Goal: Task Accomplishment & Management: Manage account settings

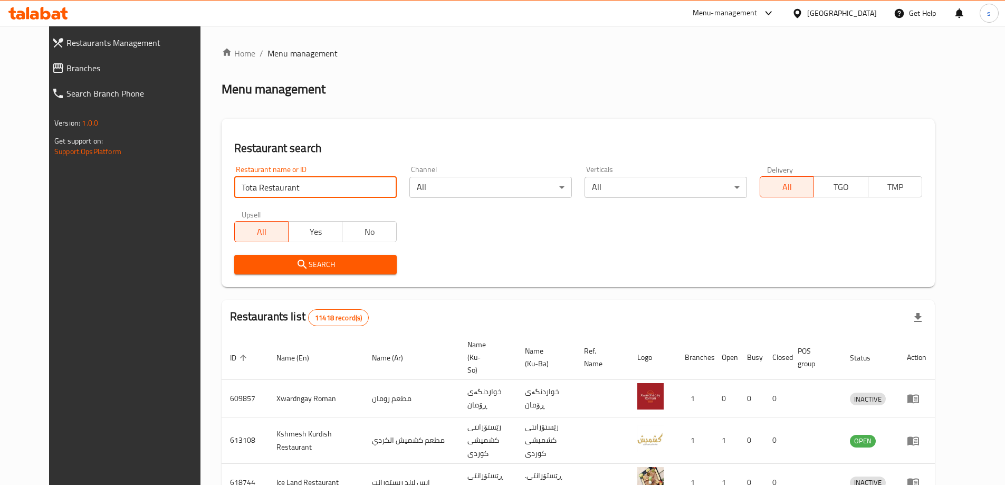
type input "Tota Restaurant"
click at [296, 265] on icon "submit" at bounding box center [302, 264] width 13 height 13
click at [285, 265] on div at bounding box center [502, 242] width 1005 height 485
click at [287, 266] on div at bounding box center [502, 242] width 1005 height 485
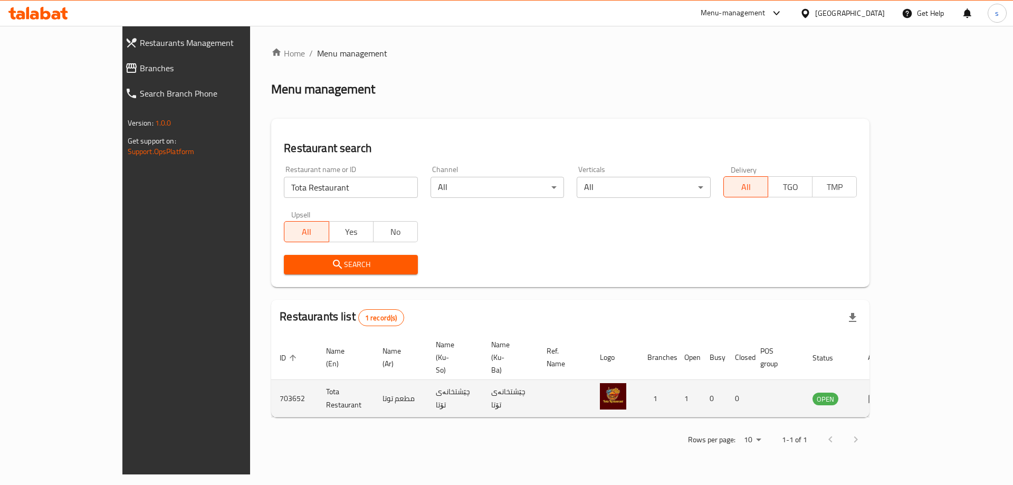
click at [896, 381] on td "enhanced table" at bounding box center [877, 398] width 36 height 37
click at [880, 392] on icon "enhanced table" at bounding box center [874, 398] width 13 height 13
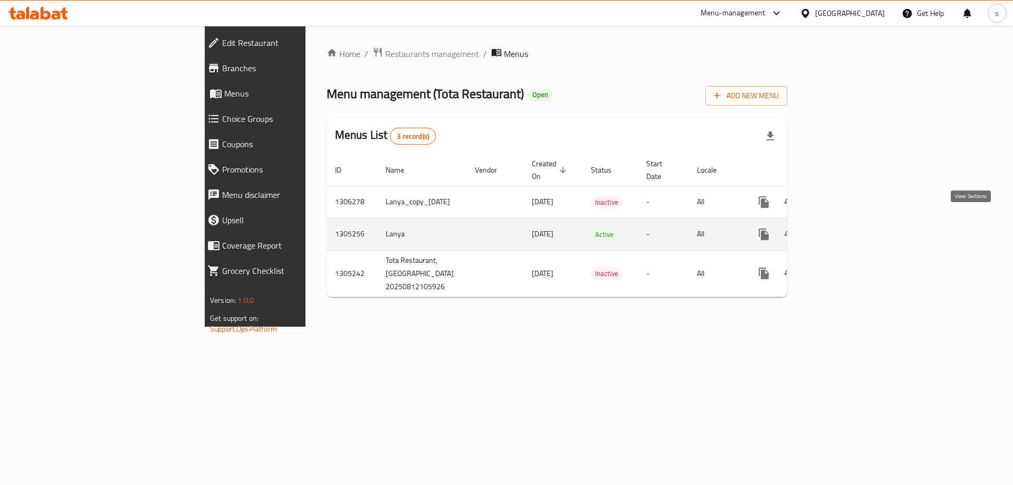
click at [845, 229] on icon "enhanced table" at bounding box center [839, 233] width 9 height 9
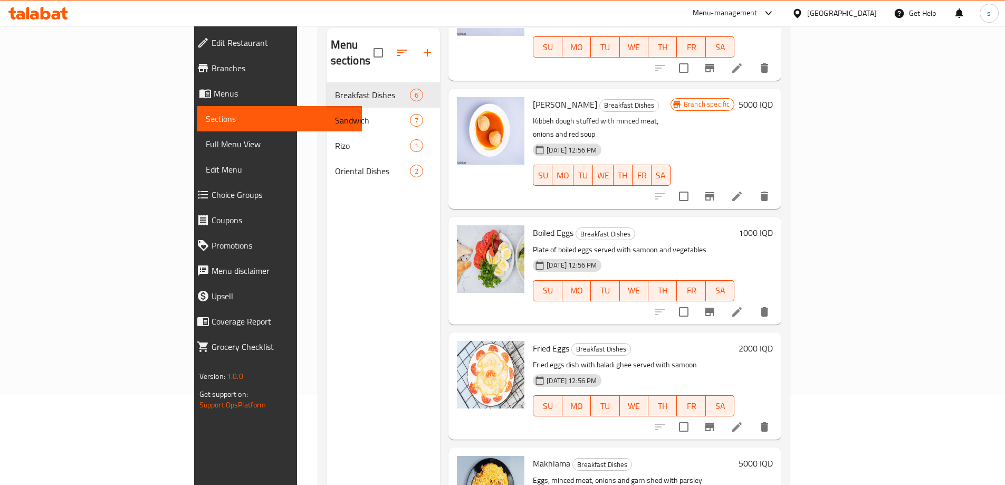
scroll to position [145, 0]
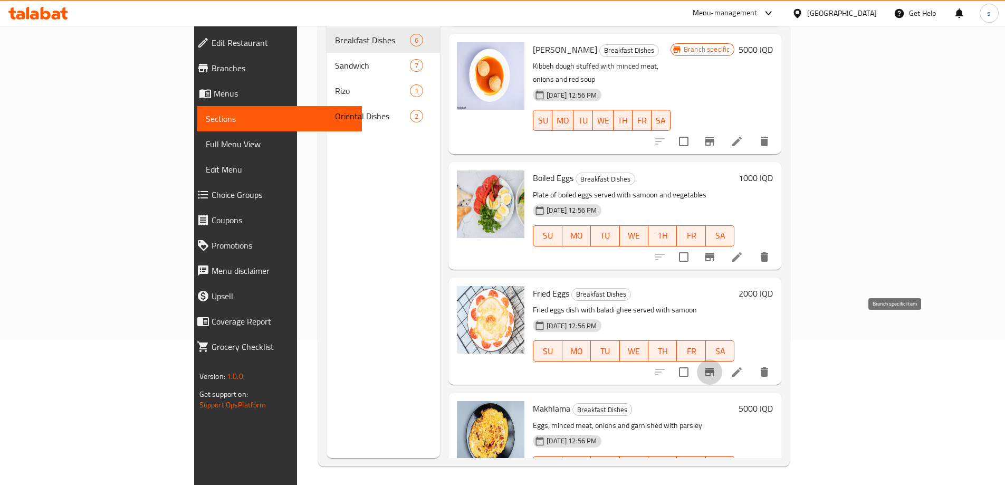
click at [722, 359] on button "Branch-specific-item" at bounding box center [709, 371] width 25 height 25
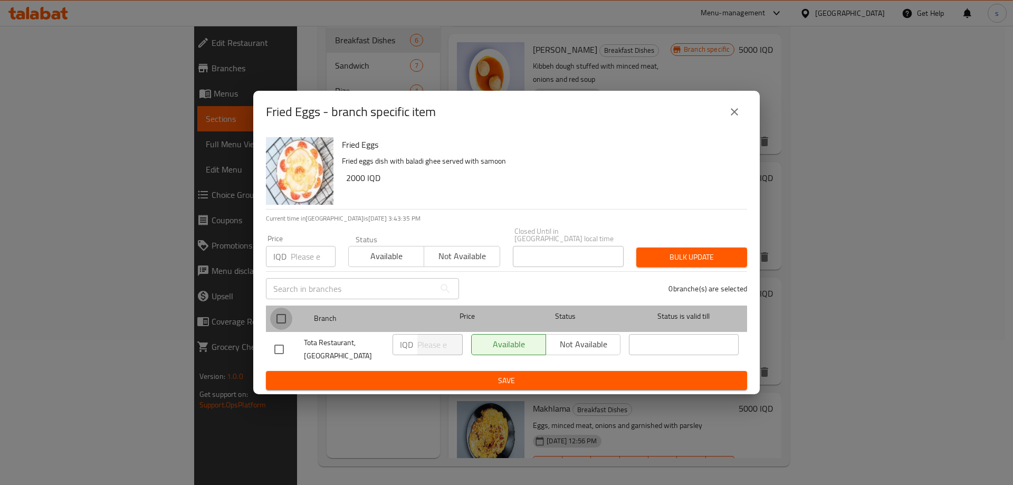
click at [286, 317] on input "checkbox" at bounding box center [281, 319] width 22 height 22
checkbox input "true"
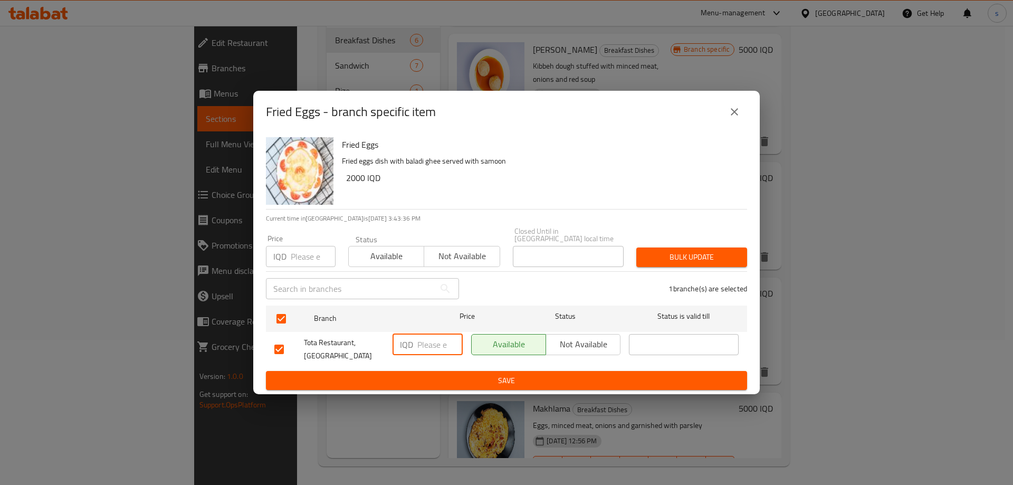
click at [430, 343] on input "number" at bounding box center [439, 344] width 45 height 21
type input "1500"
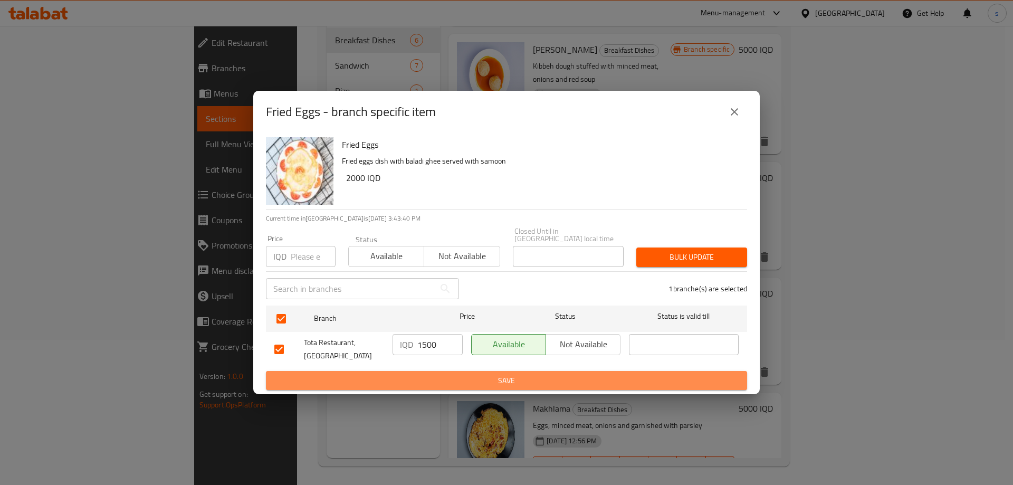
click at [456, 379] on span "Save" at bounding box center [506, 380] width 464 height 13
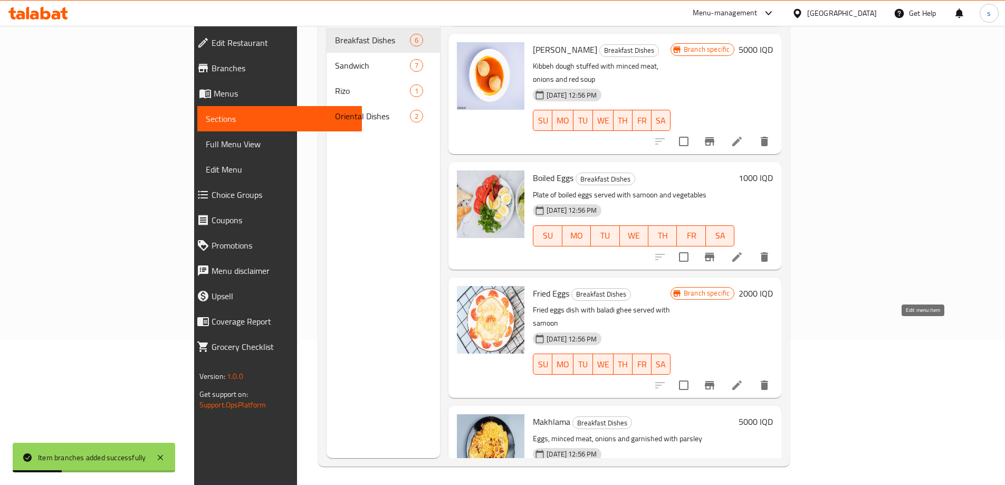
click at [742, 380] on icon at bounding box center [736, 384] width 9 height 9
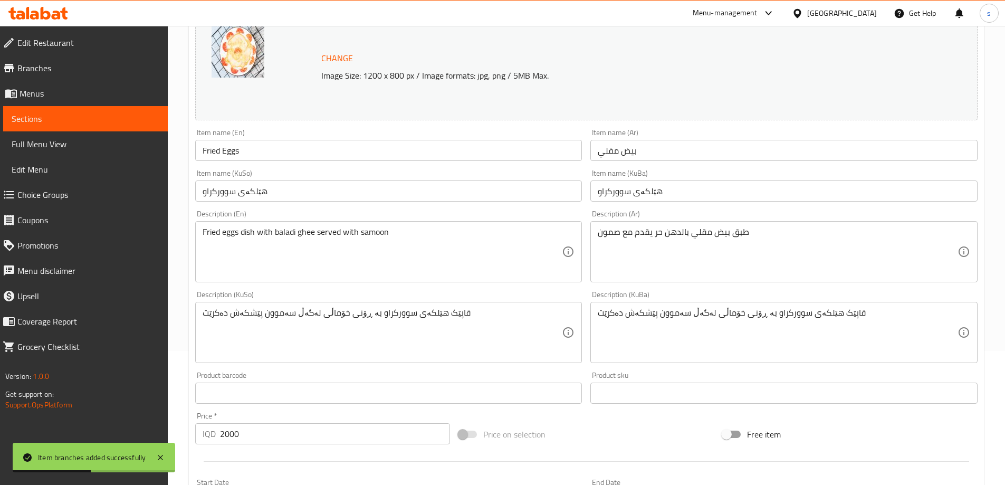
scroll to position [139, 0]
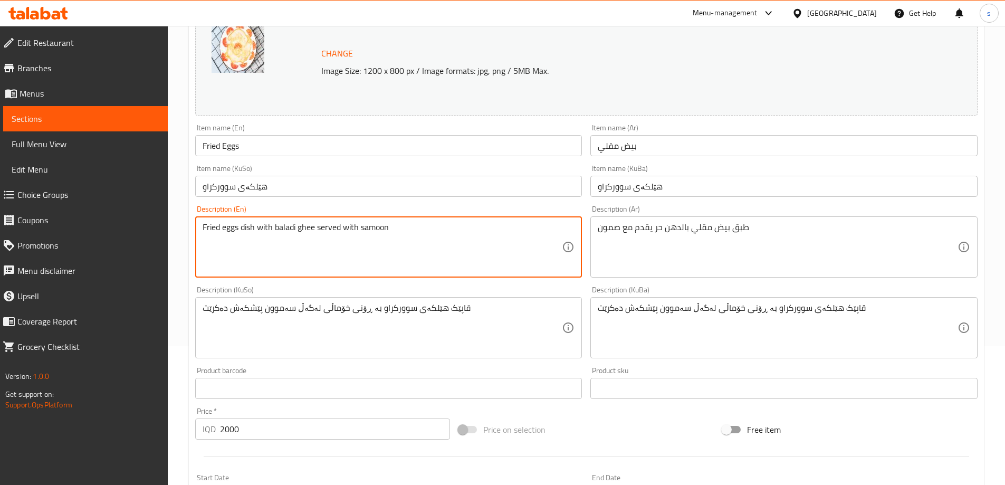
paste textarea "Boiled eggs dish served with samoon and vegetables"
type textarea "Boiled eggs dish served with samoon and vegetables"
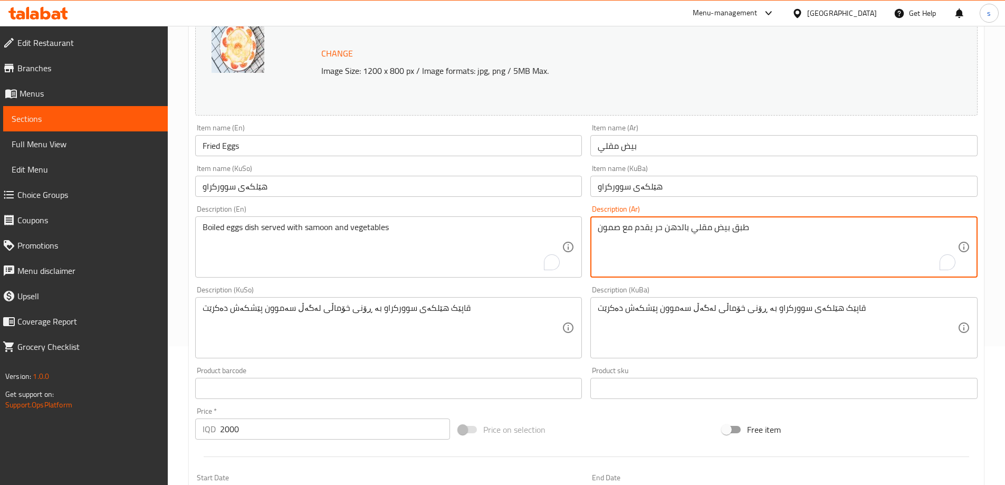
click at [690, 250] on textarea "طبق بيض مقلي بالدهن حر يقدم مع صمون" at bounding box center [778, 247] width 360 height 50
paste textarea "سلوق يقدم مع صمون وخضروات"
type textarea "طبق بيض مسلوق يقدم مع صمون وخضروات"
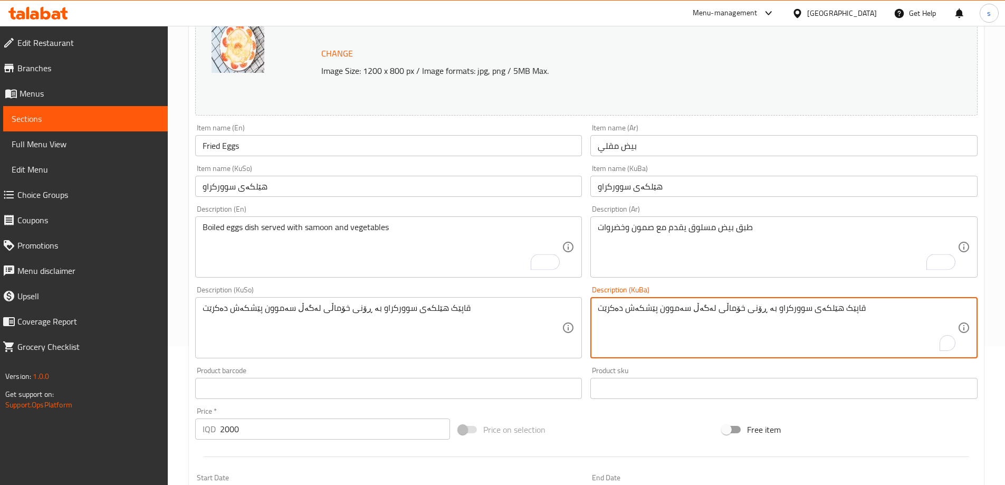
click at [819, 321] on textarea "قاپێک هێلکەی سوورکراو بە ڕۆنی خۆماڵی لەگەڵ سەموون پێشکەش دەکرێت" at bounding box center [778, 328] width 360 height 50
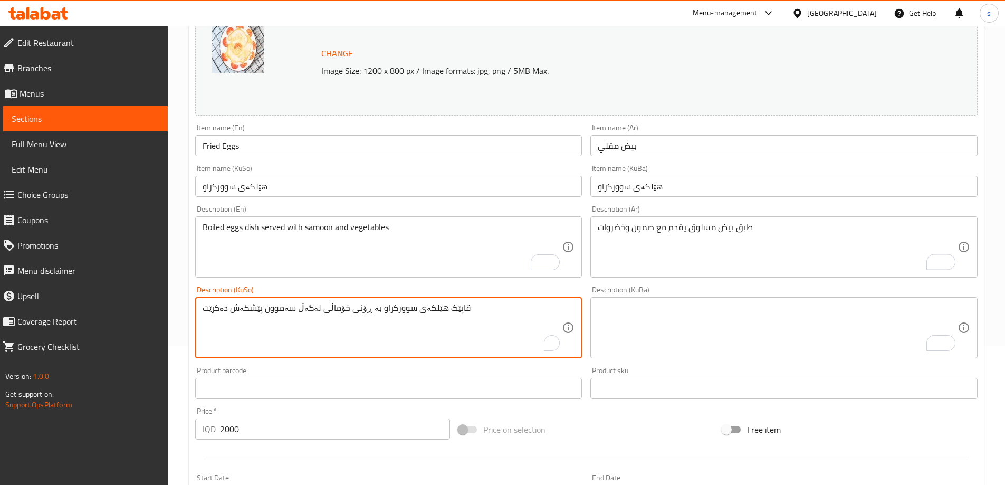
click at [527, 349] on textarea "قاپێک هێلکەی سوورکراو بە ڕۆنی خۆماڵی لەگەڵ سەموون پێشکەش دەکرێت" at bounding box center [383, 328] width 360 height 50
click at [517, 342] on textarea "قاپێک هێلکەی سوورکراو بە ڕۆنی خۆماڵی لەگەڵ سەموون پێشکەش دەکرێت" at bounding box center [383, 328] width 360 height 50
drag, startPoint x: 468, startPoint y: 314, endPoint x: 462, endPoint y: 314, distance: 6.3
click at [462, 314] on textarea "قاپێک هێلکەی سوورکراو بە ڕۆنی خۆماڵی لەگەڵ سەموون پێشکەش دەکرێت" at bounding box center [383, 328] width 360 height 50
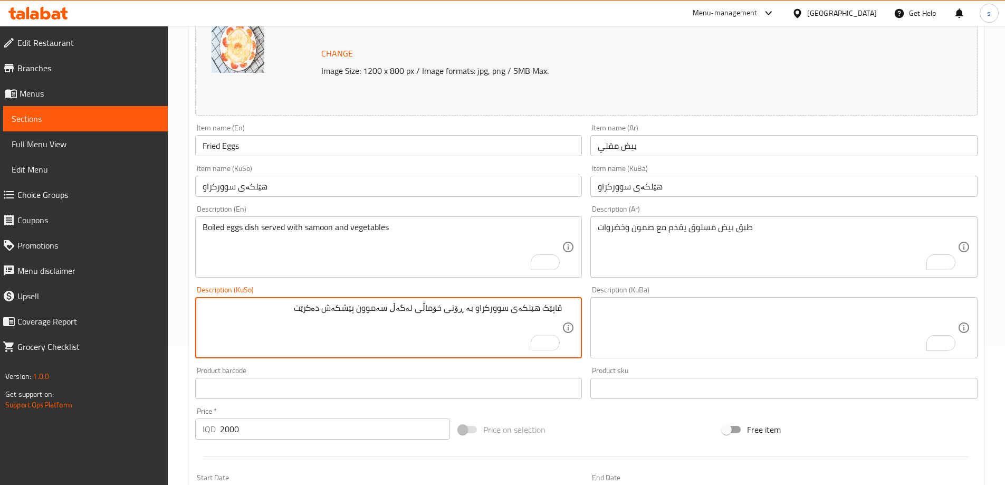
click at [475, 323] on textarea "قاپێک هێلکەی سوورکراو بە ڕۆنی خۆماڵی لەگەڵ سەموون پێشکەش دەکرێت" at bounding box center [383, 328] width 360 height 50
drag, startPoint x: 473, startPoint y: 313, endPoint x: 455, endPoint y: 313, distance: 17.9
click at [455, 313] on textarea "قاپێک هێلکەی سوورکراو بە ڕۆنی خۆماڵی لەگەڵ سەموون پێشکەش دەکرێت" at bounding box center [383, 328] width 360 height 50
click at [475, 310] on textarea "قاپێک هێلکەی سوورکراو بە ڕۆنی خۆماڵی لەگەڵ سەموون پێشکەش دەکرێت" at bounding box center [383, 328] width 360 height 50
drag, startPoint x: 423, startPoint y: 311, endPoint x: 473, endPoint y: 320, distance: 51.3
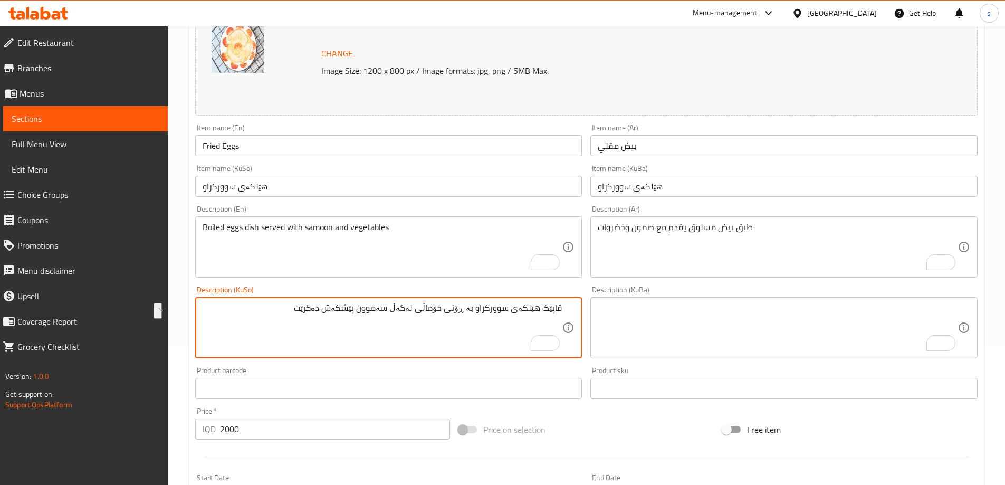
click at [473, 320] on textarea "قاپێک هێلکەی سوورکراو بە ڕۆنی خۆماڵی لەگەڵ سەموون پێشکەش دەکرێت" at bounding box center [383, 328] width 360 height 50
drag, startPoint x: 356, startPoint y: 308, endPoint x: 427, endPoint y: 332, distance: 75.2
click at [427, 332] on textarea "قاپێک هێلکەی سوورکراو لەگەڵ سەموون پێشکەش دەکرێت" at bounding box center [383, 328] width 360 height 50
click at [351, 309] on textarea "قاپێک هێلکەی سوورکراو لەگەڵ سەموون پێشکەش دەکرێت" at bounding box center [383, 328] width 360 height 50
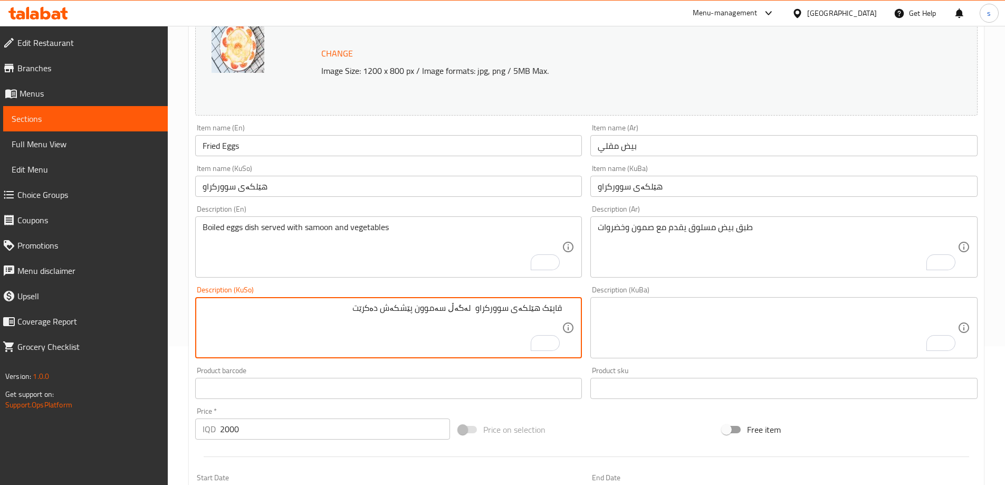
drag, startPoint x: 354, startPoint y: 309, endPoint x: 410, endPoint y: 345, distance: 66.3
click at [410, 345] on textarea "قاپێک هێلکەی سوورکراو لەگەڵ سەموون پێشکەش دەکرێت" at bounding box center [383, 328] width 360 height 50
paste textarea "ێشکەش دەکرێت"
click at [322, 312] on textarea "قاپێک هێلکەی سوورکراو پێشکەش دەکرێت لەگەڵ سەموون" at bounding box center [383, 328] width 360 height 50
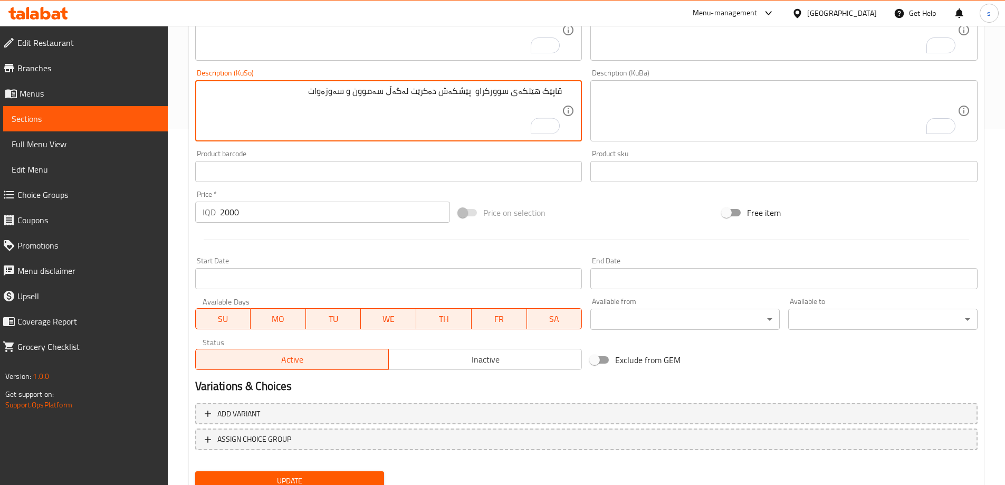
scroll to position [397, 0]
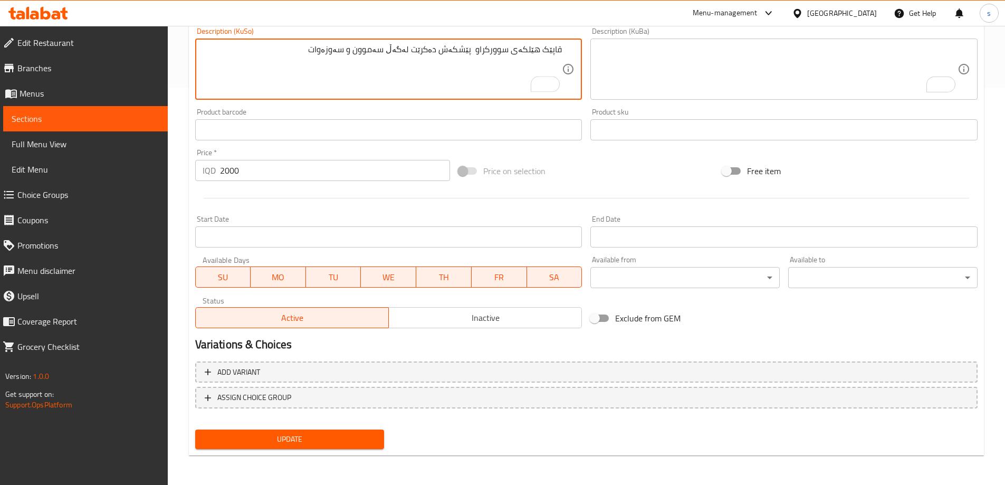
type textarea "قاپێک هێلکەی سوورکراو پێشکەش دەکرێت لەگەڵ سەموون و سەوزەوات"
click at [322, 448] on button "Update" at bounding box center [289, 439] width 189 height 20
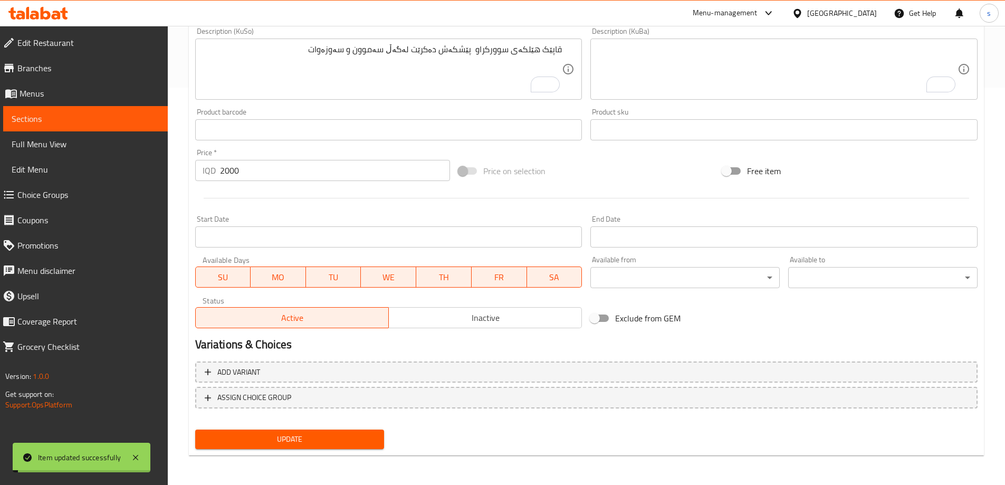
click at [74, 120] on span "Sections" at bounding box center [86, 118] width 148 height 13
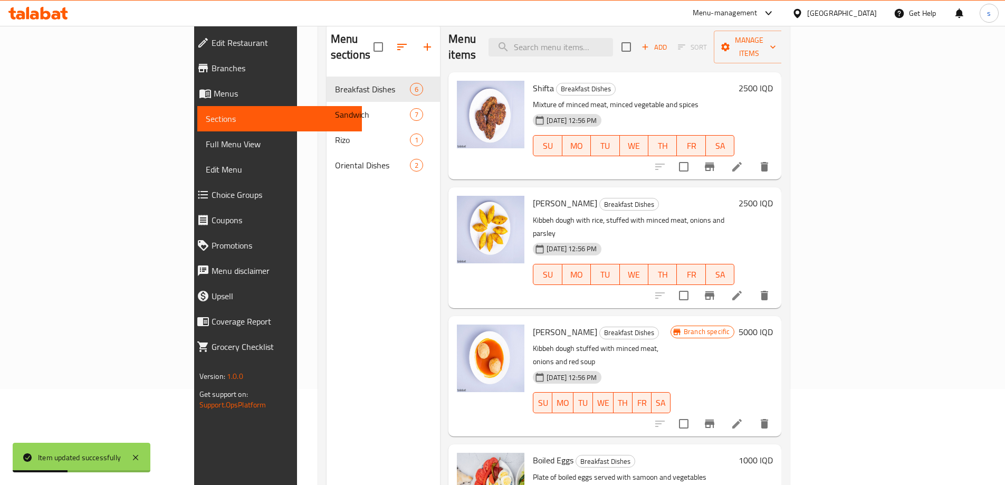
scroll to position [94, 0]
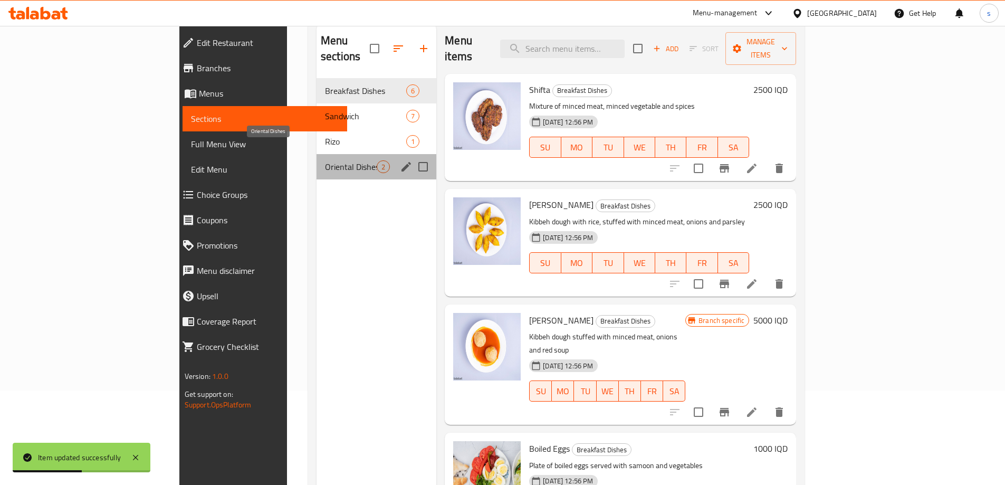
click at [325, 160] on span "Oriental Dishes" at bounding box center [351, 166] width 52 height 13
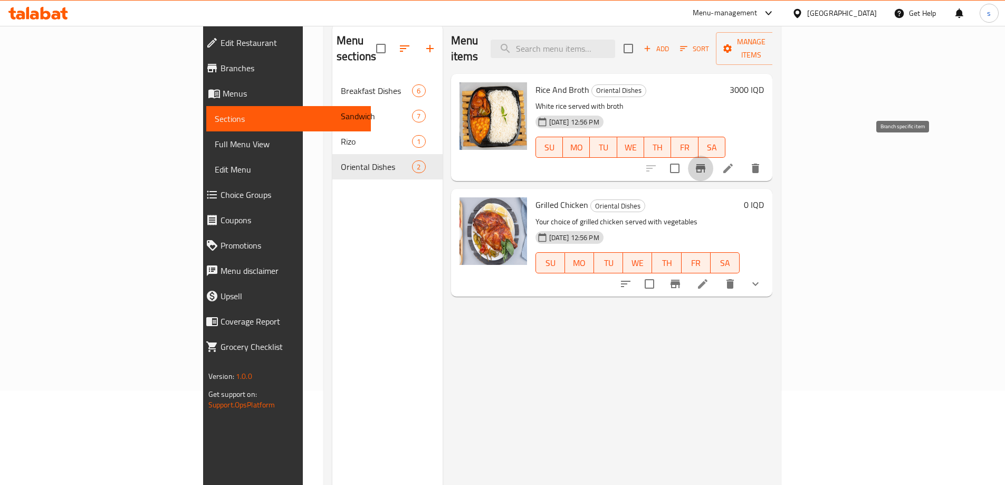
click at [707, 162] on icon "Branch-specific-item" at bounding box center [700, 168] width 13 height 13
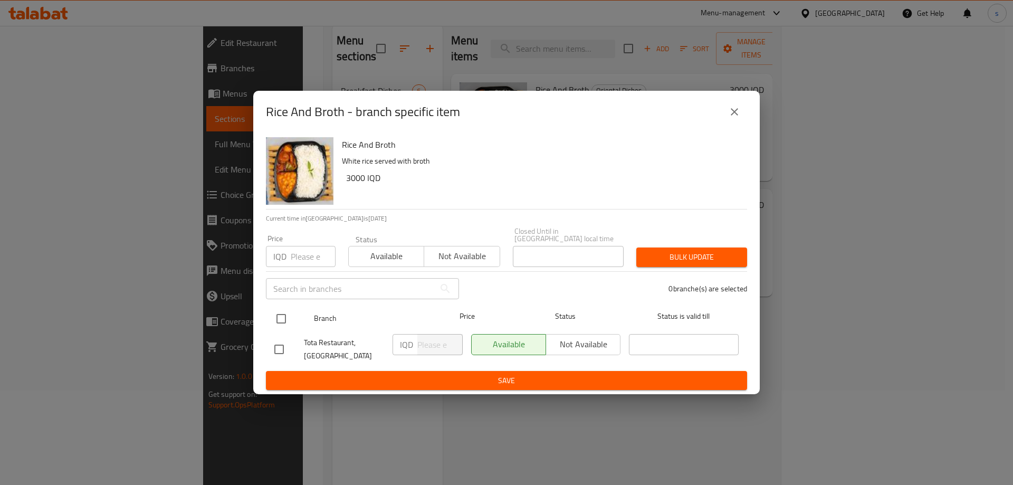
click at [276, 312] on input "checkbox" at bounding box center [281, 319] width 22 height 22
checkbox input "true"
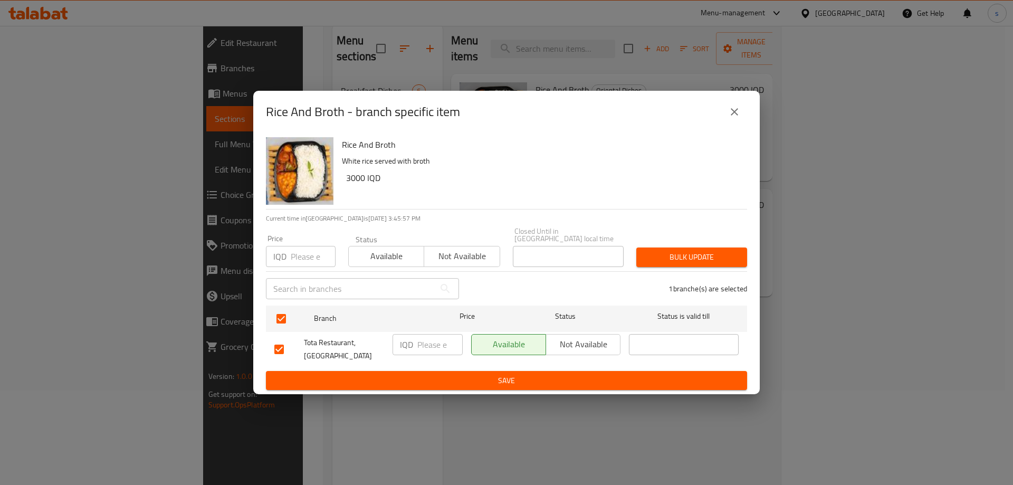
click at [425, 343] on input "number" at bounding box center [439, 344] width 45 height 21
type input "5000"
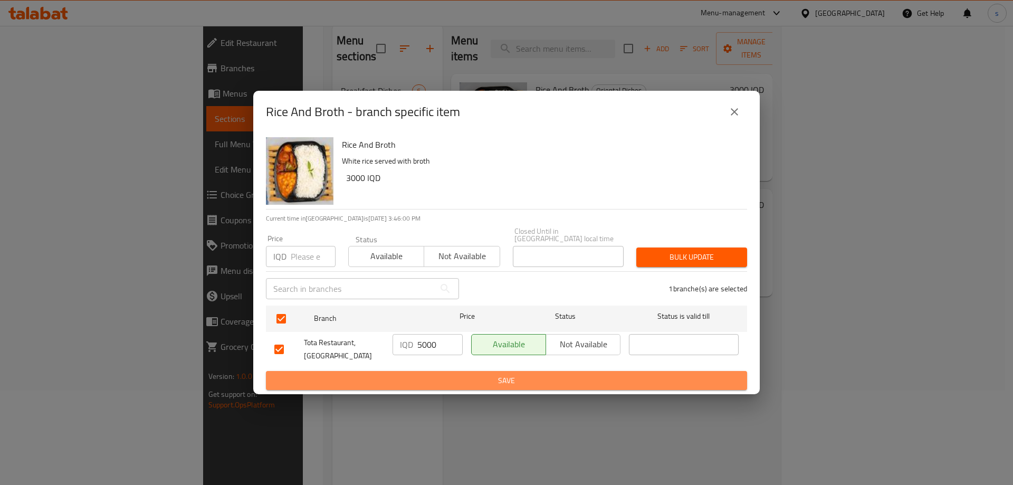
click at [484, 374] on span "Save" at bounding box center [506, 380] width 464 height 13
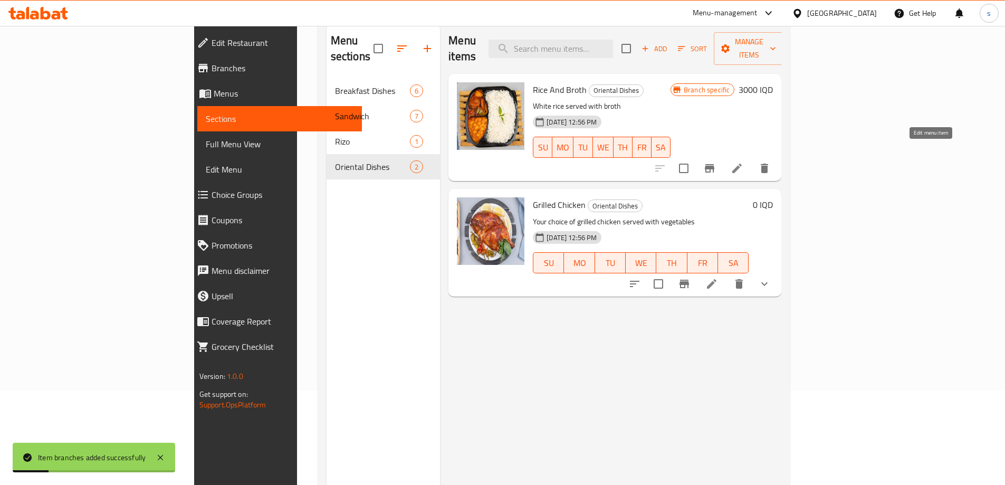
click at [743, 162] on icon at bounding box center [737, 168] width 13 height 13
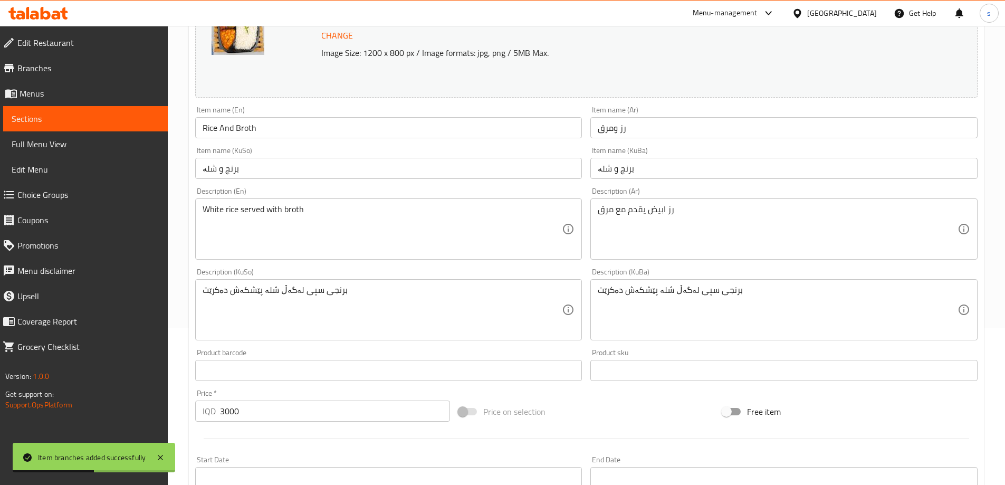
scroll to position [232, 0]
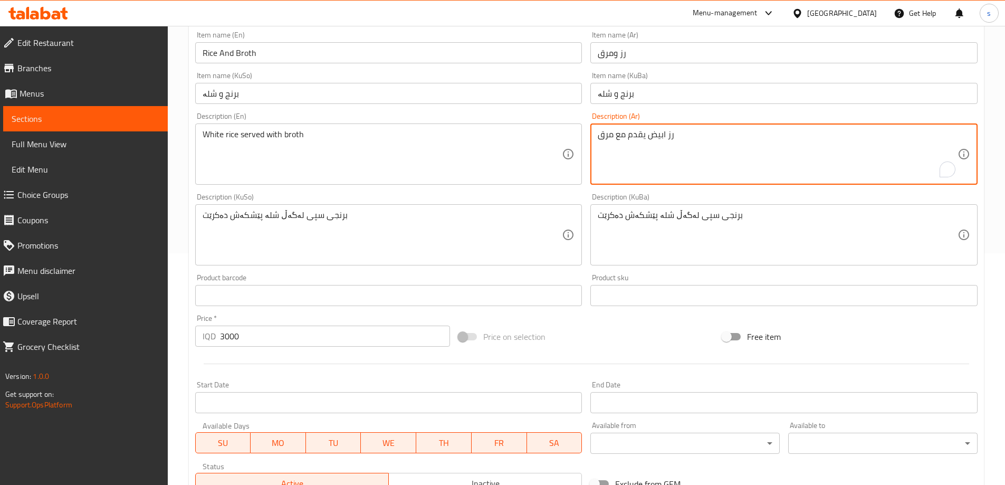
click at [683, 159] on textarea "رز ابيض يقدم مع مرق" at bounding box center [778, 154] width 360 height 50
paste textarea "."
click at [960, 133] on div "رز ابيض يقدم مع مرق Description (Ar)" at bounding box center [783, 153] width 387 height 61
click at [956, 132] on textarea "رز ابيض يقدم مع مرق" at bounding box center [778, 154] width 360 height 50
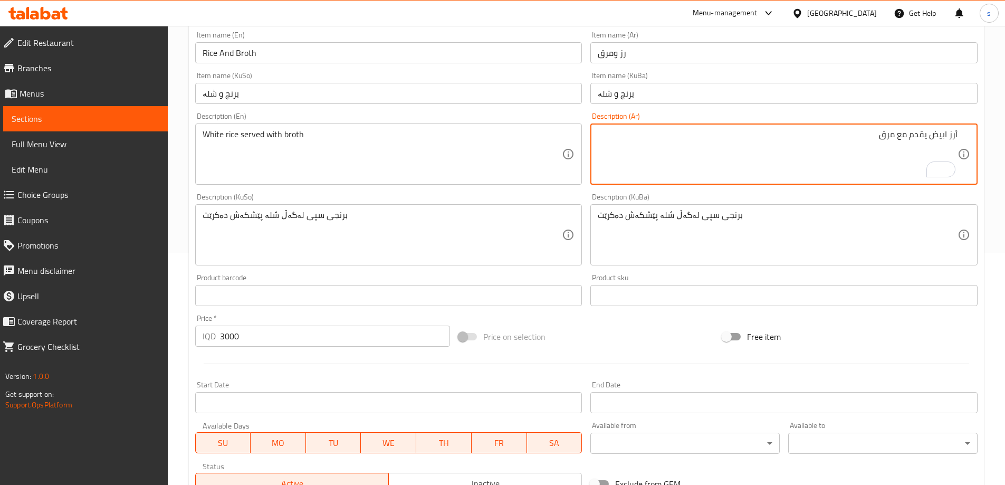
type textarea "أرز ابيض يقدم مع مرق"
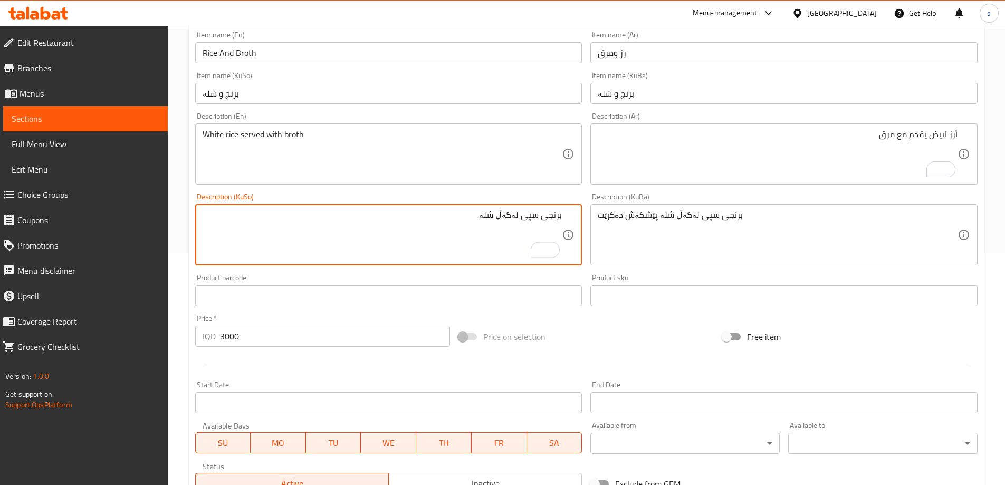
click at [518, 217] on textarea "برنجی سپی لەگەڵ شلە" at bounding box center [383, 235] width 360 height 50
paste textarea "پێشکەش دەکرێت"
type textarea "برنجی سپی پێشکەش دەکرێت لەگەڵ شلە"
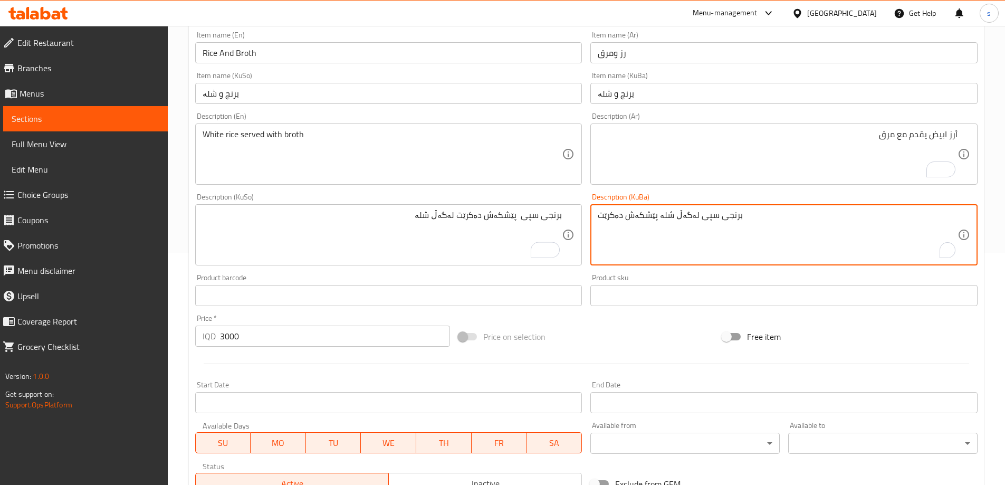
click at [641, 252] on textarea "برنجی سپی لەگەڵ شلە پێشکەش دەکرێت" at bounding box center [778, 235] width 360 height 50
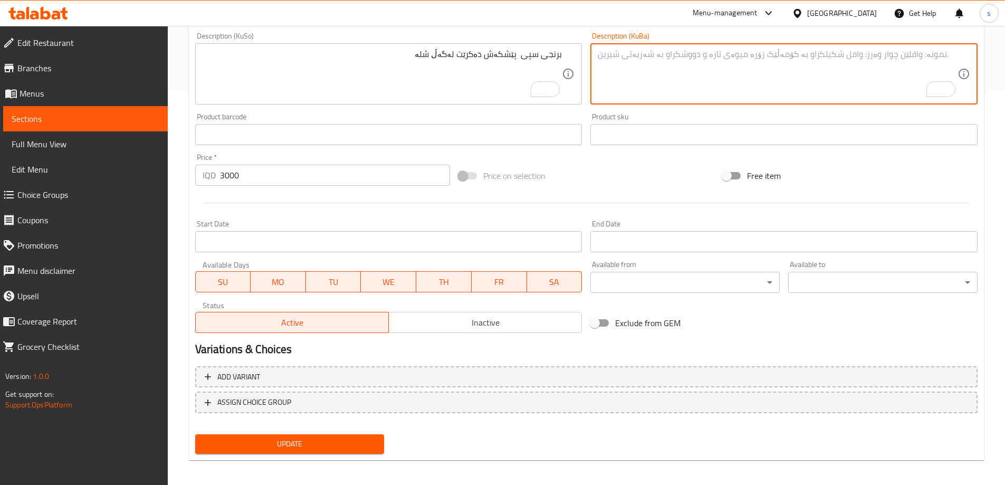
scroll to position [397, 0]
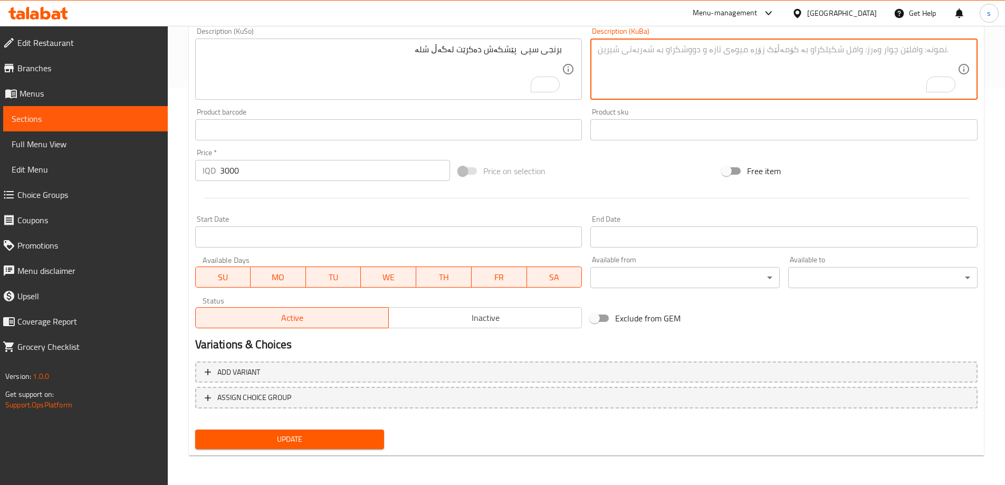
click at [342, 445] on span "Update" at bounding box center [290, 439] width 172 height 13
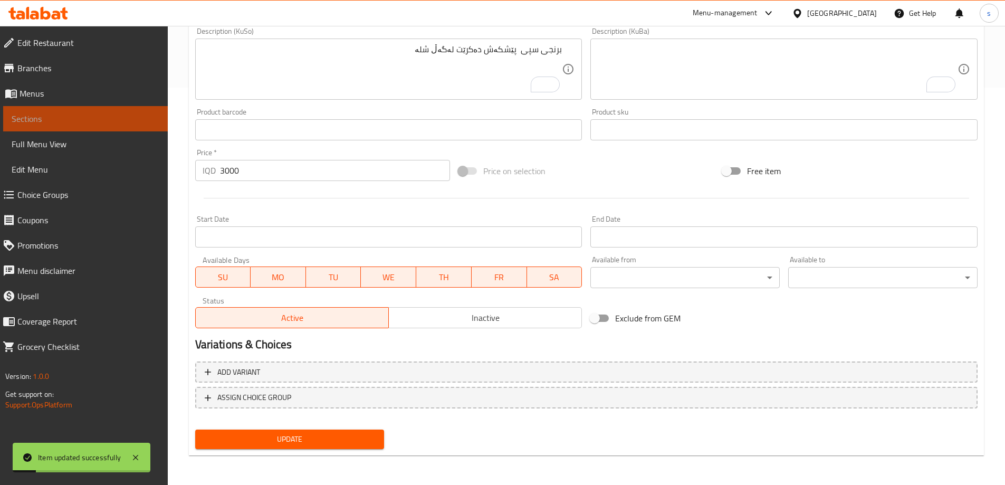
click at [42, 118] on span "Sections" at bounding box center [86, 118] width 148 height 13
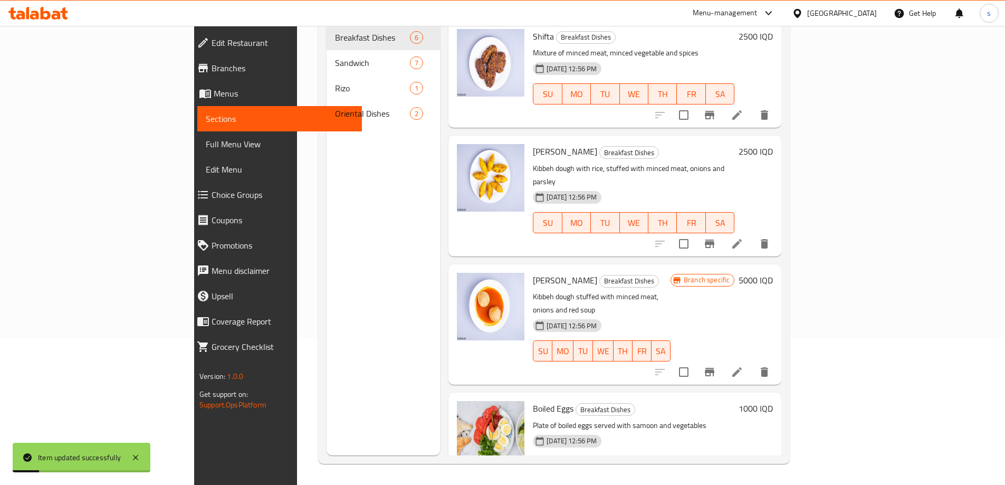
scroll to position [148, 0]
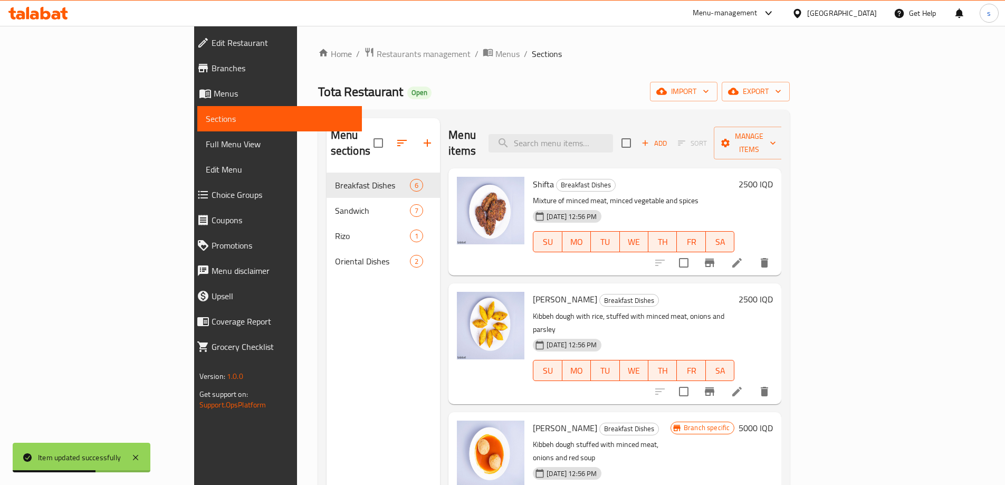
scroll to position [148, 0]
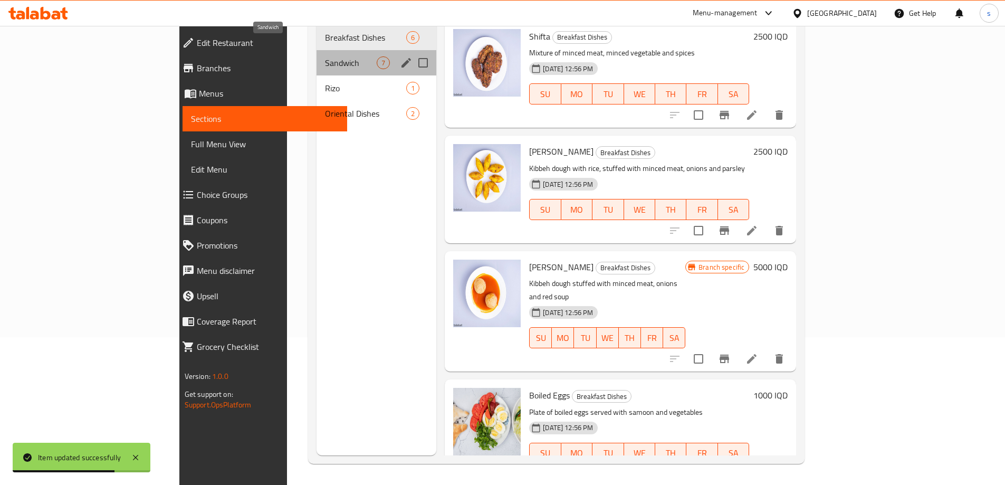
click at [325, 56] on span "Sandwich" at bounding box center [351, 62] width 52 height 13
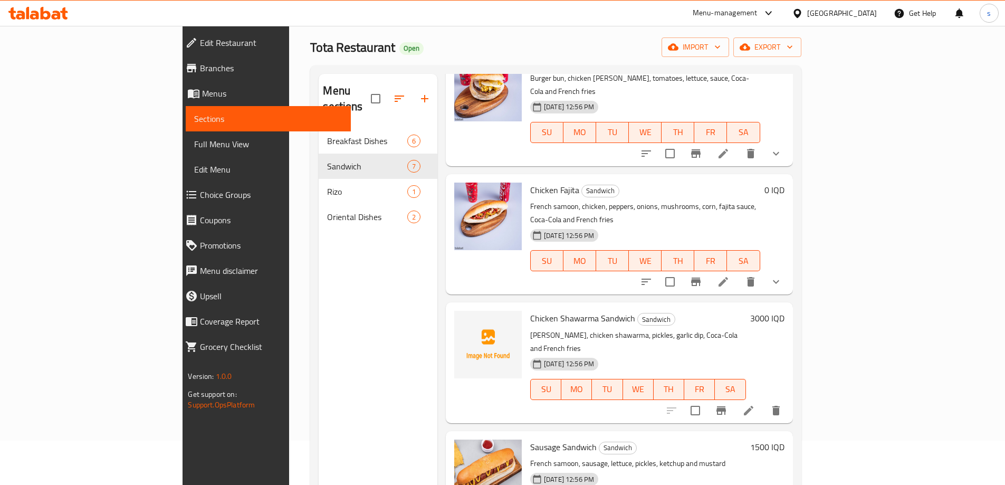
scroll to position [212, 0]
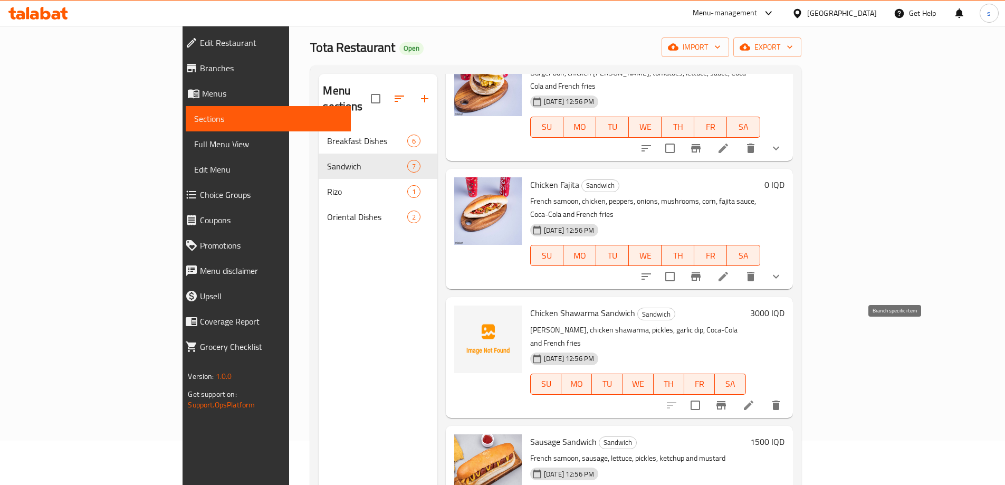
click at [734, 392] on button "Branch-specific-item" at bounding box center [720, 404] width 25 height 25
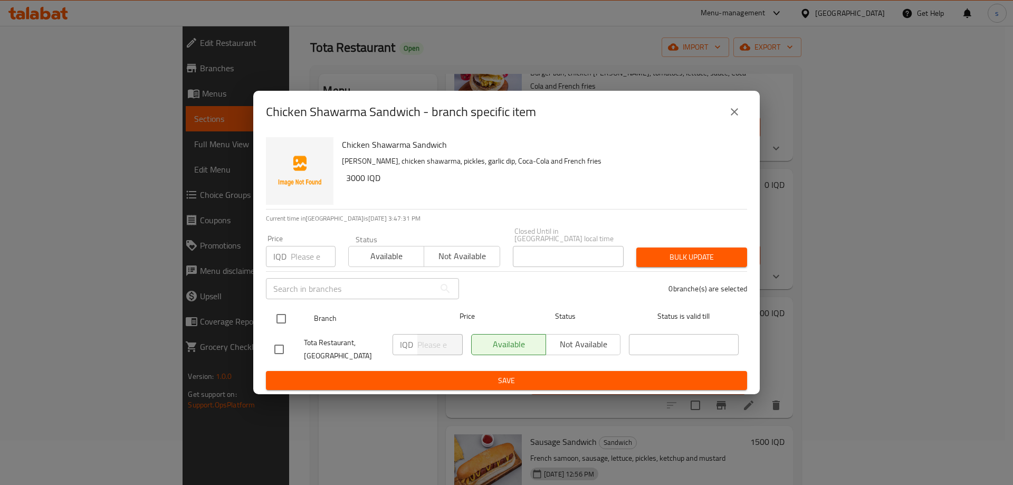
click at [281, 314] on input "checkbox" at bounding box center [281, 319] width 22 height 22
checkbox input "true"
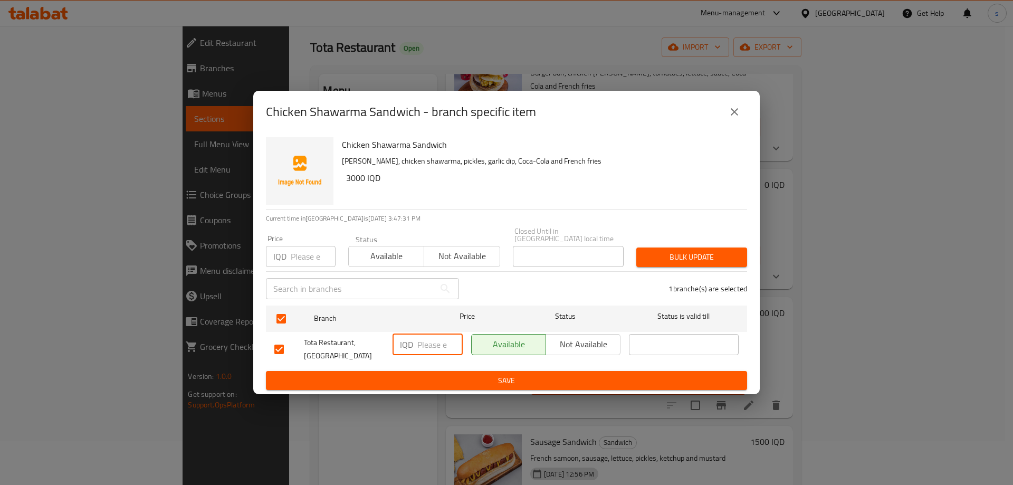
click at [423, 338] on input "number" at bounding box center [439, 344] width 45 height 21
type input "3000"
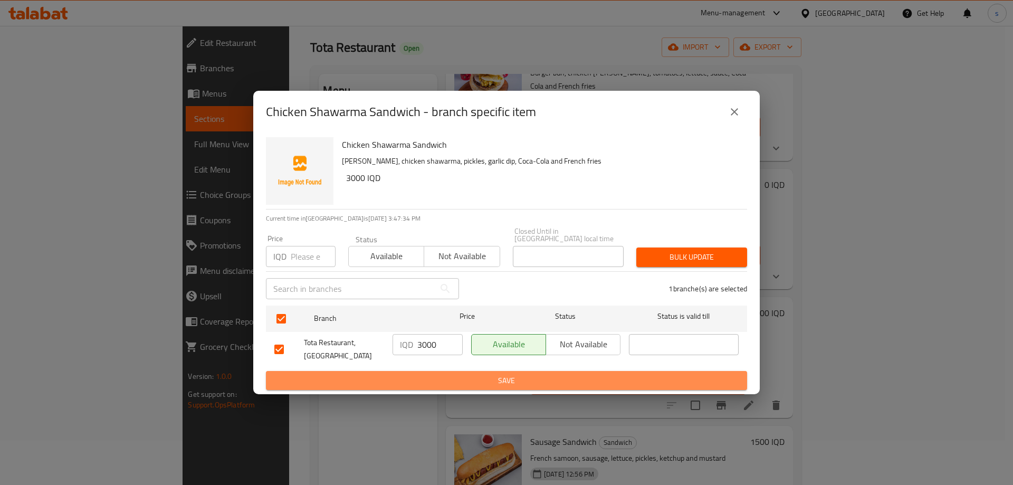
click at [439, 374] on span "Save" at bounding box center [506, 380] width 464 height 13
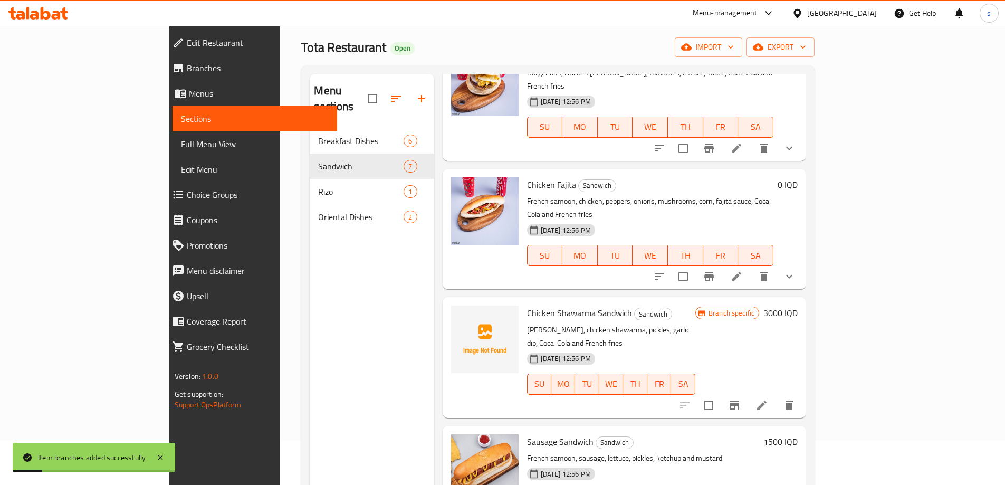
click at [768, 399] on icon at bounding box center [761, 405] width 13 height 13
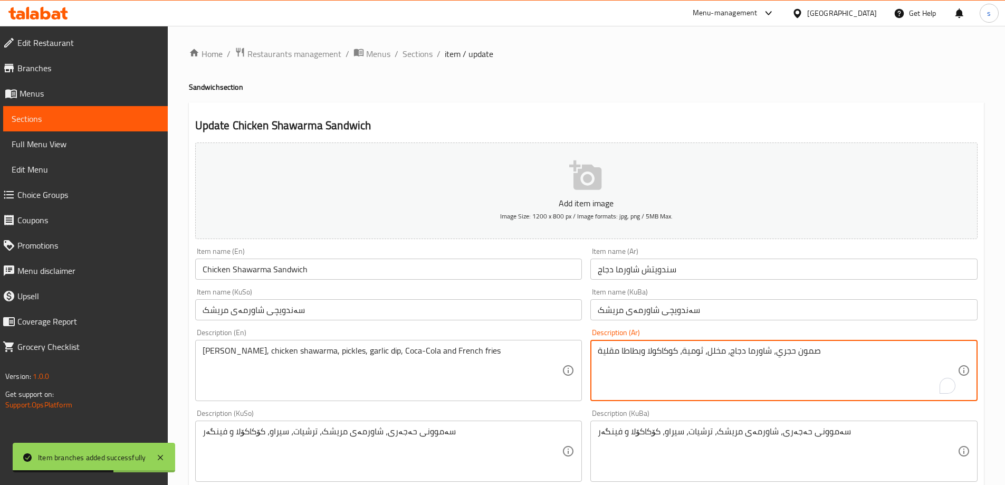
click at [743, 377] on textarea "صمون حجري، شاورما دجاج، مخلل، ثومية، كوكاكولا وبطاطا مقلية" at bounding box center [778, 371] width 360 height 50
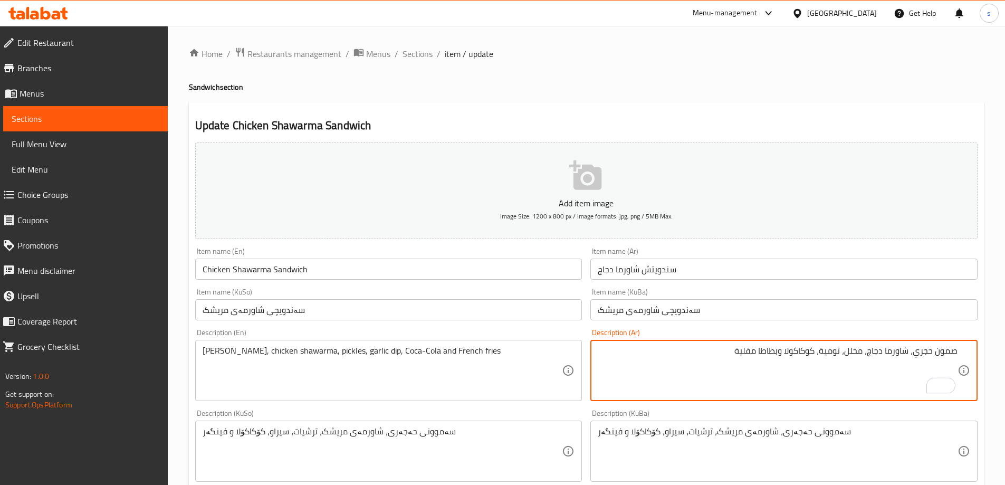
drag, startPoint x: 818, startPoint y: 357, endPoint x: 991, endPoint y: 340, distance: 173.9
click at [991, 340] on div "Home / Restaurants management / Menus / Sections / item / update Sandwich secti…" at bounding box center [586, 446] width 837 height 841
type textarea "كوكاكولا وبطاطا مقلية"
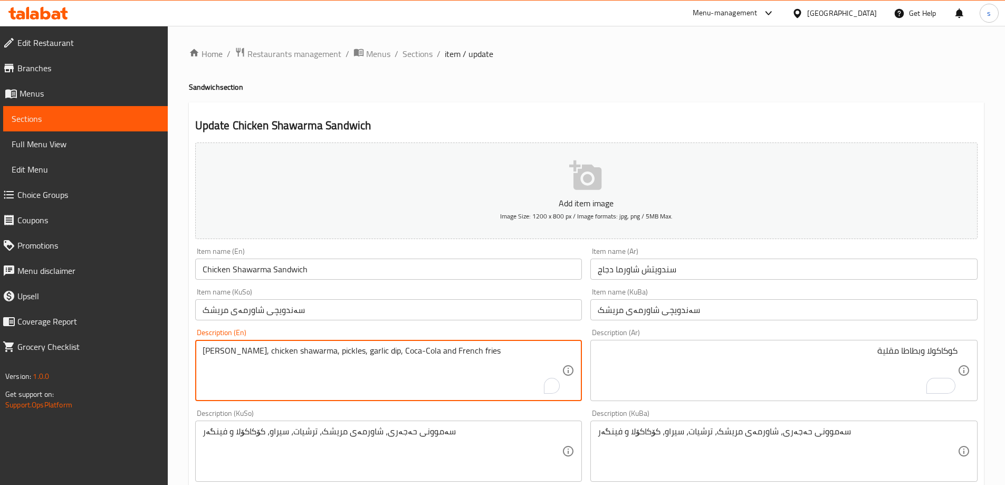
drag, startPoint x: 389, startPoint y: 353, endPoint x: 83, endPoint y: 345, distance: 306.6
click at [219, 350] on textarea "Coca-Cola and French fries" at bounding box center [383, 371] width 360 height 50
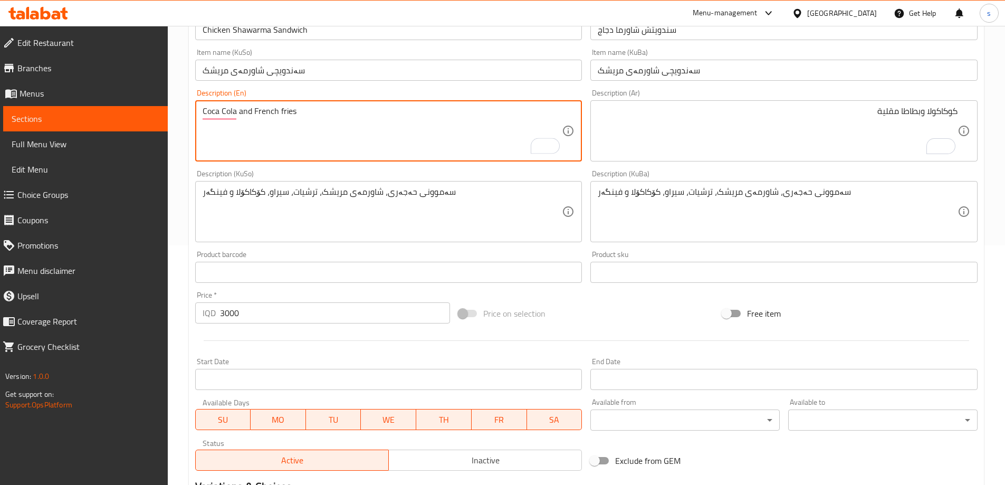
scroll to position [235, 0]
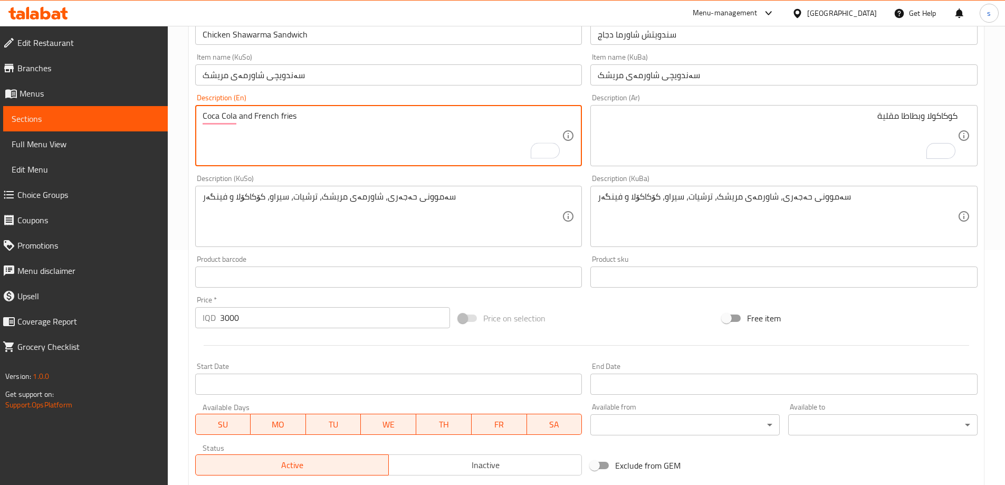
type textarea "Coca Cola and French fries"
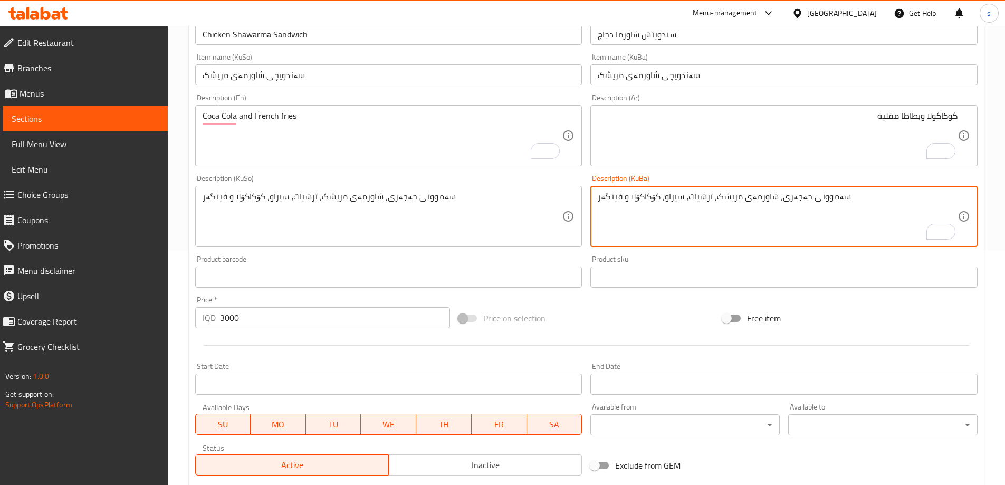
drag, startPoint x: 871, startPoint y: 195, endPoint x: 578, endPoint y: 204, distance: 293.4
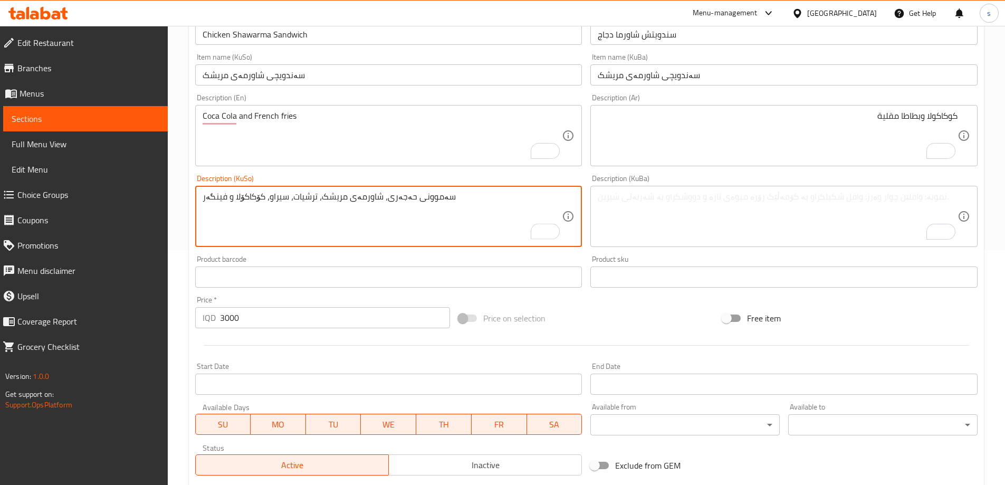
drag, startPoint x: 456, startPoint y: 198, endPoint x: 261, endPoint y: 201, distance: 194.7
type textarea "کۆکاکۆلا و فینگەر"
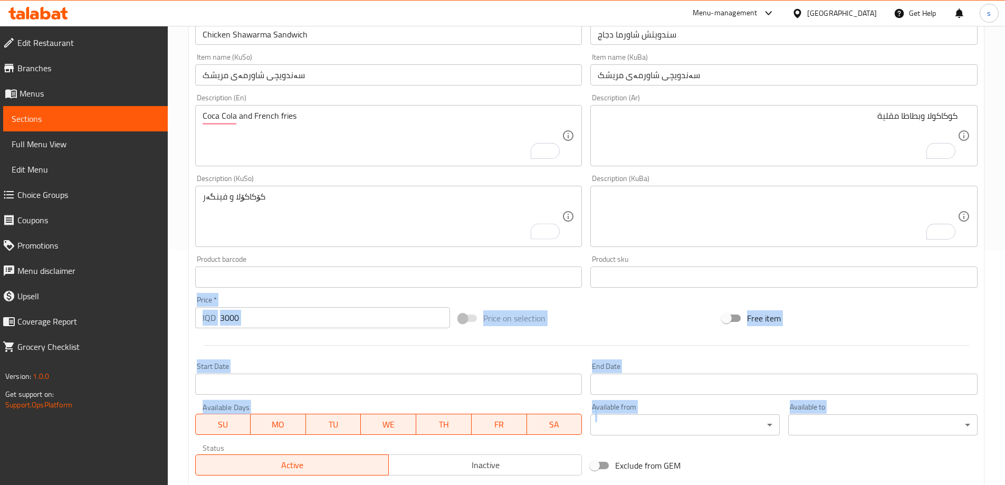
drag, startPoint x: 1000, startPoint y: 300, endPoint x: 1012, endPoint y: 471, distance: 171.9
click at [1004, 250] on html "​ Menu-management Iraq Get Help s Edit Restaurant Branches Menus Sections Full …" at bounding box center [502, 7] width 1005 height 485
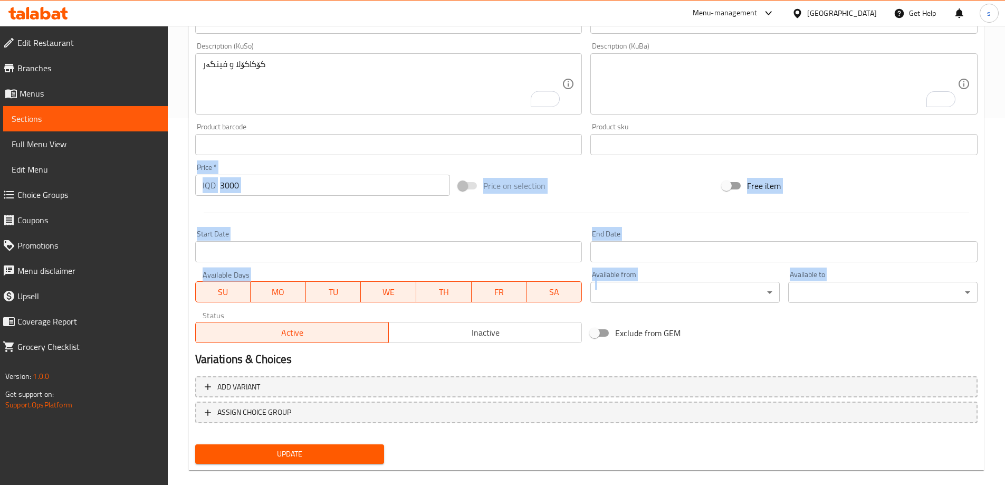
scroll to position [382, 0]
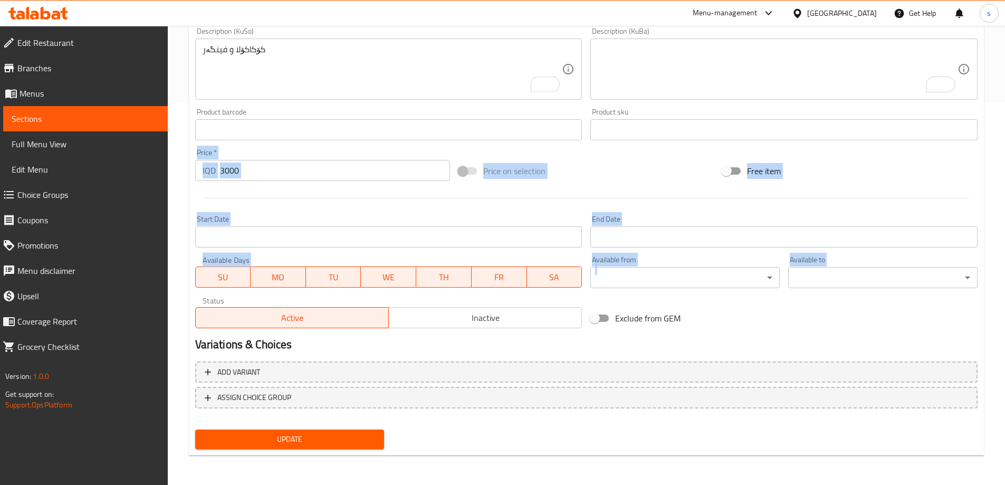
click at [219, 441] on span "Update" at bounding box center [290, 439] width 172 height 13
click at [74, 127] on link "Sections" at bounding box center [85, 118] width 165 height 25
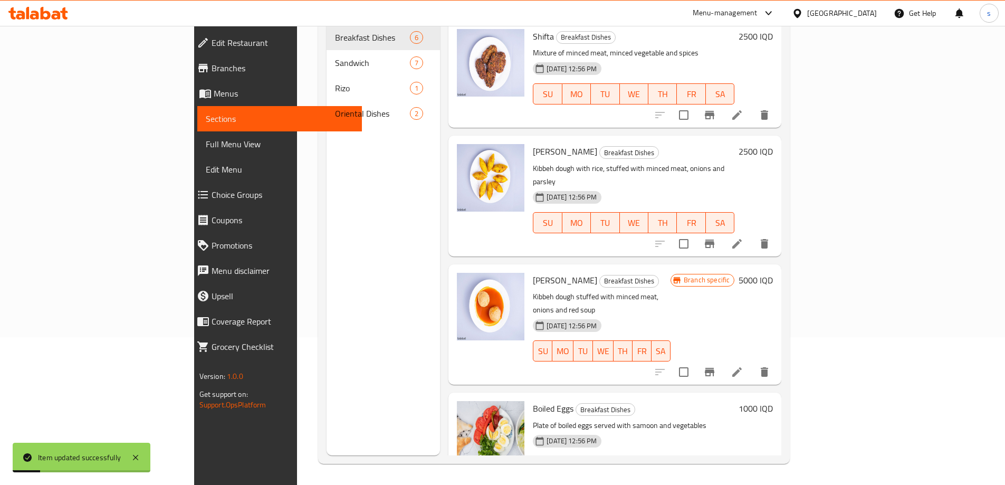
scroll to position [148, 0]
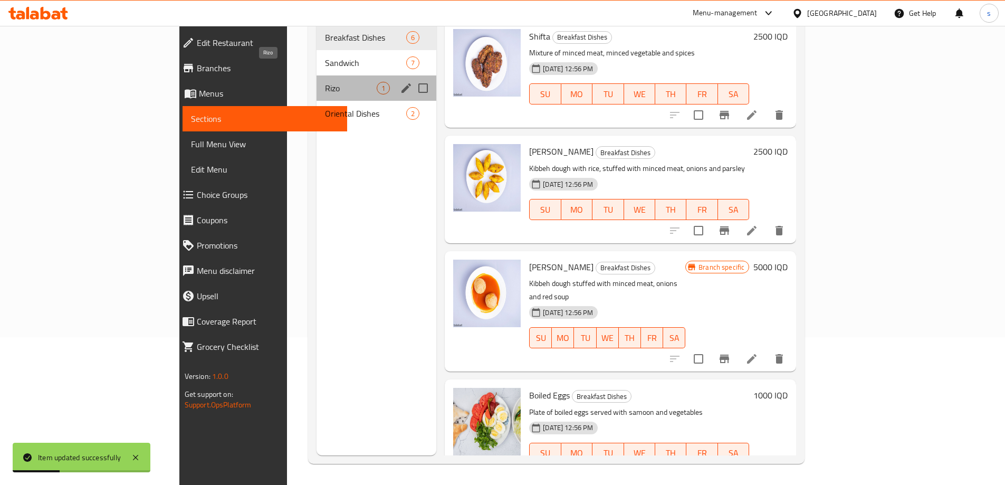
click at [325, 82] on span "Rizo" at bounding box center [351, 88] width 52 height 13
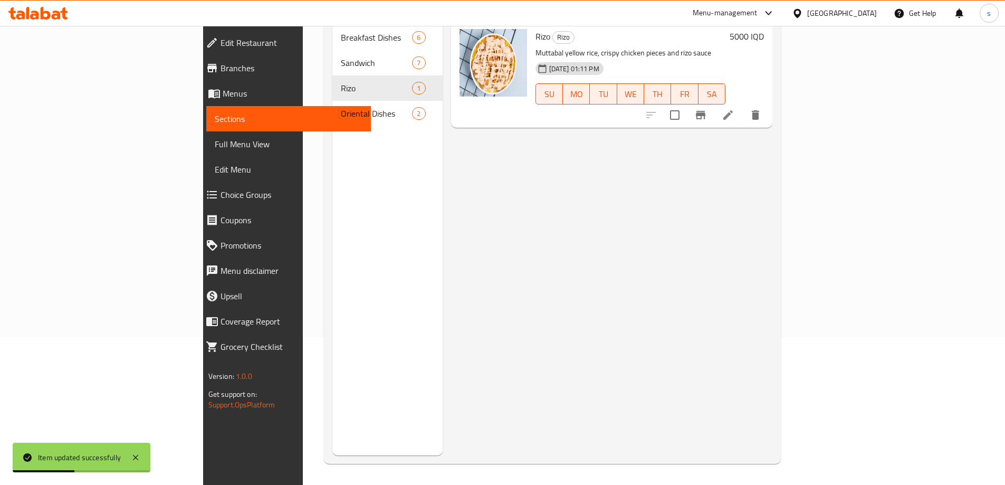
scroll to position [37, 0]
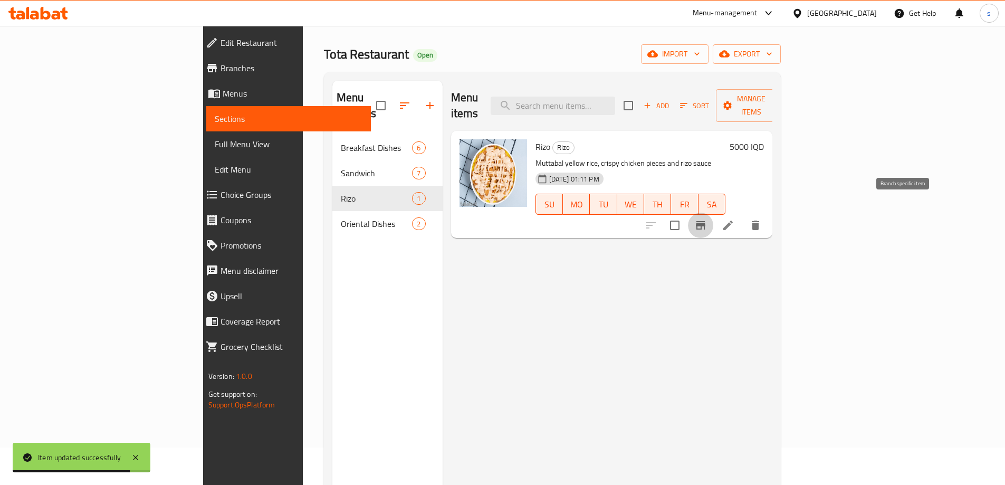
click at [705, 221] on icon "Branch-specific-item" at bounding box center [700, 225] width 9 height 8
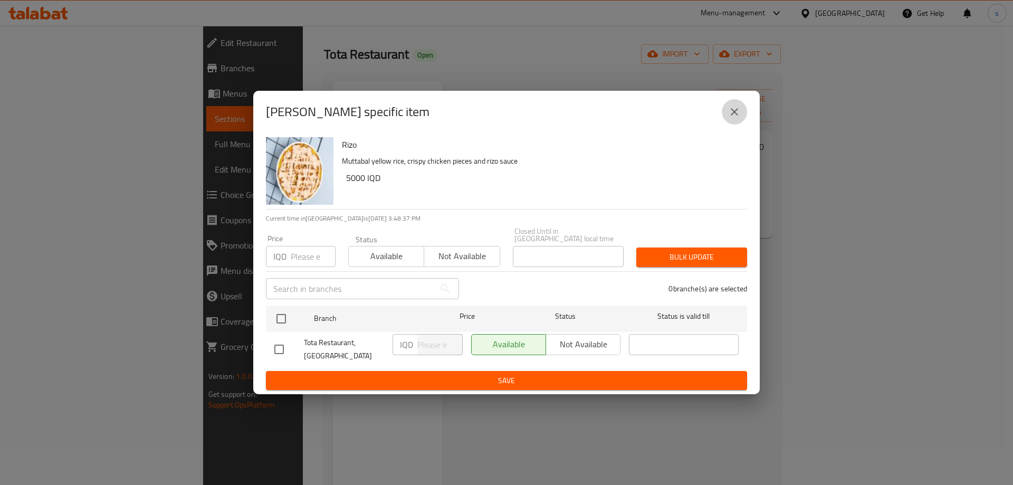
click at [730, 115] on icon "close" at bounding box center [734, 111] width 13 height 13
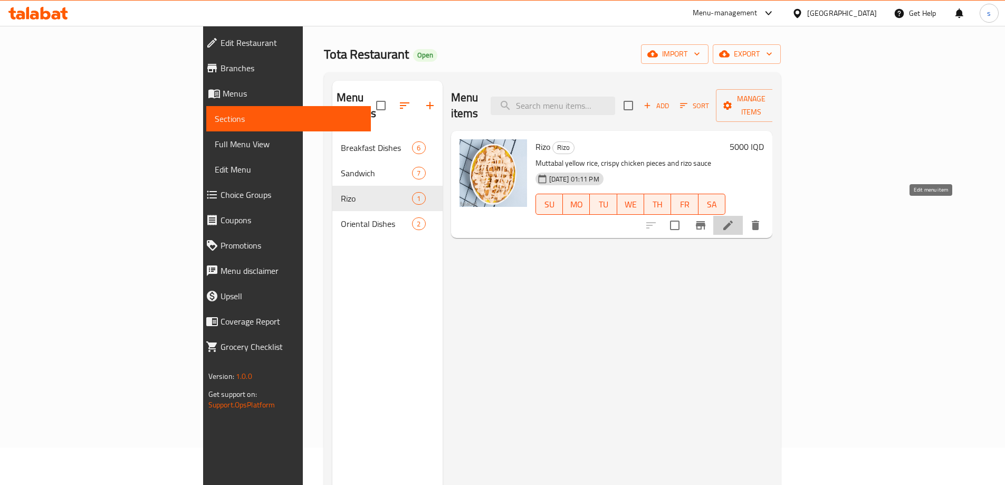
click at [743, 216] on li at bounding box center [728, 225] width 30 height 19
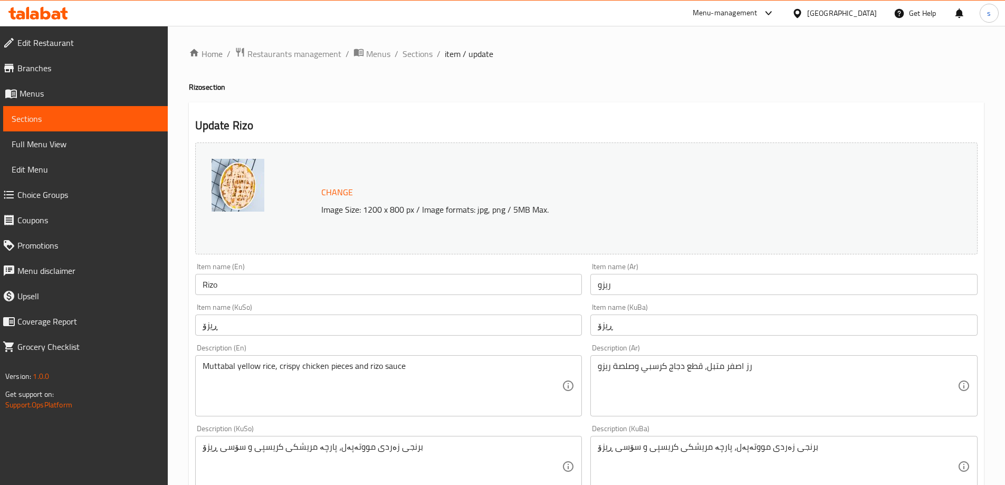
click at [247, 290] on input "Rizo" at bounding box center [388, 284] width 387 height 21
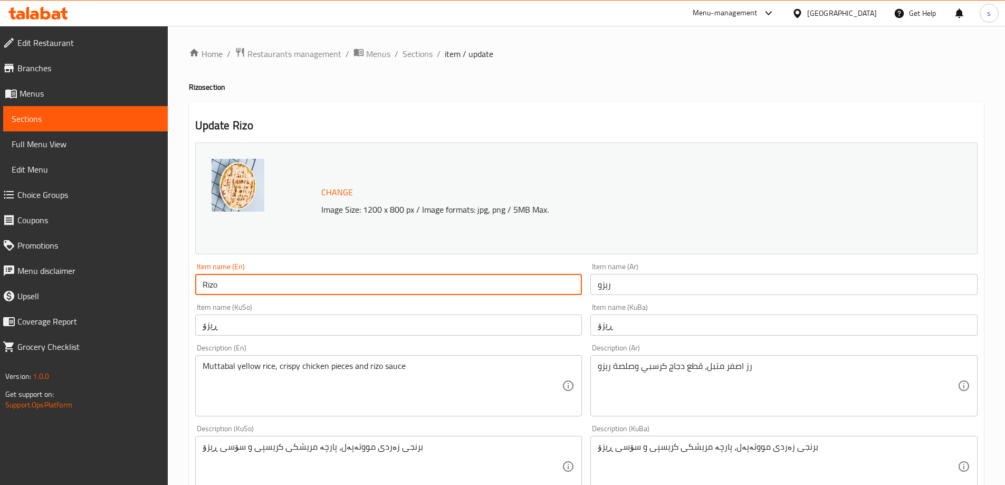
click at [247, 290] on input "Rizo" at bounding box center [388, 284] width 387 height 21
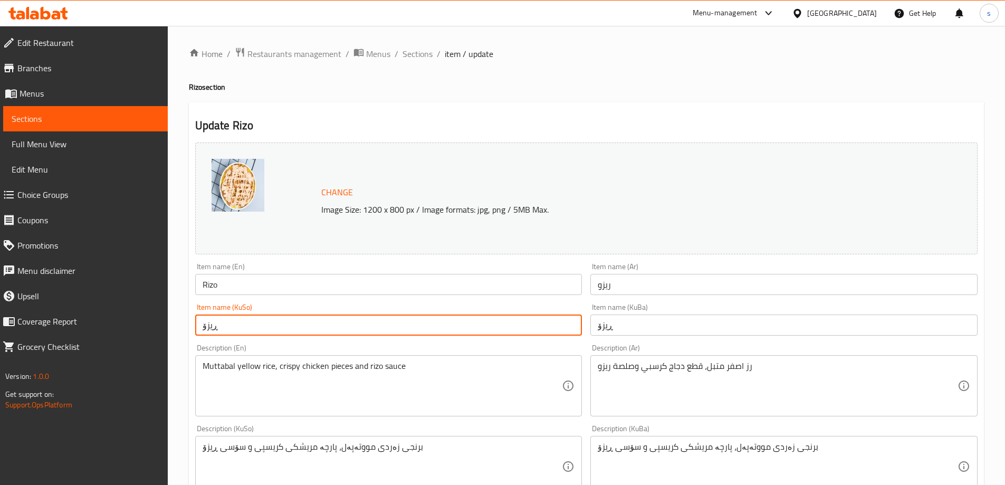
click at [415, 330] on input "ڕیزۆ" at bounding box center [388, 324] width 387 height 21
click at [682, 291] on input "ريزو" at bounding box center [783, 284] width 387 height 21
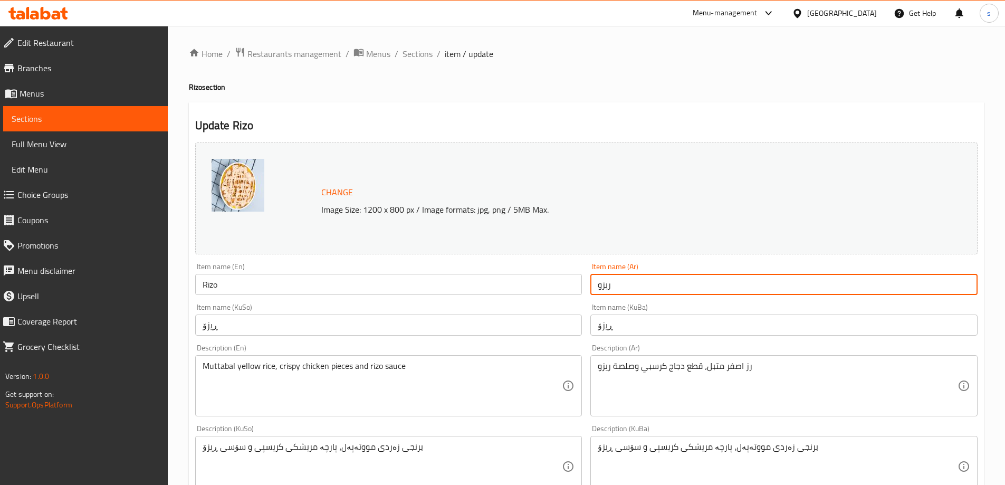
click at [682, 291] on input "ريزو" at bounding box center [783, 284] width 387 height 21
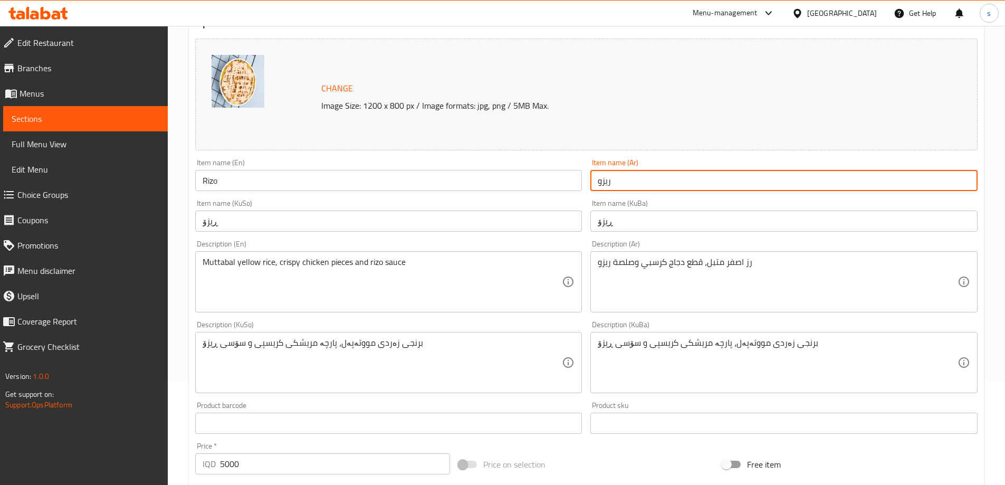
scroll to position [115, 0]
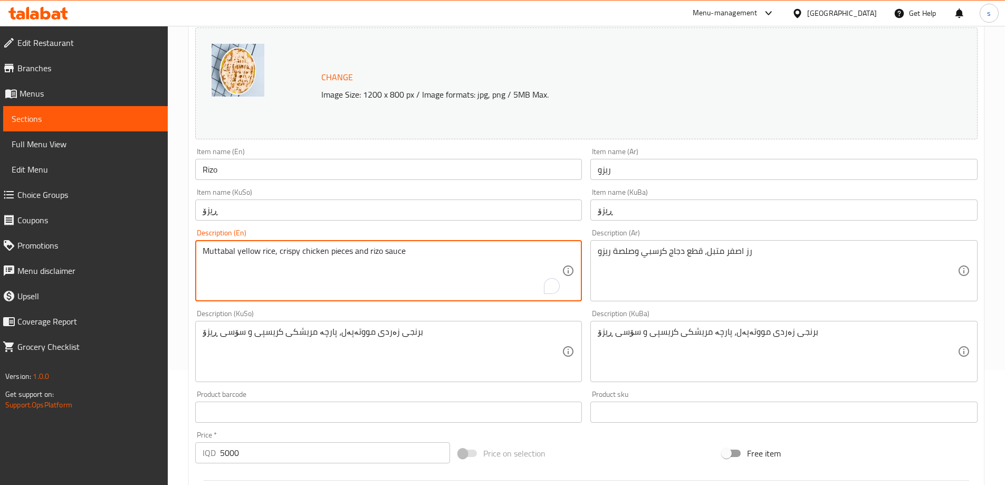
click at [410, 276] on textarea "Muttabal yellow rice, crispy chicken pieces and rizo sauce" at bounding box center [383, 271] width 360 height 50
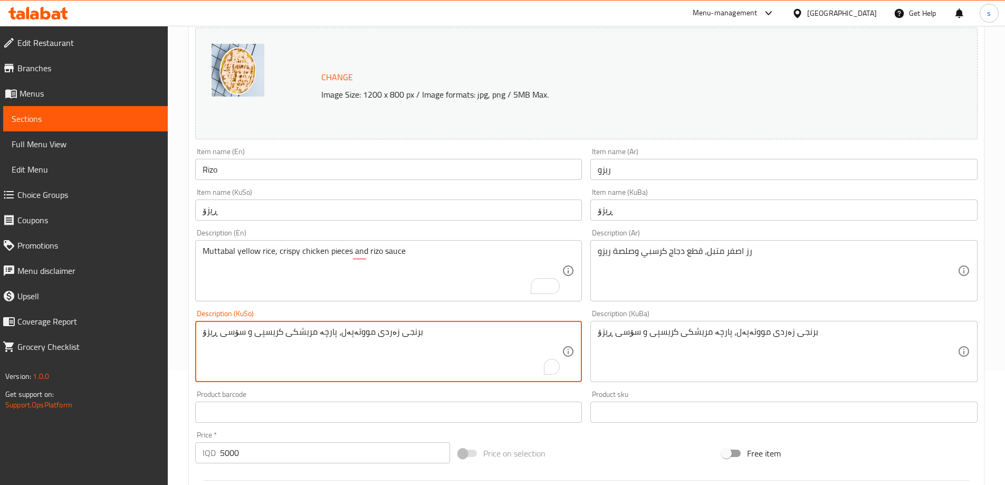
click at [443, 345] on textarea "برنجی زەردی مووتەپەل، پارچە مریشکی کریسپی و سۆسی ڕیزۆ" at bounding box center [383, 352] width 360 height 50
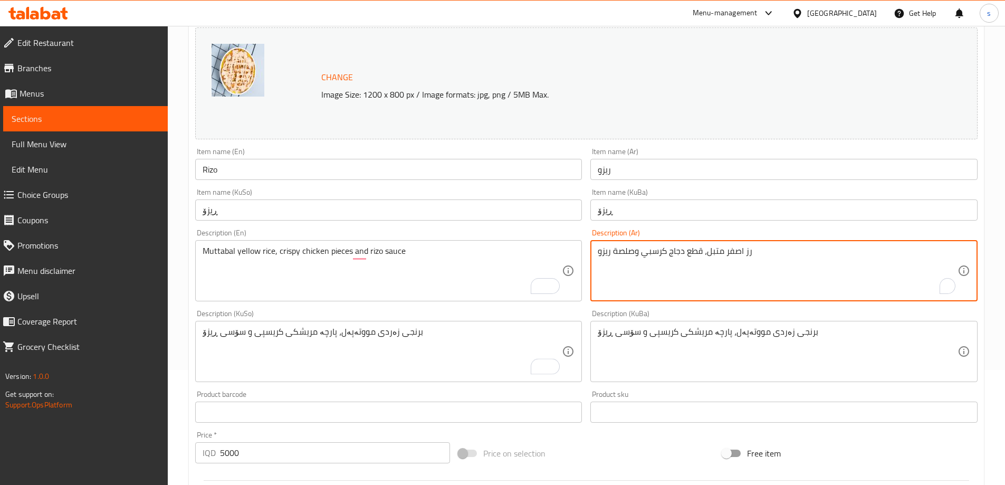
click at [807, 289] on textarea "رز اصفر متبل، قطع دجاج كرسبي وصلصة ريزو" at bounding box center [778, 271] width 360 height 50
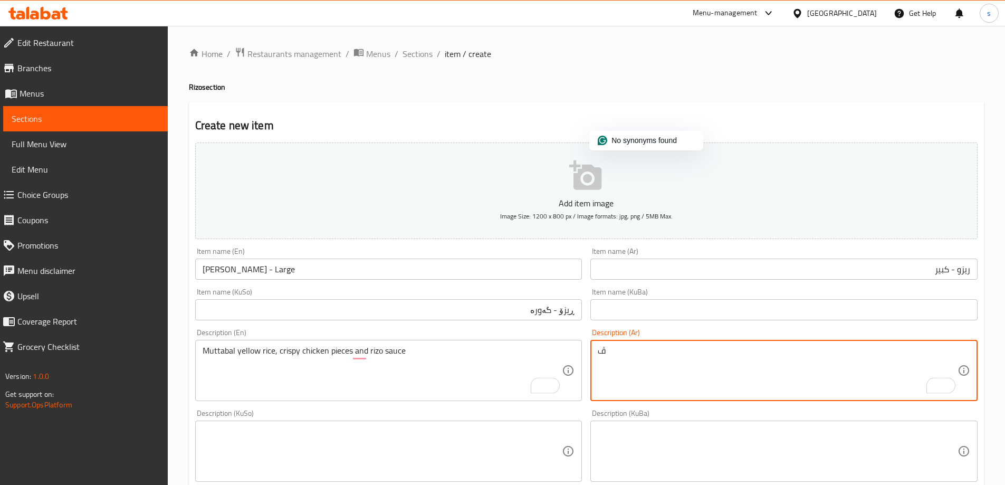
scroll to position [229, 0]
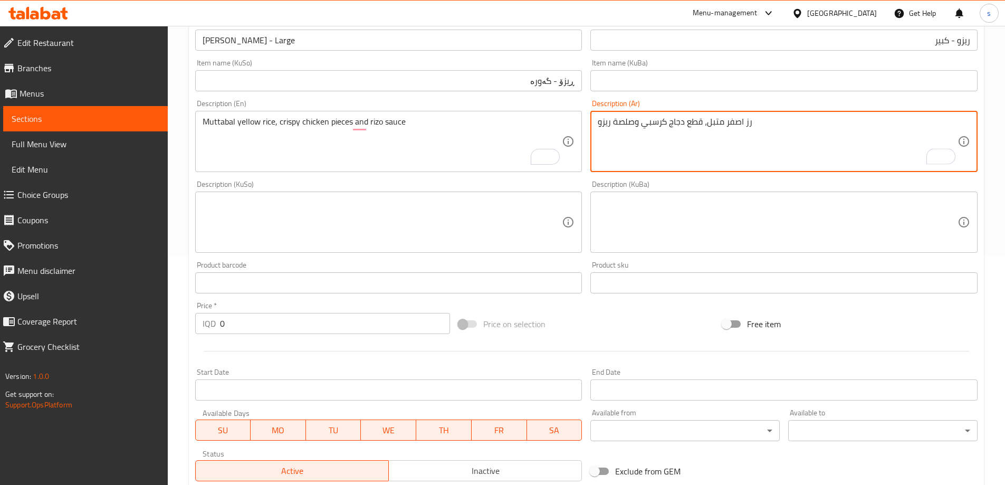
type textarea "رز اصفر متبل، قطع دجاج كرسبي وصلصة ريزو"
click at [471, 223] on textarea at bounding box center [383, 222] width 360 height 50
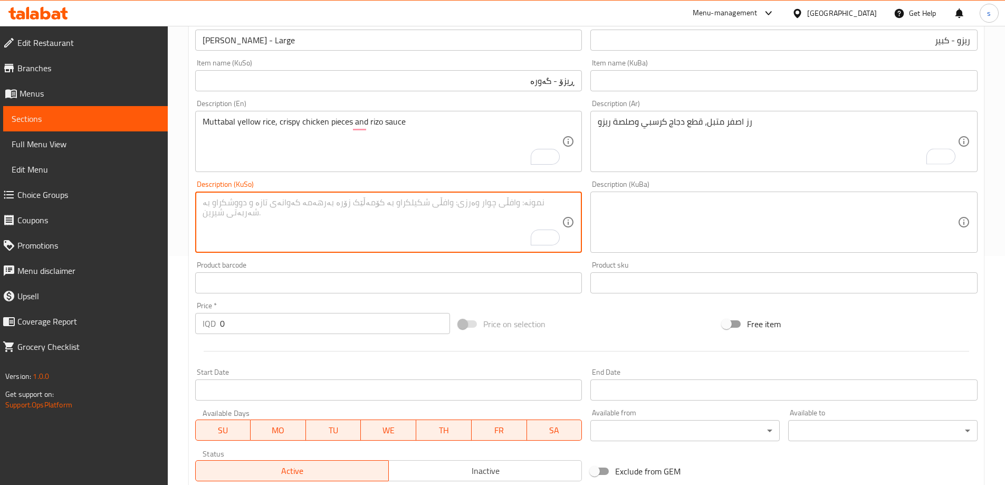
paste textarea "رز اصفر متبل، قطع دجاج كرسبي وصلصة ريزو"
type textarea "رز اصفر متبل، قطع دجاج كرسبي وصلصة ريزو"
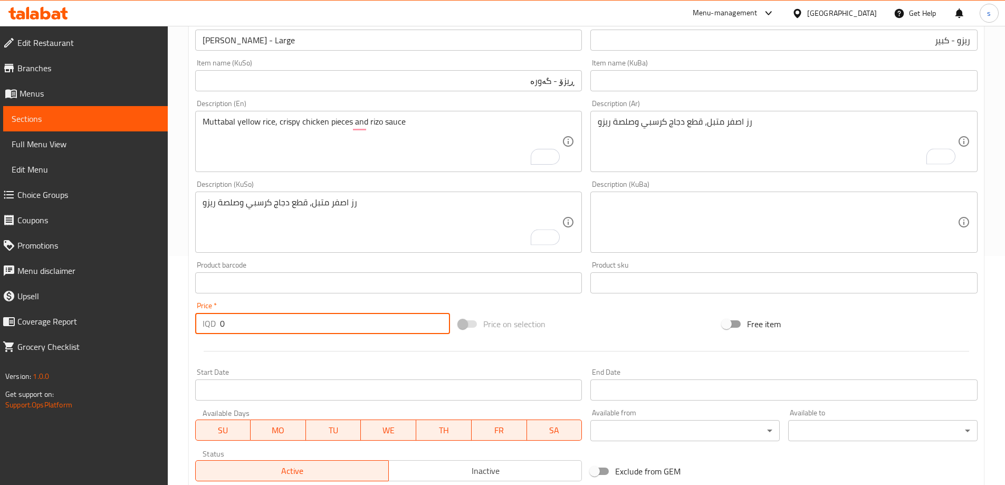
drag, startPoint x: 241, startPoint y: 322, endPoint x: 216, endPoint y: 291, distance: 39.0
click at [205, 322] on div "IQD 0 Price *" at bounding box center [322, 323] width 255 height 21
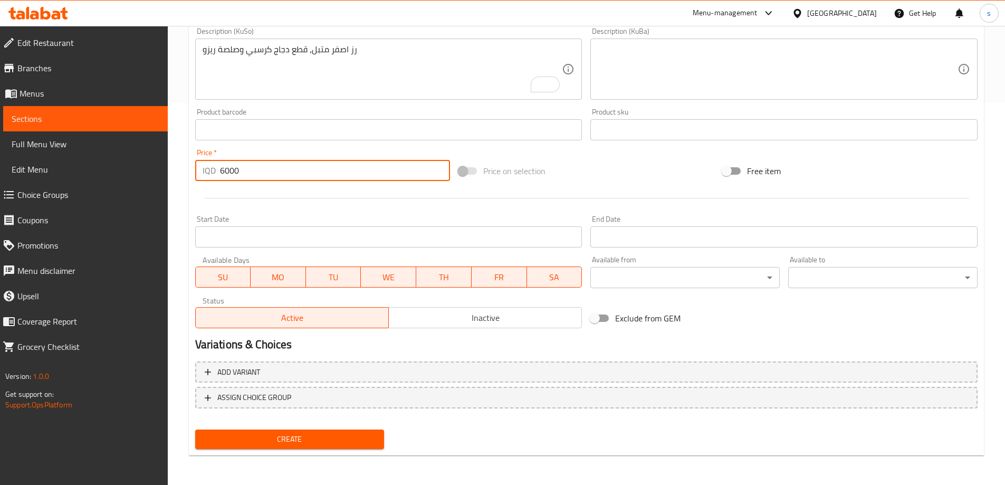
type input "6000"
click at [244, 442] on span "Create" at bounding box center [290, 439] width 172 height 13
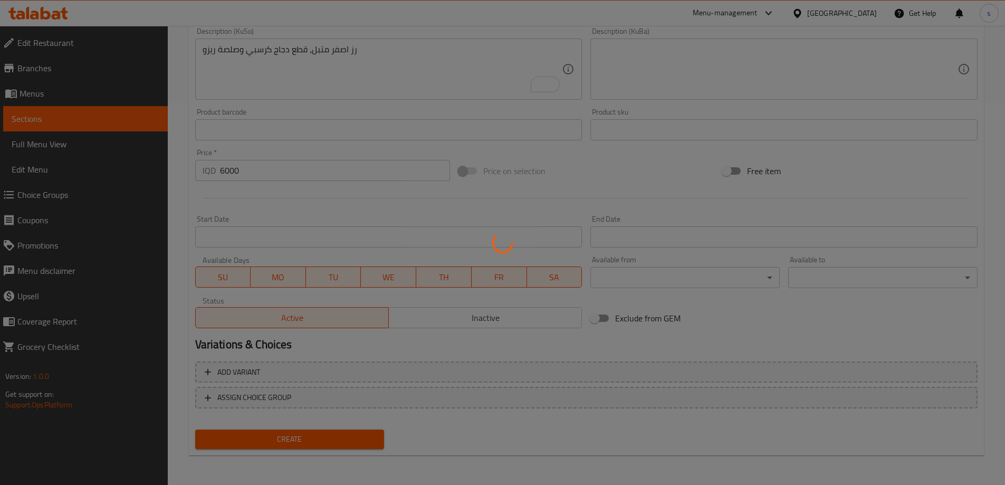
type input "0"
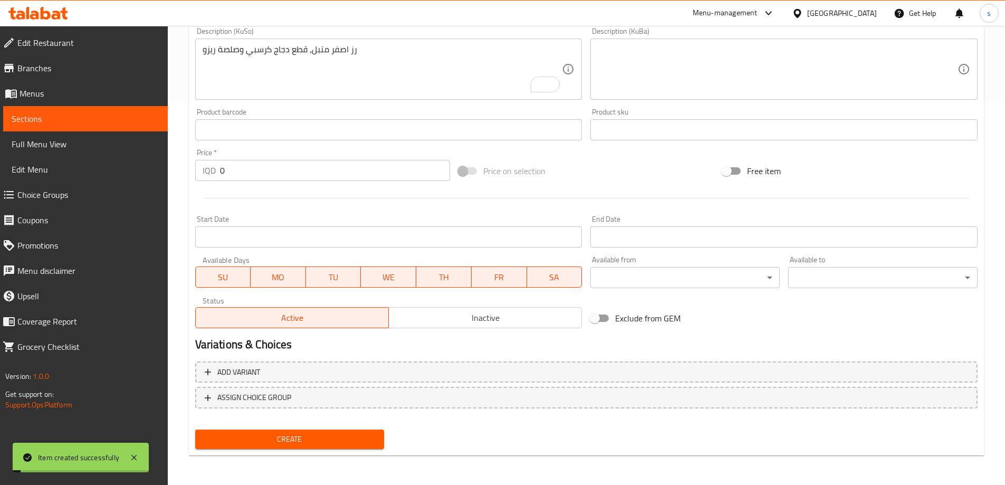
click at [69, 117] on span "Sections" at bounding box center [86, 118] width 148 height 13
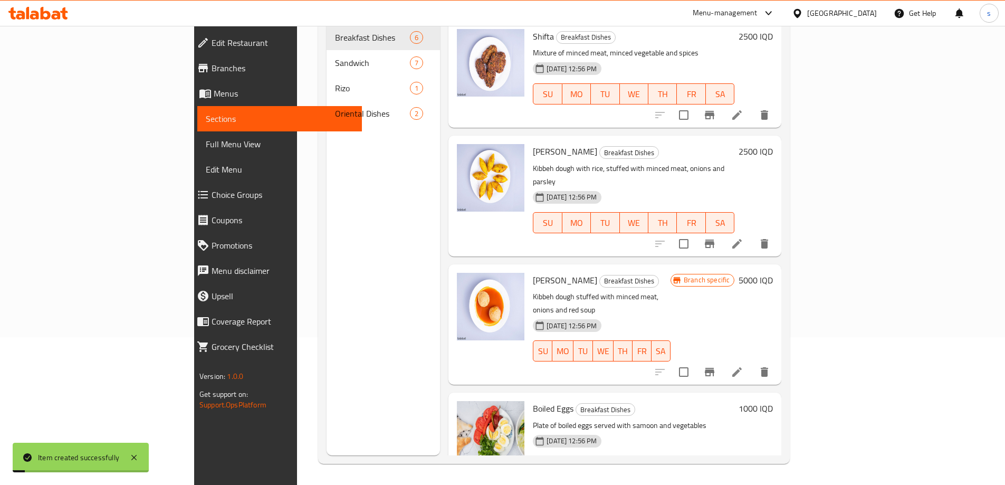
scroll to position [148, 0]
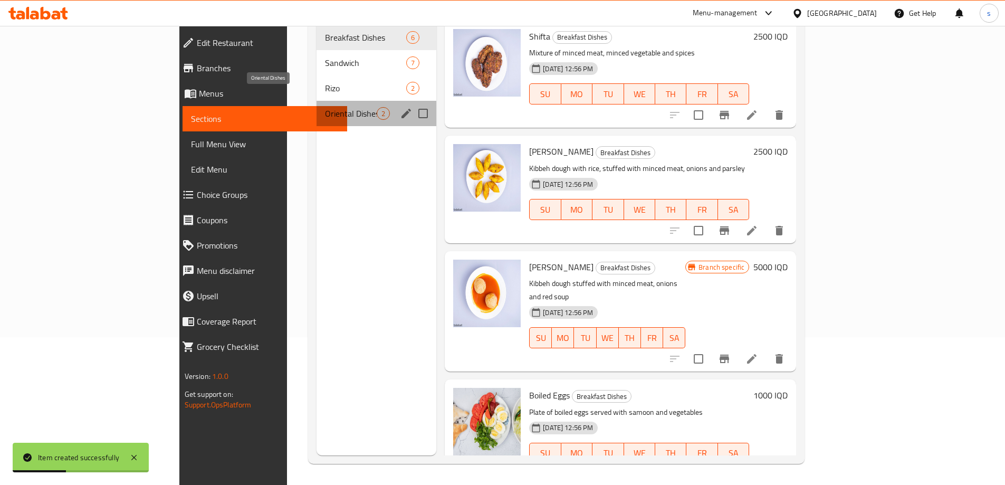
click at [325, 107] on span "Oriental Dishes" at bounding box center [351, 113] width 52 height 13
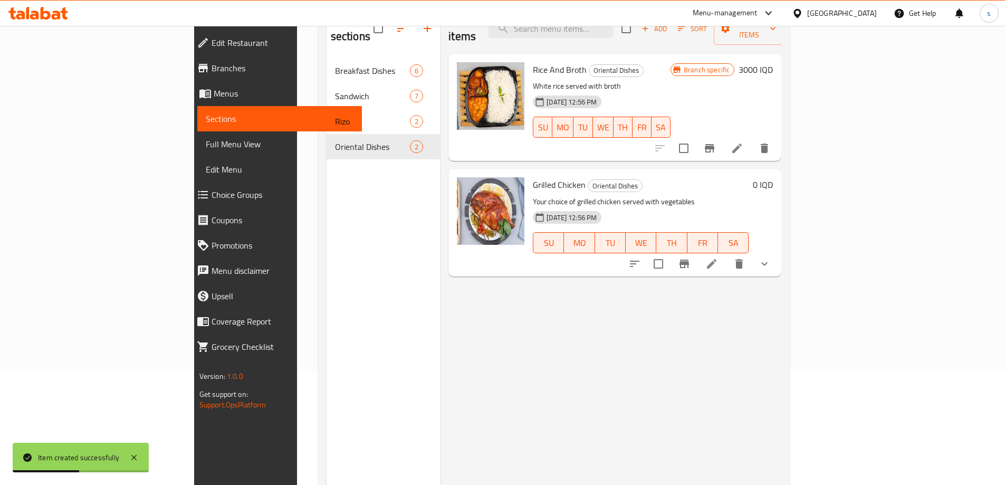
scroll to position [84, 0]
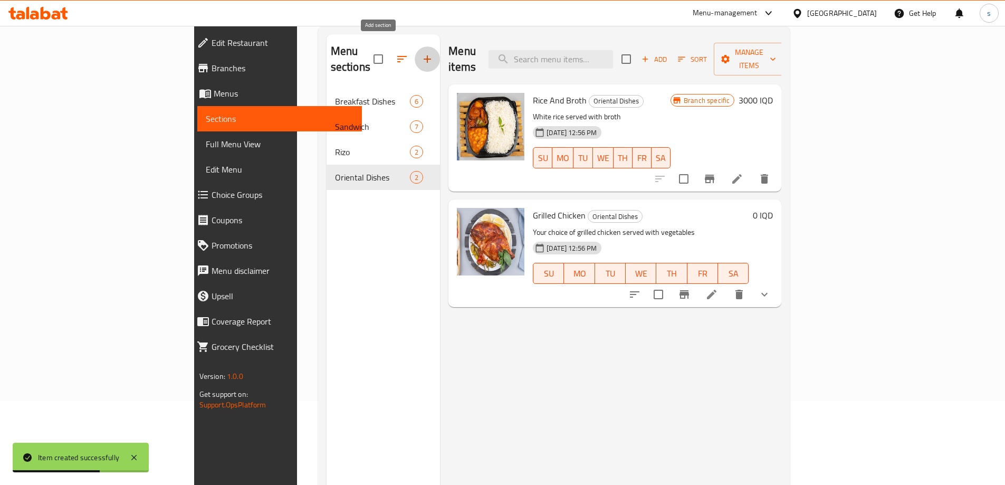
click at [421, 53] on icon "button" at bounding box center [427, 59] width 13 height 13
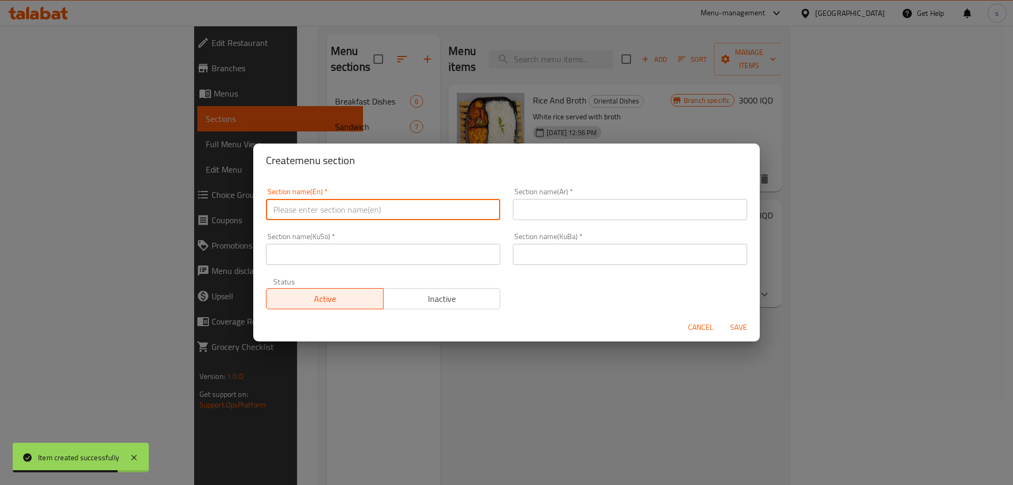
click at [399, 213] on input "text" at bounding box center [383, 209] width 234 height 21
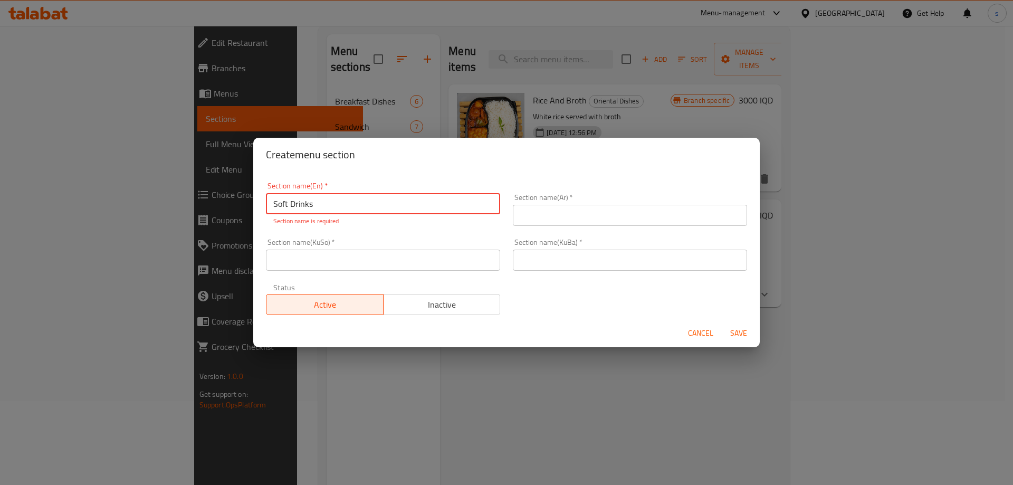
type input "Soft Drinks"
click at [566, 212] on input "text" at bounding box center [630, 215] width 234 height 21
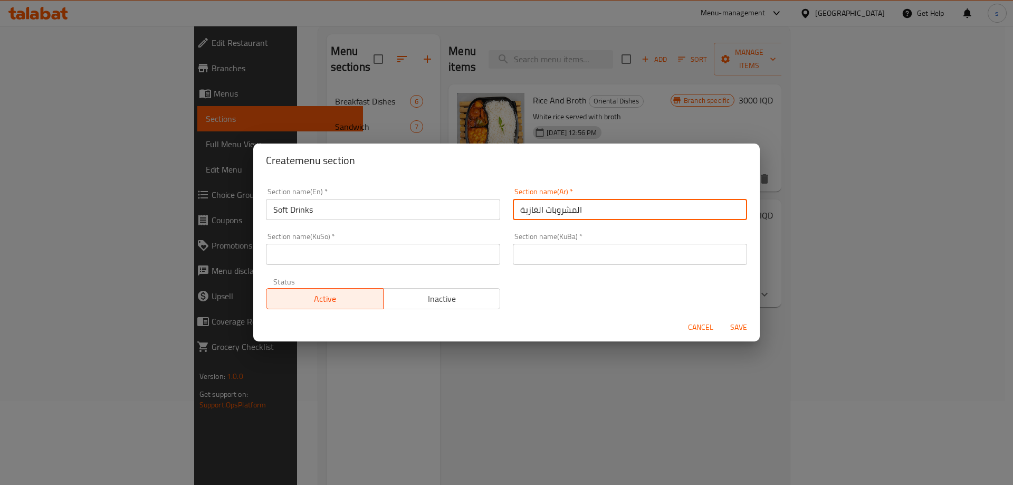
type input "المشروبات الغازية"
click at [455, 261] on input "text" at bounding box center [383, 254] width 234 height 21
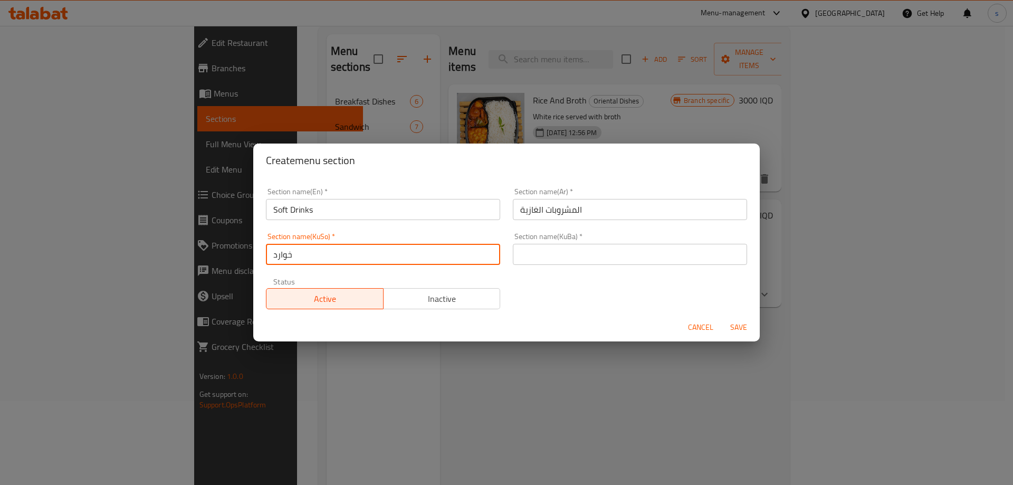
type input "خواردنەوە گازییەکان"
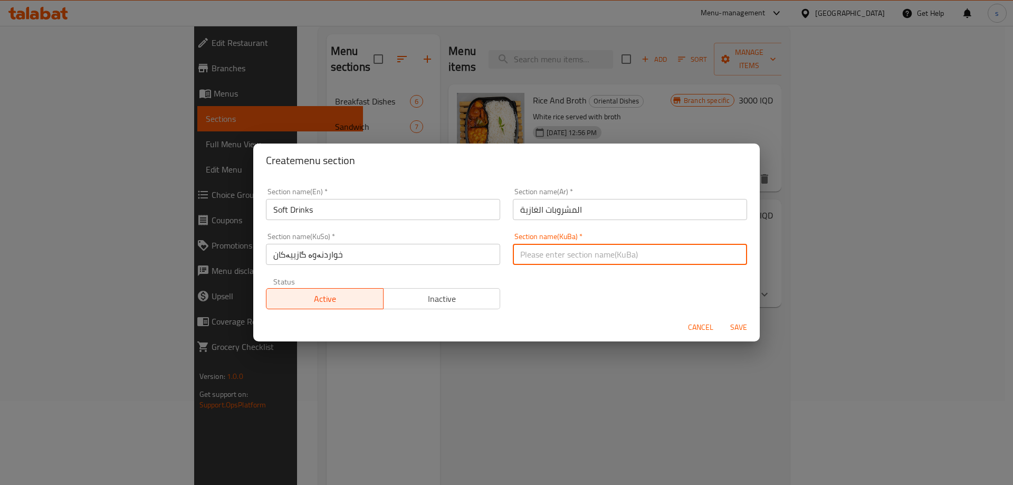
click at [540, 253] on input "text" at bounding box center [630, 254] width 234 height 21
type input "خواردنەوە گازییەکان"
click at [469, 254] on input "خواردنەوە گازییەکان" at bounding box center [383, 254] width 234 height 21
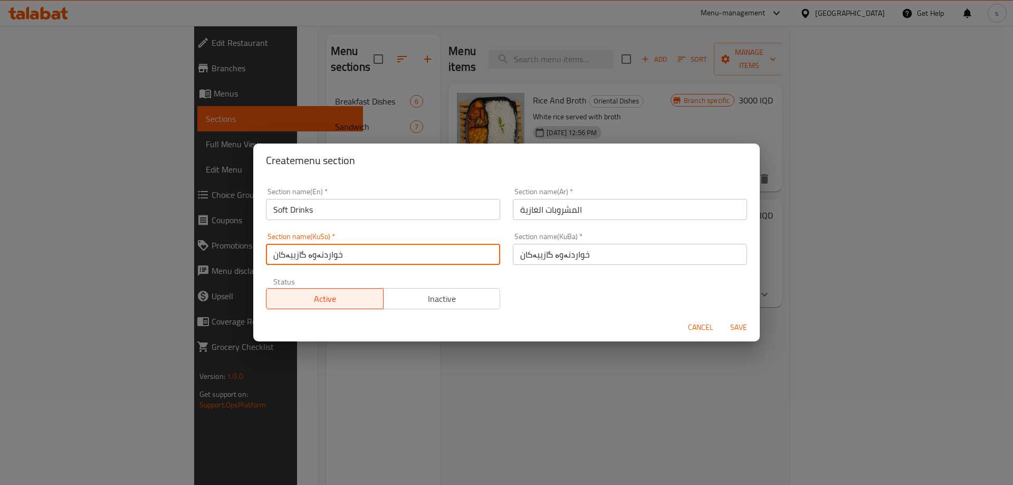
type input "خواردنەوە گازییەکان"
click at [742, 323] on span "Save" at bounding box center [738, 327] width 25 height 13
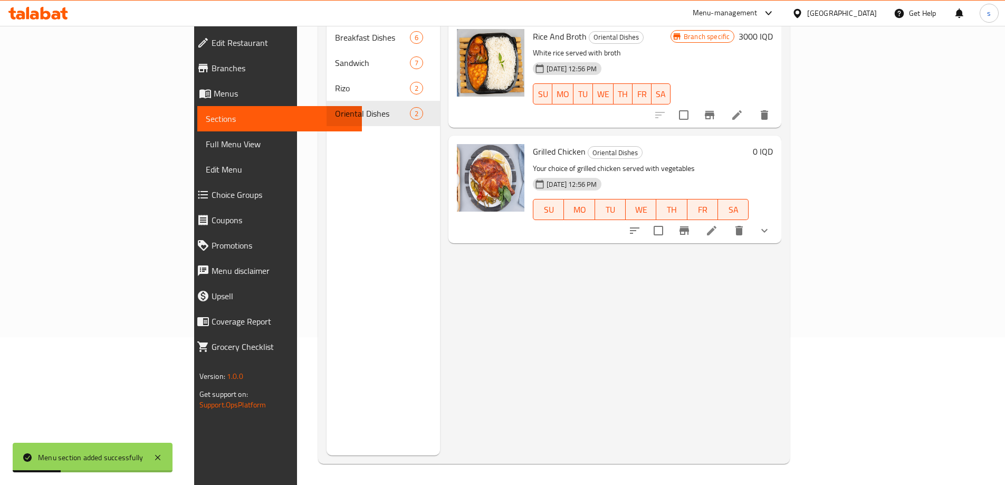
scroll to position [87, 0]
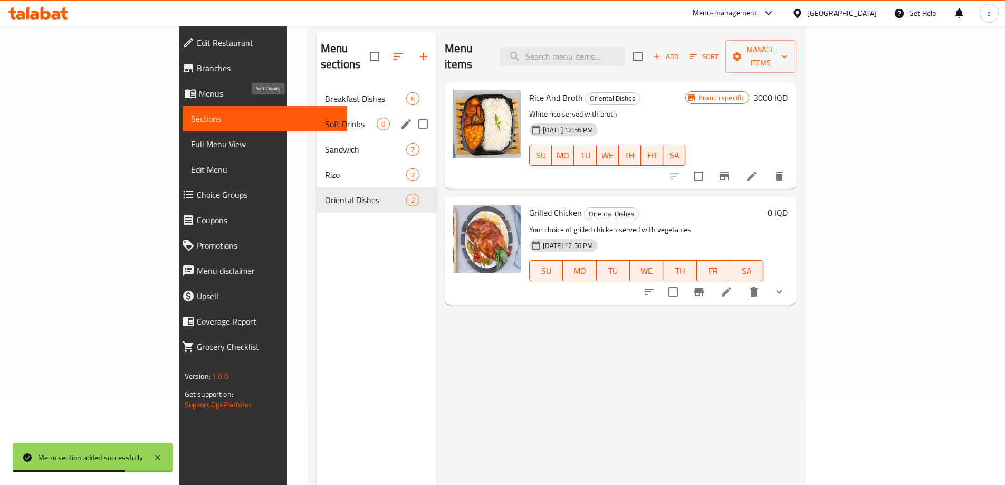
click at [325, 118] on span "Soft Drinks" at bounding box center [351, 124] width 52 height 13
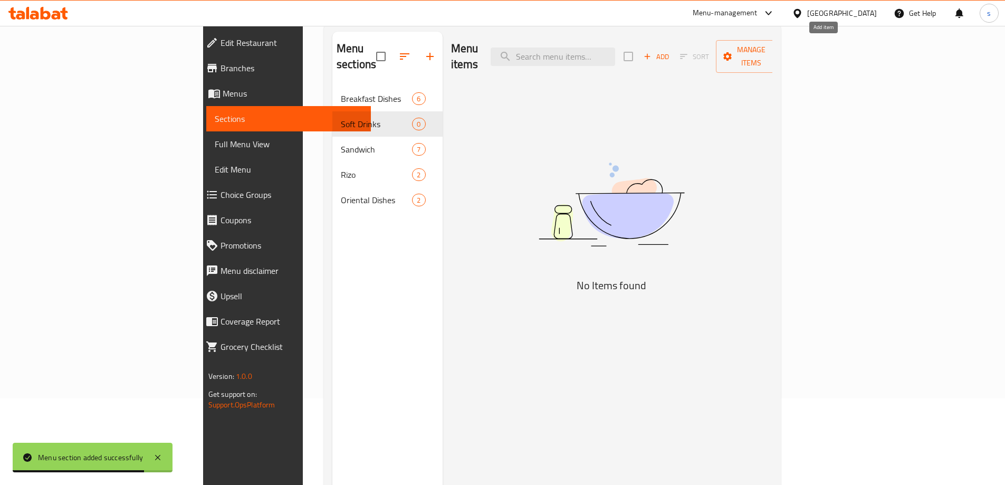
click at [670, 51] on span "Add" at bounding box center [656, 57] width 28 height 12
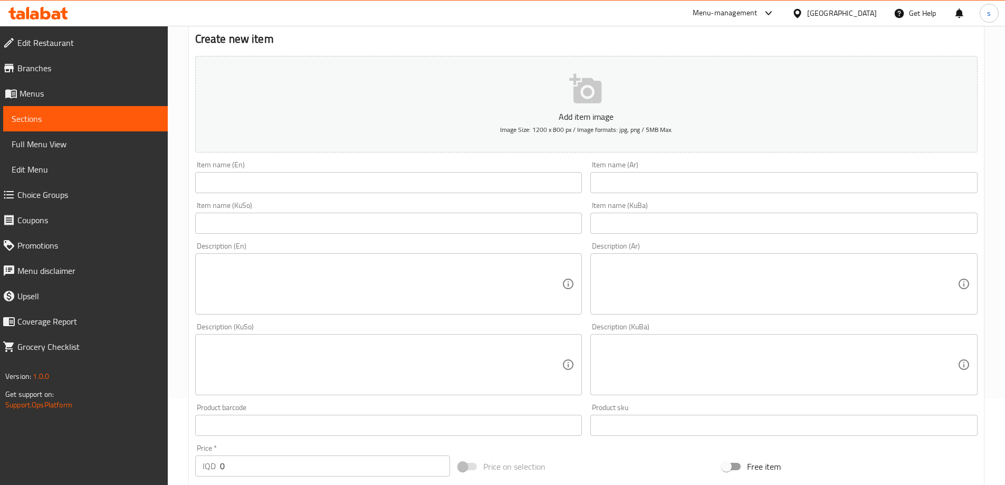
click at [273, 189] on input "text" at bounding box center [388, 182] width 387 height 21
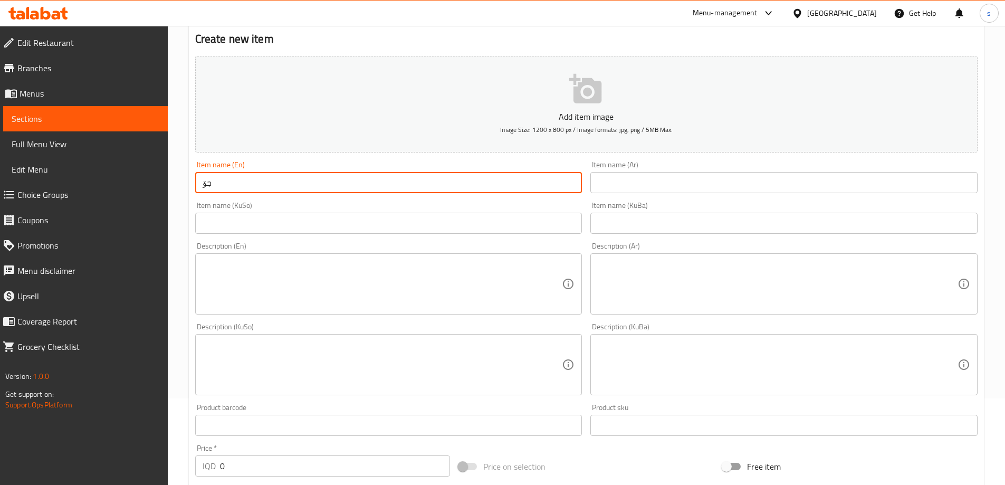
type input "ج"
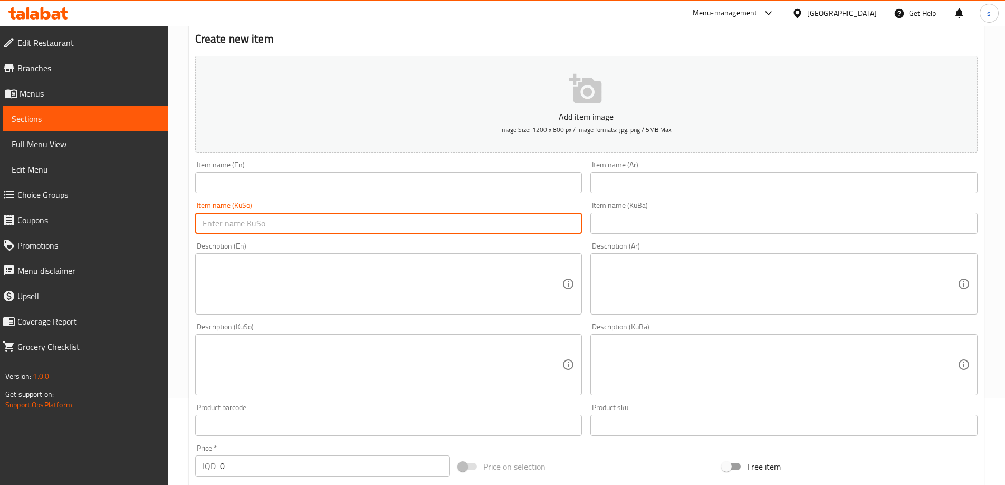
click at [292, 215] on input "text" at bounding box center [388, 223] width 387 height 21
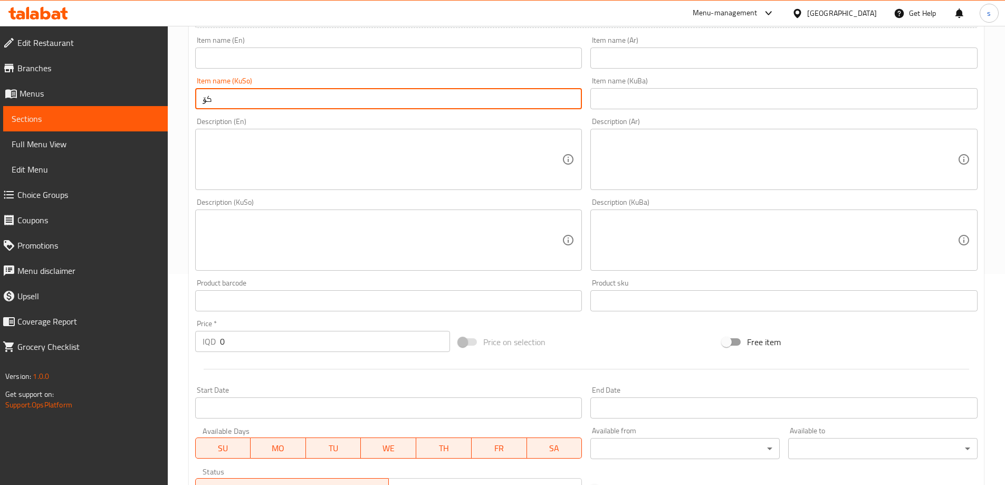
scroll to position [194, 0]
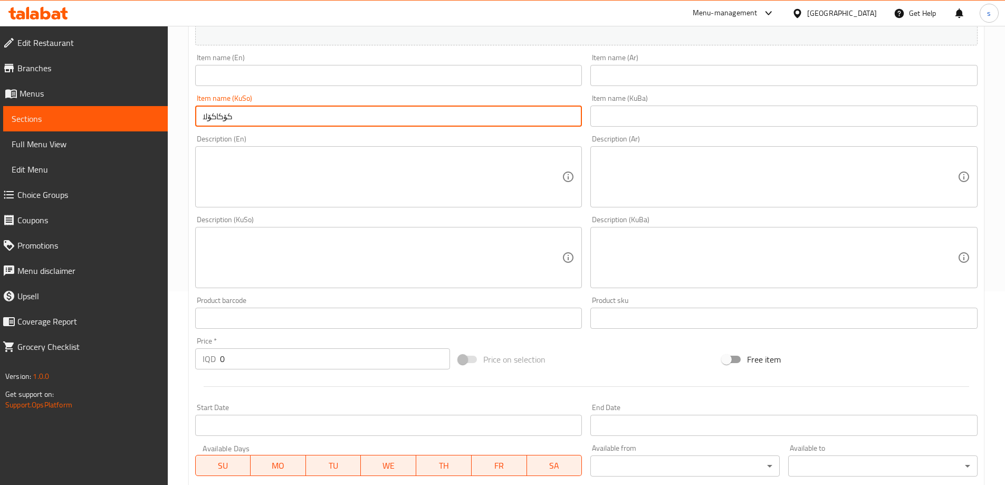
type input "کۆکاکۆلا"
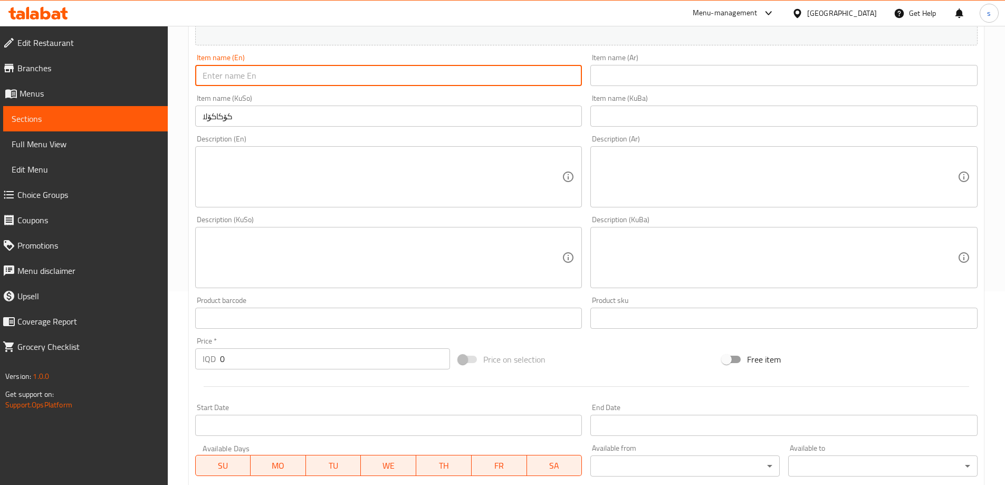
click at [310, 74] on input "text" at bounding box center [388, 75] width 387 height 21
type input "Coca Cola"
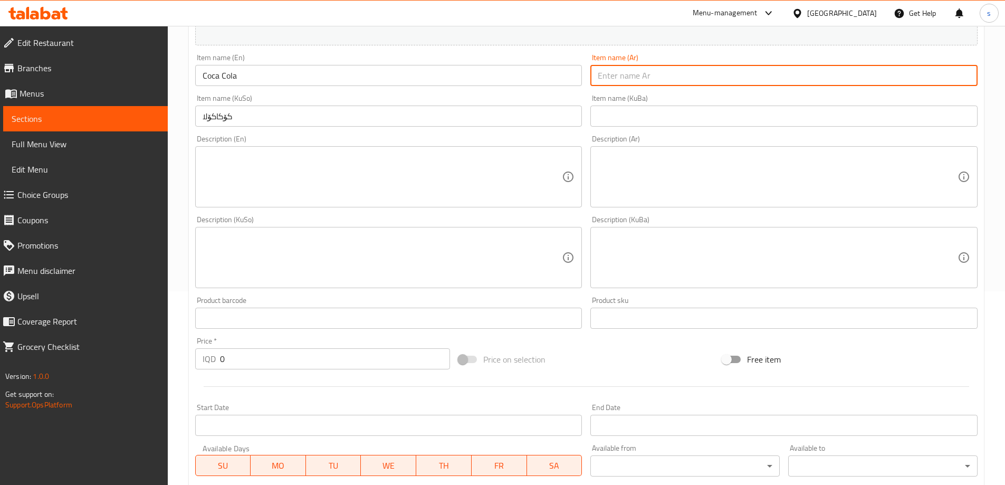
click at [698, 72] on input "text" at bounding box center [783, 75] width 387 height 21
type input "كوكاكولا"
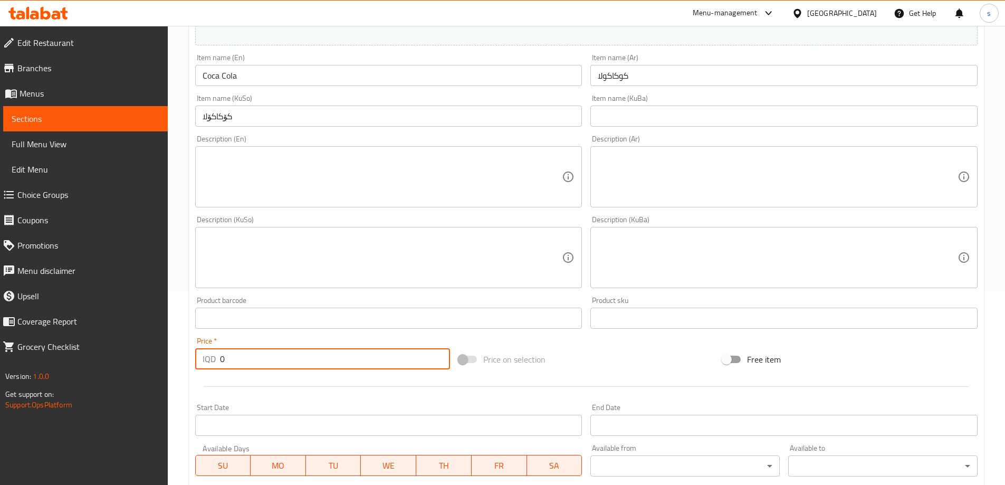
drag, startPoint x: 236, startPoint y: 356, endPoint x: 206, endPoint y: 356, distance: 30.1
click at [206, 356] on div "IQD 0 Price *" at bounding box center [322, 358] width 255 height 21
type input "500"
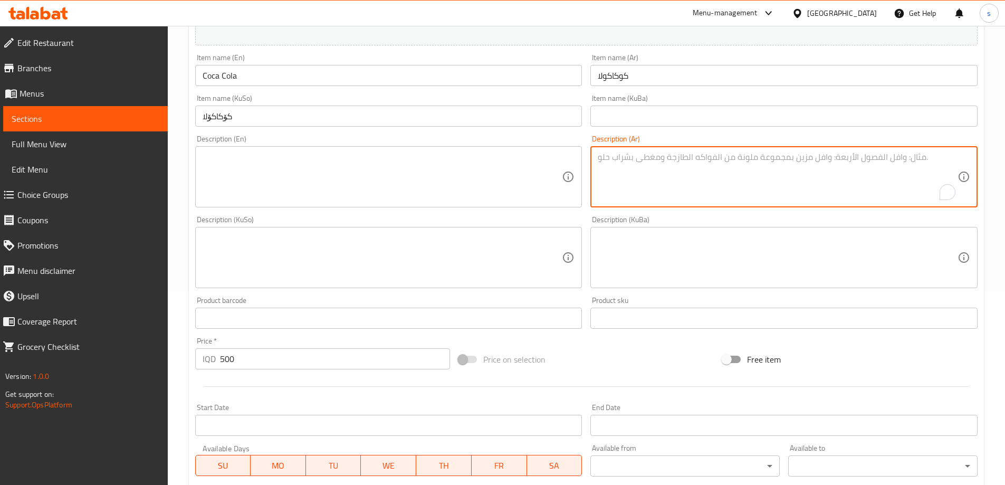
click at [731, 154] on textarea "To enrich screen reader interactions, please activate Accessibility in Grammarl…" at bounding box center [778, 177] width 360 height 50
paste textarea "مشروب غازي"
type textarea "مشروب غازي"
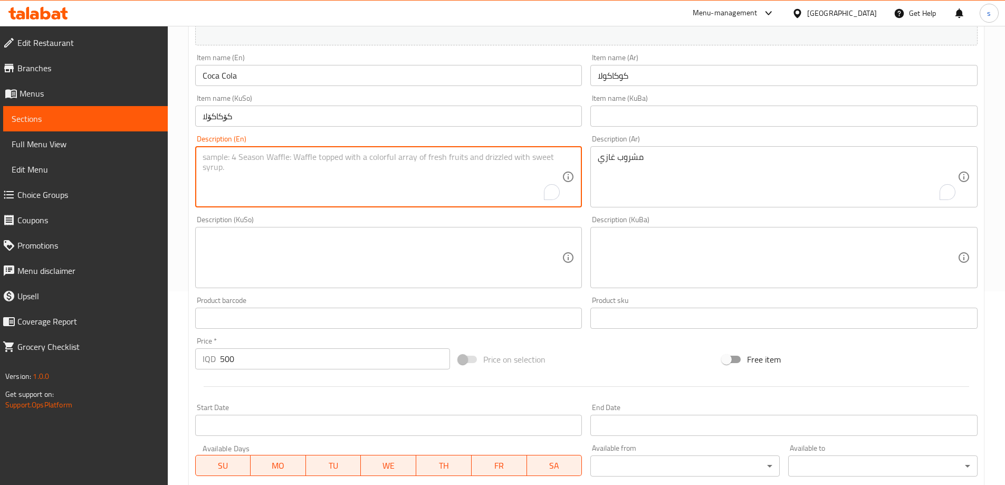
click at [456, 172] on textarea "To enrich screen reader interactions, please activate Accessibility in Grammarl…" at bounding box center [383, 177] width 360 height 50
click at [507, 250] on textarea at bounding box center [383, 258] width 360 height 50
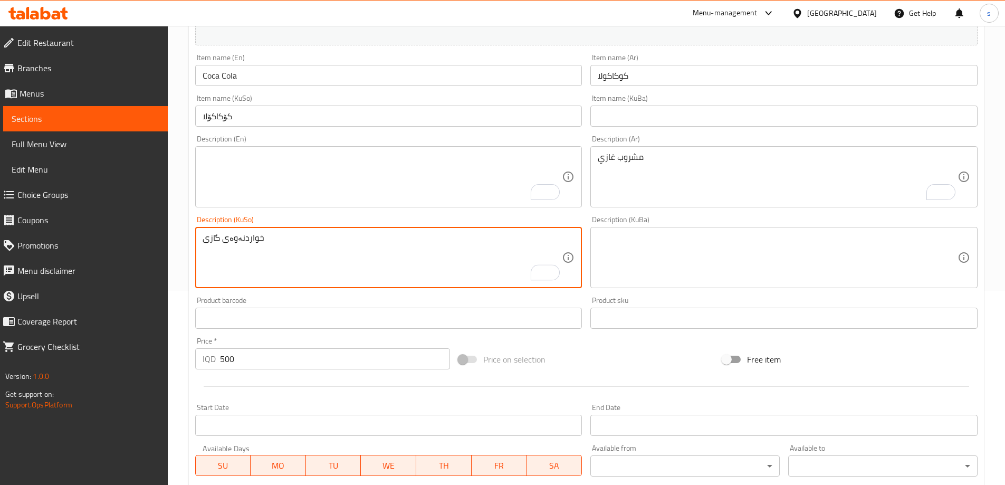
type textarea "خواردنەوەی گازی"
click at [425, 183] on textarea "To enrich screen reader interactions, please activate Accessibility in Grammarl…" at bounding box center [383, 177] width 360 height 50
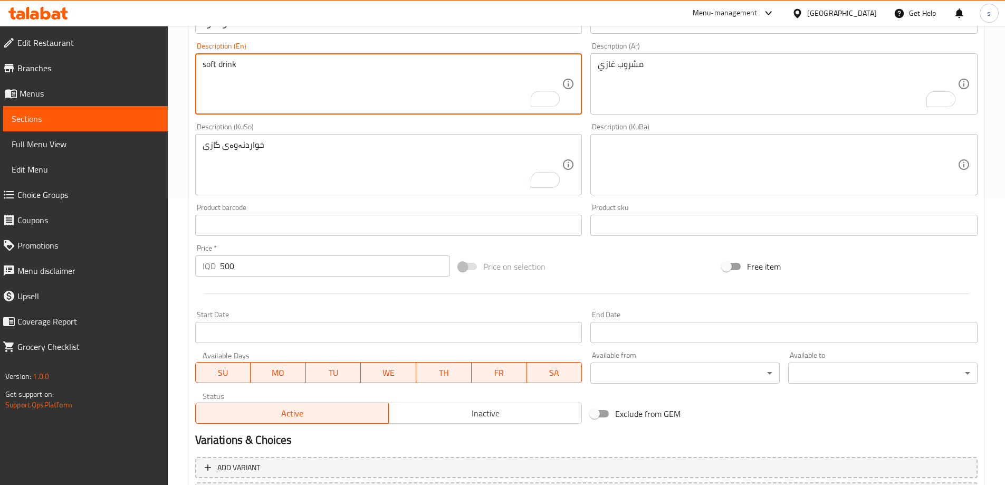
scroll to position [382, 0]
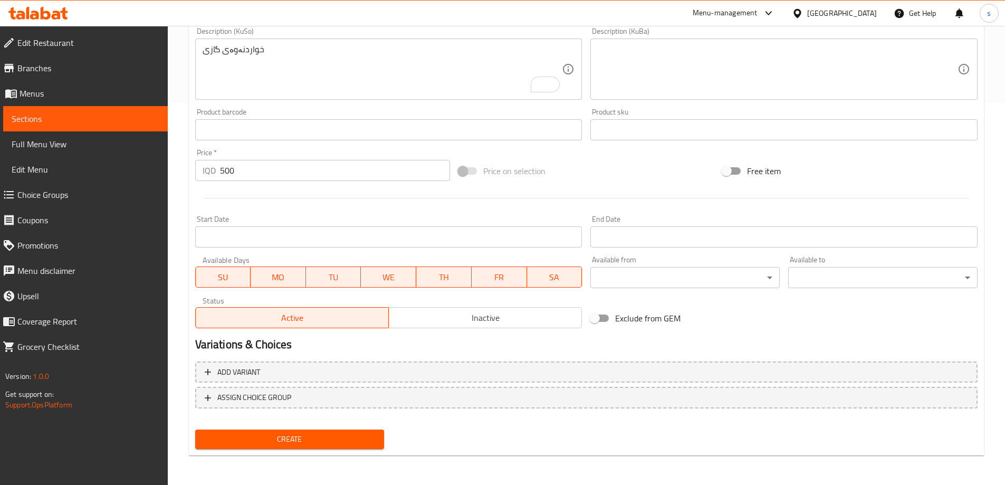
type textarea "soft drink"
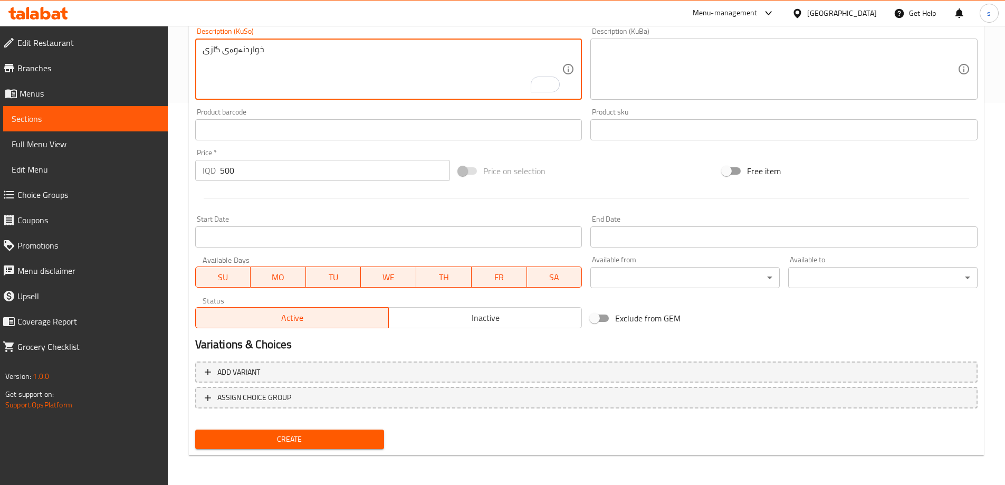
click at [303, 61] on textarea "خواردنەوەی گازی" at bounding box center [383, 69] width 360 height 50
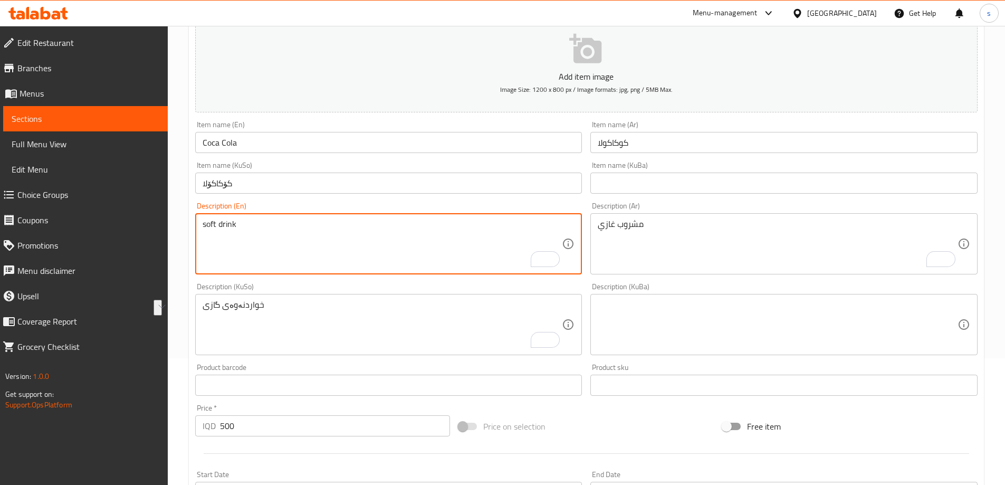
click at [341, 228] on textarea "soft drink" at bounding box center [383, 244] width 360 height 50
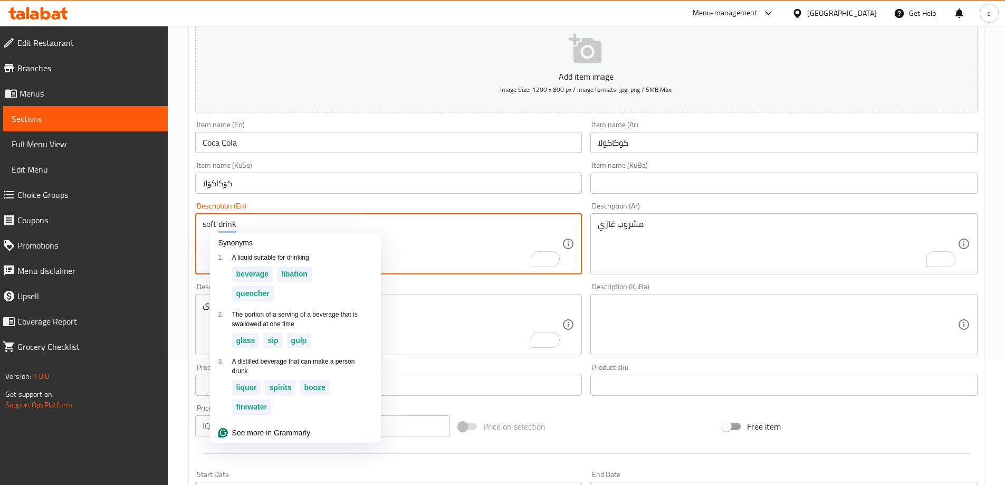
click at [341, 228] on textarea "soft drink" at bounding box center [383, 244] width 360 height 50
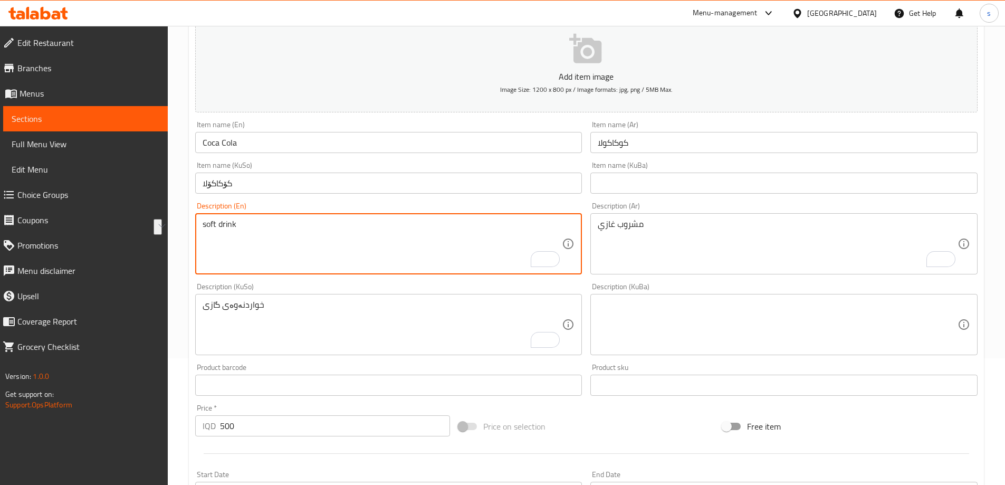
scroll to position [382, 0]
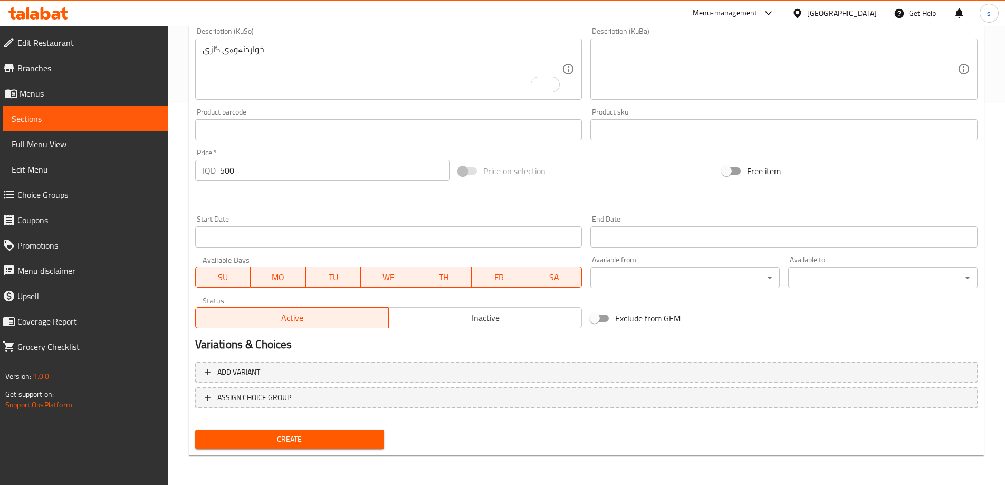
click at [293, 442] on span "Create" at bounding box center [290, 439] width 172 height 13
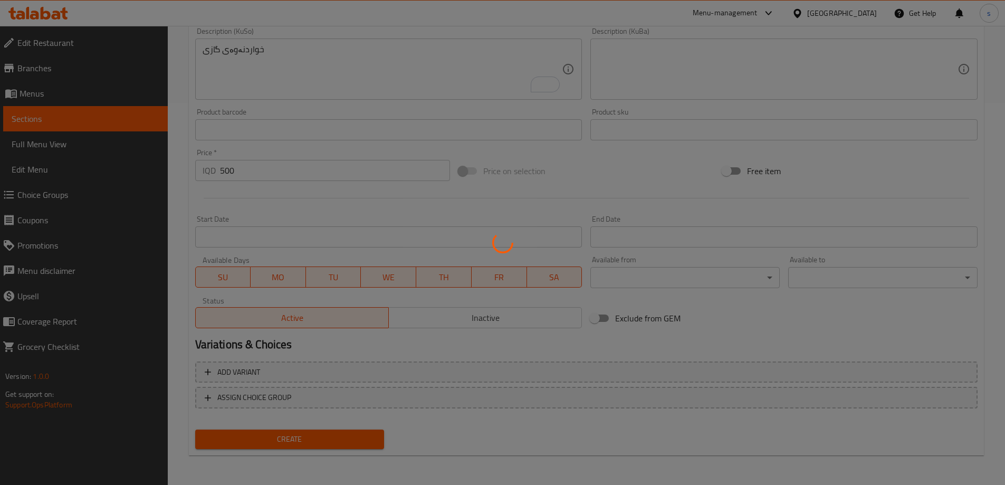
type input "0"
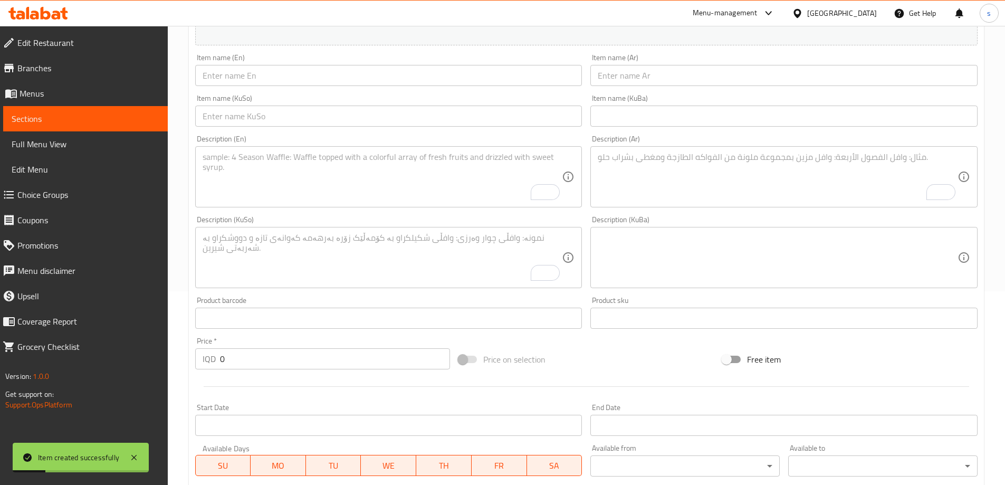
scroll to position [80, 0]
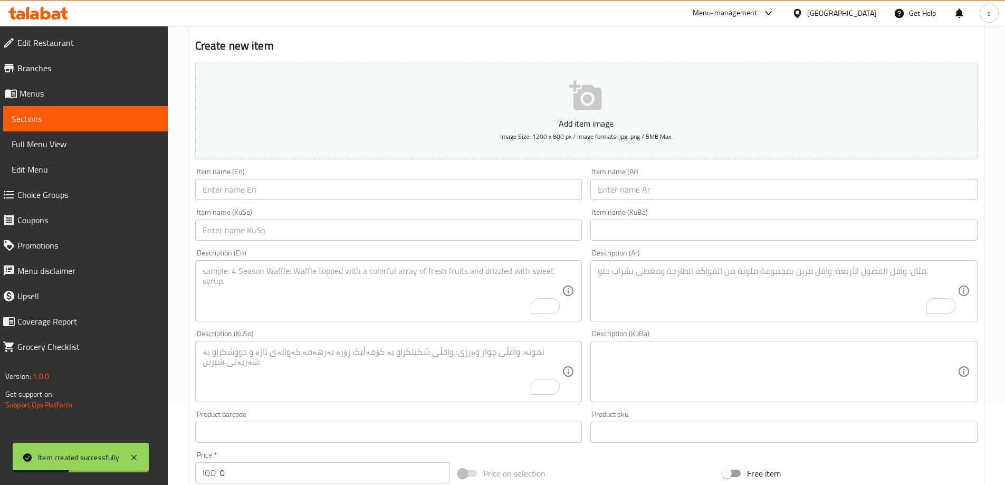
click at [284, 196] on input "text" at bounding box center [388, 189] width 387 height 21
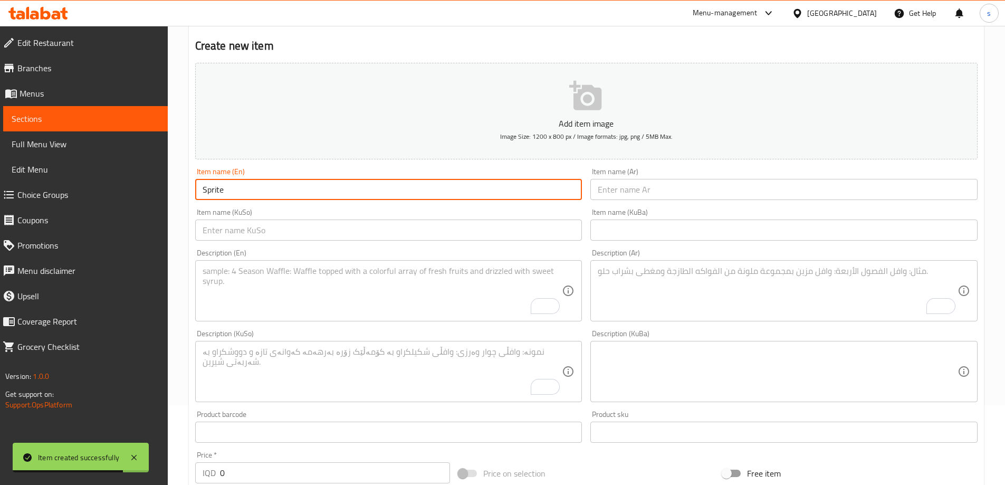
type input "Sprite"
click at [700, 190] on input "text" at bounding box center [783, 189] width 387 height 21
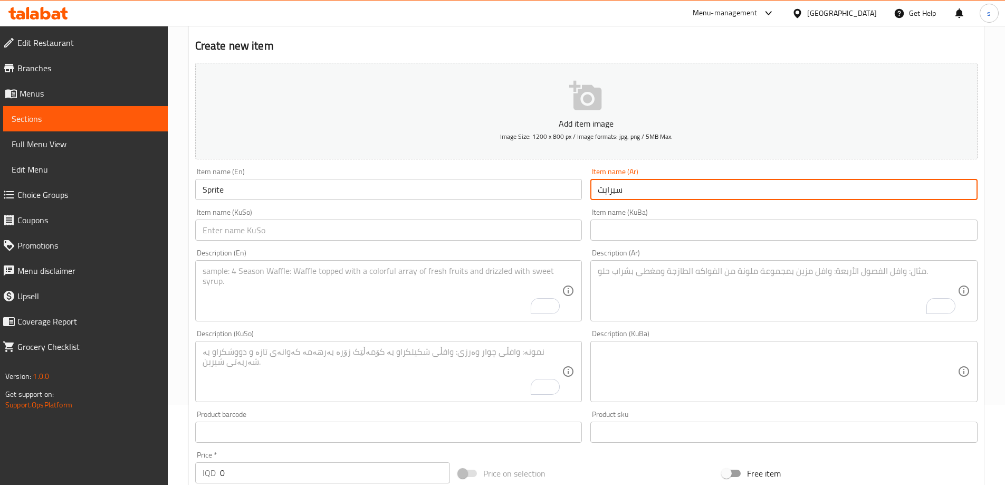
type input "سبرايت"
click at [521, 225] on input "text" at bounding box center [388, 229] width 387 height 21
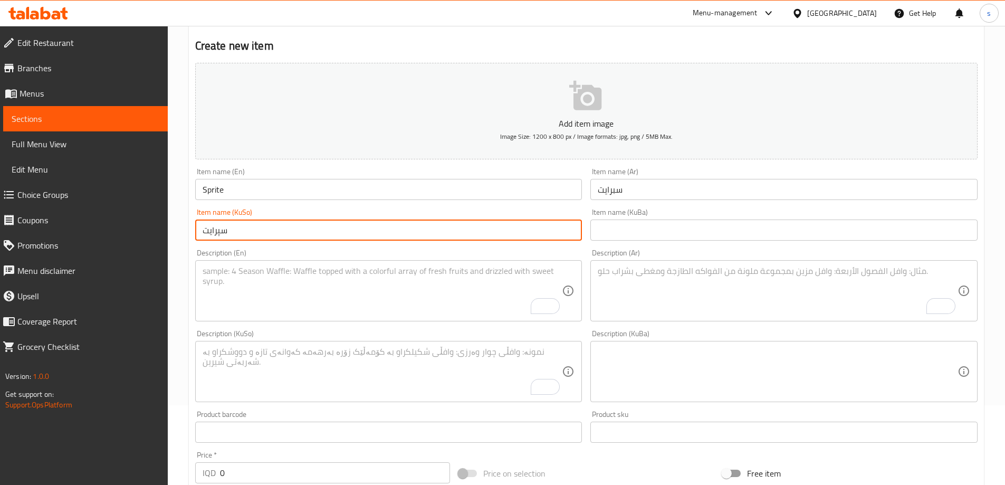
type input "سپرایت"
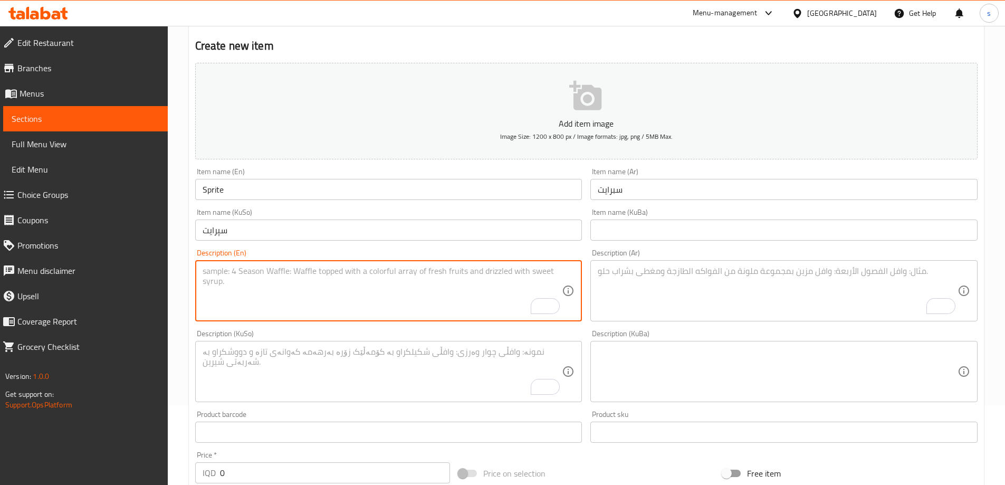
click at [302, 284] on textarea "To enrich screen reader interactions, please activate Accessibility in Grammarl…" at bounding box center [383, 291] width 360 height 50
paste textarea "soft drink"
type textarea "soft drink"
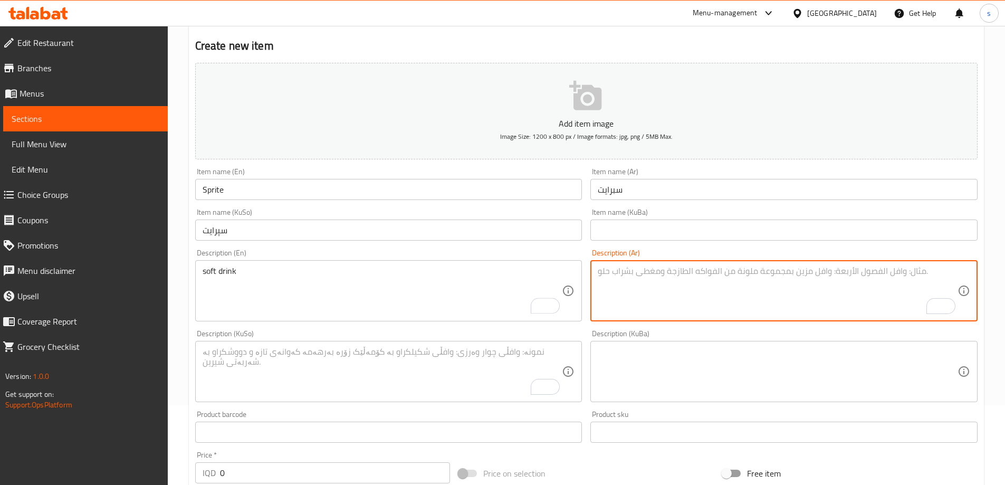
click at [657, 296] on textarea "To enrich screen reader interactions, please activate Accessibility in Grammarl…" at bounding box center [778, 291] width 360 height 50
paste textarea "مشروب غازي"
type textarea "مشروب غازي"
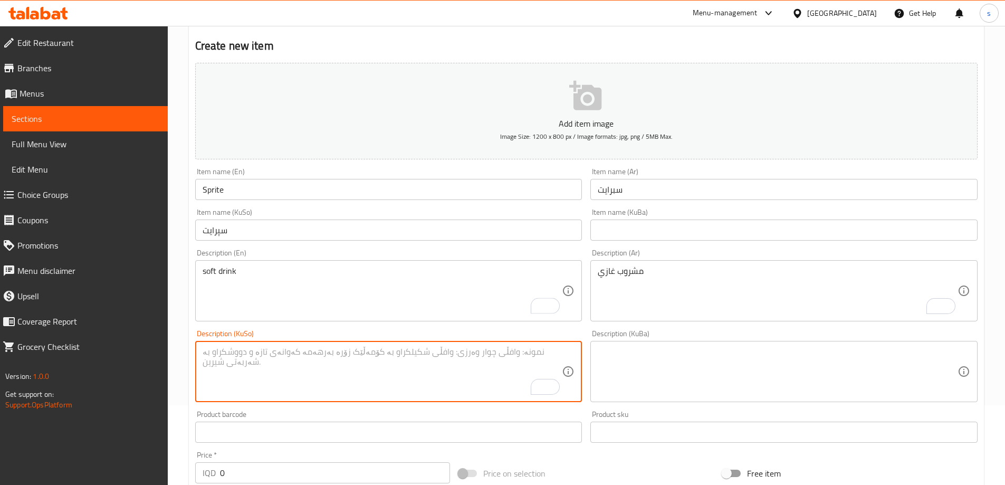
click at [464, 379] on textarea "To enrich screen reader interactions, please activate Accessibility in Grammarl…" at bounding box center [383, 372] width 360 height 50
paste textarea "خواردنەوەی گازی"
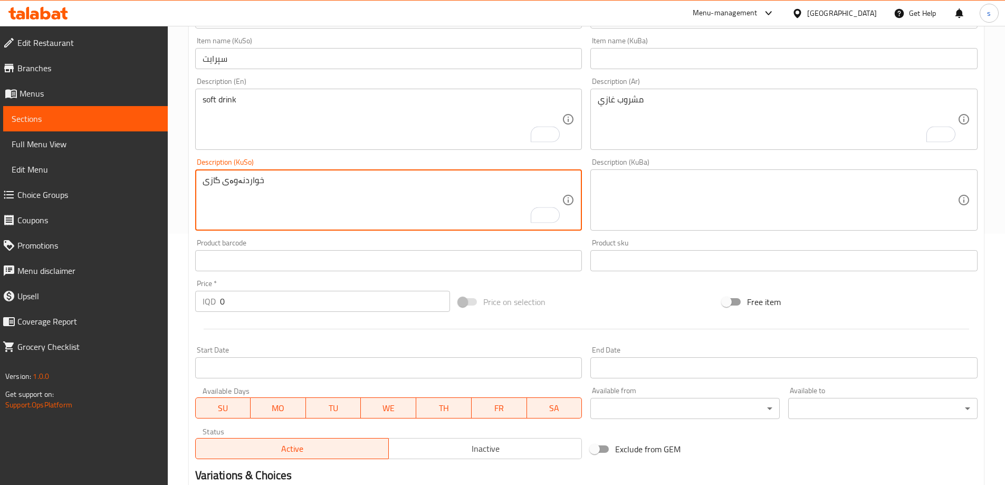
scroll to position [262, 0]
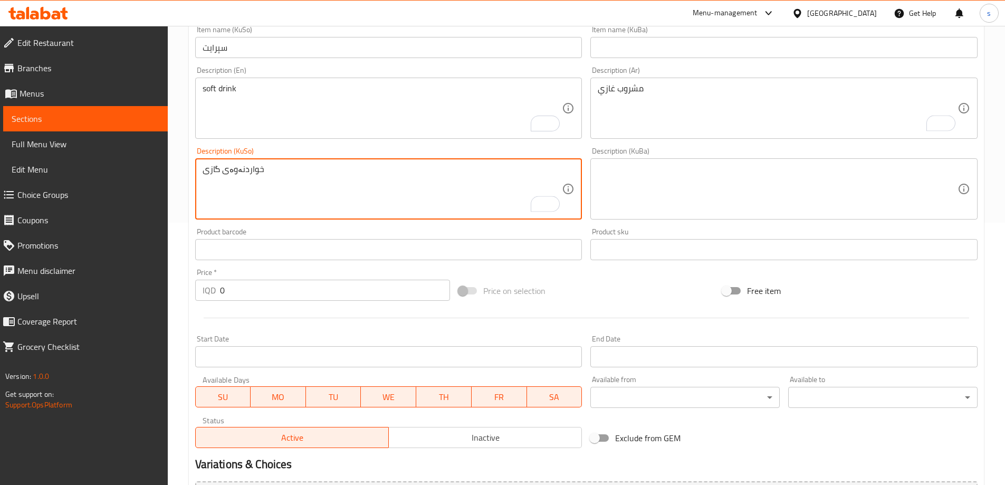
type textarea "خواردنەوەی گازی"
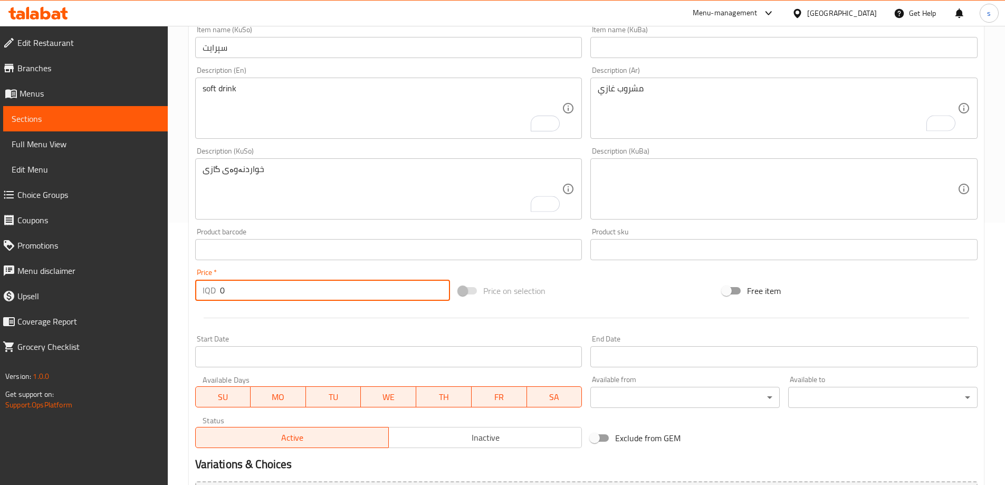
drag, startPoint x: 248, startPoint y: 287, endPoint x: 194, endPoint y: 295, distance: 54.4
click at [194, 295] on div "Price   * IQD 0 Price *" at bounding box center [323, 284] width 264 height 41
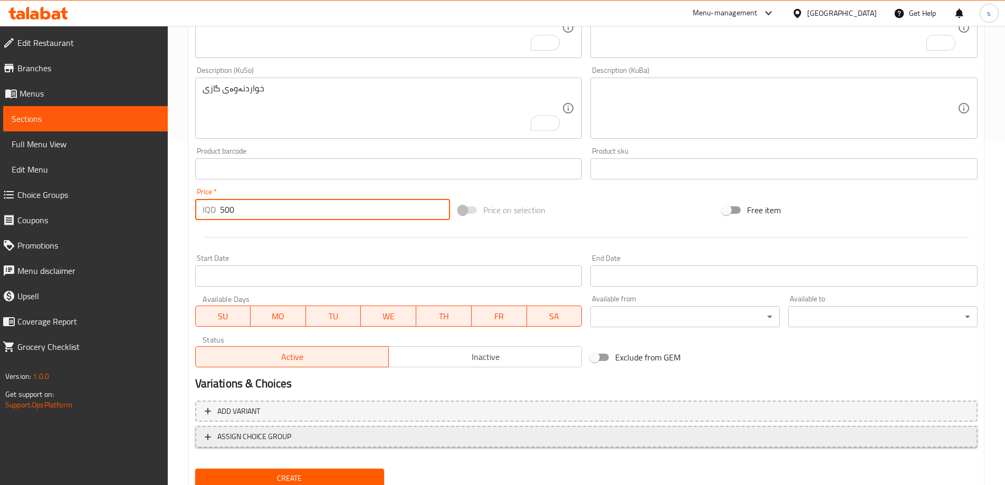
scroll to position [365, 0]
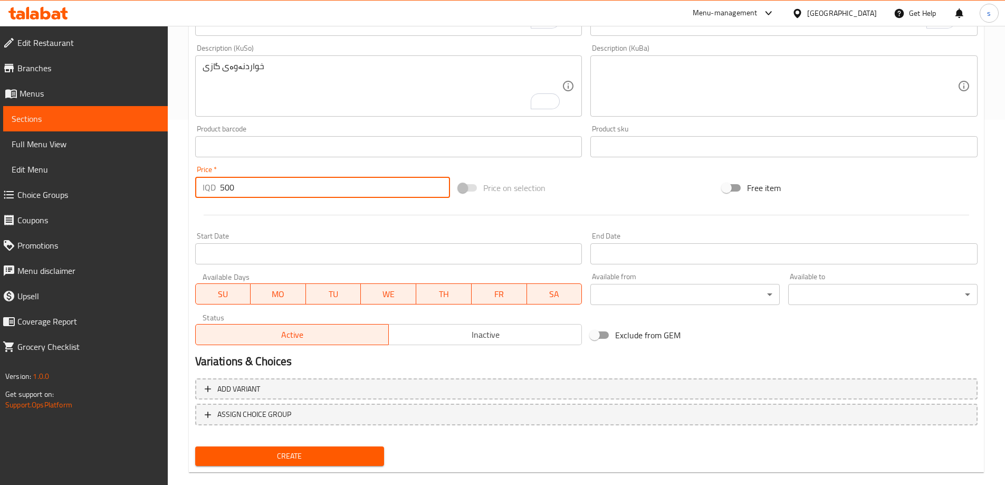
type input "500"
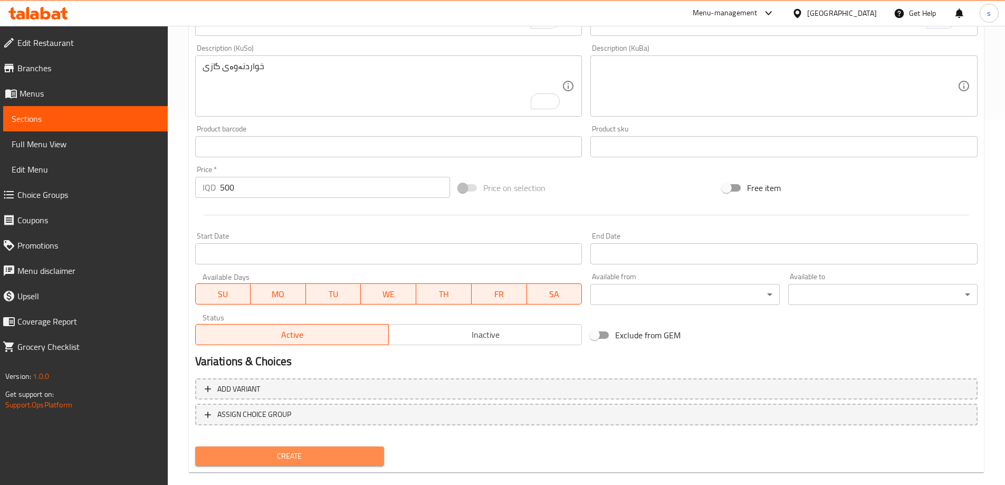
click at [273, 450] on span "Create" at bounding box center [290, 455] width 172 height 13
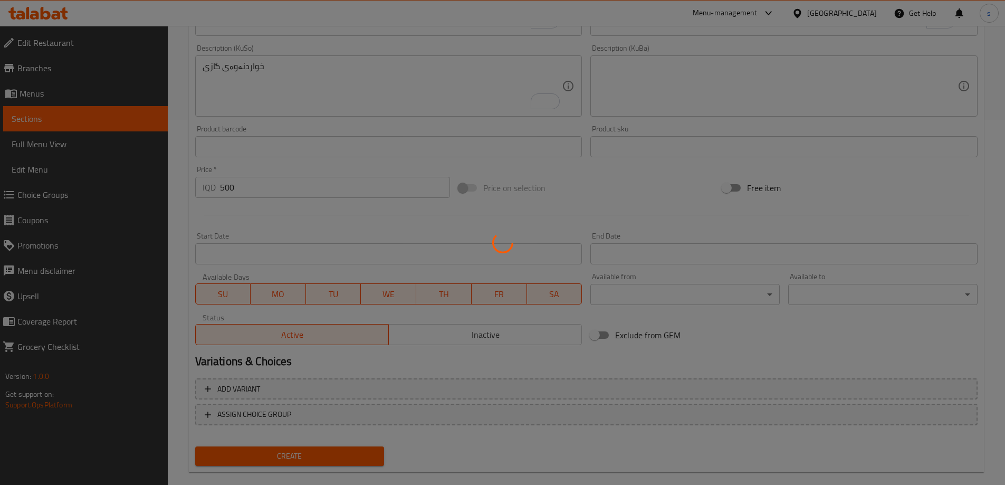
type input "0"
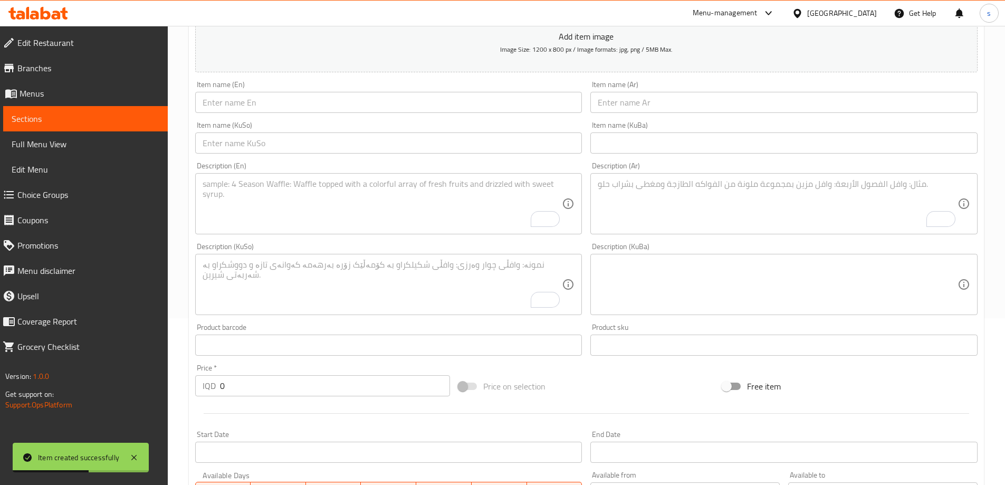
scroll to position [164, 0]
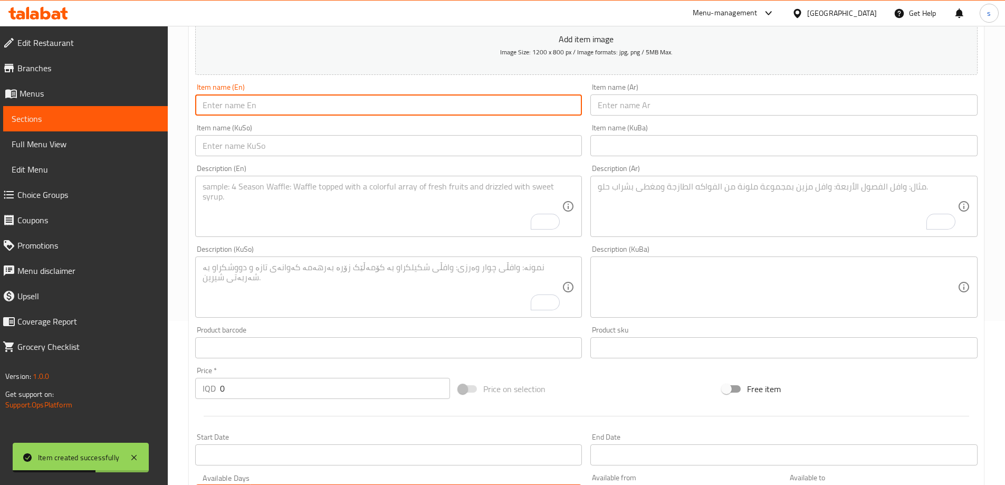
click at [331, 100] on input "text" at bounding box center [388, 104] width 387 height 21
paste input "Mineral Water"
type input "Mineral Water"
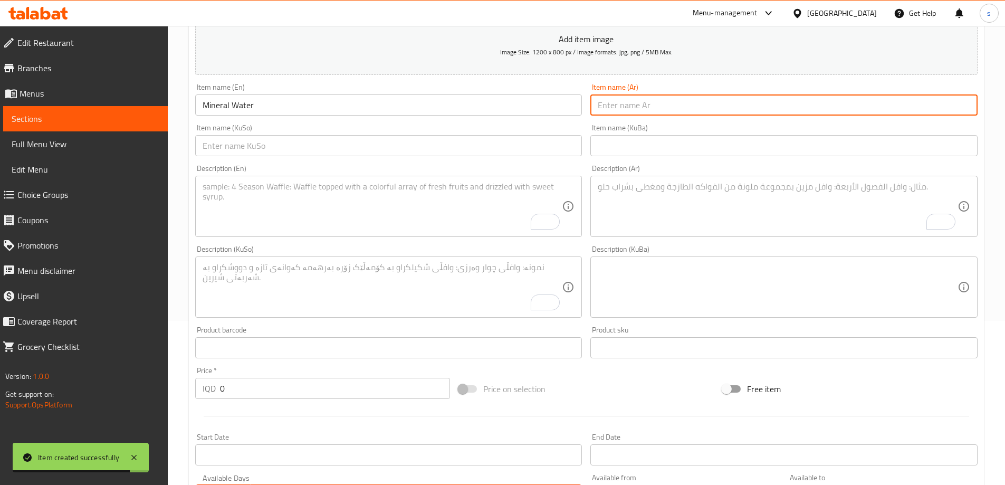
click at [638, 104] on input "text" at bounding box center [783, 104] width 387 height 21
paste input "مياه معدنية"
type input "مياه معدنية"
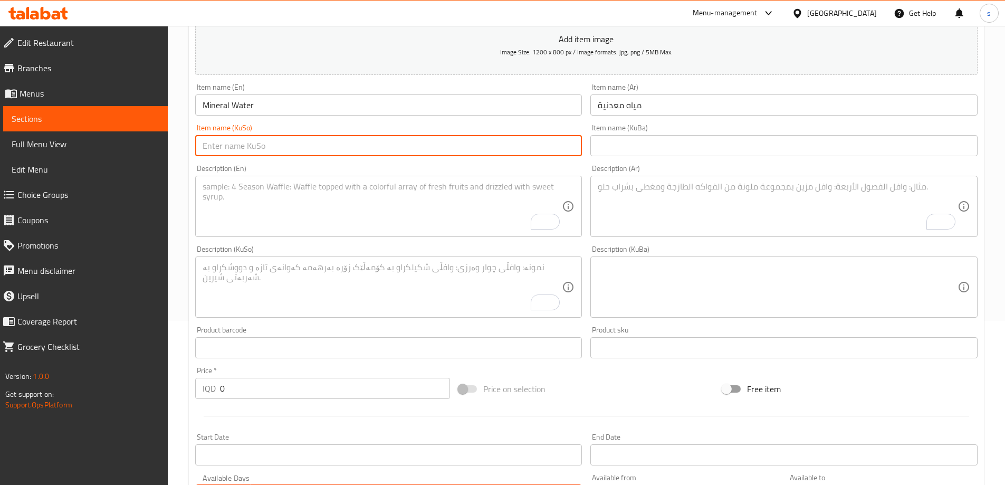
click at [540, 150] on input "text" at bounding box center [388, 145] width 387 height 21
paste input "ئاوی کانزایی"
type input "ئاوی کانزایی"
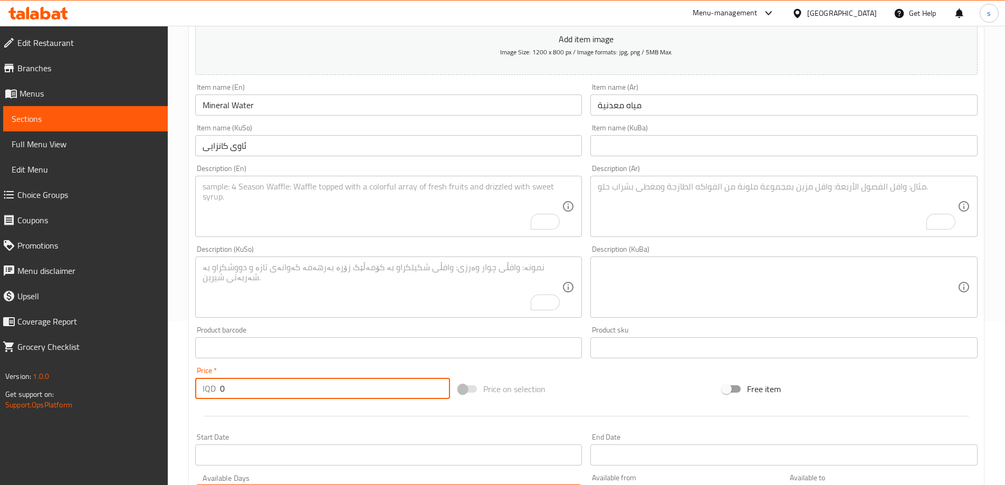
drag, startPoint x: 235, startPoint y: 394, endPoint x: 197, endPoint y: 387, distance: 39.0
click at [197, 387] on div "IQD 0 Price *" at bounding box center [322, 388] width 255 height 21
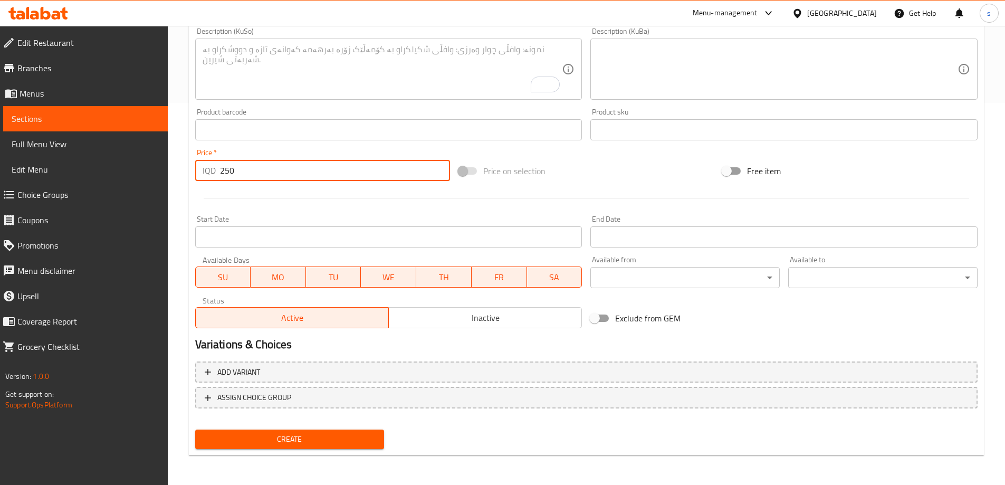
type input "250"
click at [334, 440] on span "Create" at bounding box center [290, 439] width 172 height 13
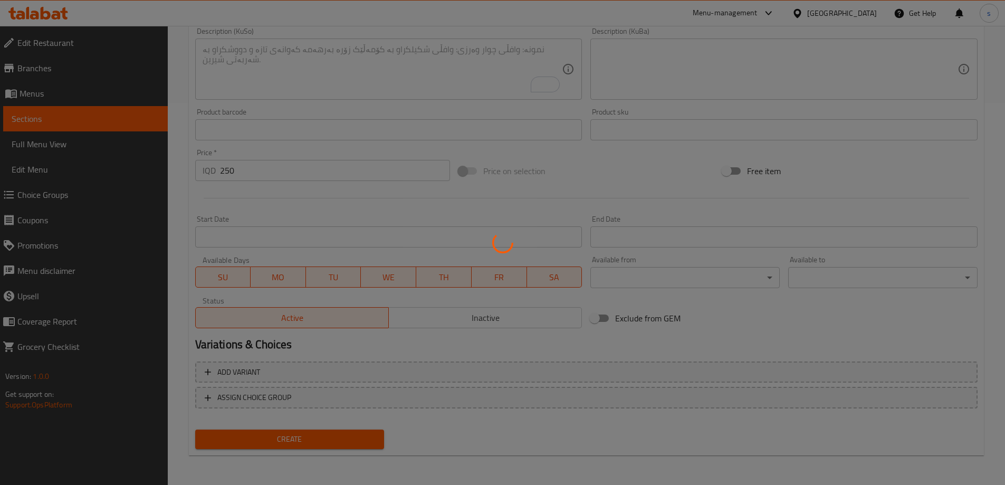
type input "0"
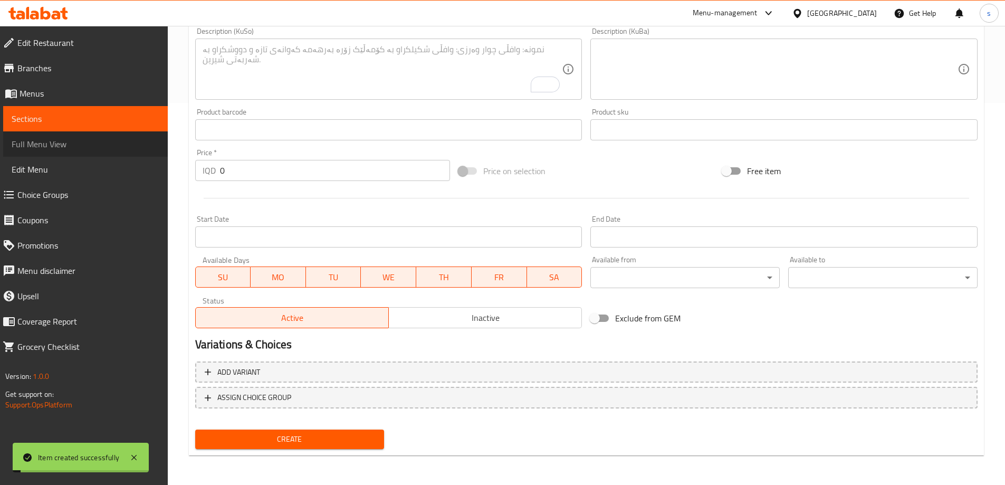
click at [85, 144] on span "Full Menu View" at bounding box center [86, 144] width 148 height 13
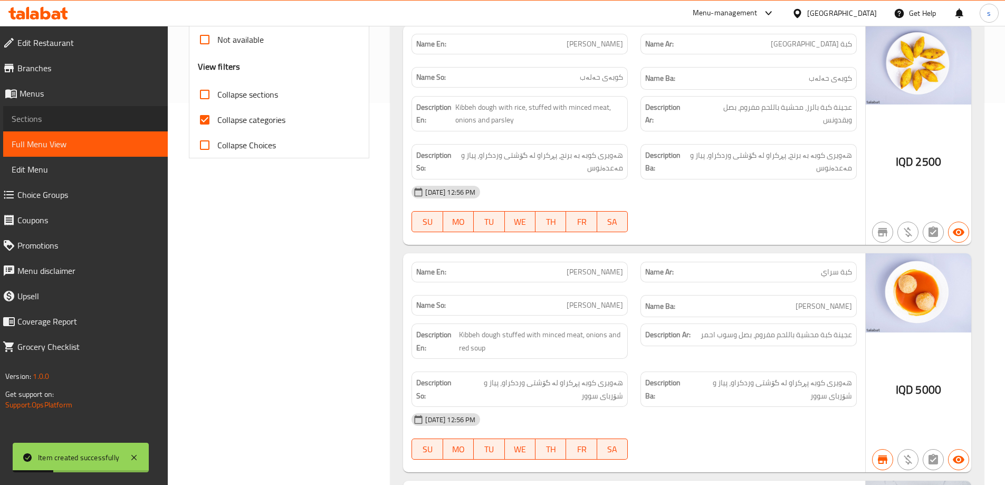
click at [69, 116] on span "Sections" at bounding box center [86, 118] width 148 height 13
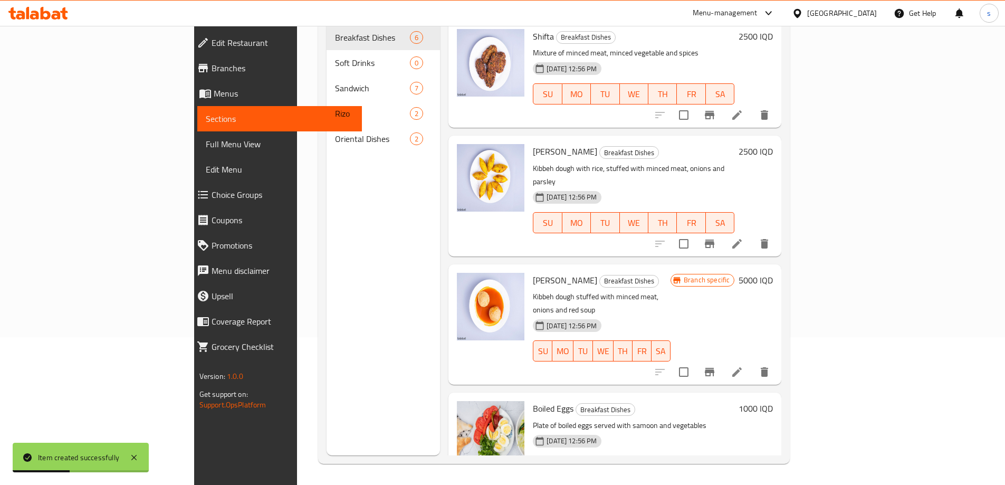
scroll to position [88, 0]
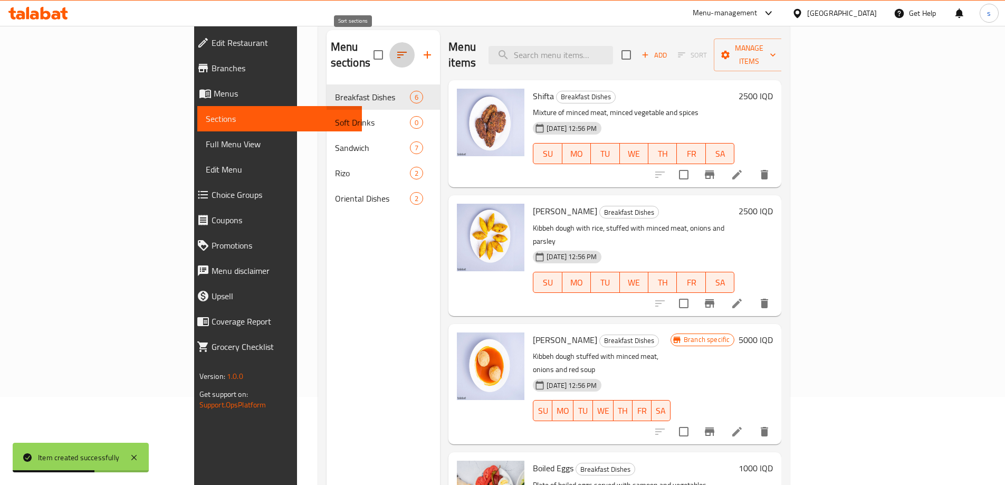
click at [396, 51] on icon "button" at bounding box center [402, 55] width 13 height 13
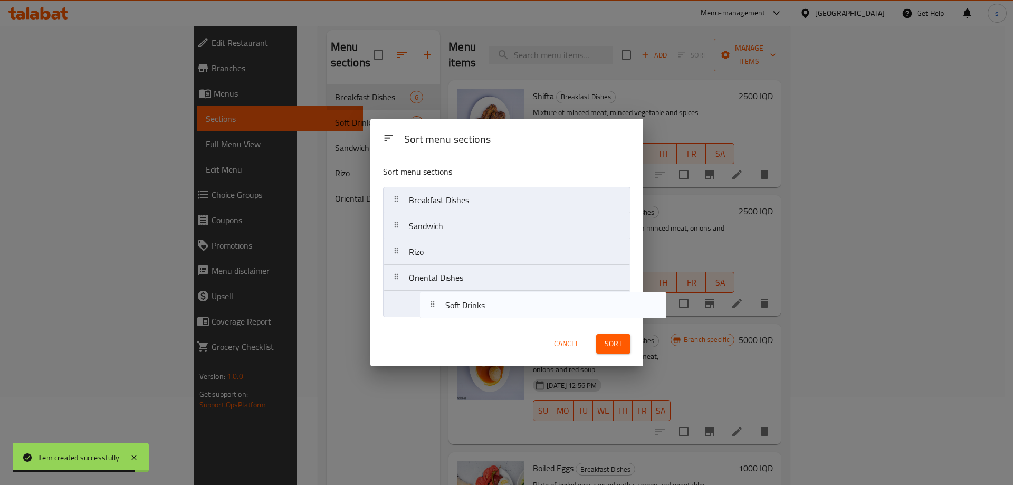
drag, startPoint x: 425, startPoint y: 230, endPoint x: 462, endPoint y: 315, distance: 92.9
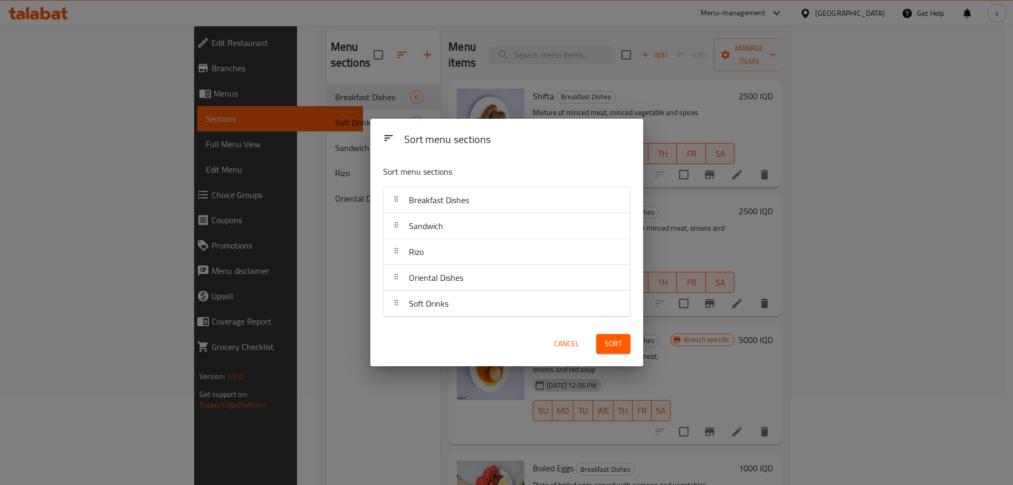
click at [619, 341] on span "Sort" at bounding box center [613, 343] width 17 height 13
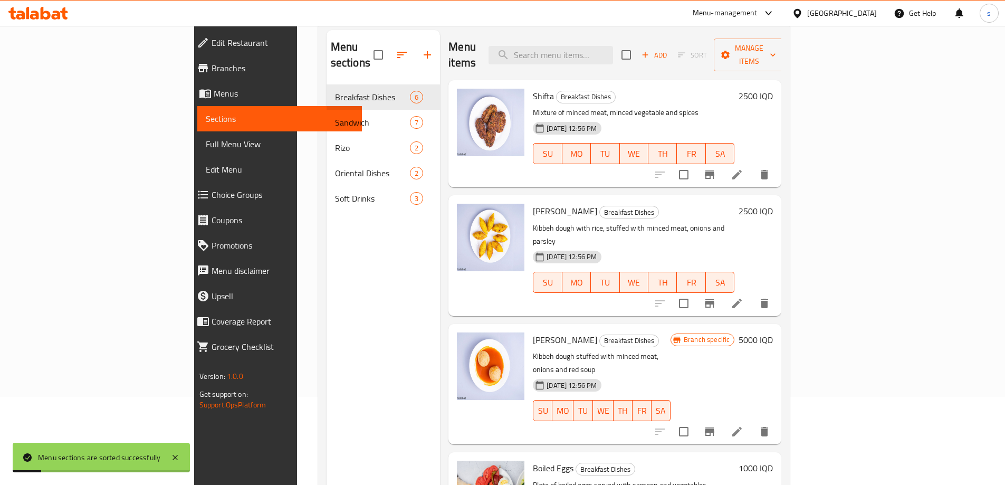
click at [206, 145] on span "Full Menu View" at bounding box center [280, 144] width 148 height 13
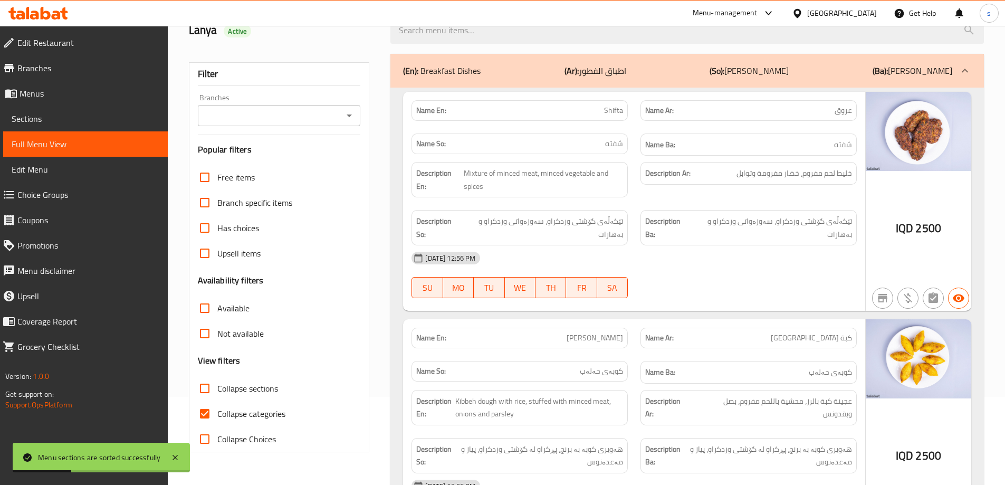
click at [209, 387] on input "Collapse sections" at bounding box center [204, 388] width 25 height 25
checkbox input "true"
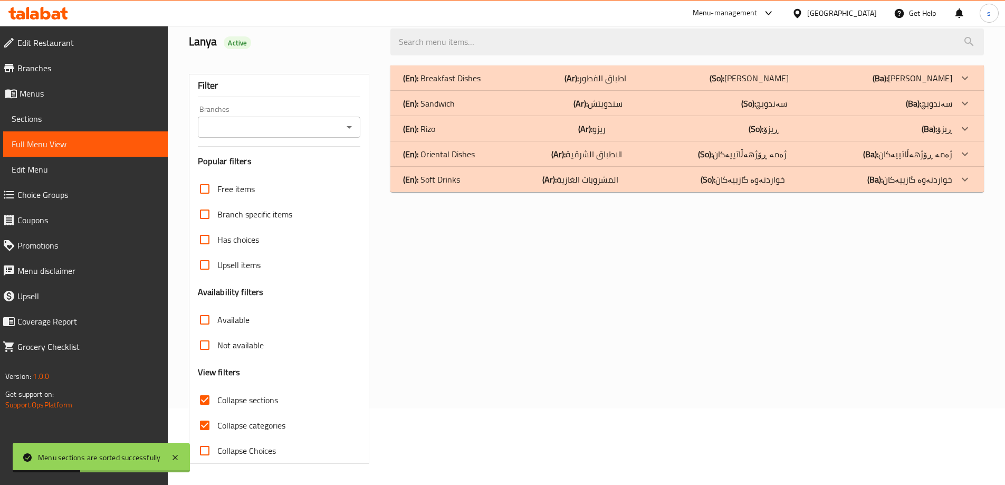
click at [206, 413] on input "Collapse categories" at bounding box center [204, 424] width 25 height 25
checkbox input "false"
click at [208, 403] on input "Collapse sections" at bounding box center [204, 399] width 25 height 25
checkbox input "false"
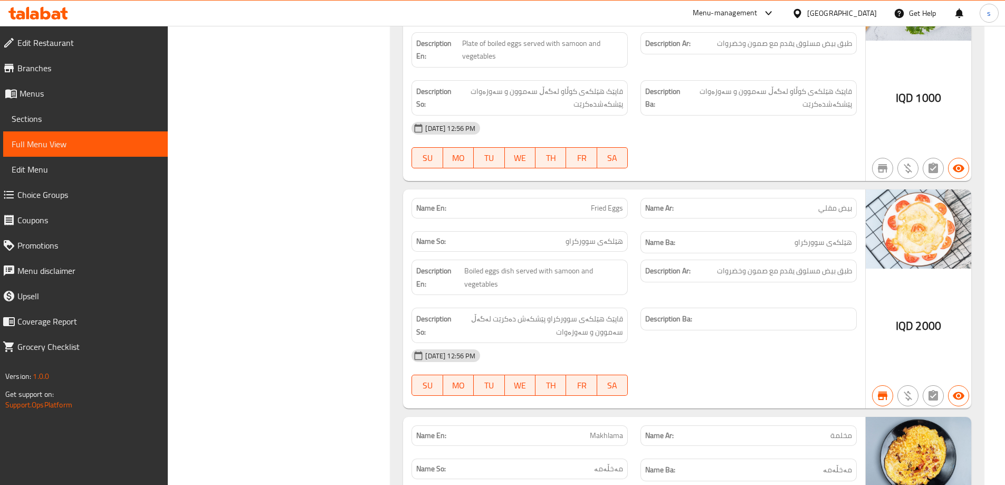
scroll to position [0, 0]
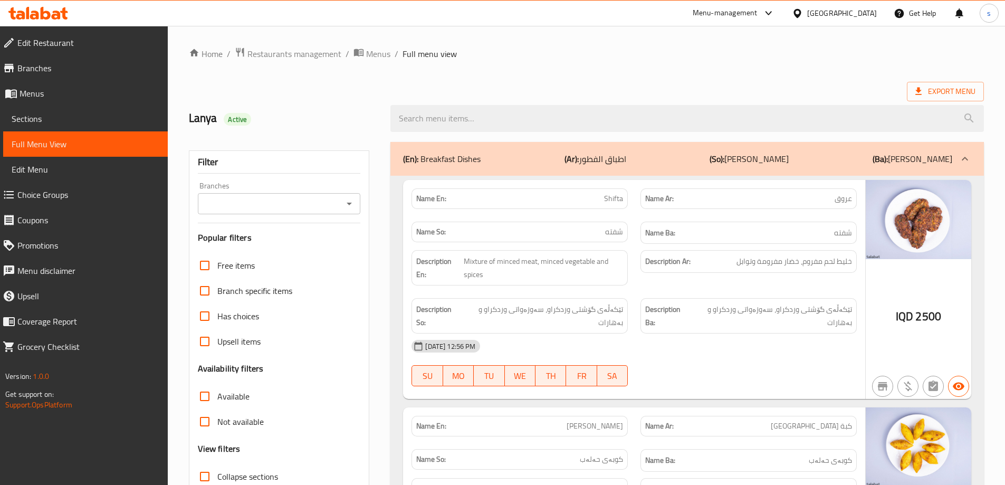
click at [357, 206] on div "Branches" at bounding box center [279, 203] width 163 height 21
click at [348, 204] on icon "Open" at bounding box center [349, 203] width 13 height 13
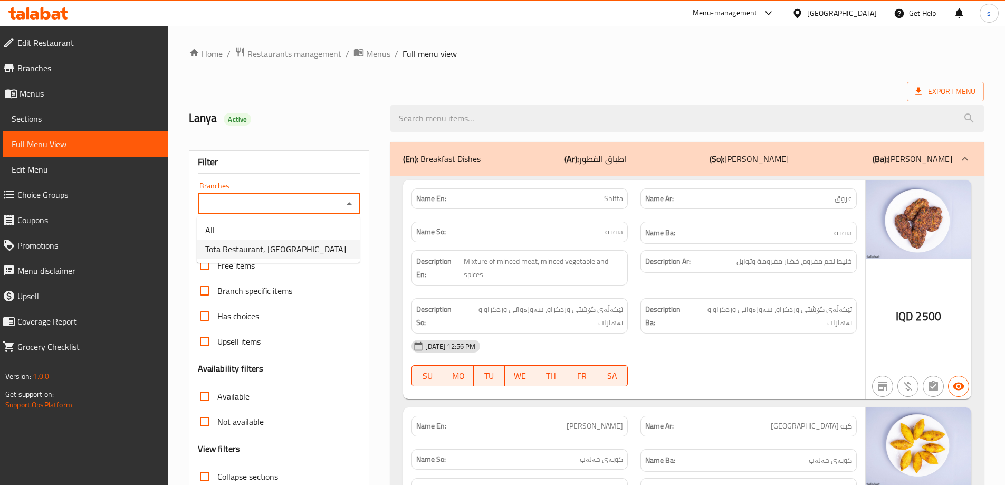
click at [347, 247] on li "Tota Restaurant, Al Ghazaliya" at bounding box center [278, 248] width 163 height 19
type input "Tota Restaurant, Al Ghazaliya"
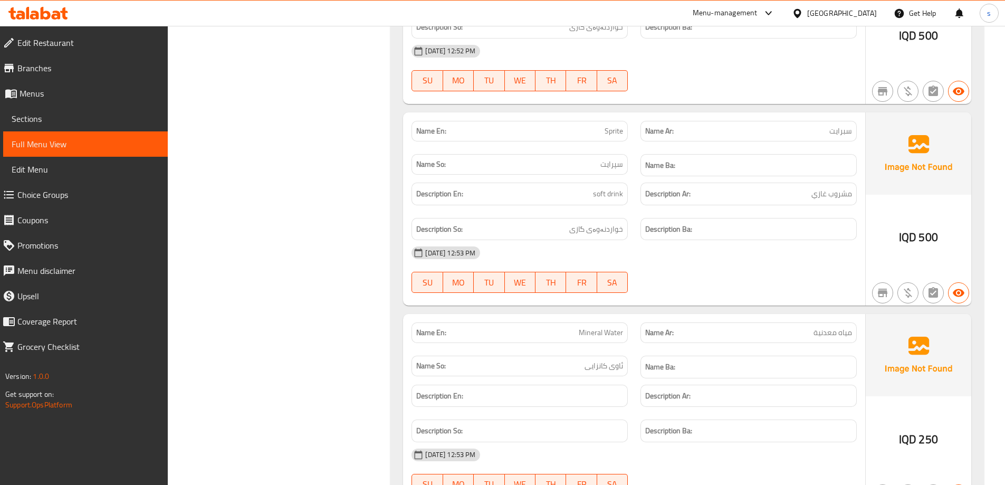
scroll to position [5122, 0]
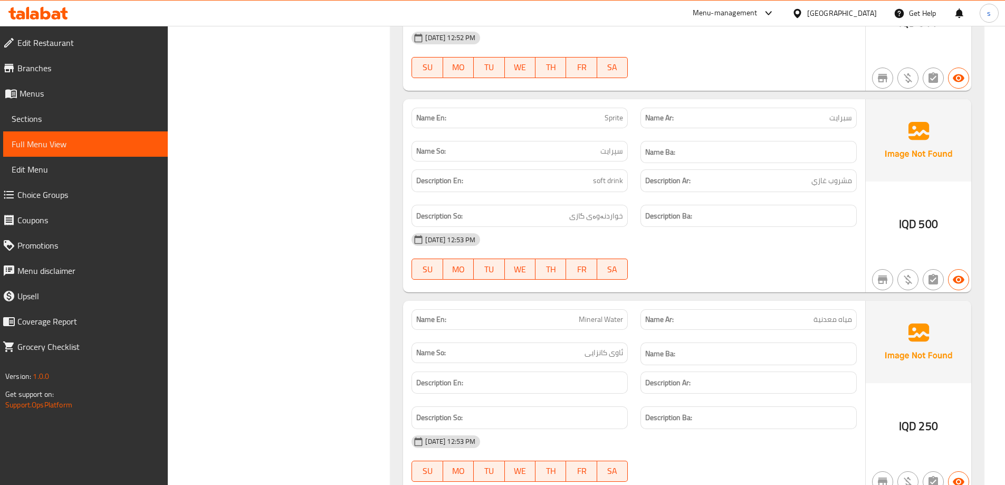
click at [47, 13] on icon at bounding box center [46, 13] width 10 height 13
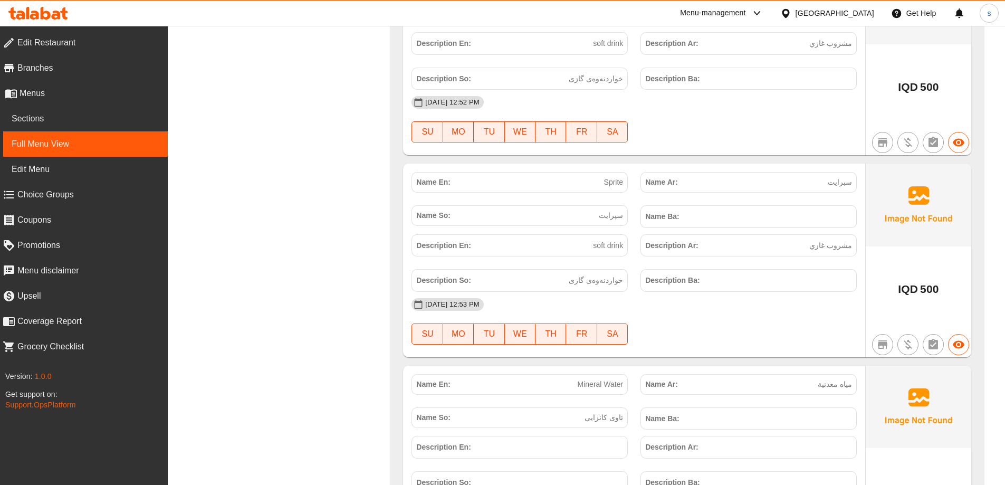
scroll to position [5083, 0]
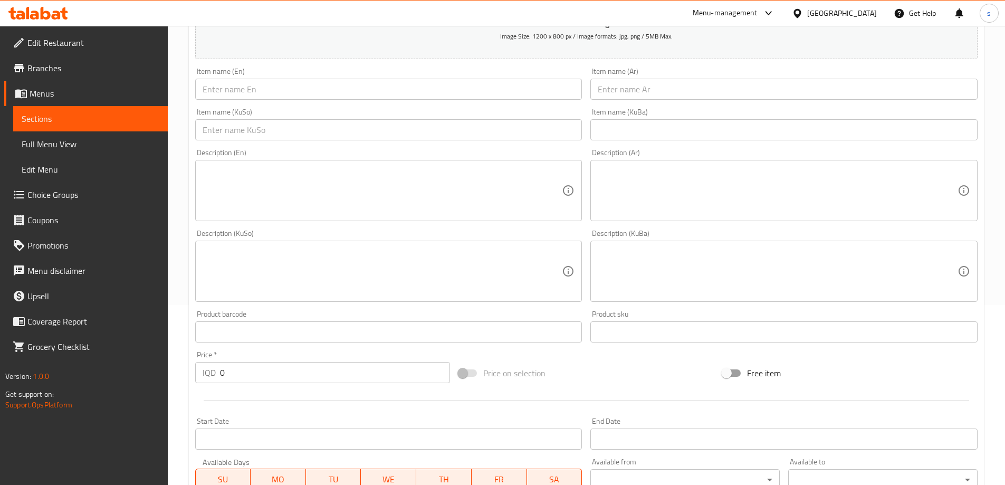
scroll to position [99, 0]
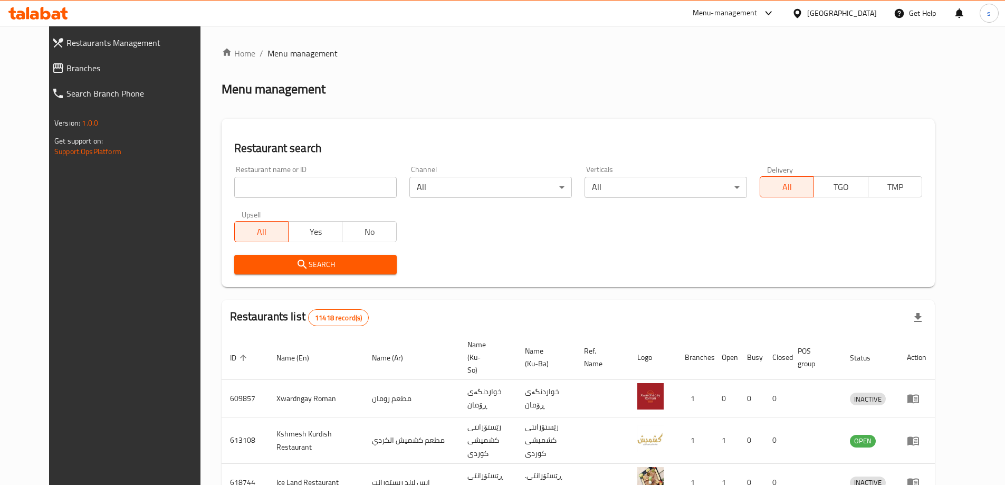
click at [234, 191] on input "search" at bounding box center [315, 187] width 162 height 21
paste input "674512"
type input "674512"
click at [243, 265] on span "Search" at bounding box center [316, 264] width 146 height 13
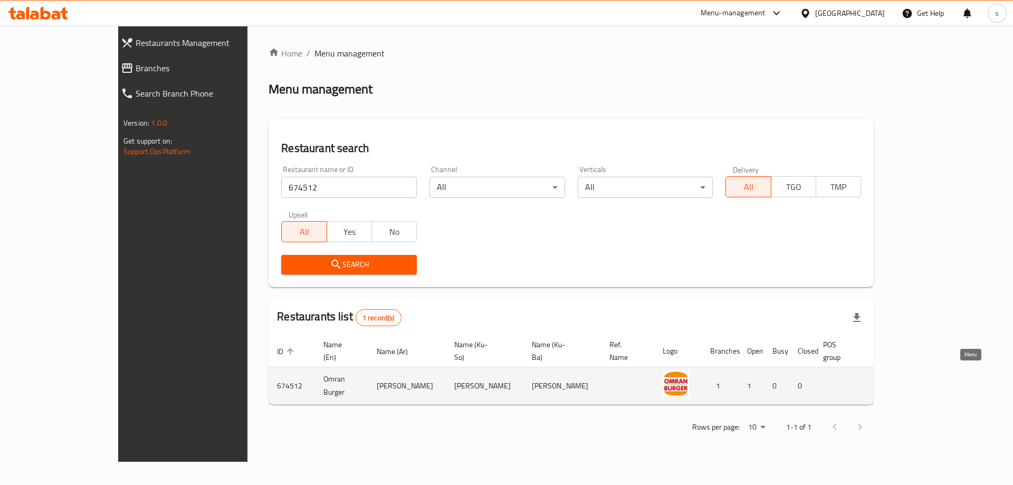
click at [941, 384] on icon "enhanced table" at bounding box center [939, 386] width 4 height 4
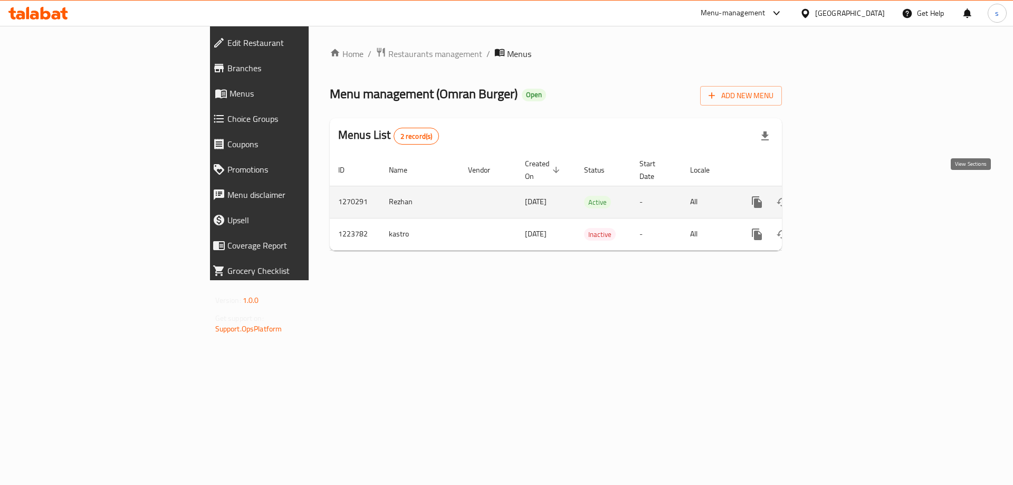
click at [838, 197] on icon "enhanced table" at bounding box center [832, 201] width 9 height 9
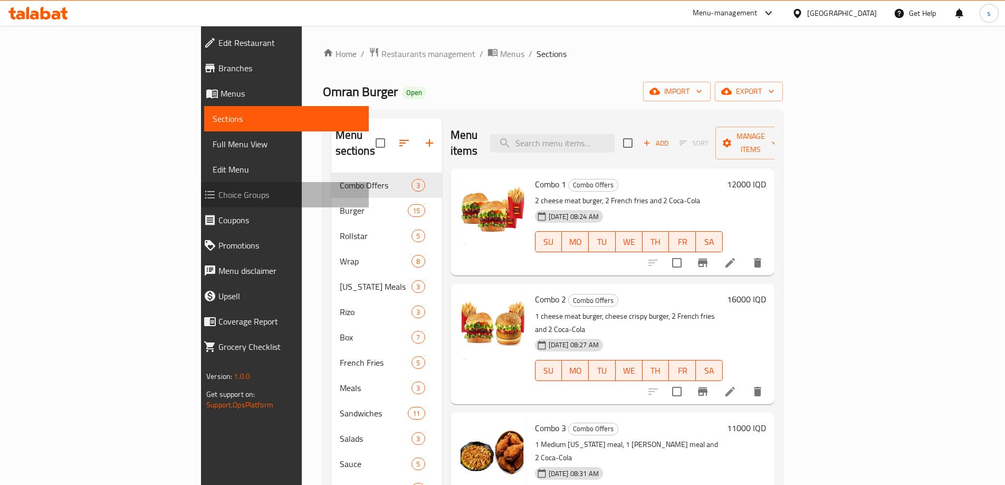
click at [218, 192] on span "Choice Groups" at bounding box center [289, 194] width 142 height 13
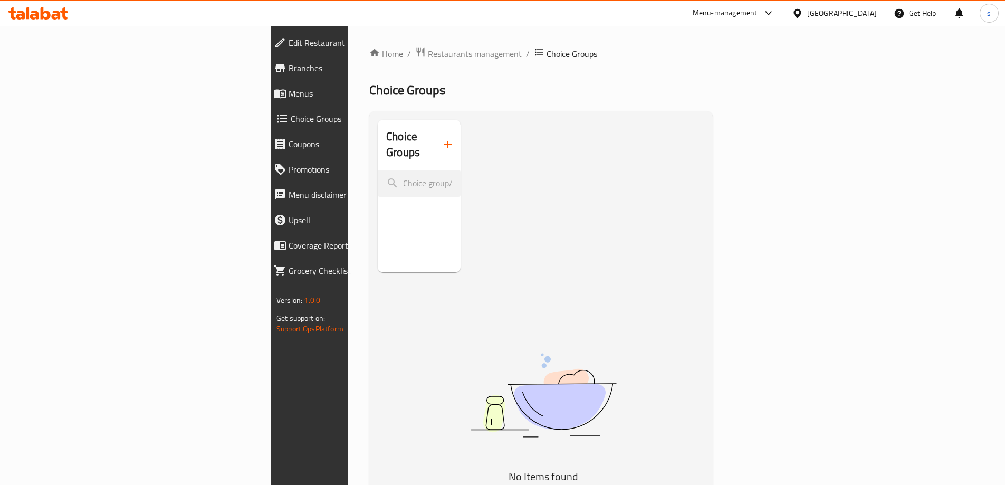
click at [442, 139] on icon "button" at bounding box center [448, 144] width 13 height 13
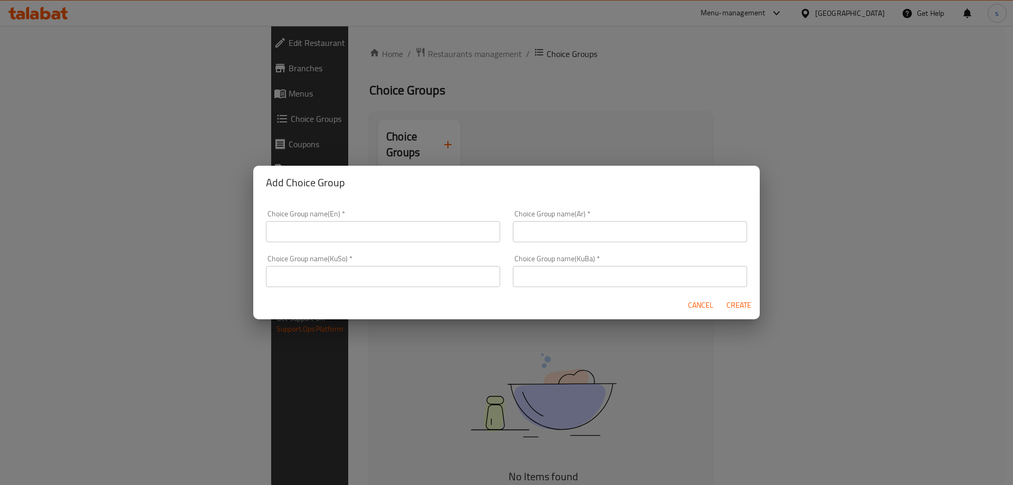
click at [402, 220] on div "Choice Group name(En)   * Choice Group name(En) *" at bounding box center [383, 226] width 234 height 32
click at [348, 237] on input "text" at bounding box center [383, 231] width 234 height 21
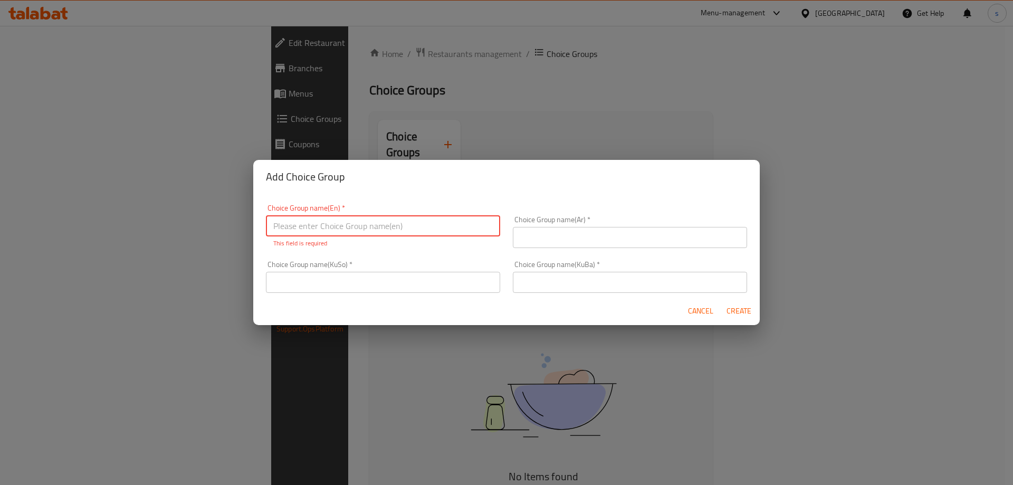
click at [295, 222] on input "text" at bounding box center [383, 225] width 234 height 21
type input "Your Choice Of:"
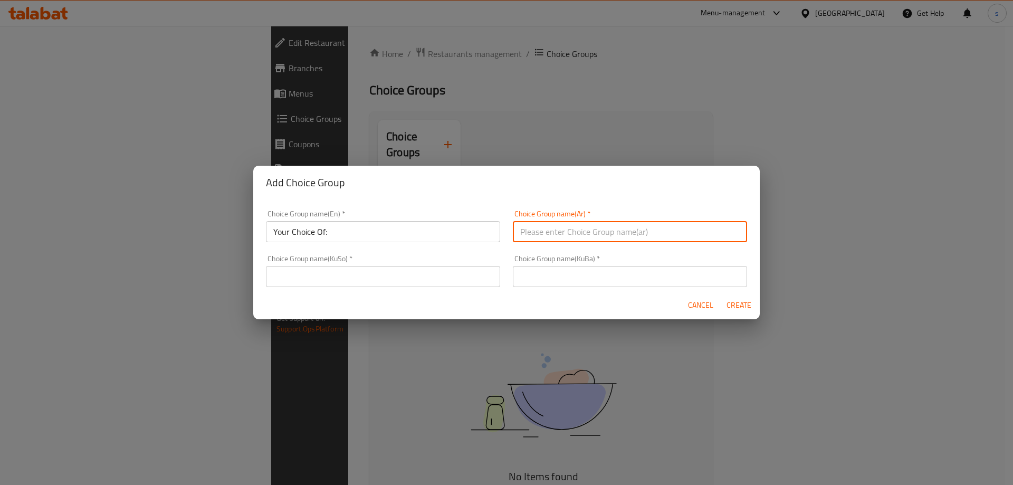
click at [572, 244] on div "Choice Group name(Ar)   * Choice Group name(Ar) *" at bounding box center [629, 226] width 247 height 45
type input "إختيارك من:"
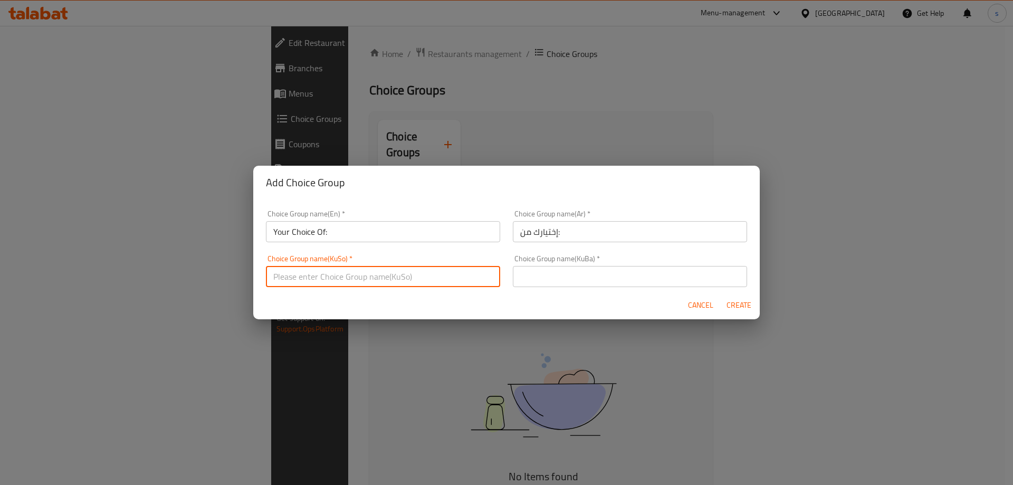
click at [391, 275] on input "text" at bounding box center [383, 276] width 234 height 21
type input "هەڵبژاردنت لە:"
drag, startPoint x: 640, startPoint y: 271, endPoint x: 629, endPoint y: 276, distance: 13.0
click at [640, 271] on input "text" at bounding box center [630, 276] width 234 height 21
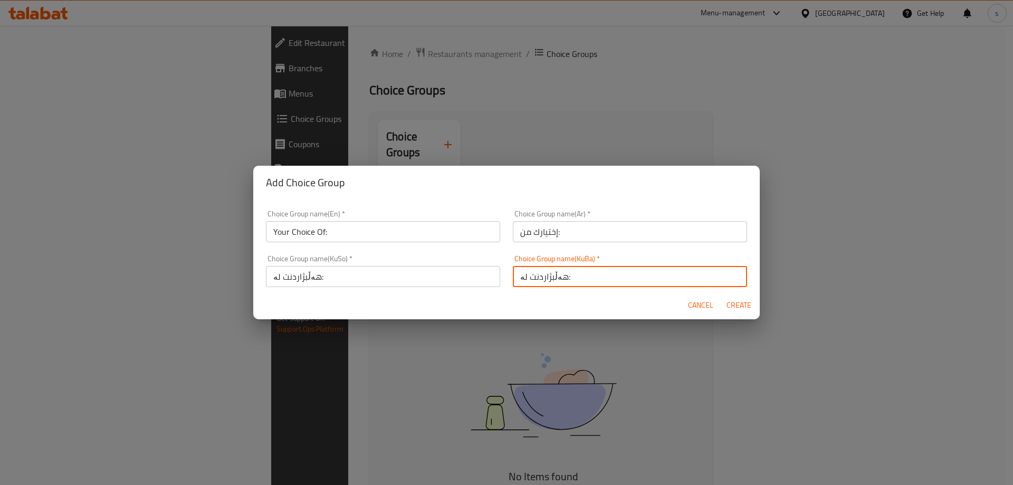
type input "هەڵبژاردنت لە:"
click at [731, 302] on span "Create" at bounding box center [738, 305] width 25 height 13
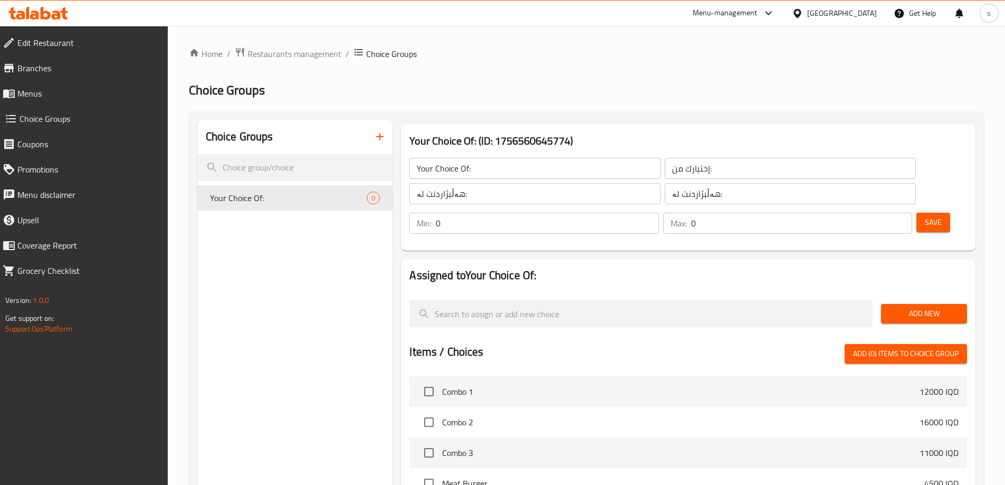
type input "1"
click at [658, 213] on input "1" at bounding box center [547, 223] width 223 height 21
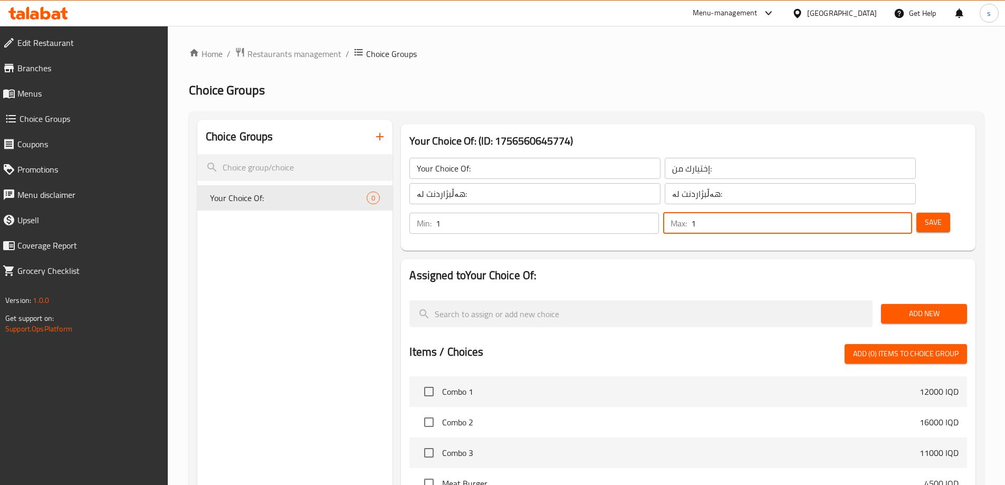
type input "1"
click at [884, 213] on input "1" at bounding box center [801, 223] width 221 height 21
click at [925, 216] on span "Save" at bounding box center [933, 222] width 17 height 13
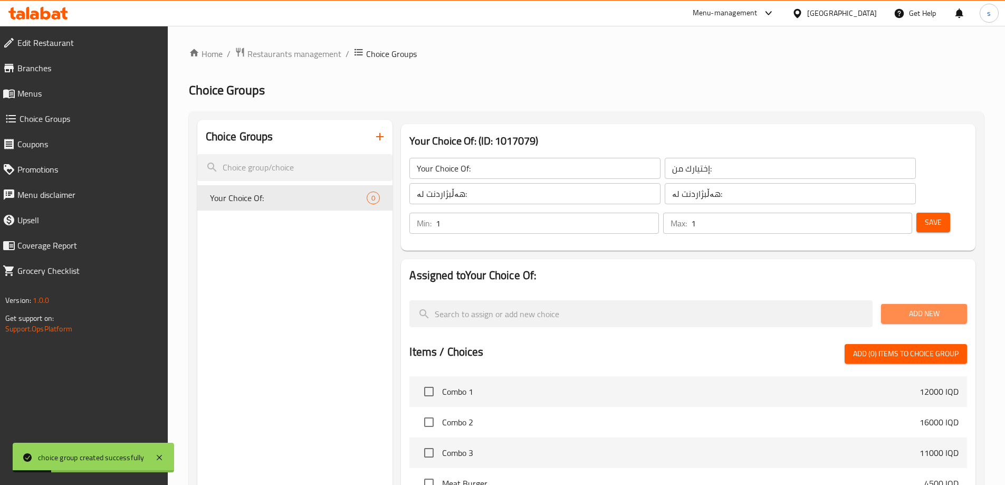
click at [918, 307] on span "Add New" at bounding box center [923, 313] width 69 height 13
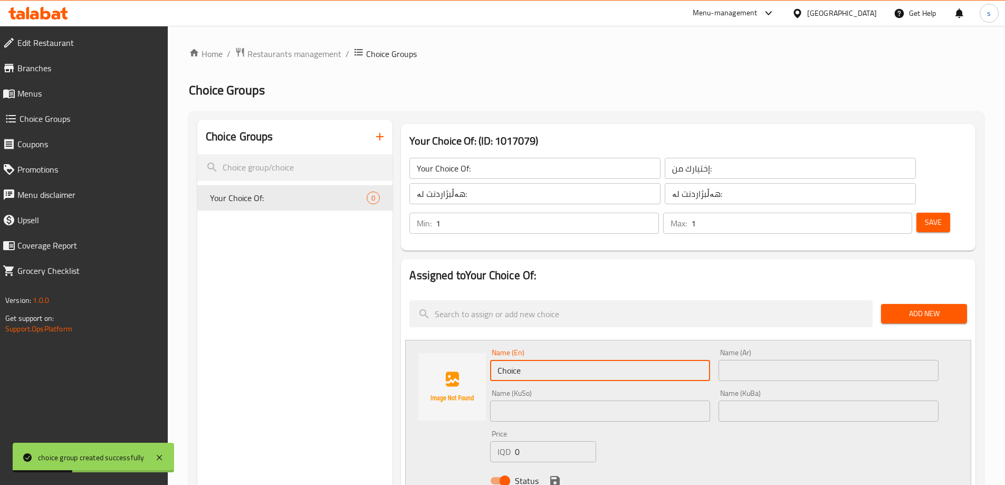
drag, startPoint x: 550, startPoint y: 335, endPoint x: 492, endPoint y: 340, distance: 58.7
click at [492, 360] on input "Choice" at bounding box center [600, 370] width 220 height 21
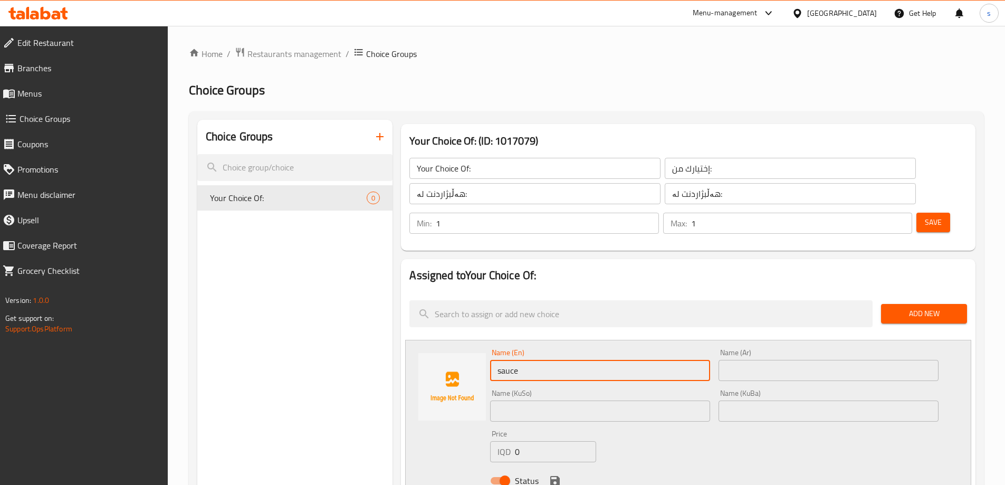
click at [794, 360] on input "text" at bounding box center [828, 370] width 220 height 21
click at [610, 349] on div "Name (En) sauce Name (En)" at bounding box center [600, 365] width 220 height 32
click at [610, 360] on input "sauce" at bounding box center [600, 370] width 220 height 21
type input "sauce"
click at [764, 360] on input "text" at bounding box center [828, 370] width 220 height 21
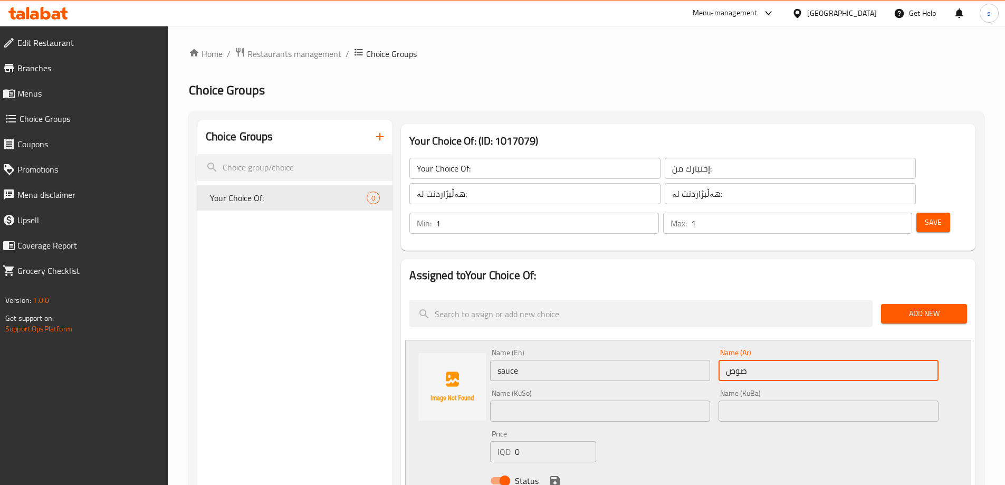
type input "صوص"
click at [663, 400] on input "text" at bounding box center [600, 410] width 220 height 21
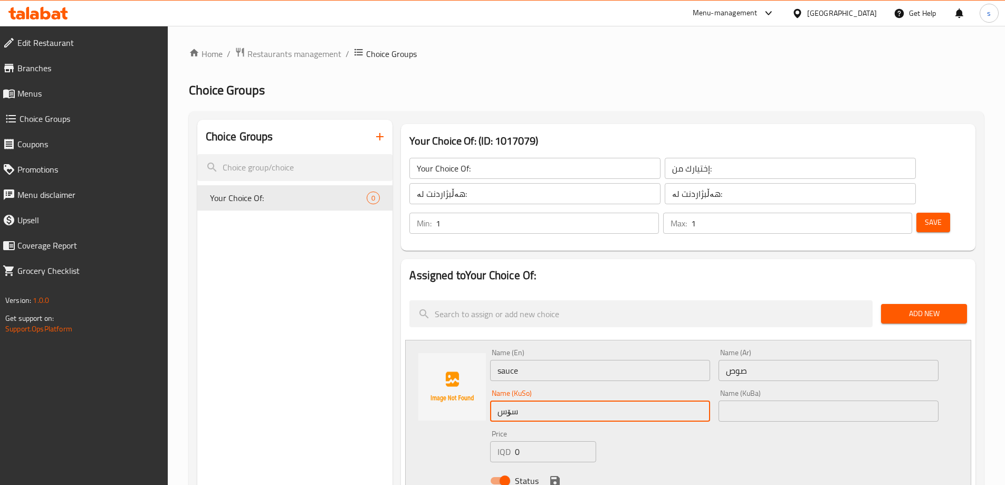
type input "سۆس"
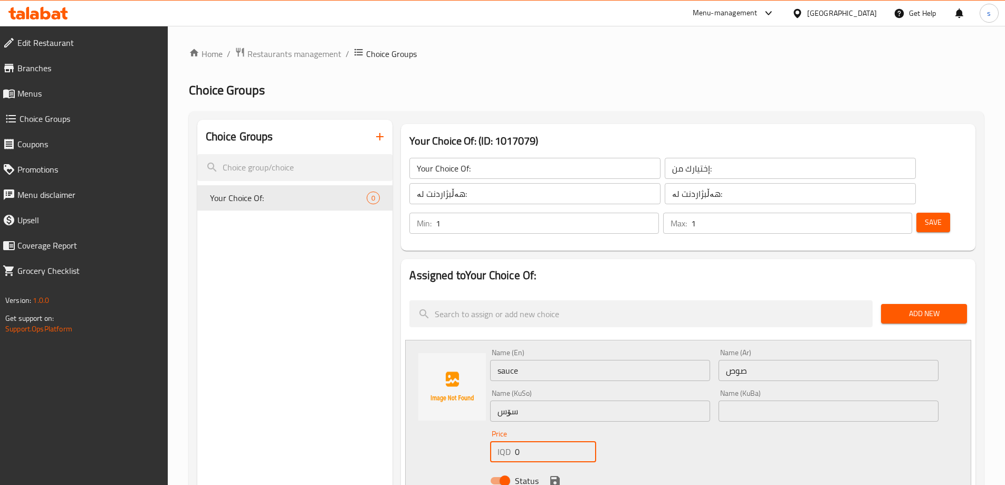
drag, startPoint x: 533, startPoint y: 423, endPoint x: 500, endPoint y: 423, distance: 33.2
click at [500, 441] on div "IQD 0 Price" at bounding box center [542, 451] width 105 height 21
type input "500"
click at [563, 466] on div "Status" at bounding box center [714, 480] width 457 height 28
click at [551, 476] on icon "save" at bounding box center [554, 480] width 9 height 9
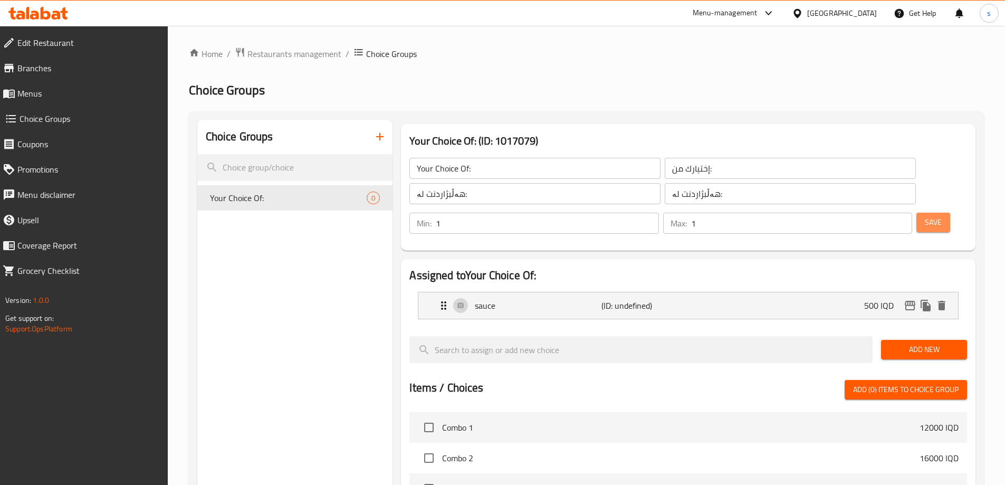
click at [925, 213] on button "Save" at bounding box center [933, 223] width 34 height 20
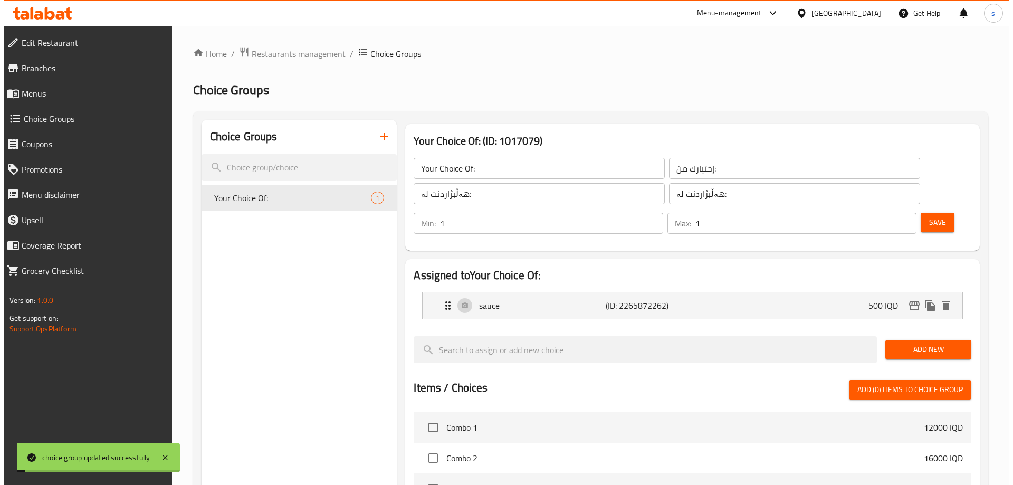
scroll to position [298, 0]
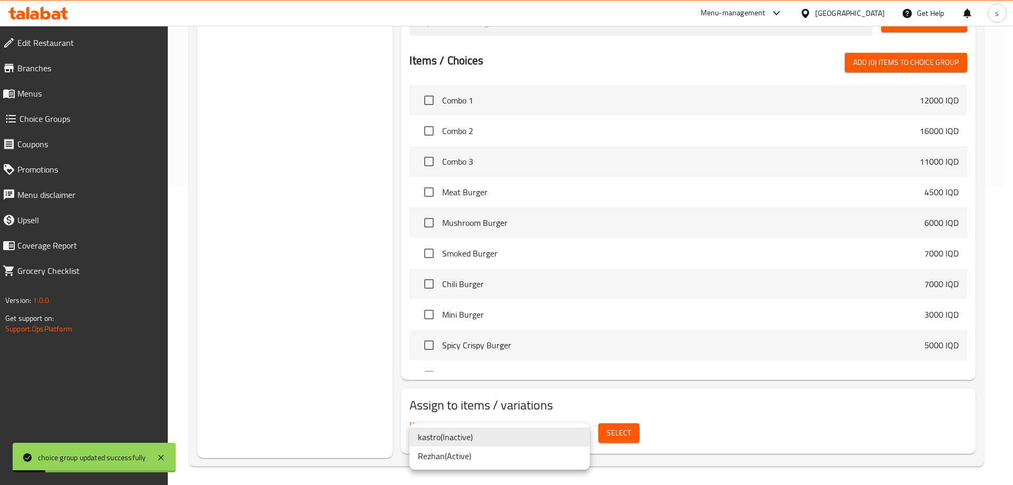
click at [536, 454] on li "Rezhan ( Active )" at bounding box center [499, 455] width 180 height 19
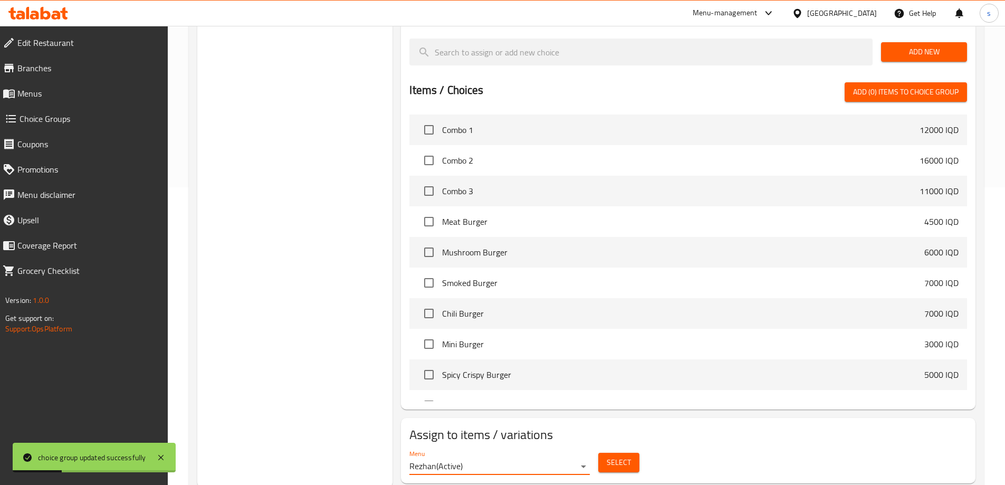
click at [620, 456] on span "Select" at bounding box center [619, 462] width 24 height 13
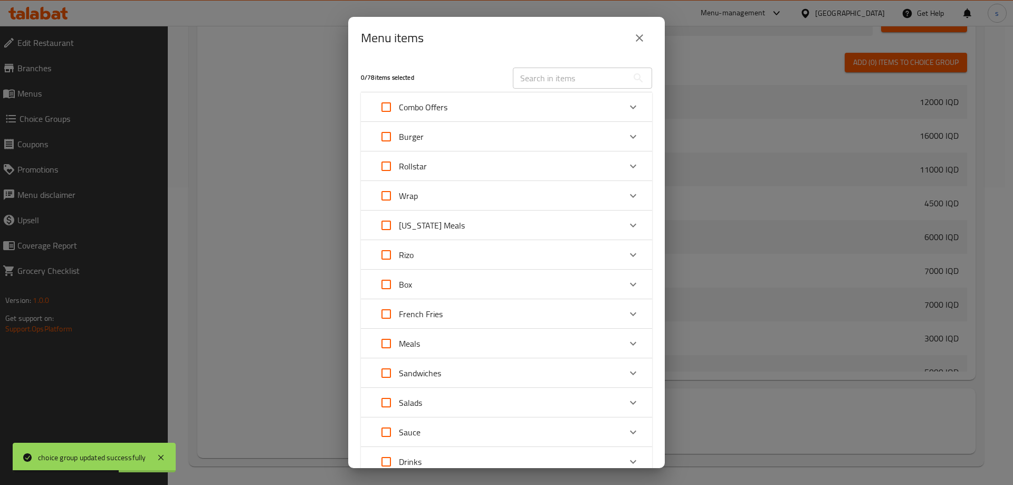
click at [482, 311] on div "French Fries" at bounding box center [496, 313] width 247 height 25
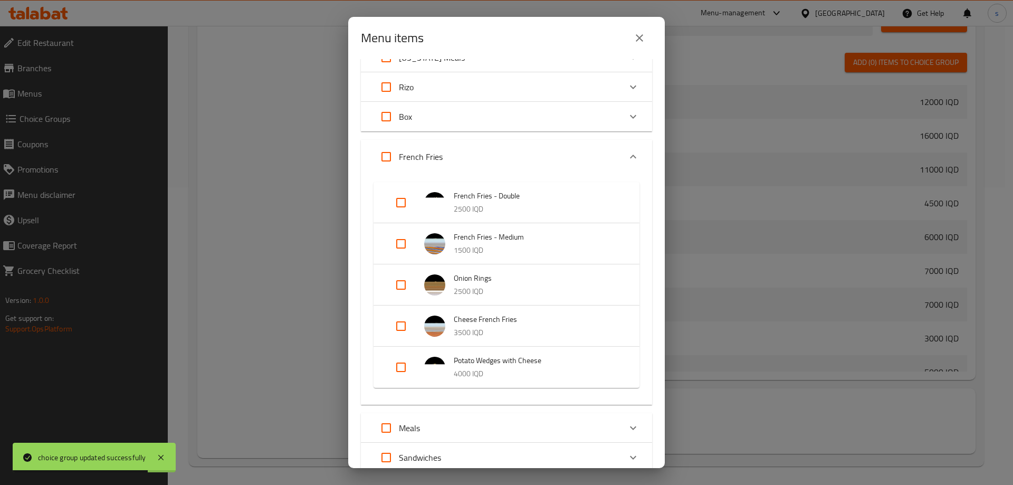
scroll to position [187, 0]
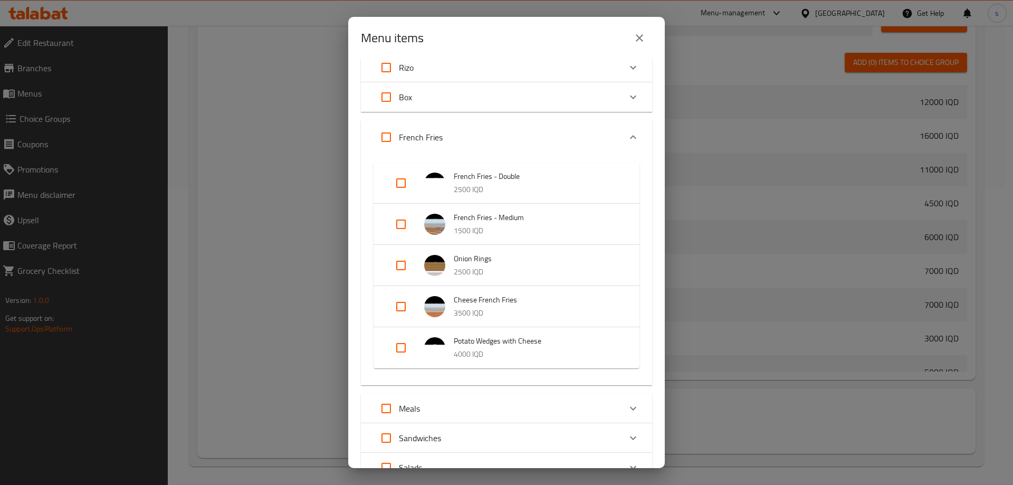
click at [400, 186] on input "Expand" at bounding box center [400, 182] width 25 height 25
checkbox input "true"
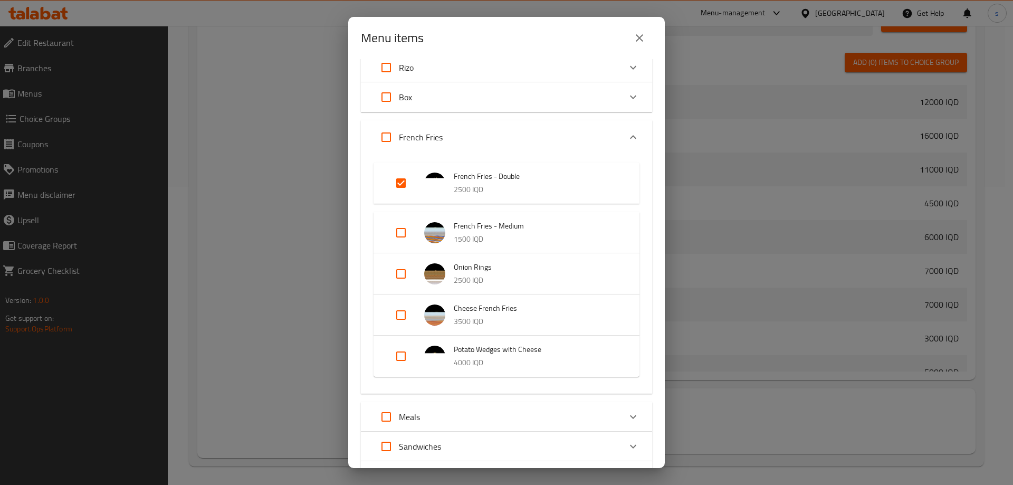
click at [402, 230] on input "Expand" at bounding box center [400, 232] width 25 height 25
checkbox input "true"
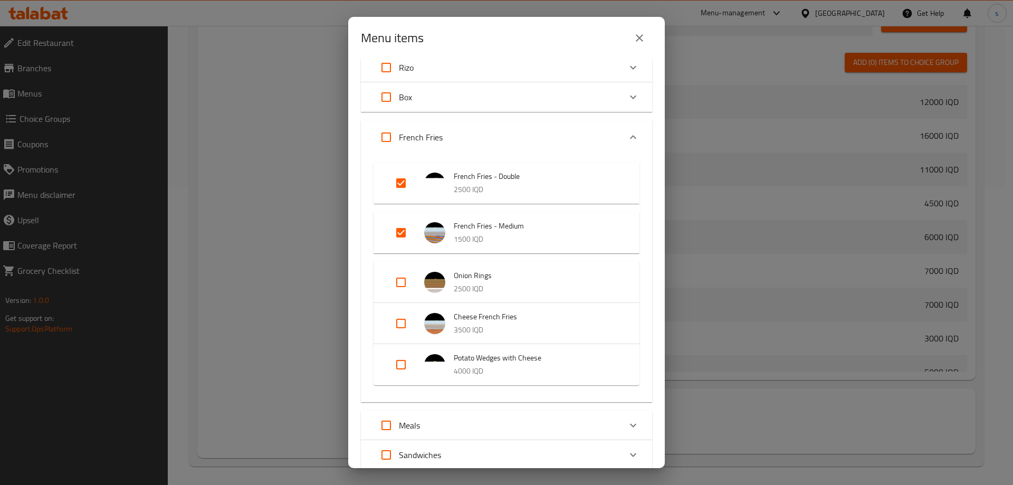
click at [406, 278] on input "Expand" at bounding box center [400, 282] width 25 height 25
checkbox input "true"
click at [398, 335] on input "Expand" at bounding box center [400, 331] width 25 height 25
checkbox input "true"
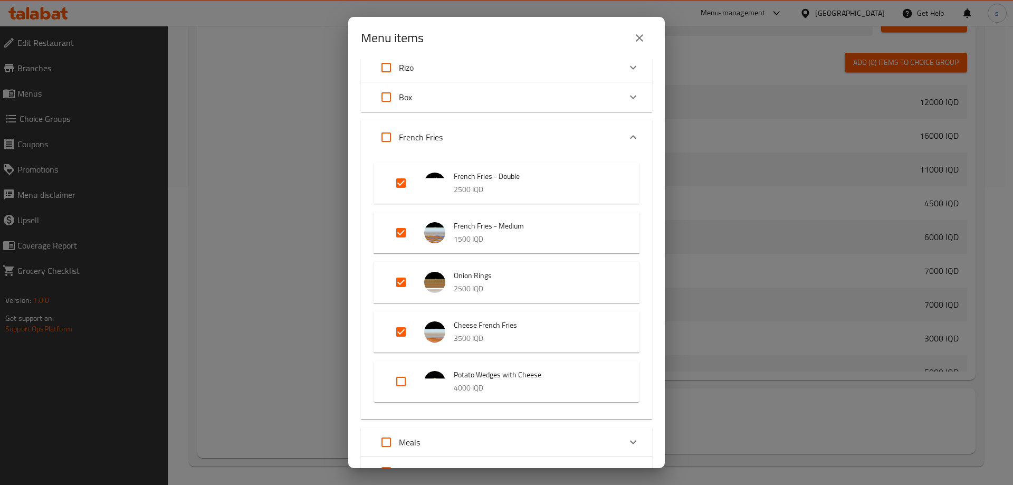
click at [396, 370] on input "Expand" at bounding box center [400, 381] width 25 height 25
checkbox input "true"
drag, startPoint x: 656, startPoint y: 310, endPoint x: 653, endPoint y: 416, distance: 106.6
click at [653, 416] on div "5 / 78 items selected ​ Combo Offers Combo 1 12000 IQD Combo 2 16000 IQD Combo …" at bounding box center [506, 263] width 316 height 409
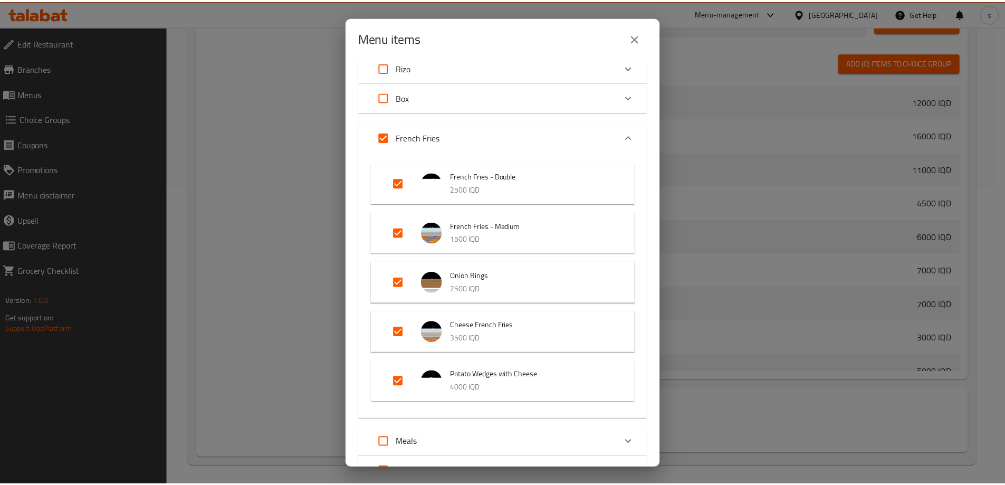
scroll to position [368, 0]
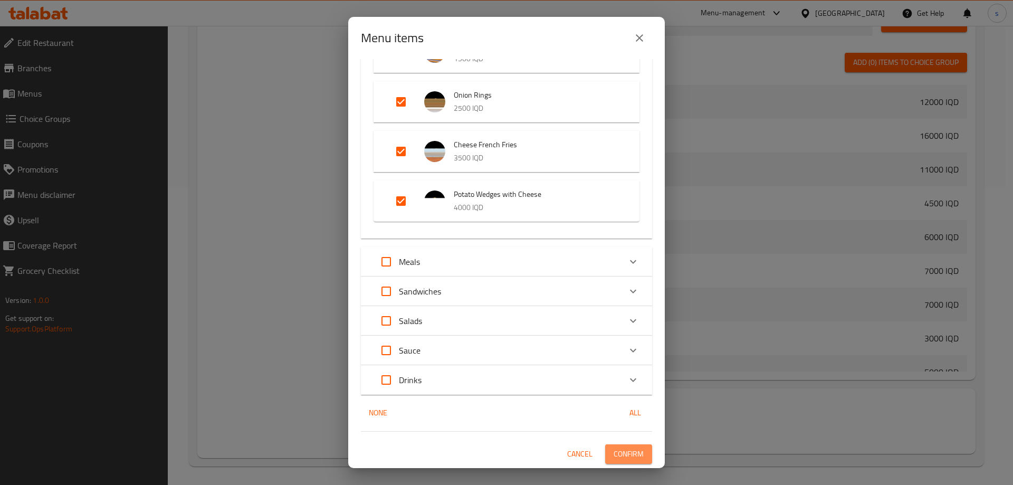
click at [611, 463] on button "Confirm" at bounding box center [628, 454] width 47 height 20
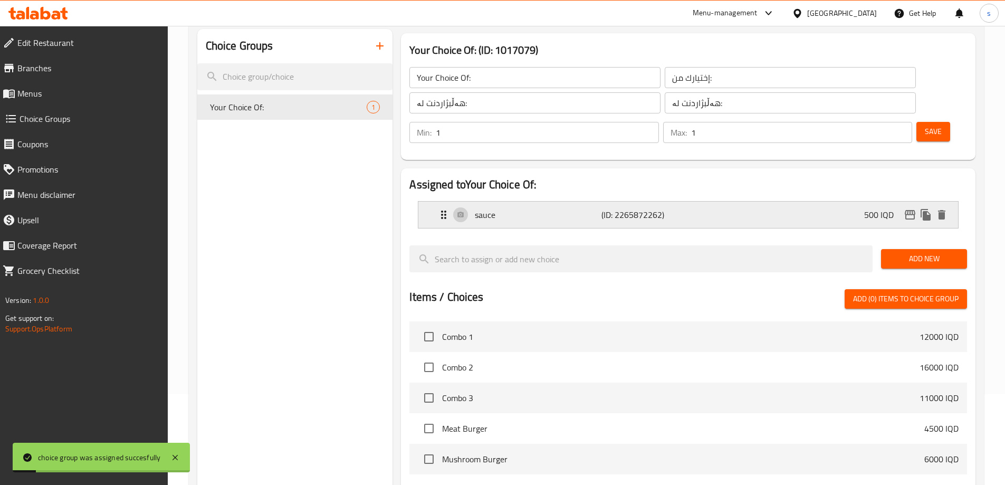
scroll to position [82, 0]
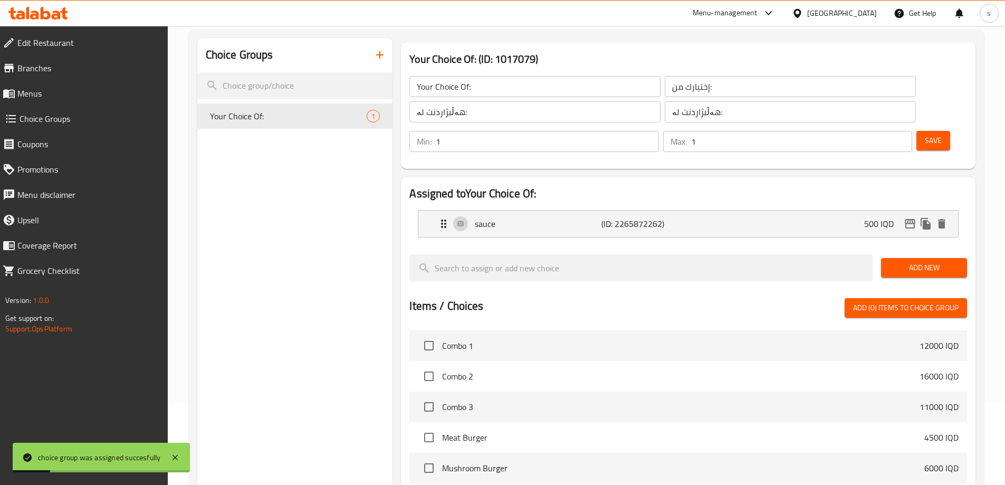
click at [382, 63] on button "button" at bounding box center [379, 54] width 25 height 25
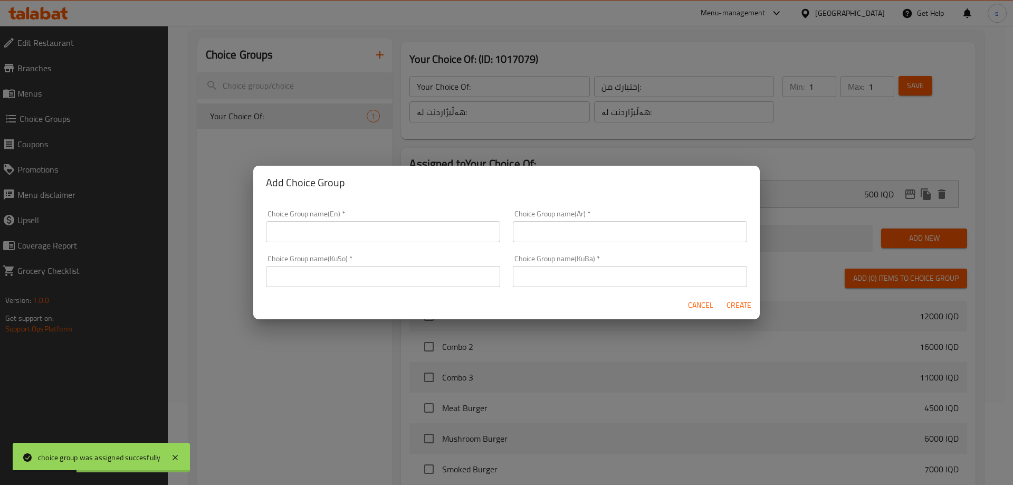
click at [356, 218] on div "Choice Group name(En)   * Choice Group name(En) *" at bounding box center [383, 226] width 234 height 32
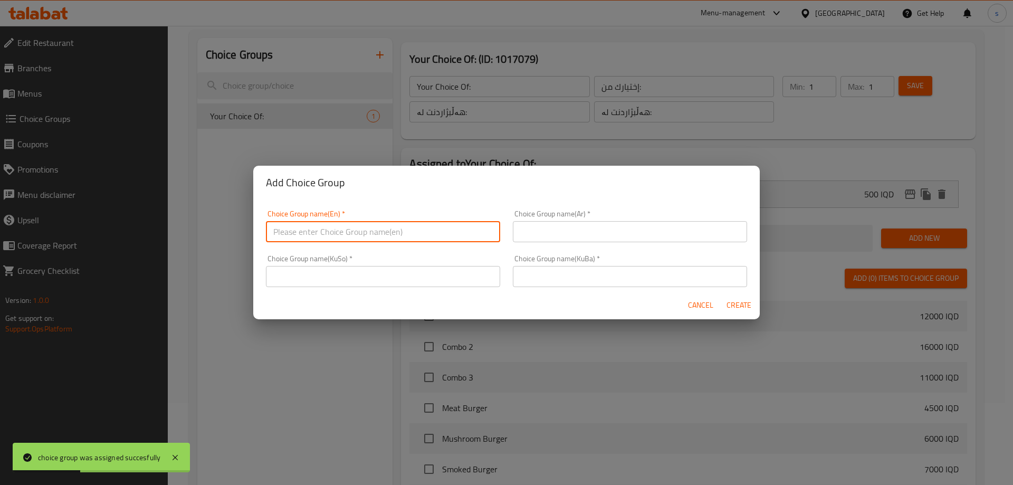
click at [357, 231] on input "text" at bounding box center [383, 231] width 234 height 21
type input "Your Choice Of:"
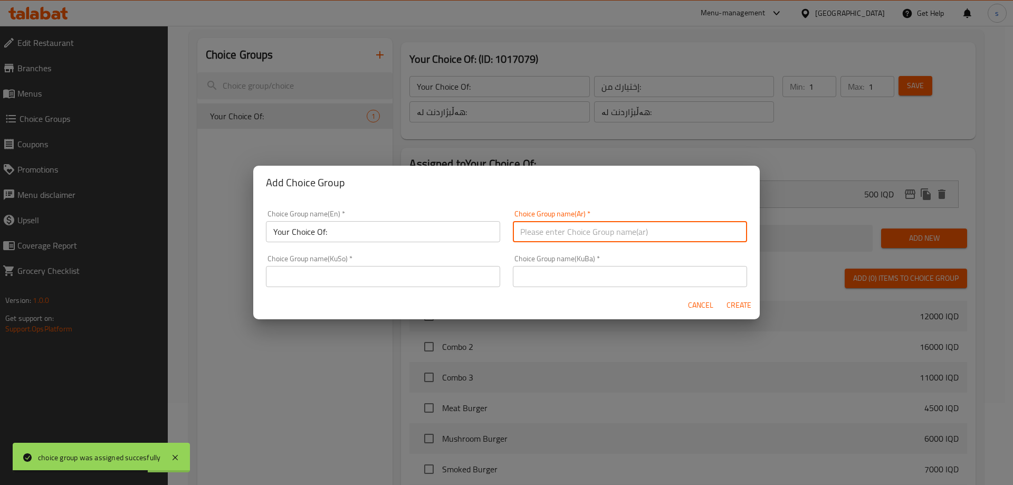
click at [573, 229] on input "text" at bounding box center [630, 231] width 234 height 21
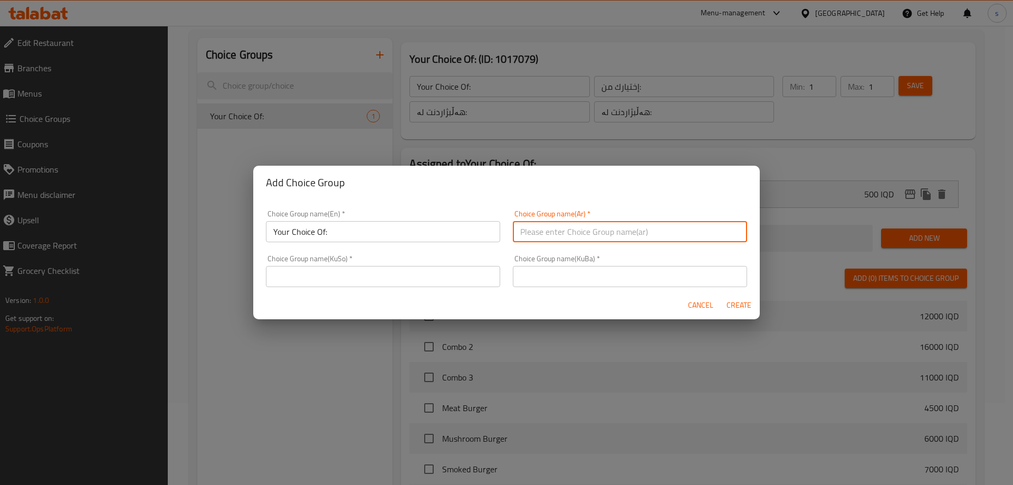
click at [362, 225] on input "Your Choice Of:" at bounding box center [383, 231] width 234 height 21
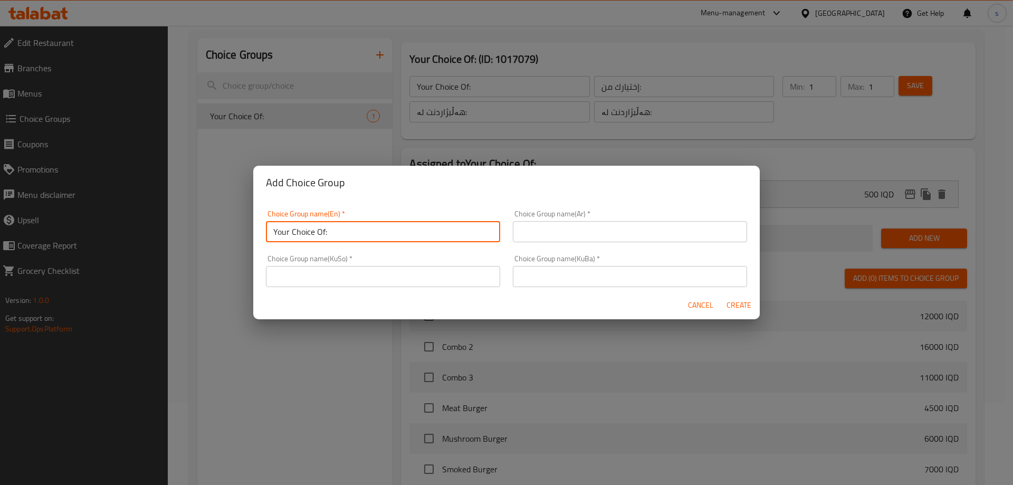
click at [494, 154] on div "Add Choice Group Choice Group name(En)   * Your Choice Of: Choice Group name(En…" at bounding box center [506, 242] width 1013 height 485
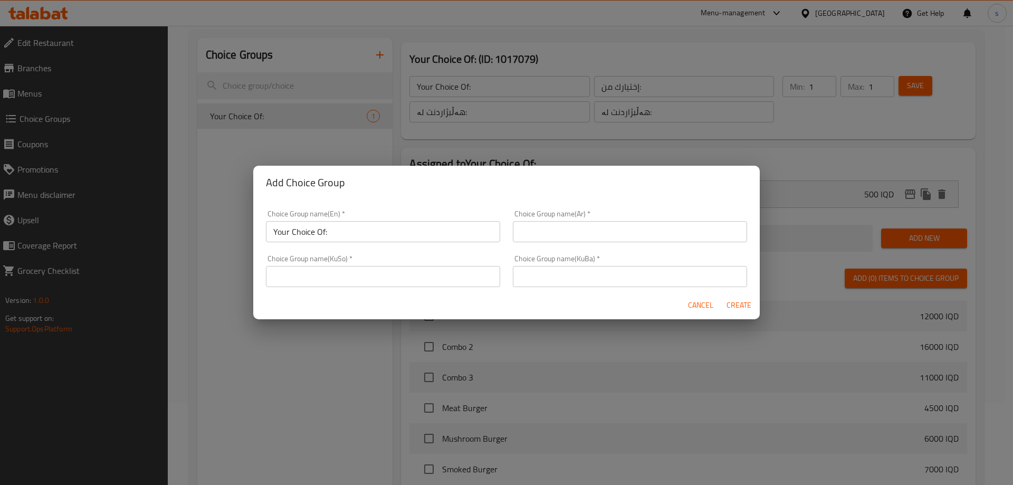
click at [375, 140] on div "Add Choice Group Choice Group name(En)   * Your Choice Of: Choice Group name(En…" at bounding box center [506, 242] width 1013 height 485
click at [698, 312] on button "Cancel" at bounding box center [701, 305] width 34 height 20
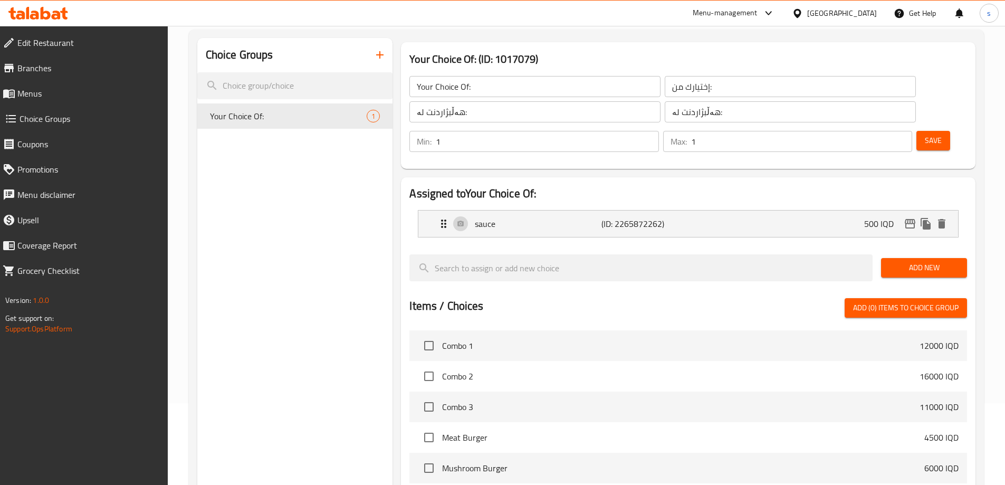
click at [493, 91] on input "Your Choice Of:" at bounding box center [534, 86] width 251 height 21
paste input "Sauce:"
type input "Your Choice Of Sauce:"
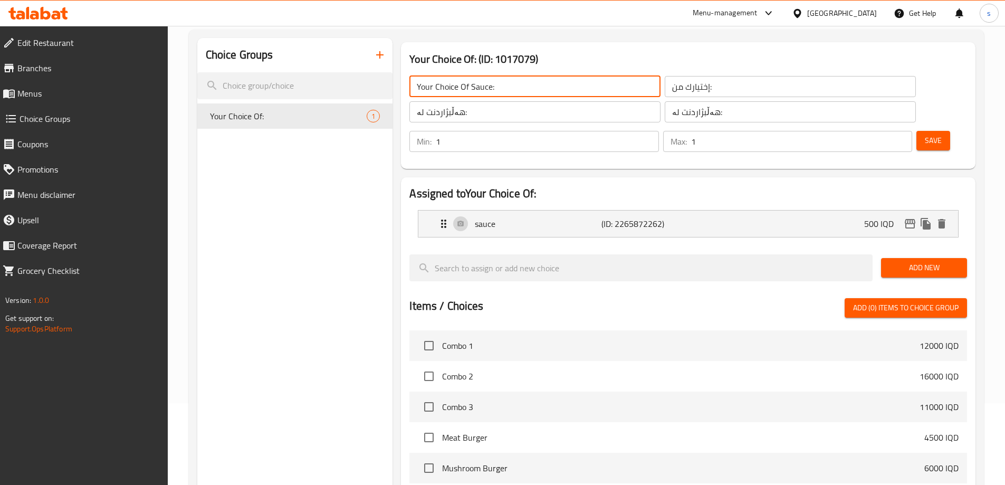
click at [665, 90] on input "إختيارك من:" at bounding box center [790, 86] width 251 height 21
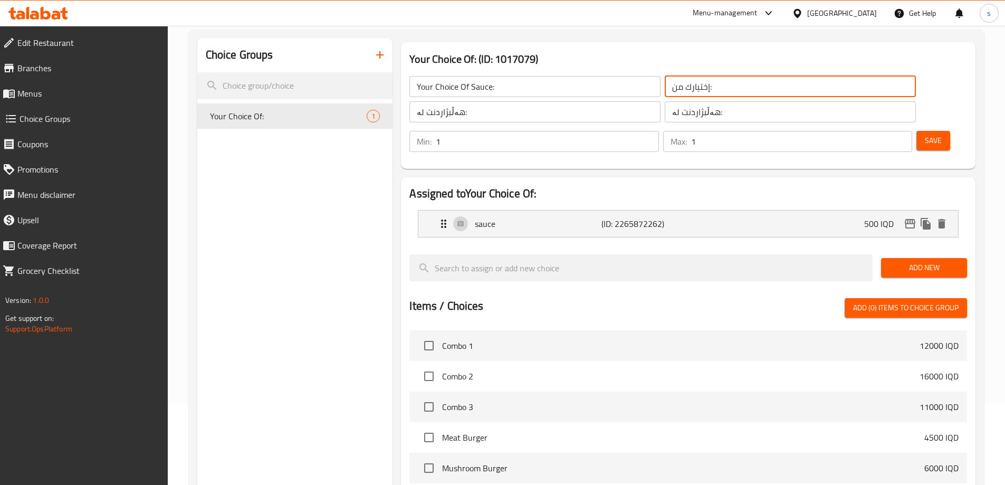
click at [665, 90] on input "إختيارك من:" at bounding box center [790, 86] width 251 height 21
paste input "الصوص:"
type input "إختيارك من الصوص:"
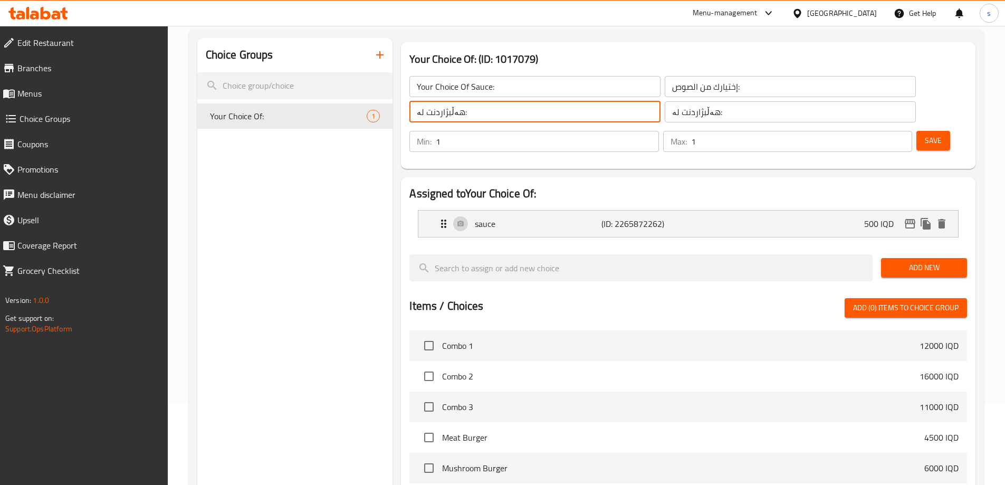
click at [543, 121] on input "هەڵبژاردنت لە:" at bounding box center [534, 111] width 251 height 21
paste input "ساس/سۆس:"
drag, startPoint x: 439, startPoint y: 111, endPoint x: 459, endPoint y: 117, distance: 20.9
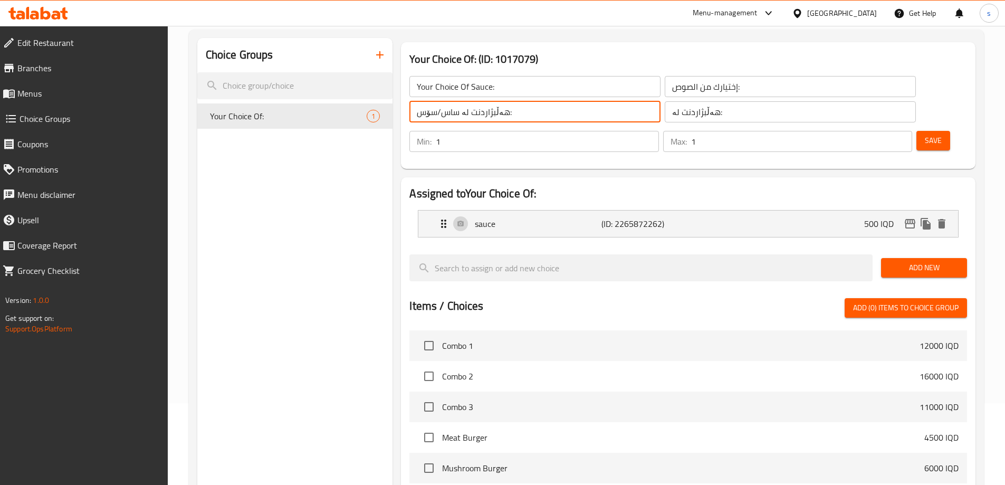
click at [459, 117] on input "هەڵبژاردنت لە ساس/سۆس:" at bounding box center [534, 111] width 251 height 21
click at [495, 109] on input "هەڵبژاردنت لە سۆس:" at bounding box center [534, 111] width 251 height 21
type input "هەڵبژاردنت لە سۆس:"
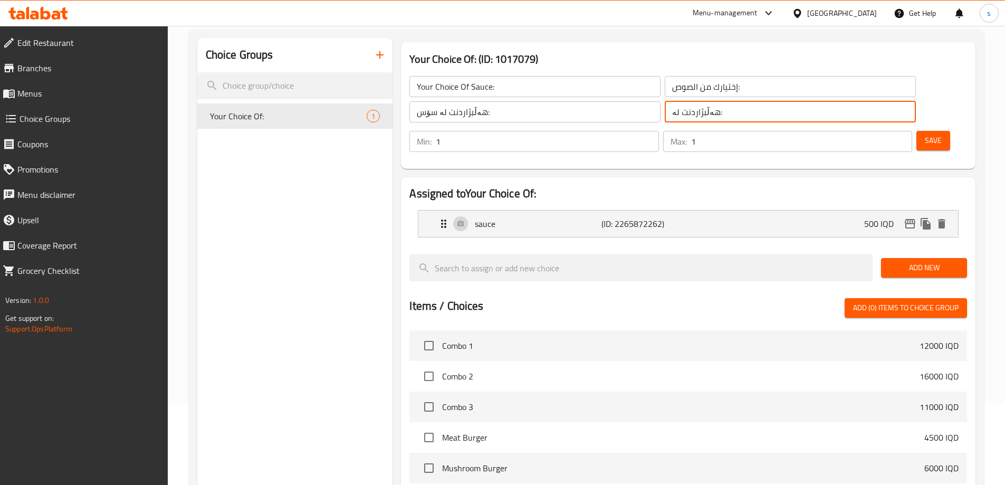
click at [682, 118] on input "هەڵبژاردنت لە:" at bounding box center [790, 111] width 251 height 21
paste input "سۆس:"
type input "هەڵبژاردنت لە سۆس:"
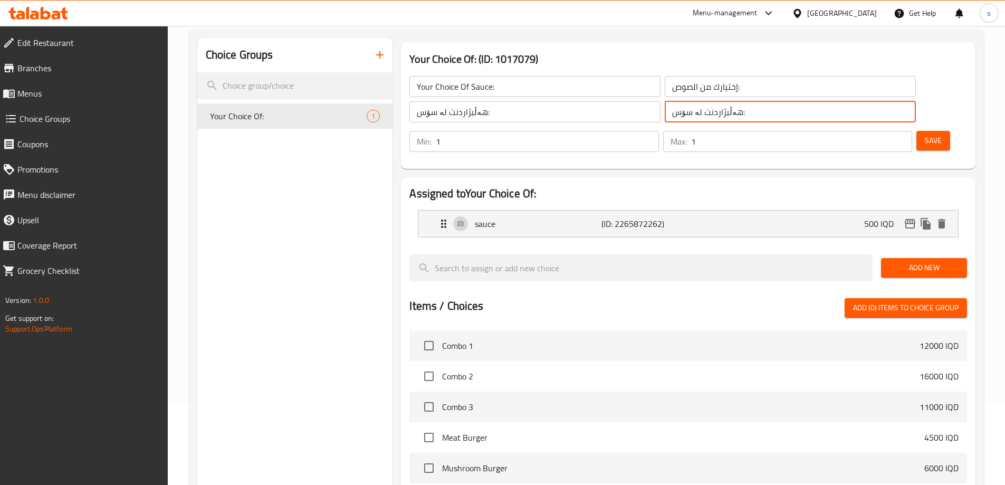
click at [925, 134] on span "Save" at bounding box center [933, 140] width 17 height 13
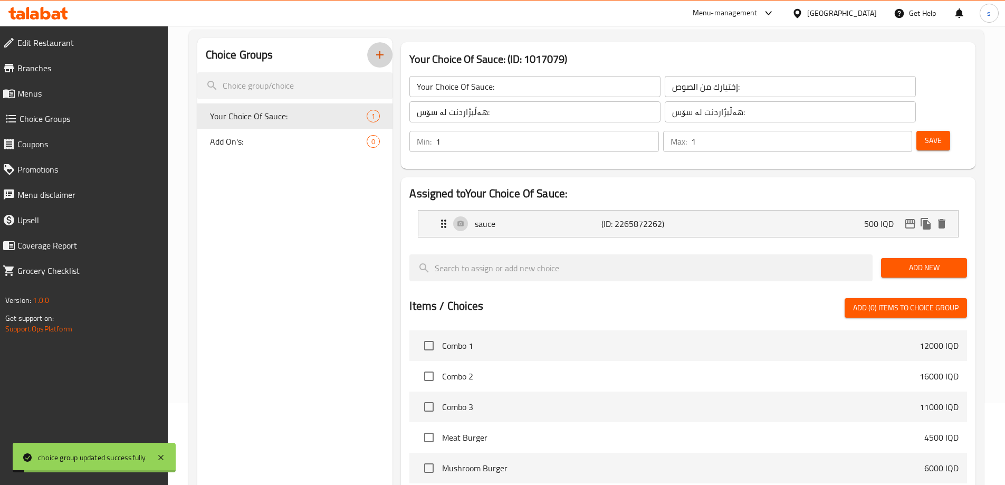
click at [379, 65] on button "button" at bounding box center [379, 54] width 25 height 25
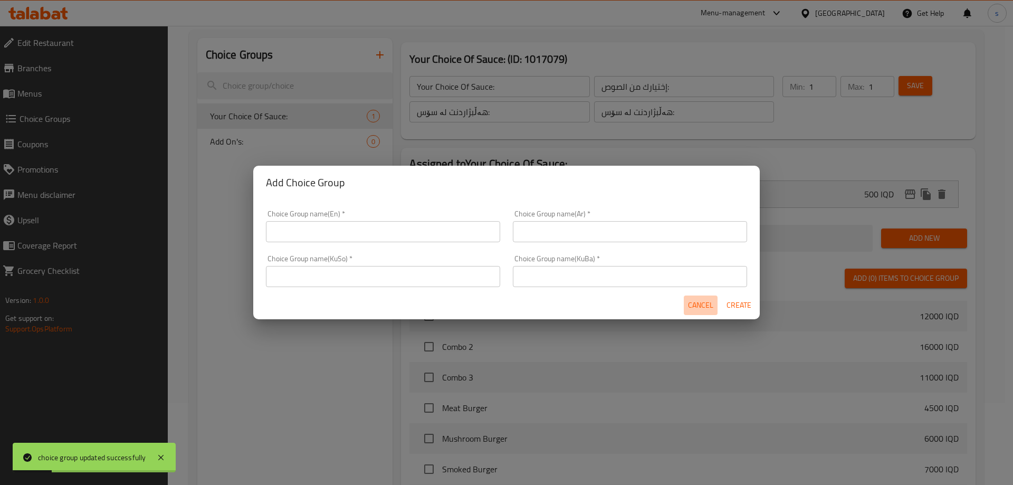
click at [699, 306] on span "Cancel" at bounding box center [700, 305] width 25 height 13
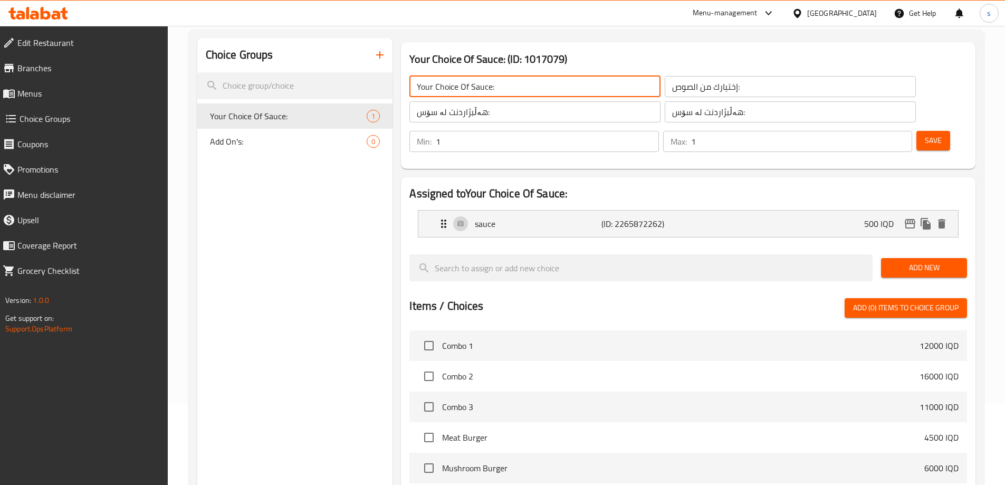
drag, startPoint x: 457, startPoint y: 85, endPoint x: 408, endPoint y: 90, distance: 49.3
click at [408, 90] on div "Your Choice Of Sauce: ​" at bounding box center [534, 86] width 255 height 25
paste input "Add On's:"
type input "Add On's Of Sauce:"
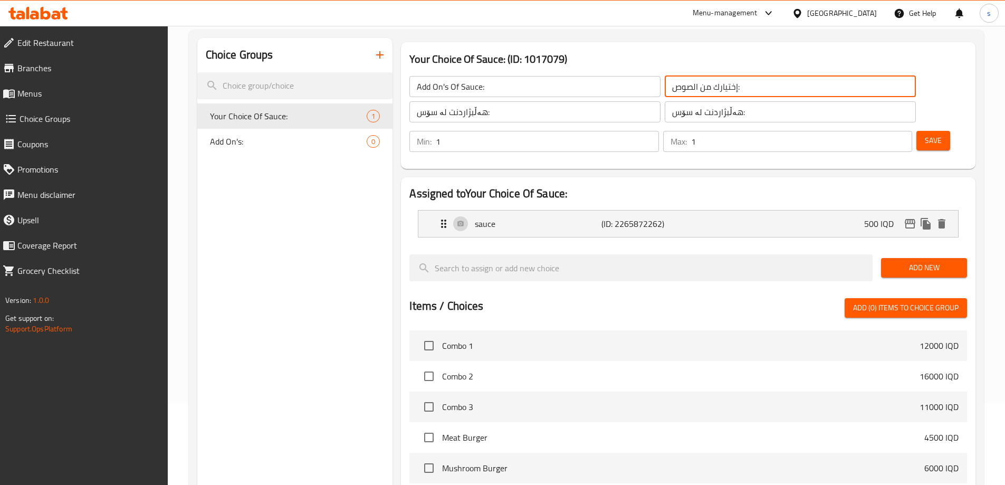
click at [693, 88] on input "إختيارك من الصوص:" at bounding box center [790, 86] width 251 height 21
drag, startPoint x: 730, startPoint y: 88, endPoint x: 767, endPoint y: 92, distance: 37.7
click at [767, 92] on input "إختيارك من الصوص:" at bounding box center [790, 86] width 251 height 21
paste input "لإضافات:"
click at [747, 93] on input "إختيارك من الصوص:" at bounding box center [790, 86] width 251 height 21
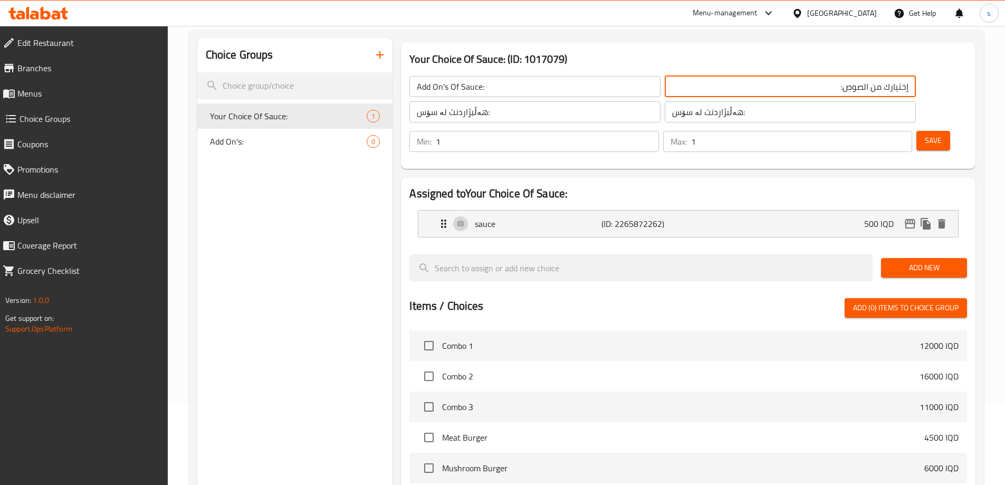
drag, startPoint x: 744, startPoint y: 90, endPoint x: 776, endPoint y: 89, distance: 32.2
click at [776, 89] on div "Add On's Of Sauce: ​ إختيارك من الصوص: ​ هەڵبژاردنت لە سۆس: ​ هەڵبژاردنت لە سۆس…" at bounding box center [688, 113] width 566 height 101
paste input "لإضافات:"
type input "الإضافات من الصوص:"
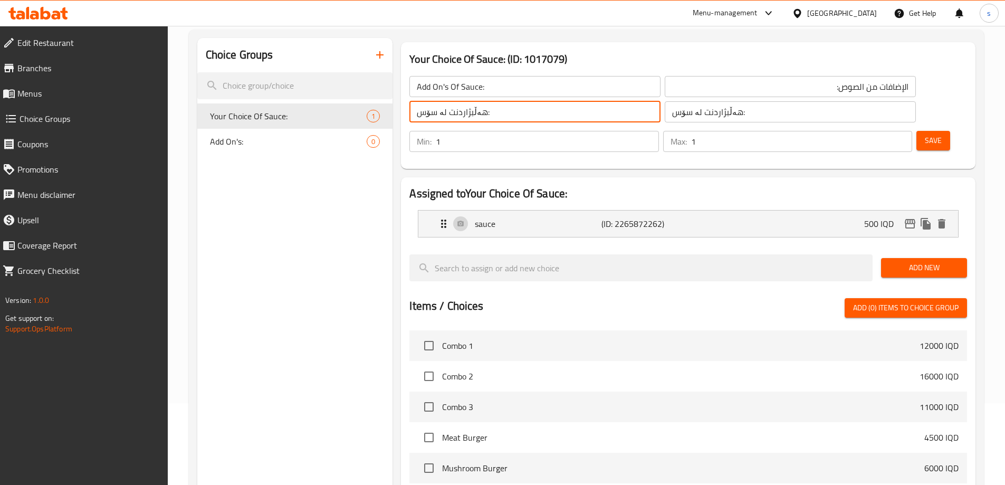
click at [512, 105] on input "هەڵبژاردنت لە سۆس:" at bounding box center [534, 111] width 251 height 21
drag, startPoint x: 547, startPoint y: 114, endPoint x: 601, endPoint y: 119, distance: 54.0
click at [601, 119] on div "Add On's Of Sauce: ​ الإضافات من الصوص: ​ هەڵبژاردنت لە سۆس: ​ هەڵبژاردنت لە سۆ…" at bounding box center [662, 99] width 519 height 59
paste input "زیادە:"
drag, startPoint x: 503, startPoint y: 112, endPoint x: 599, endPoint y: 118, distance: 96.7
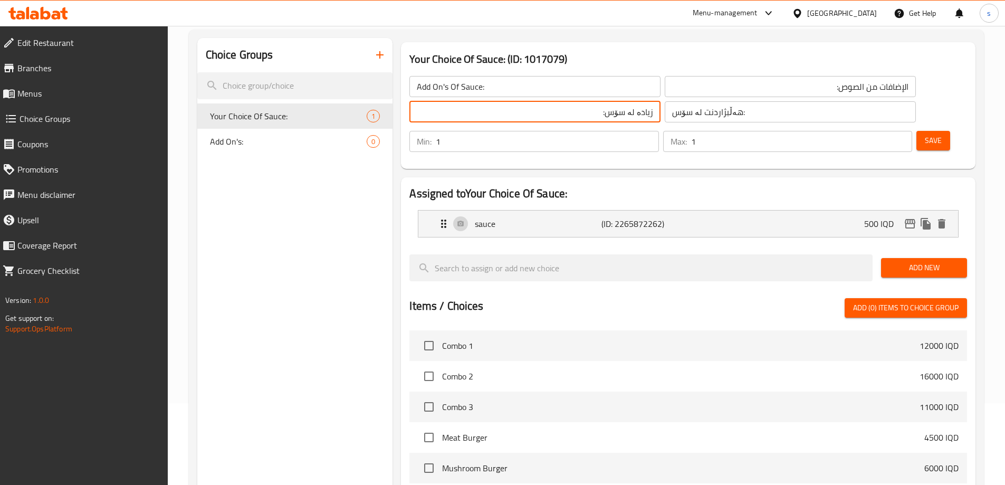
click at [599, 118] on div "Add On's Of Sauce: ​ الإضافات من الصوص: ​ زیادە لە سۆس: ​ هەڵبژاردنت لە سۆس: ​" at bounding box center [662, 99] width 519 height 59
type input "زیادە لە سۆس:"
click at [666, 111] on input "هەڵبژاردنت لە سۆس:" at bounding box center [790, 111] width 251 height 21
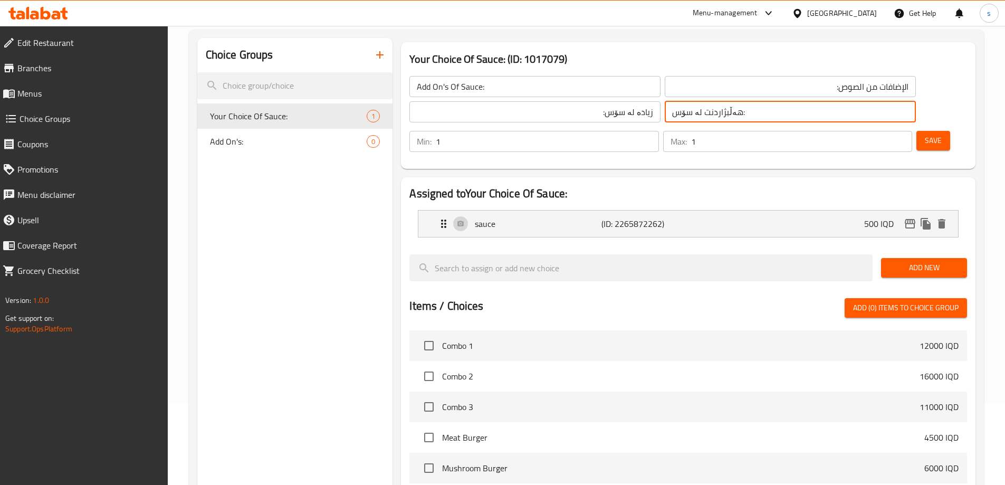
click at [666, 111] on input "هەڵبژاردنت لە سۆس:" at bounding box center [790, 111] width 251 height 21
paste input "زیادە"
type input "زیادە لە سۆس:"
click at [845, 129] on div "Max: 1 ​" at bounding box center [787, 141] width 253 height 25
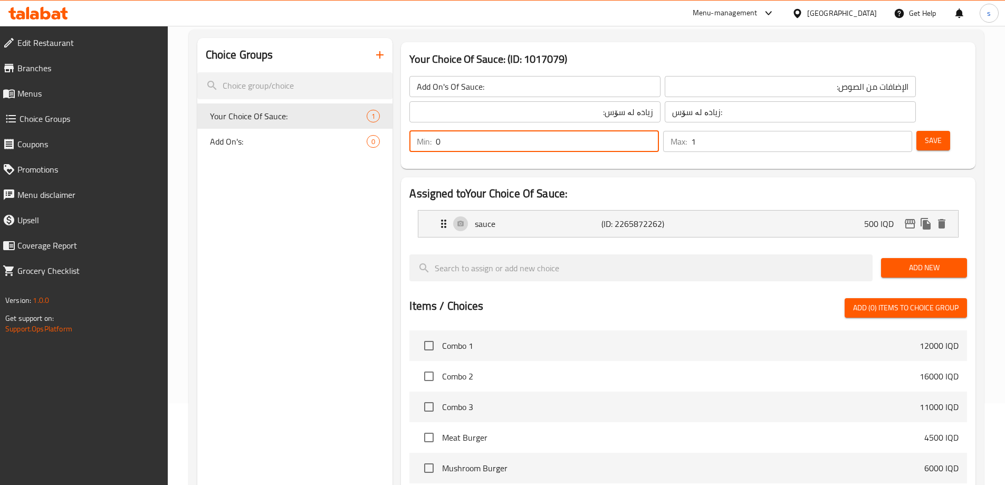
type input "0"
click at [658, 131] on input "0" at bounding box center [547, 141] width 223 height 21
type input "0"
click at [884, 131] on input "0" at bounding box center [801, 141] width 221 height 21
click at [925, 134] on span "Save" at bounding box center [933, 140] width 17 height 13
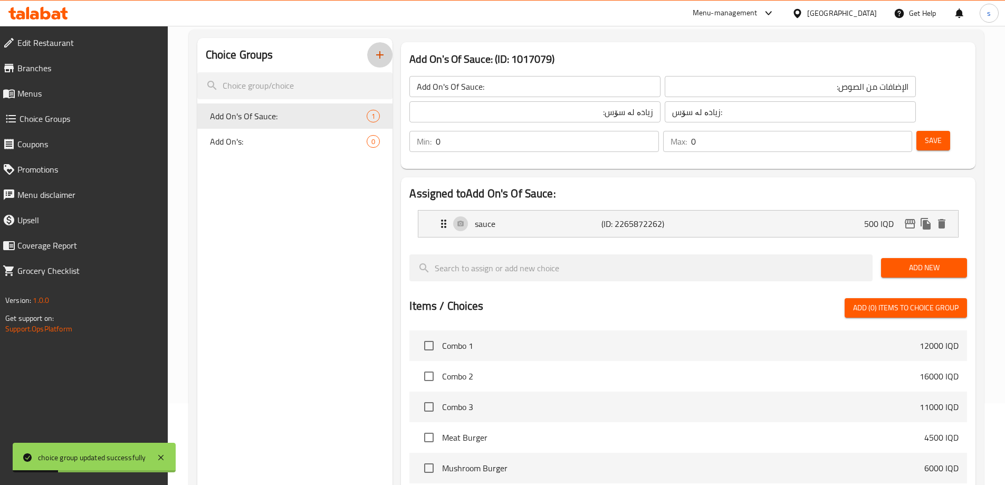
click at [378, 51] on icon "button" at bounding box center [379, 55] width 13 height 13
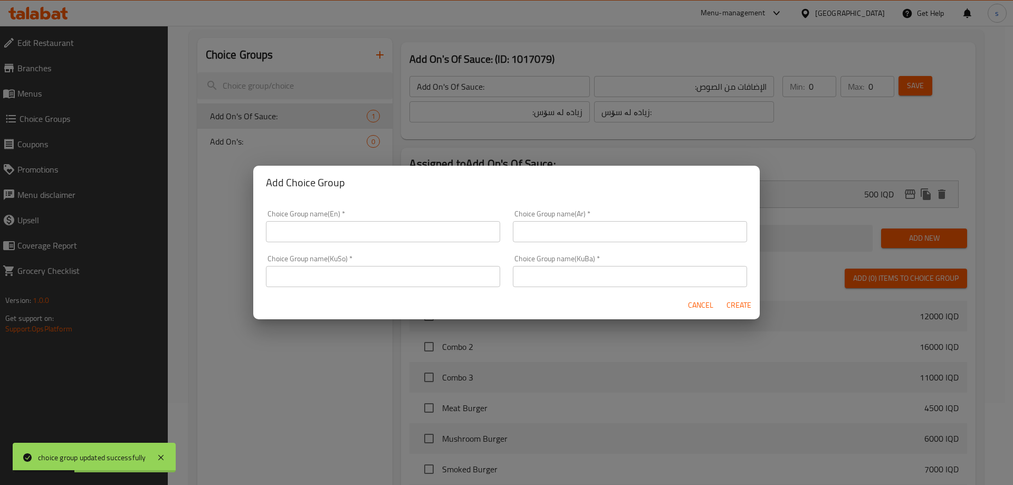
click at [310, 226] on input "text" at bounding box center [383, 231] width 234 height 21
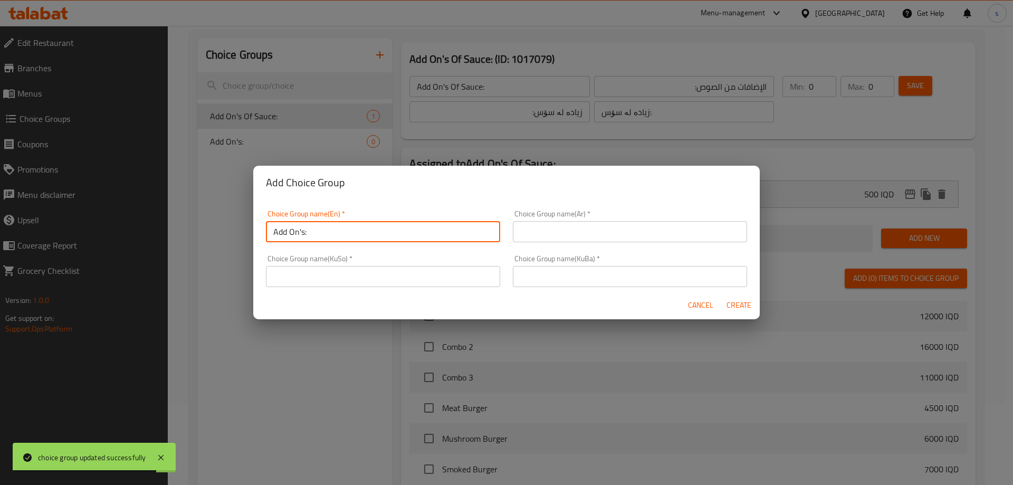
type input "Add On's:"
click at [577, 232] on input "text" at bounding box center [630, 231] width 234 height 21
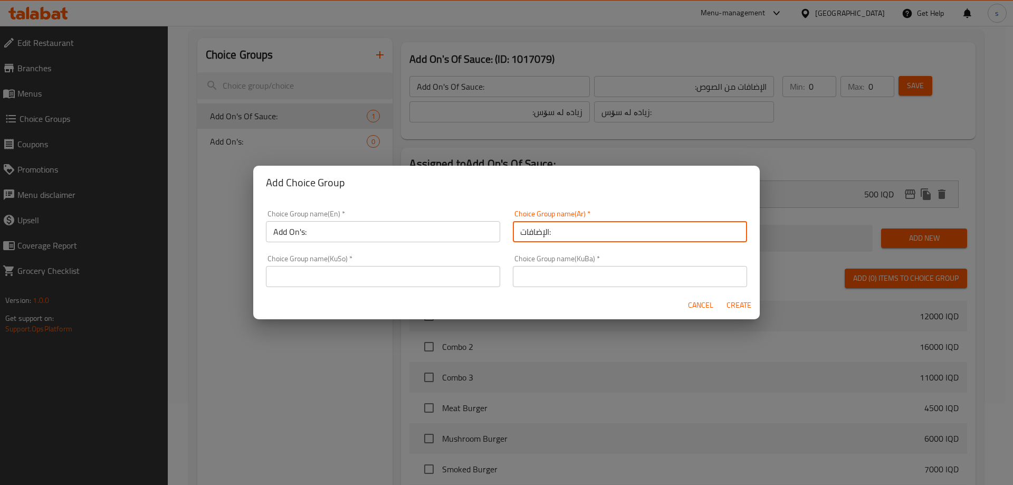
type input "الإضافات:"
click at [363, 270] on input "text" at bounding box center [383, 276] width 234 height 21
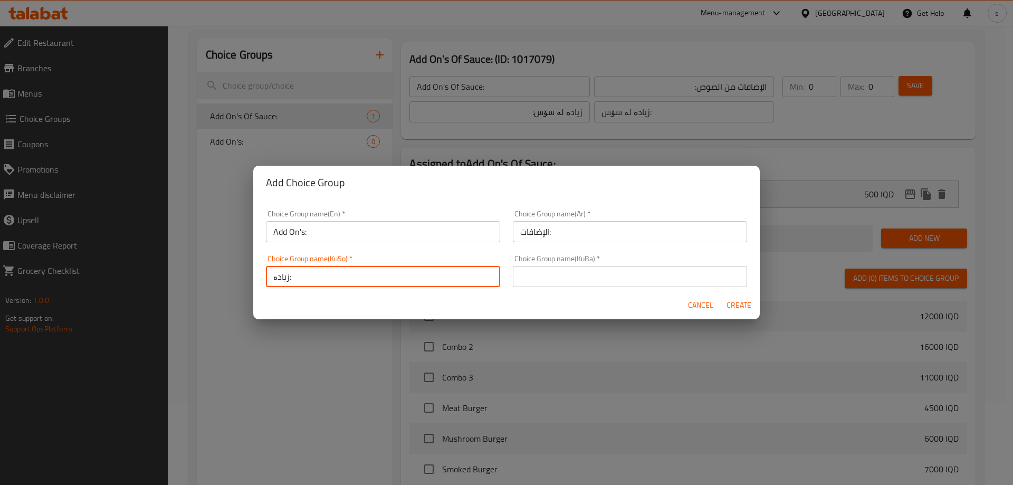
type input "زیادە:"
click at [564, 277] on input "text" at bounding box center [630, 276] width 234 height 21
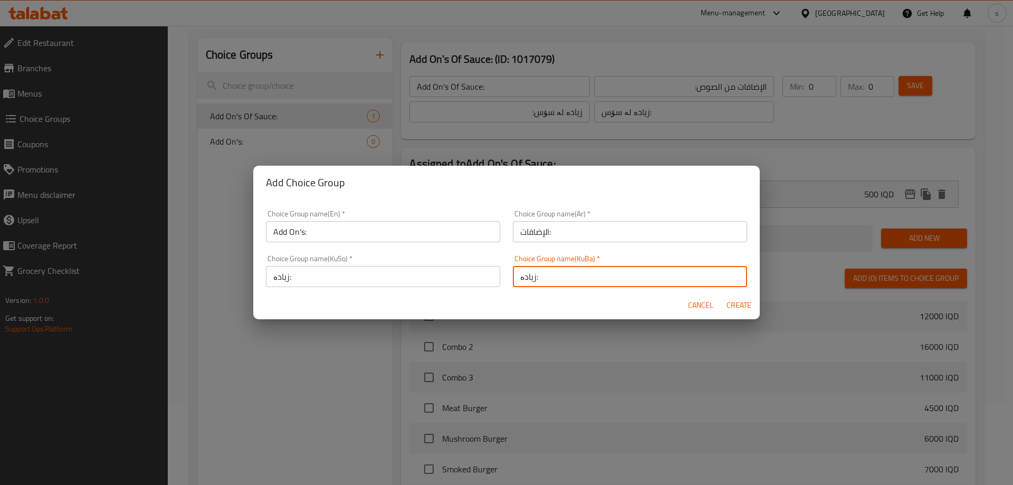
type input "زیادە:"
click at [731, 301] on span "Create" at bounding box center [738, 305] width 25 height 13
type input "Add On's:"
type input "الإضافات:"
type input "زیادە:"
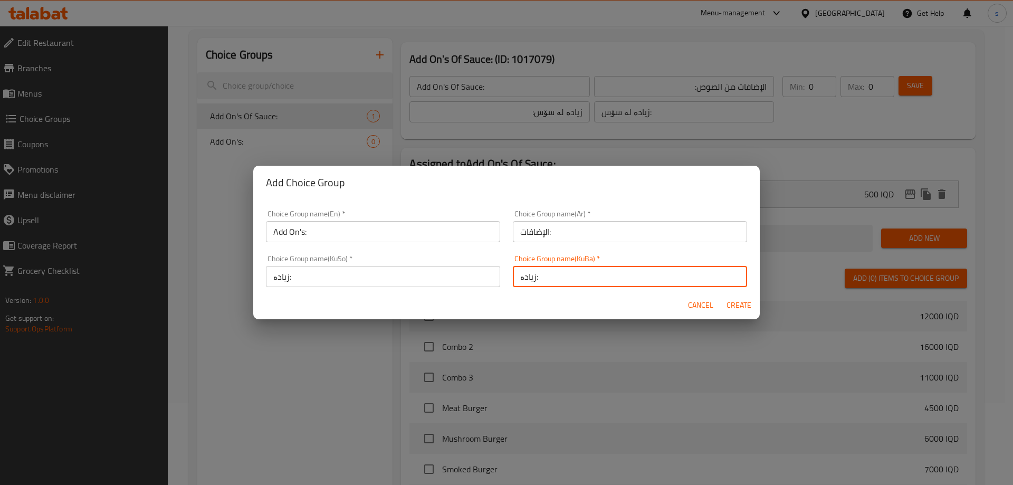
type input "زیادە:"
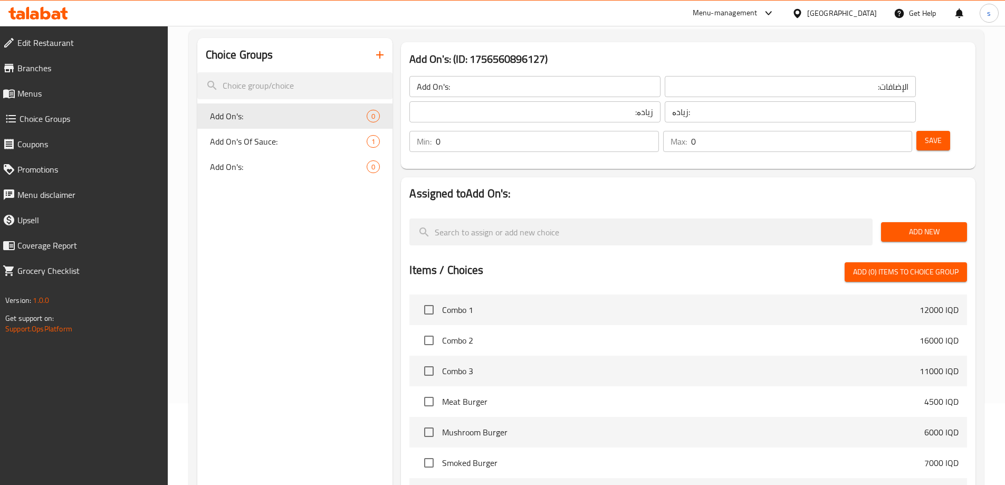
click at [922, 222] on button "Add New" at bounding box center [924, 232] width 86 height 20
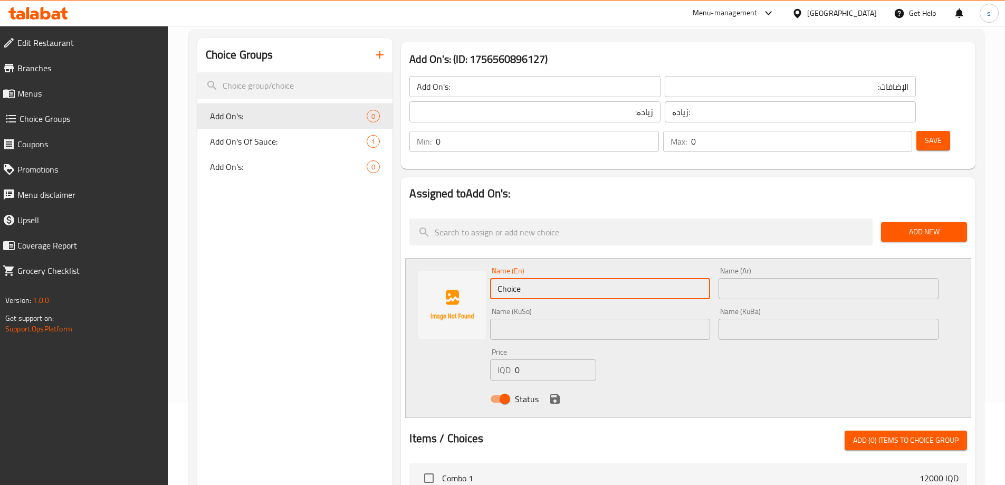
click at [567, 278] on input "Choice" at bounding box center [600, 288] width 220 height 21
click at [570, 278] on input "Choice" at bounding box center [600, 288] width 220 height 21
click at [616, 319] on input "text" at bounding box center [600, 329] width 220 height 21
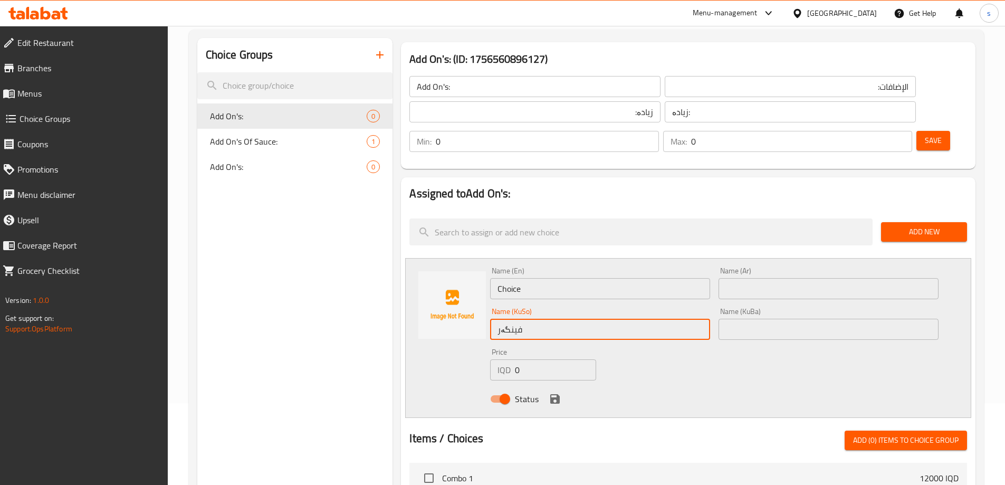
type input "فینگەر"
click at [581, 267] on div "Name (En) Choice Name (En)" at bounding box center [600, 283] width 220 height 32
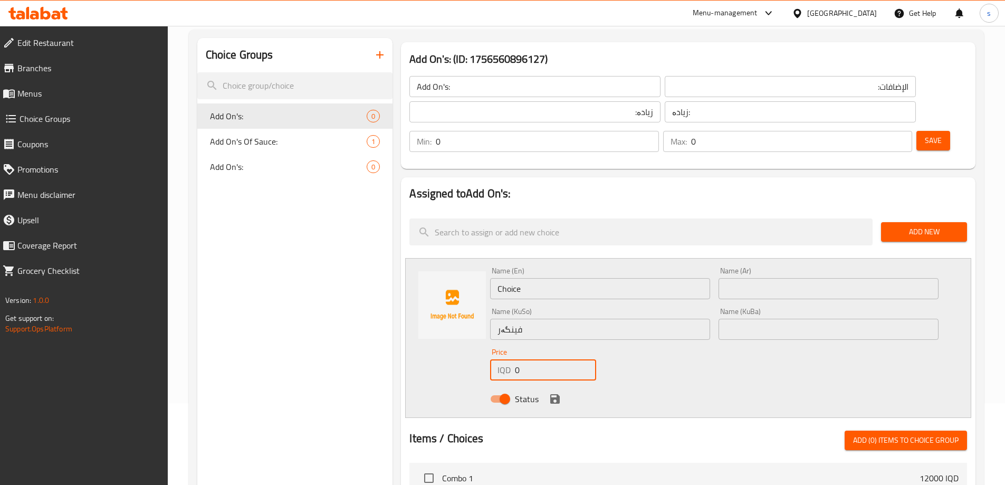
drag, startPoint x: 534, startPoint y: 337, endPoint x: 510, endPoint y: 338, distance: 24.3
click at [510, 359] on div "IQD 0 Price" at bounding box center [542, 369] width 105 height 21
type input "1500"
click at [548, 391] on button "save" at bounding box center [555, 399] width 16 height 16
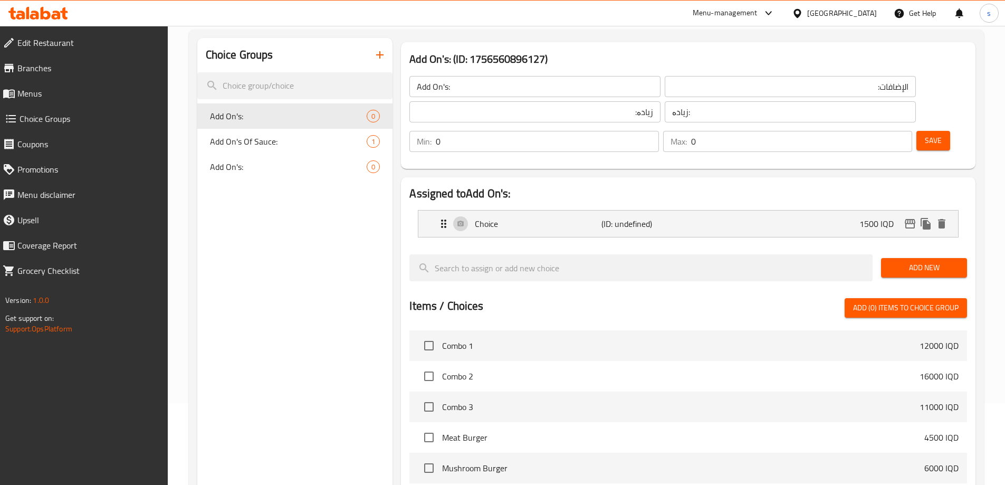
click at [925, 134] on span "Save" at bounding box center [933, 140] width 17 height 13
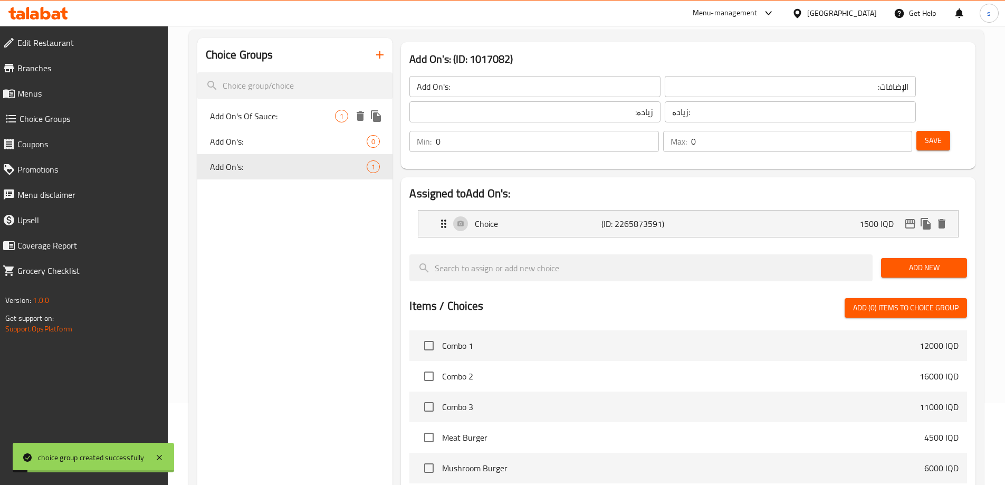
click at [263, 111] on span "Add On's Of Sauce:" at bounding box center [273, 116] width 126 height 13
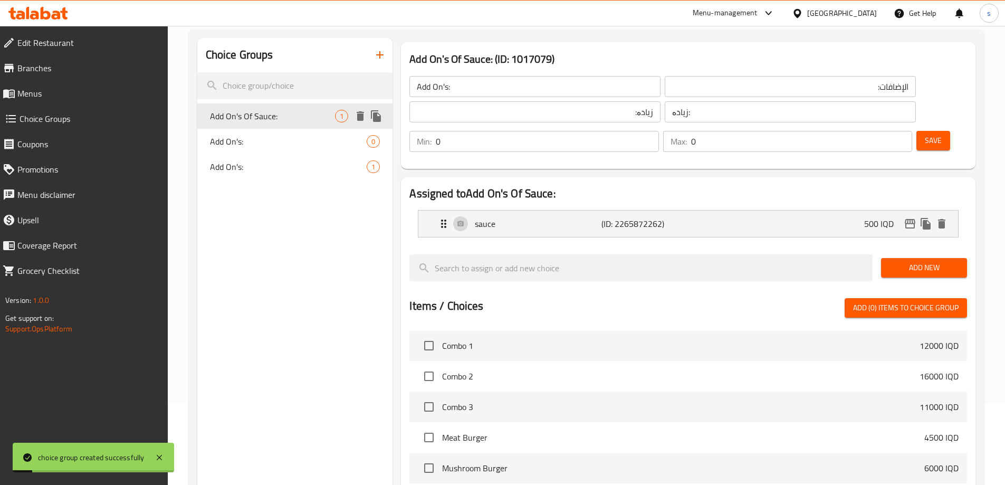
type input "Add On's Of Sauce:"
type input "الإضافات من الصوص:"
type input "زیادە لە سۆس:"
click at [244, 168] on span "Add On's:" at bounding box center [273, 166] width 126 height 13
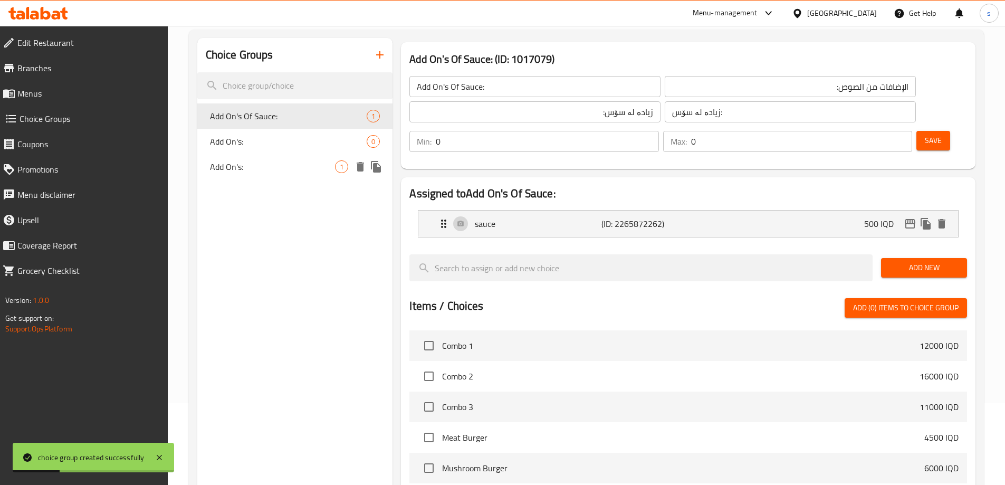
type input "Add On's:"
type input "الإضافات:"
type input "زیادە:"
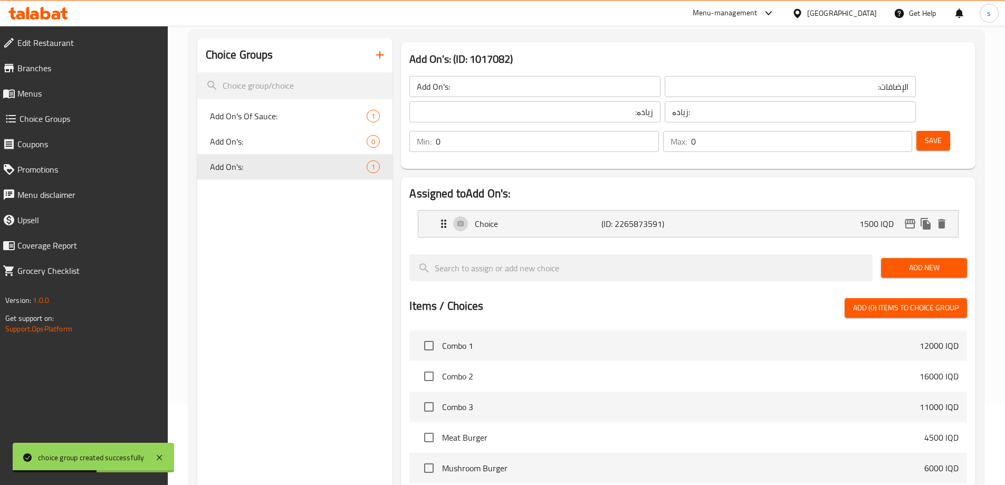
click at [894, 261] on span "Add New" at bounding box center [923, 267] width 69 height 13
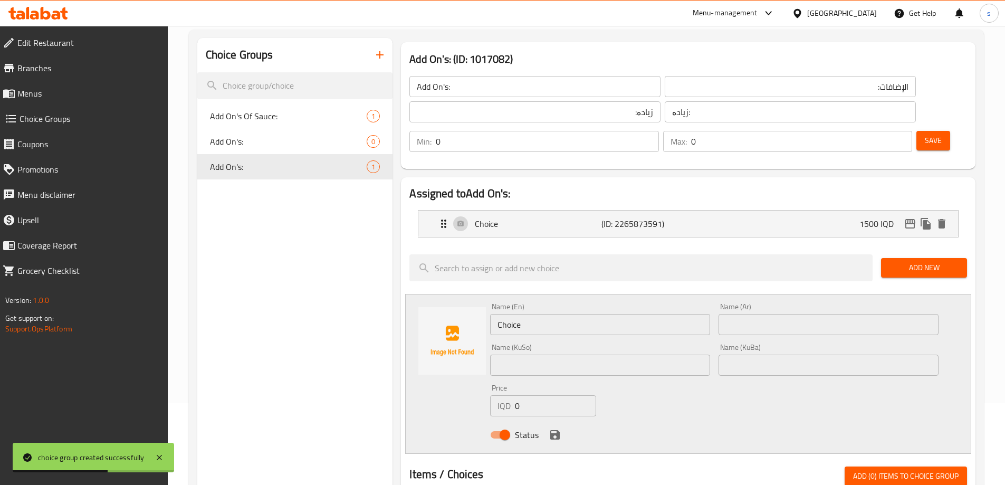
click at [561, 314] on input "Choice" at bounding box center [600, 324] width 220 height 21
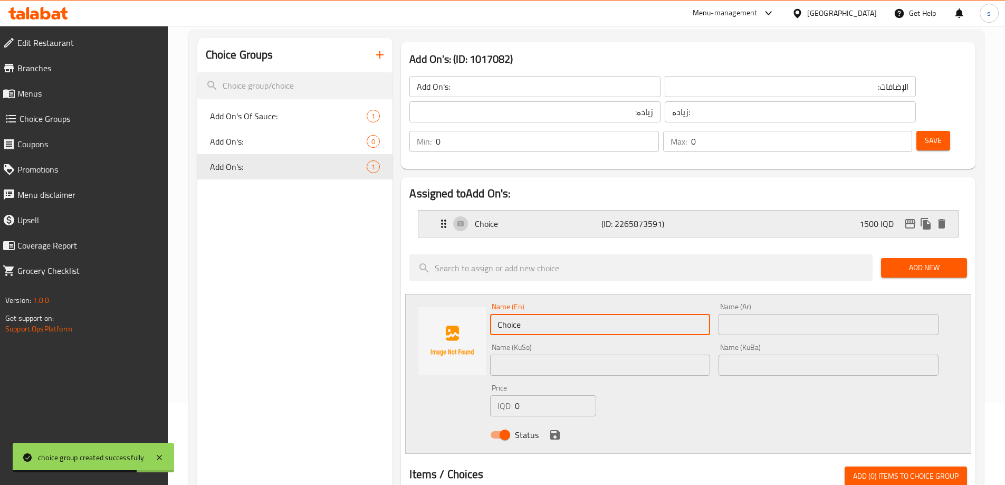
click at [805, 210] on div "Choice (ID: 2265873591) 1500 IQD" at bounding box center [691, 223] width 508 height 26
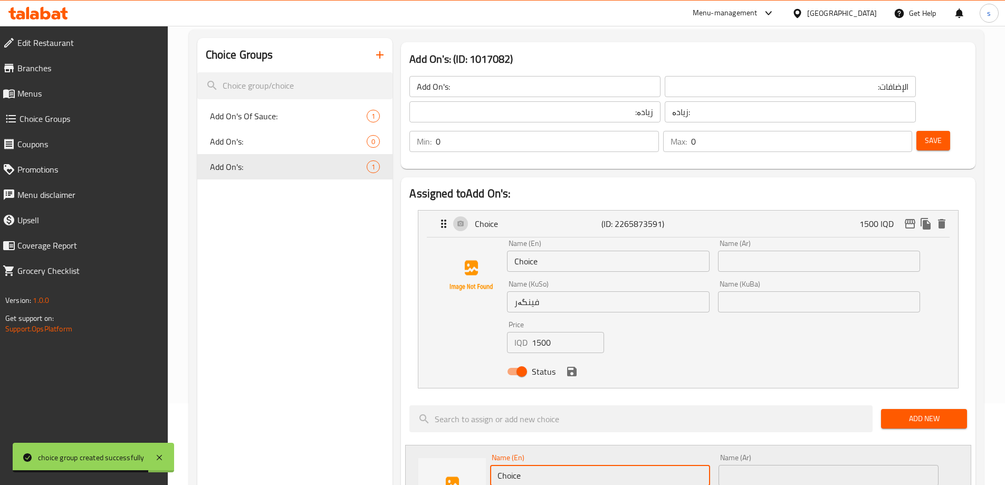
click at [565, 251] on input "Choice" at bounding box center [608, 261] width 202 height 21
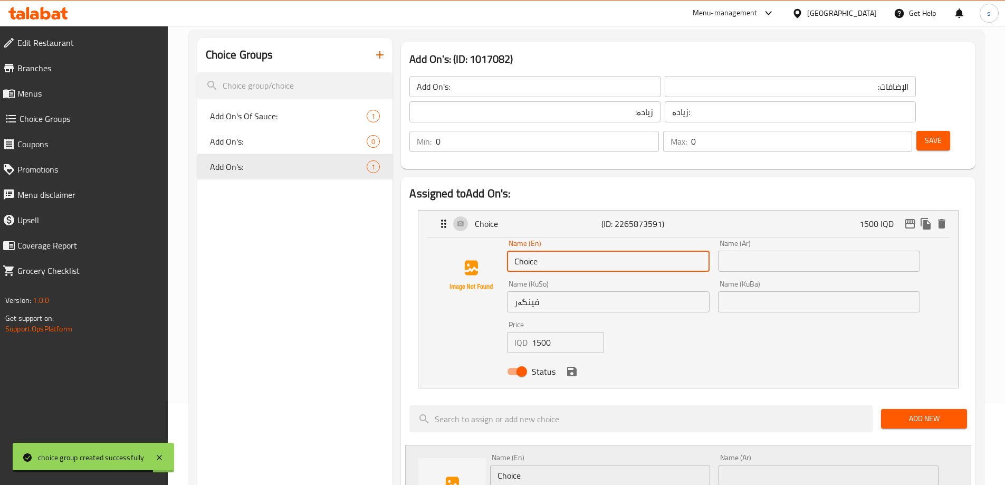
click at [565, 251] on input "Choice" at bounding box center [608, 261] width 202 height 21
type input "ف"
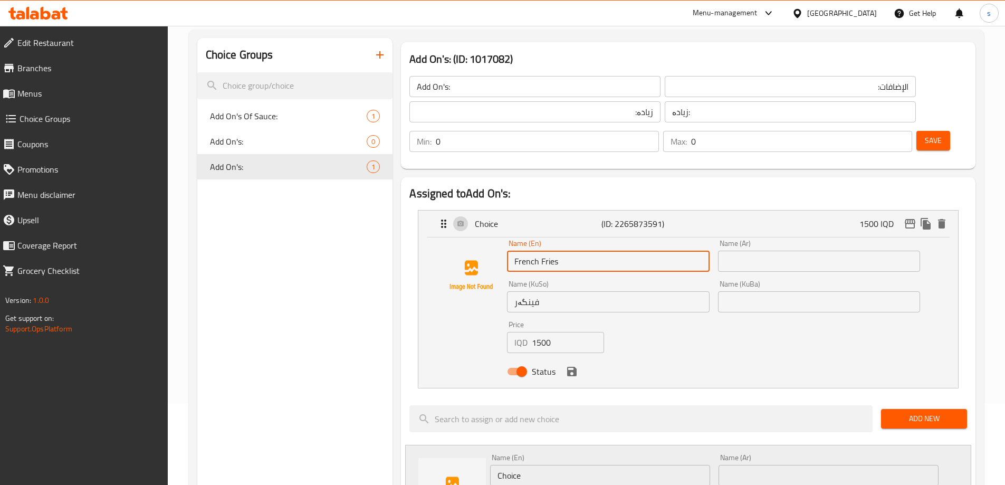
type input "French Fries"
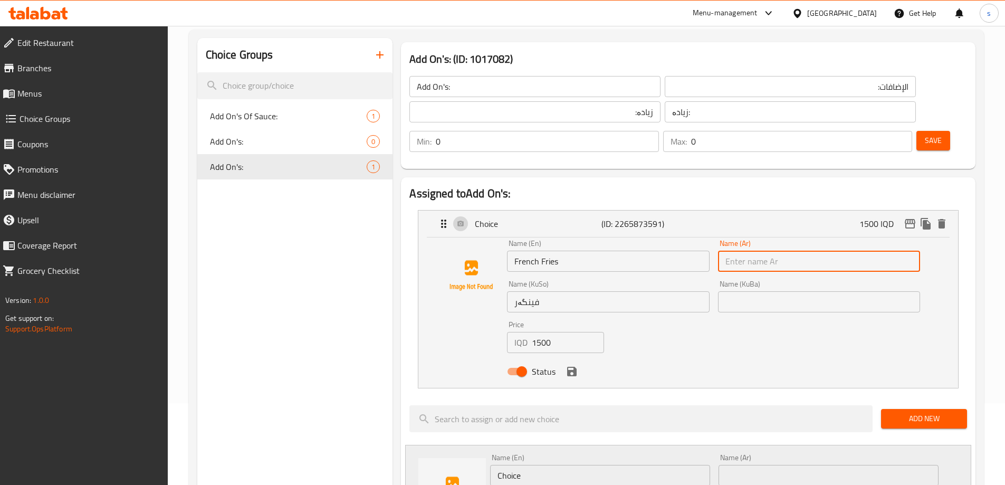
click at [753, 251] on input "text" at bounding box center [819, 261] width 202 height 21
type input "بطاطا [GEOGRAPHIC_DATA]"
click at [571, 367] on icon "save" at bounding box center [571, 371] width 9 height 9
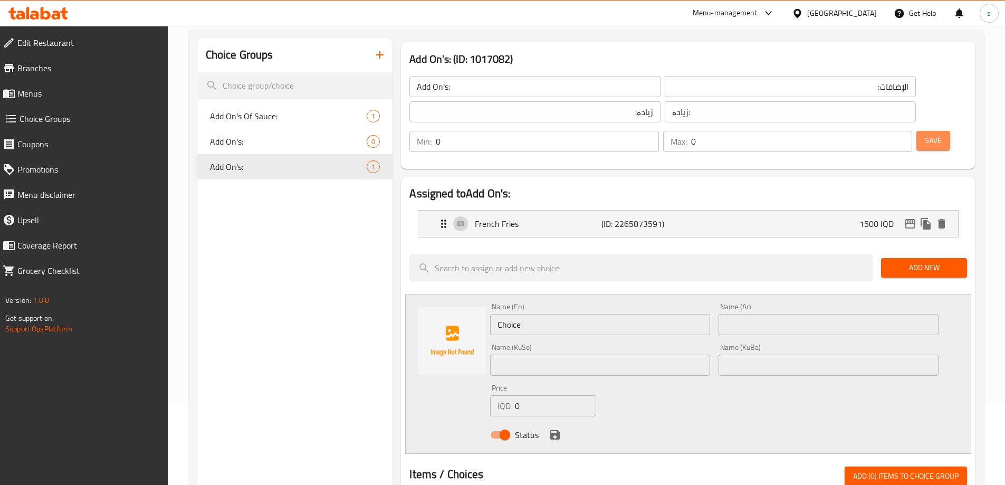
click at [916, 131] on button "Save" at bounding box center [933, 141] width 34 height 20
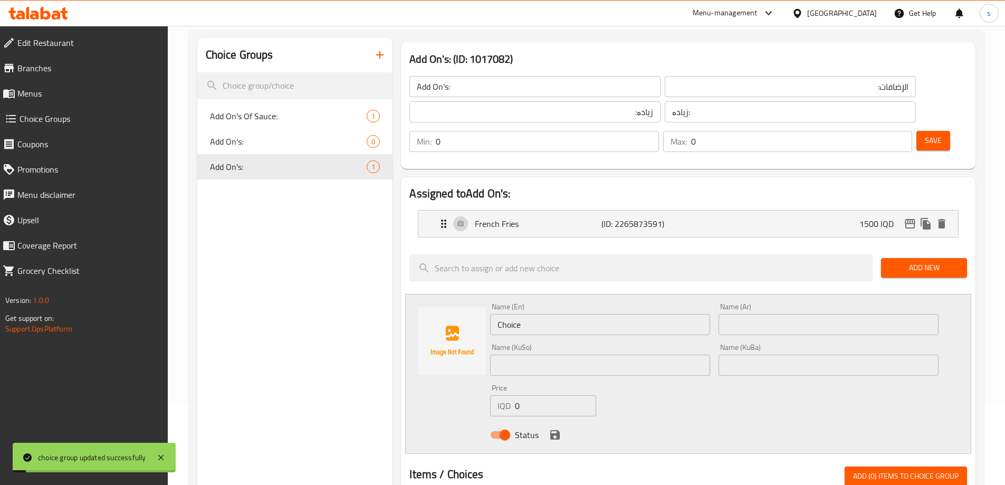
click at [902, 261] on span "Add New" at bounding box center [923, 267] width 69 height 13
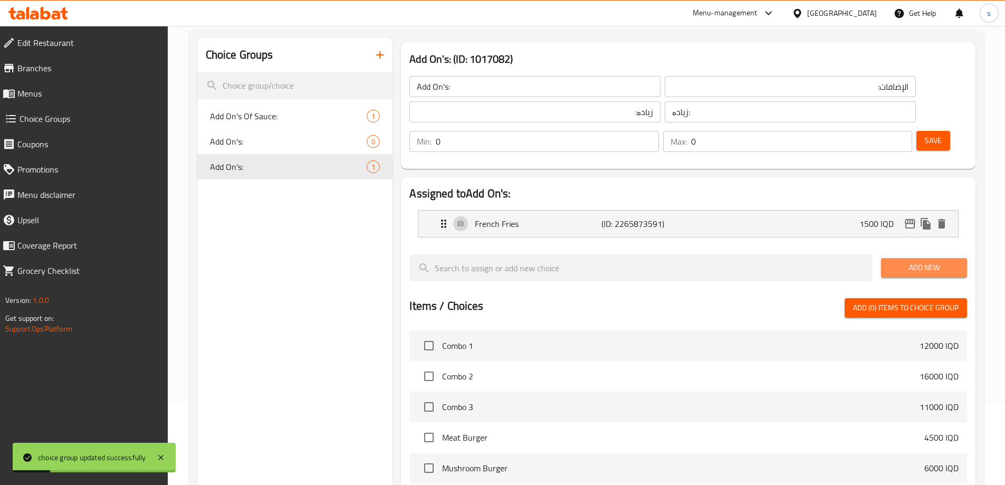
click at [919, 261] on span "Add New" at bounding box center [923, 267] width 69 height 13
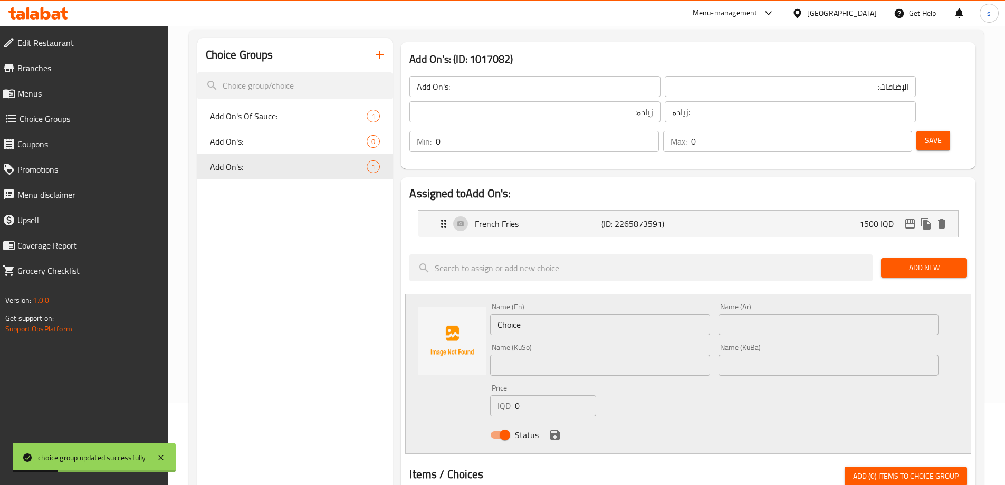
click at [592, 314] on input "Choice" at bounding box center [600, 324] width 220 height 21
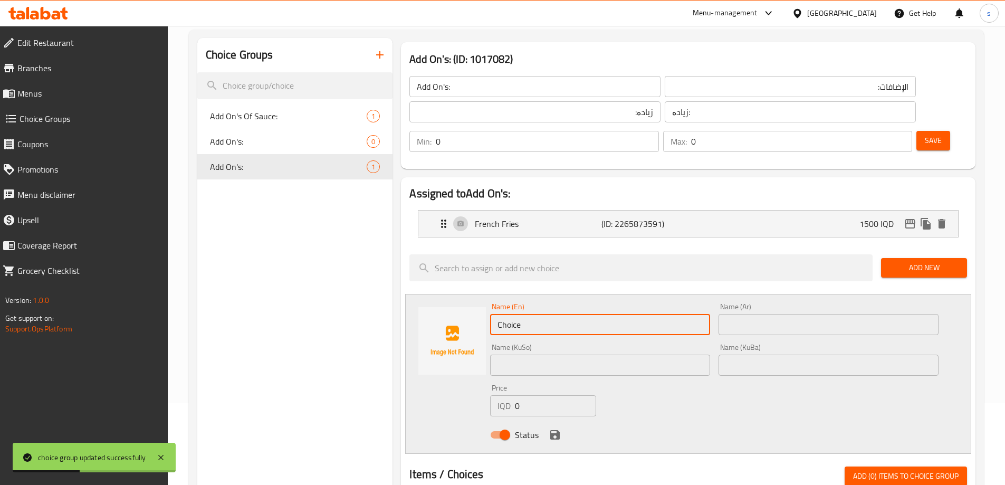
type input "س"
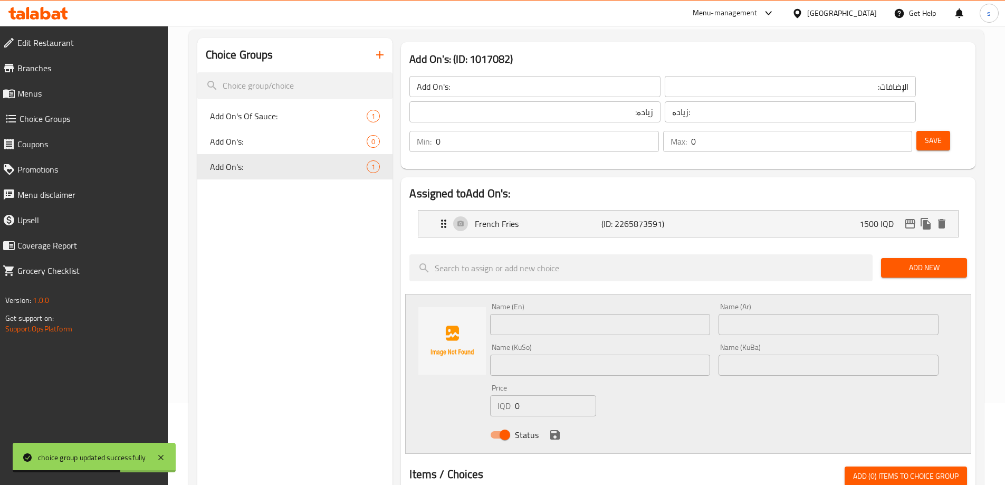
click at [805, 303] on div "Name (Ar) Name (Ar)" at bounding box center [828, 319] width 220 height 32
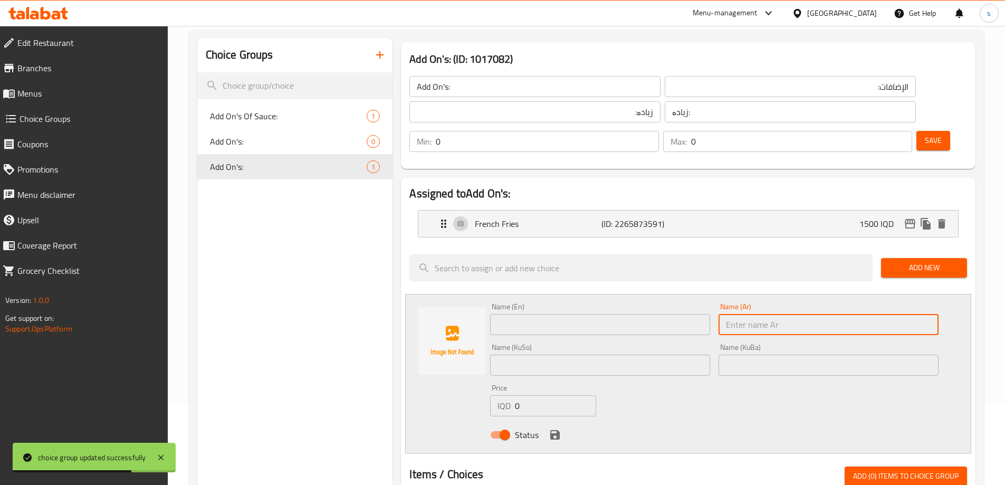
click at [798, 314] on input "text" at bounding box center [828, 324] width 220 height 21
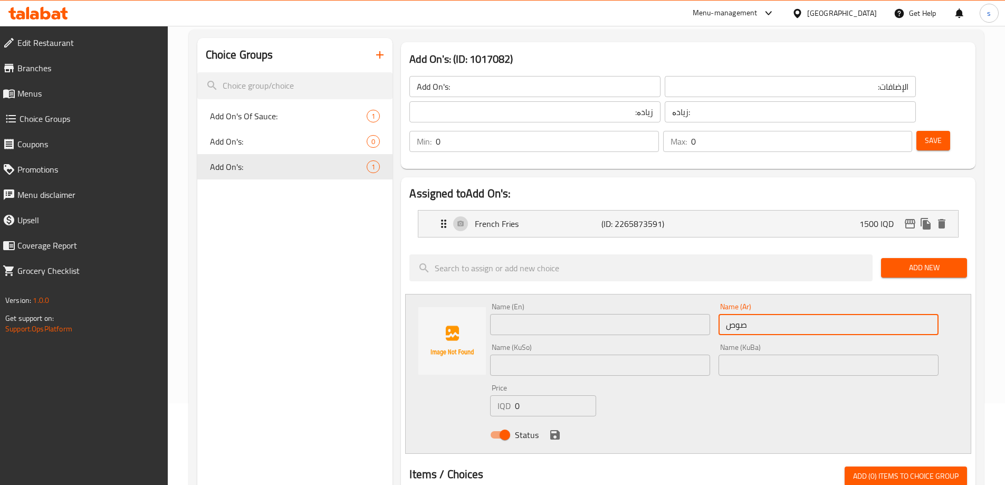
type input "صوص"
click at [564, 314] on input "text" at bounding box center [600, 324] width 220 height 21
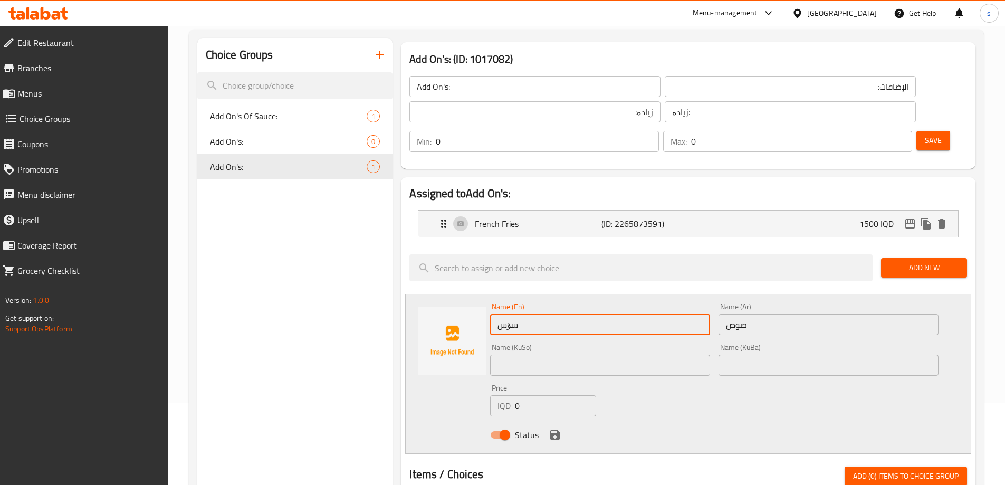
click at [558, 314] on input "سۆس" at bounding box center [600, 324] width 220 height 21
type input "سۆس"
click at [553, 354] on input "text" at bounding box center [600, 364] width 220 height 21
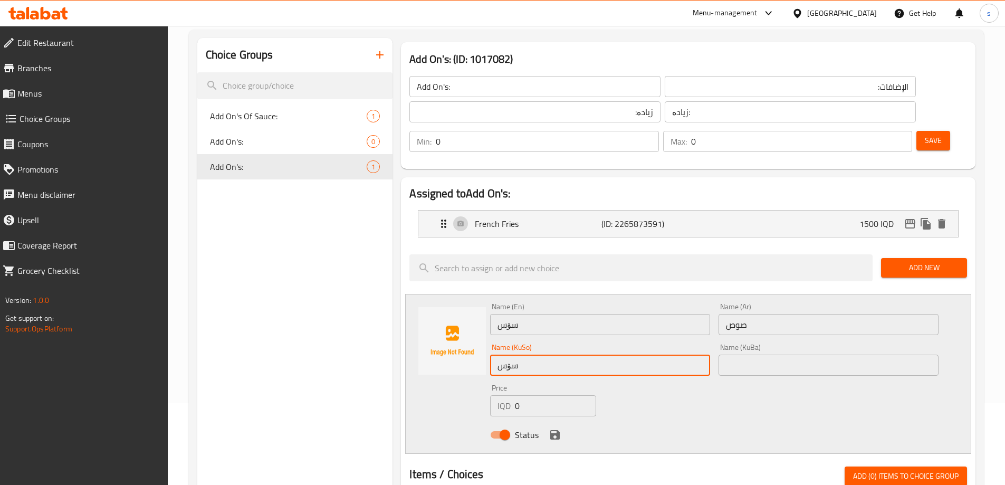
type input "سۆس"
click at [548, 314] on input "سۆس" at bounding box center [600, 324] width 220 height 21
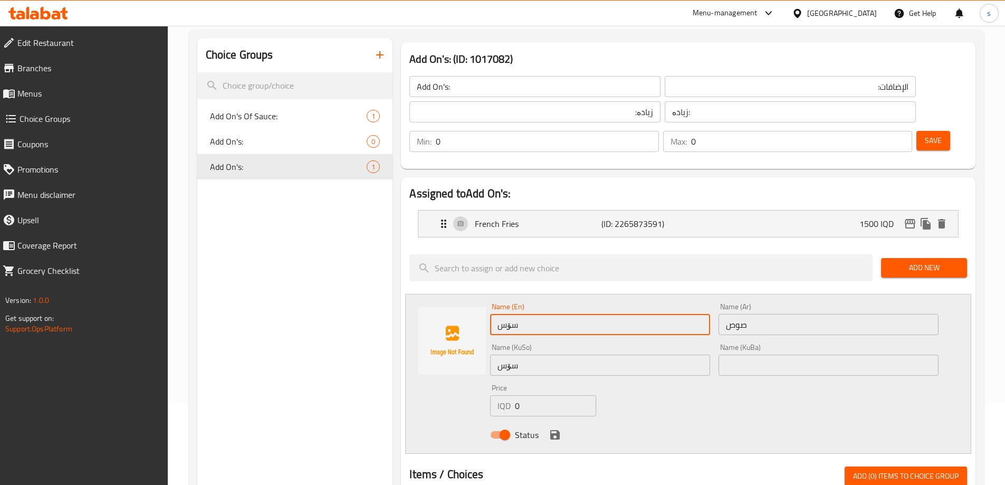
click at [548, 314] on input "سۆس" at bounding box center [600, 324] width 220 height 21
type input "sauce"
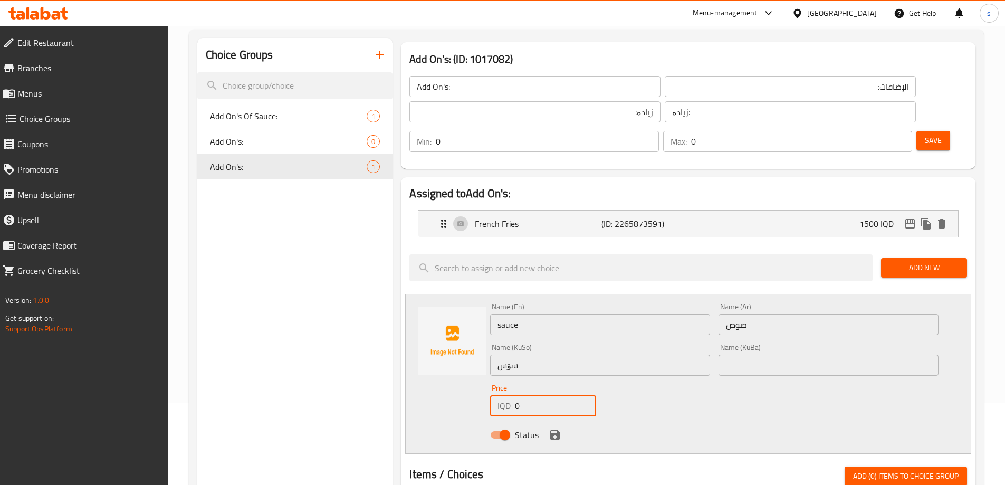
drag, startPoint x: 527, startPoint y: 380, endPoint x: 511, endPoint y: 378, distance: 17.0
click at [511, 395] on div "IQD 0 Price" at bounding box center [542, 405] width 105 height 21
type input "500"
click at [558, 430] on icon "save" at bounding box center [554, 434] width 9 height 9
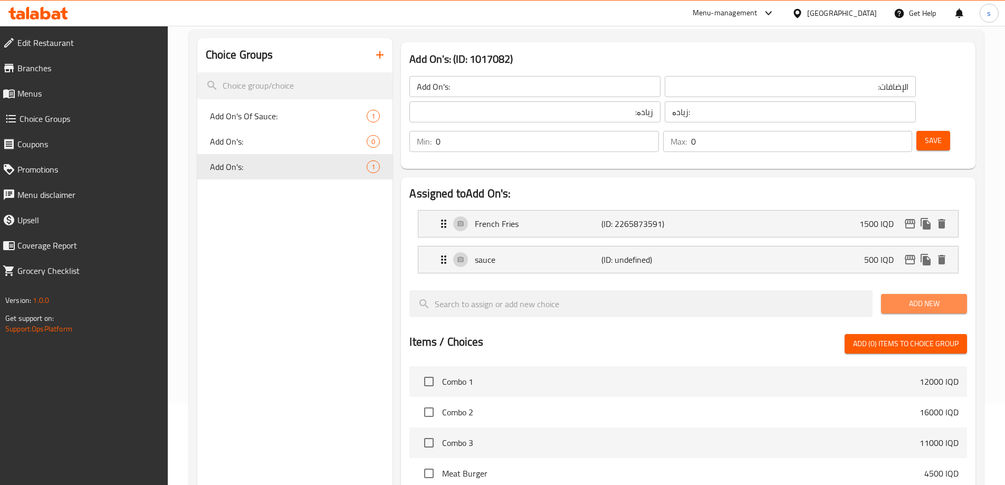
click at [920, 297] on span "Add New" at bounding box center [923, 303] width 69 height 13
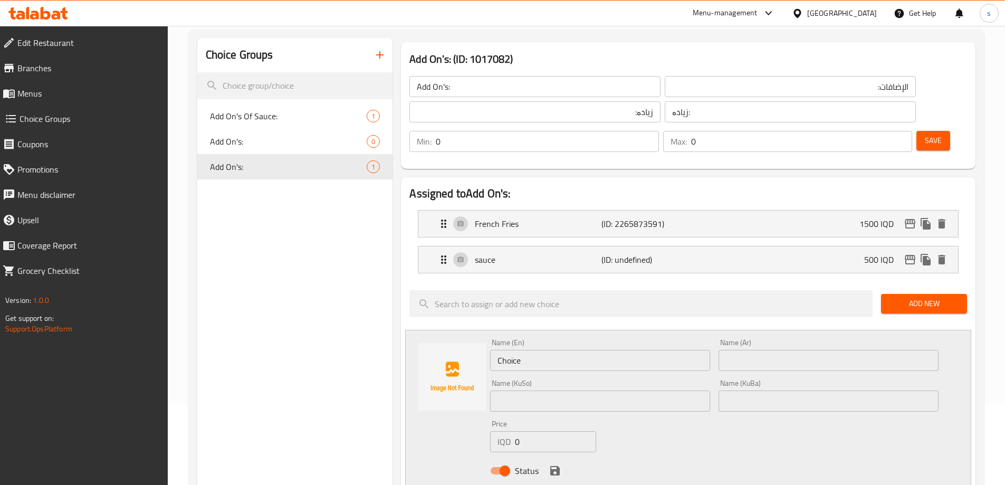
click at [925, 134] on span "Save" at bounding box center [933, 140] width 17 height 13
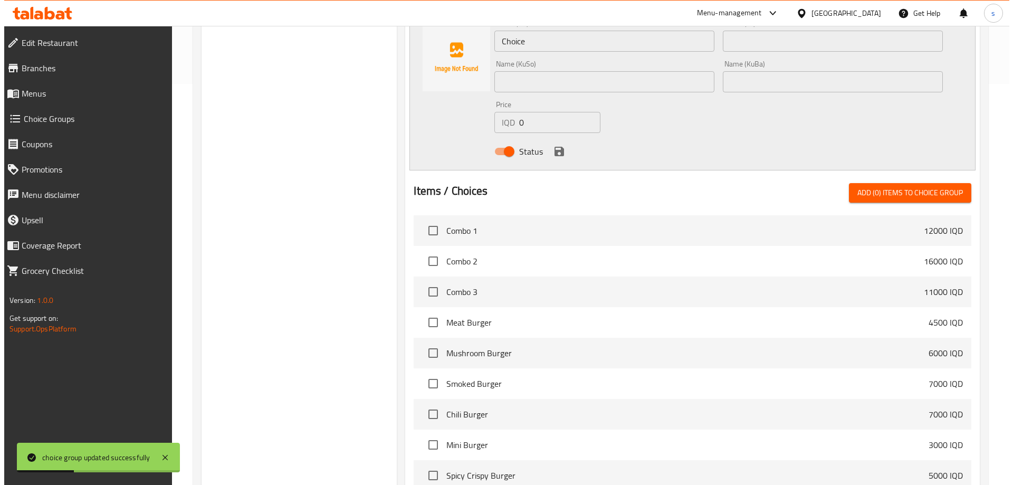
scroll to position [504, 0]
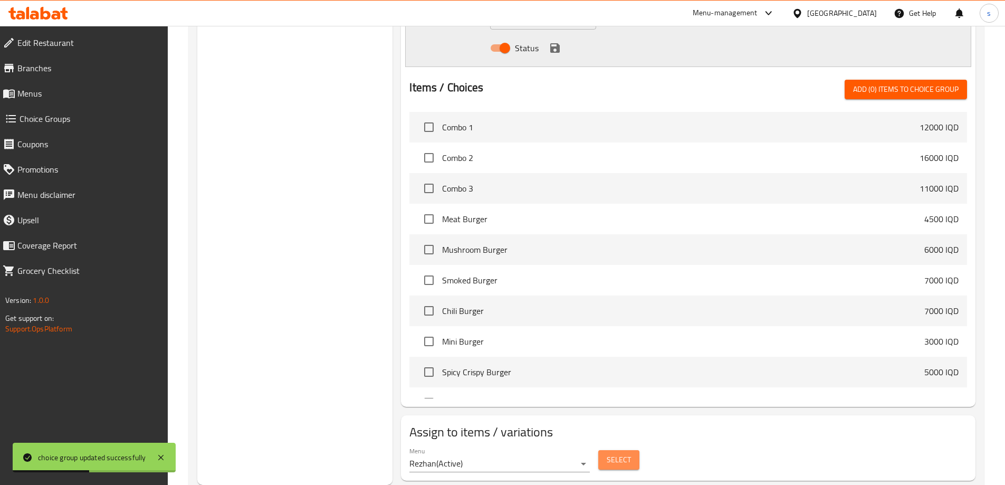
click at [626, 450] on button "Select" at bounding box center [618, 460] width 41 height 20
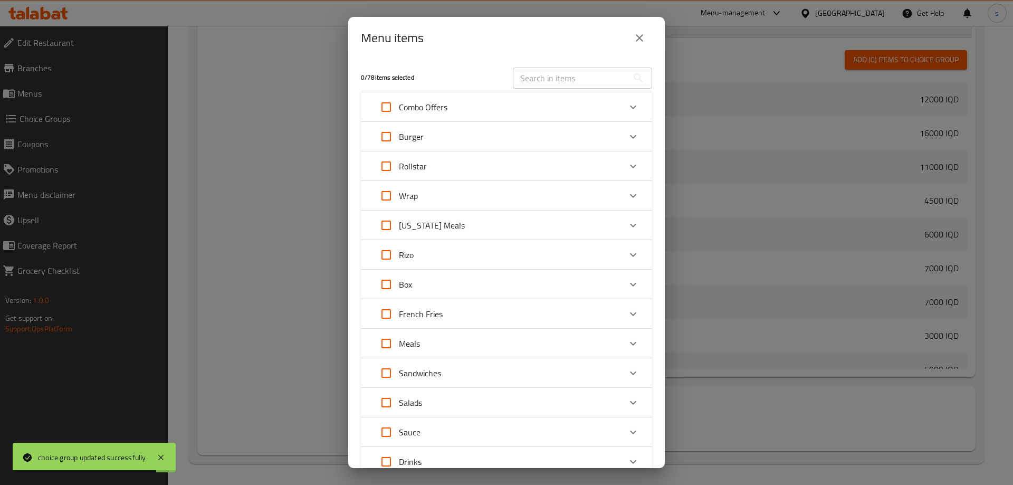
click at [439, 339] on div "Meals" at bounding box center [496, 343] width 247 height 25
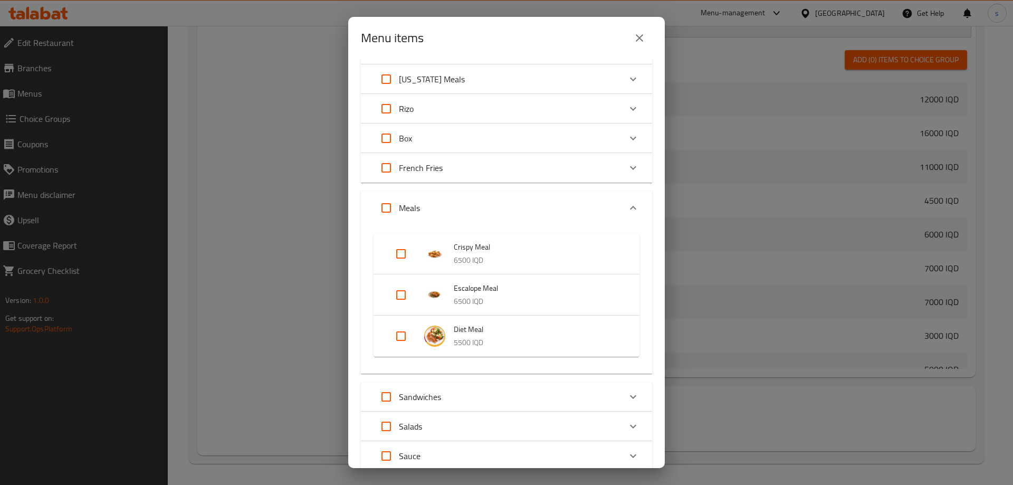
scroll to position [178, 0]
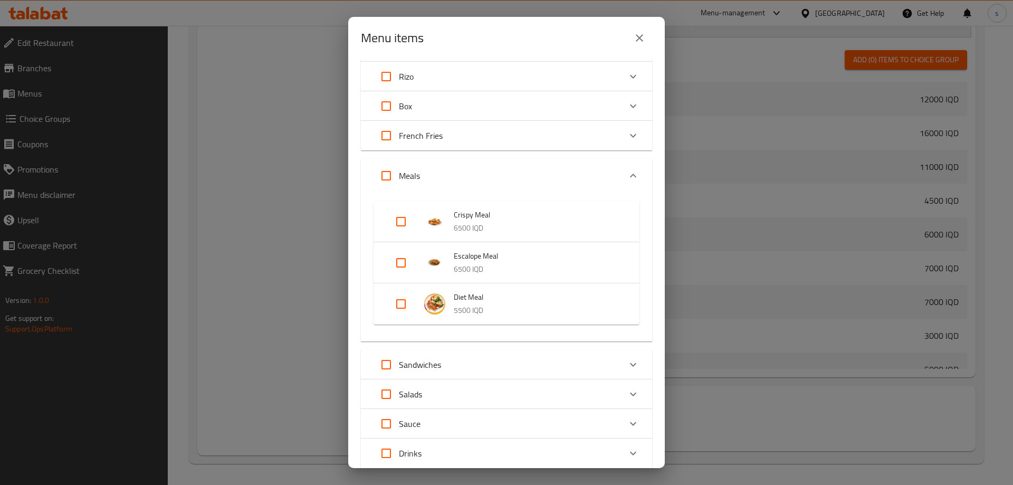
click at [444, 104] on div "Box" at bounding box center [496, 105] width 247 height 25
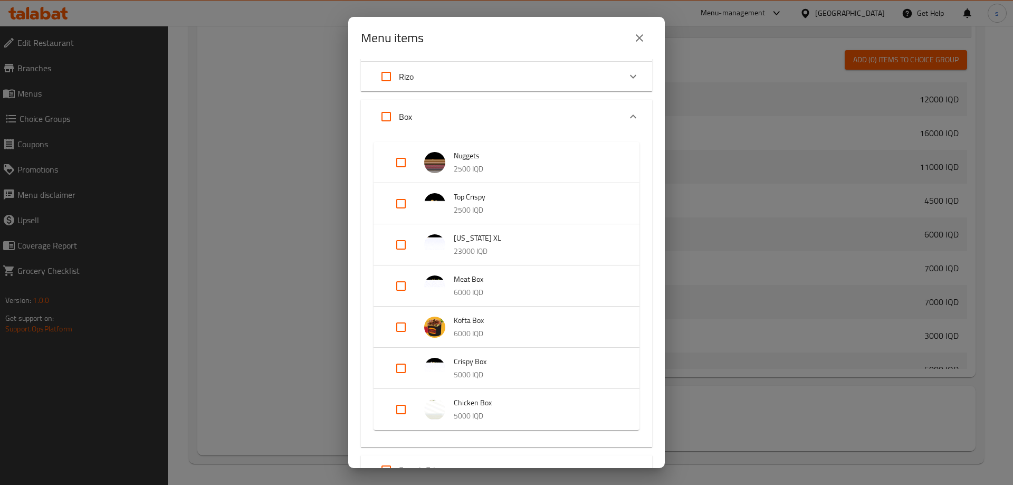
click at [390, 117] on input "Expand" at bounding box center [385, 116] width 25 height 25
checkbox input "true"
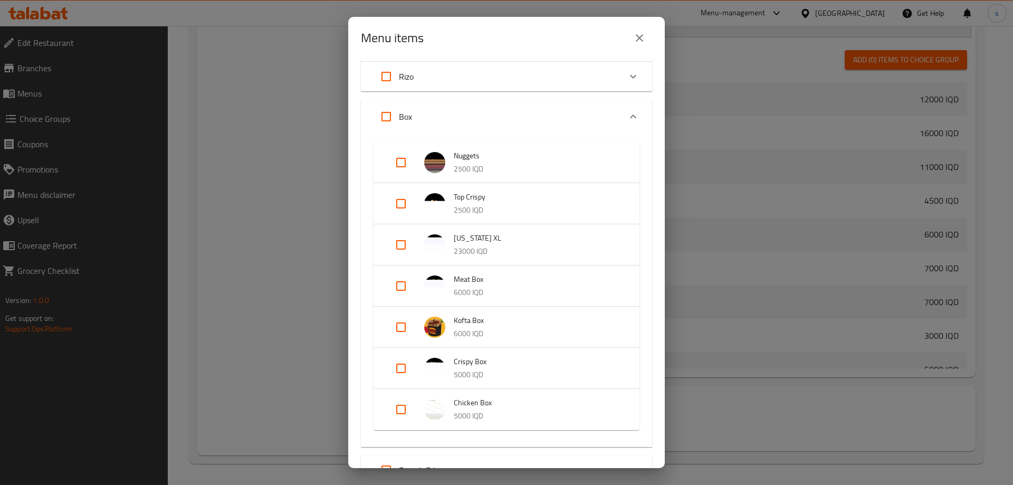
checkbox input "true"
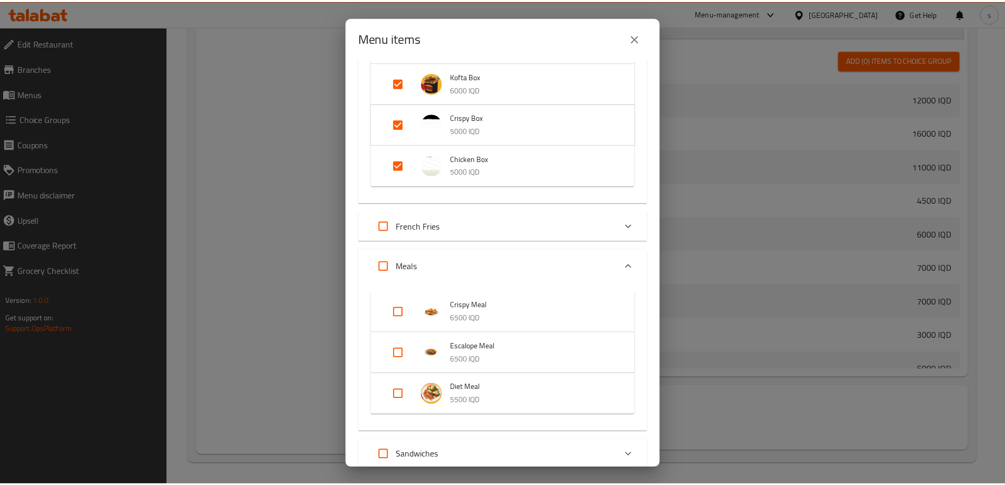
scroll to position [586, 0]
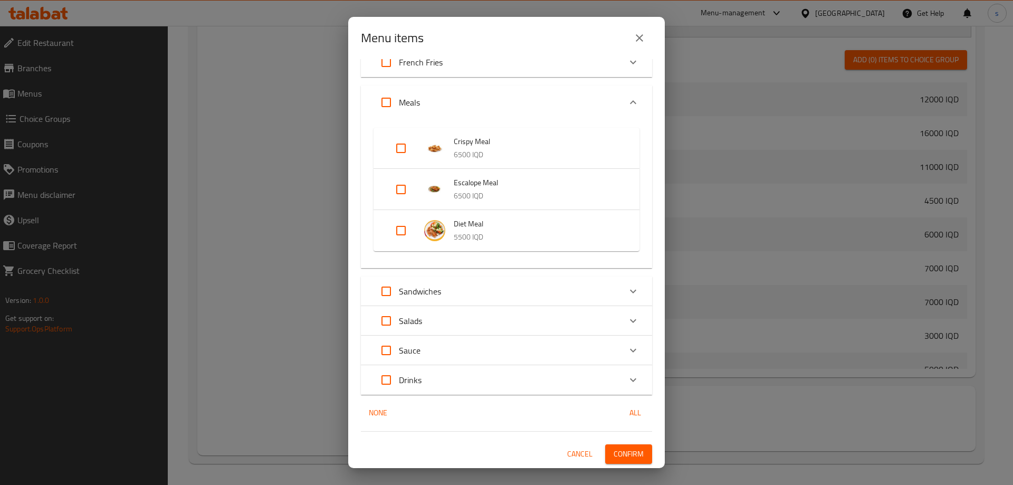
click at [627, 453] on span "Confirm" at bounding box center [628, 453] width 30 height 13
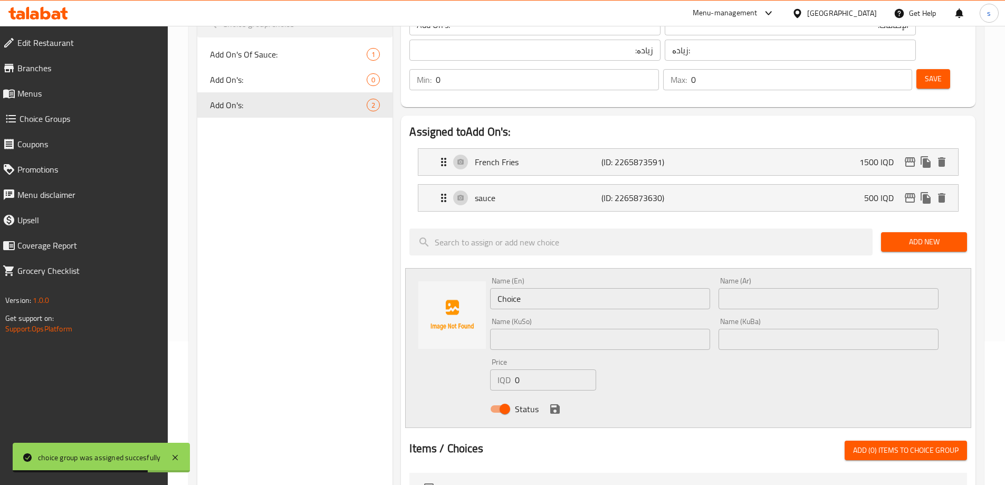
scroll to position [105, 0]
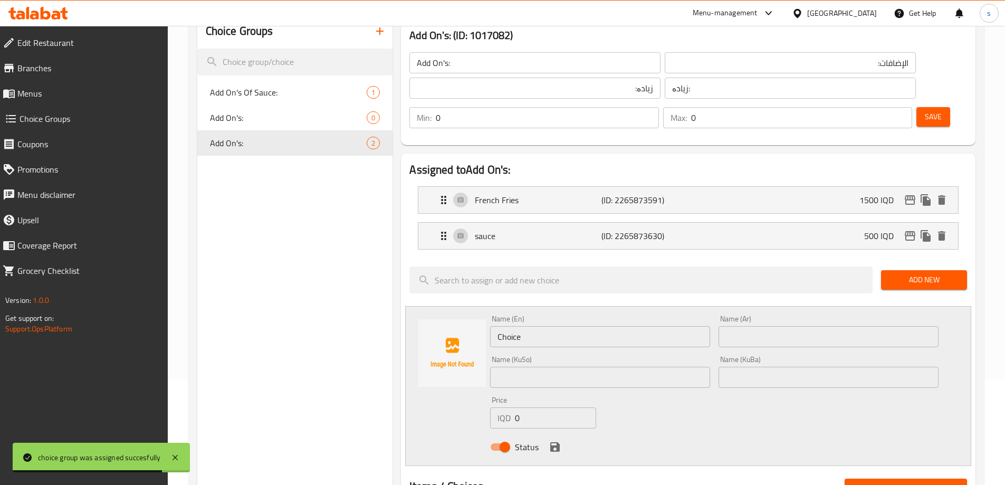
click at [383, 30] on icon "button" at bounding box center [379, 31] width 13 height 13
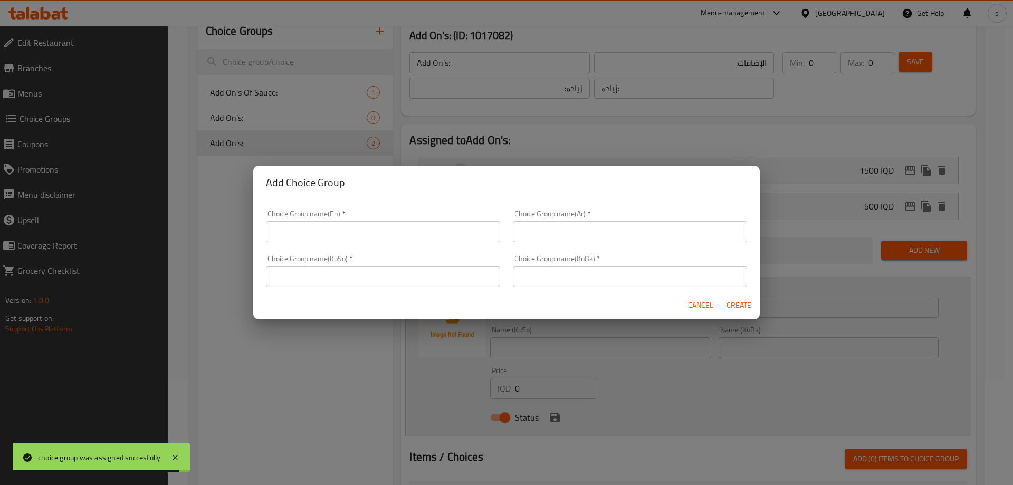
click at [304, 228] on input "text" at bounding box center [383, 231] width 234 height 21
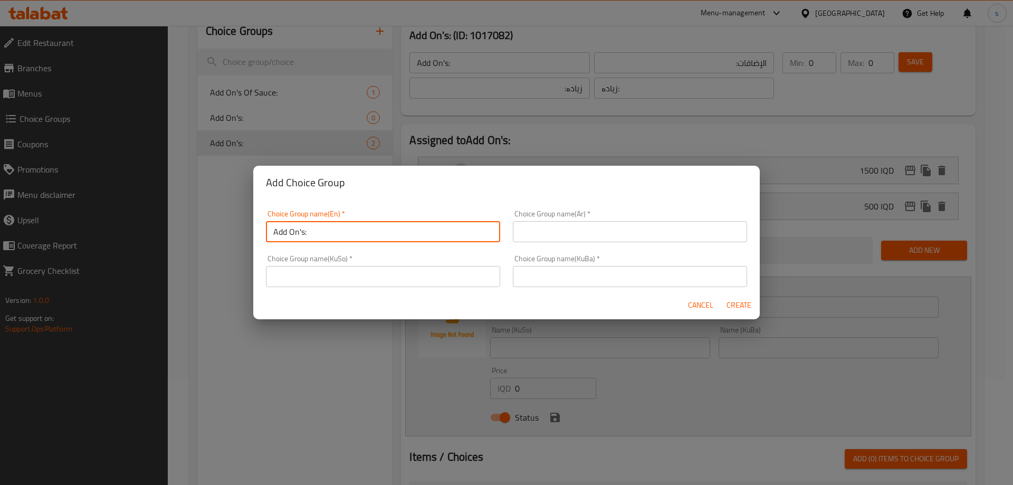
type input "Add On's:"
click at [550, 233] on input "text" at bounding box center [630, 231] width 234 height 21
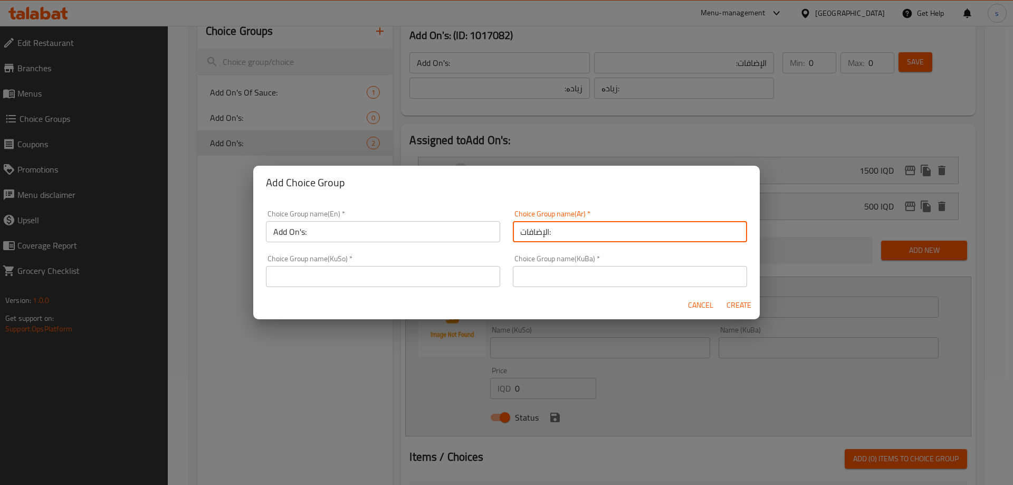
type input "الإضافات:"
click at [325, 280] on input "text" at bounding box center [383, 276] width 234 height 21
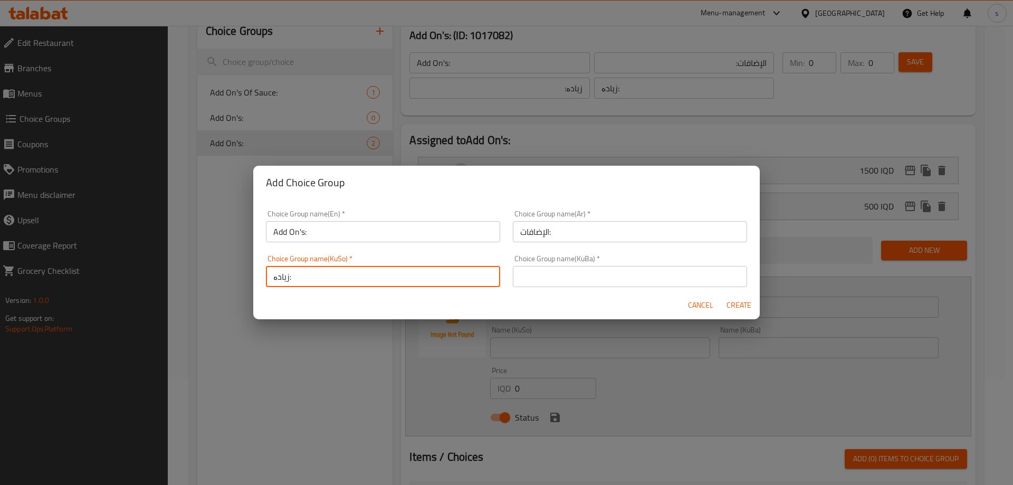
type input "زیادە:"
click at [562, 270] on input "text" at bounding box center [630, 276] width 234 height 21
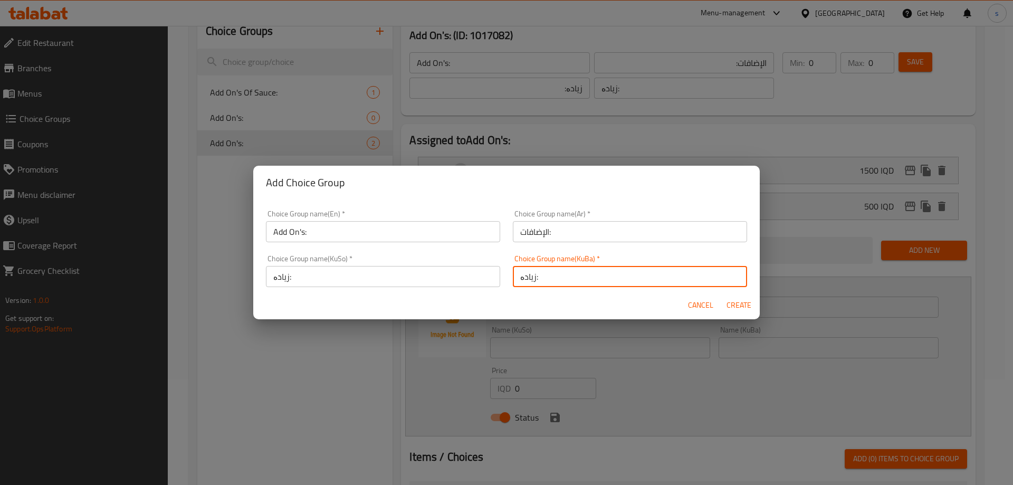
type input "زیادە:"
click at [735, 304] on span "Create" at bounding box center [738, 305] width 25 height 13
type input "Add On's:"
type input "الإضافات:"
type input "زیادە:"
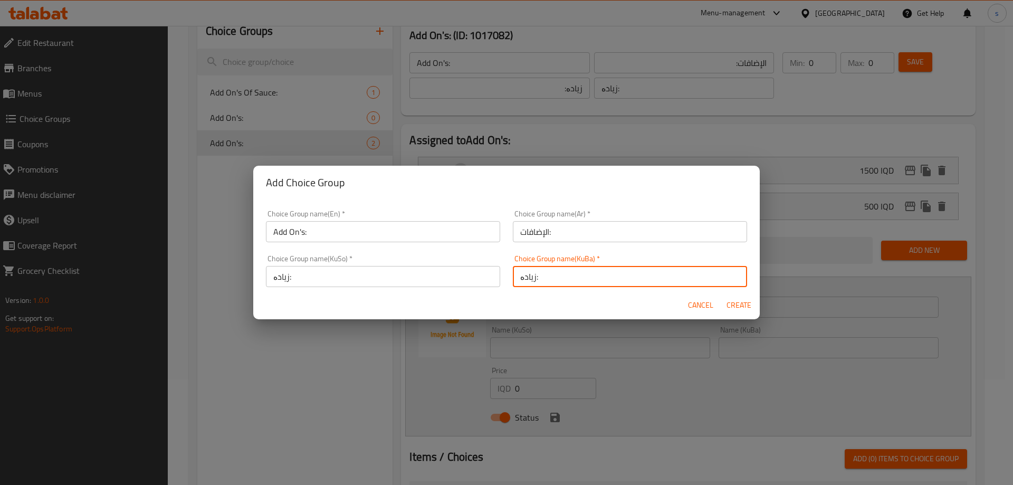
type input "زیادە:"
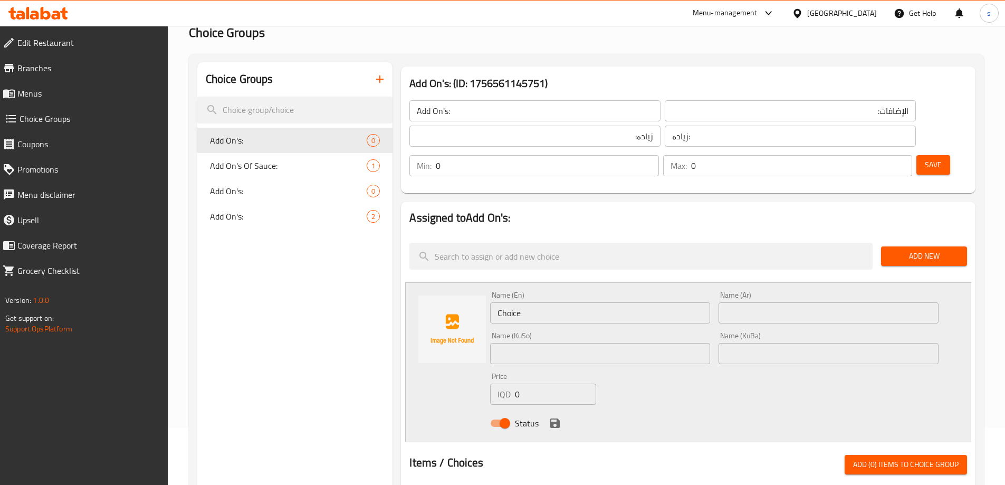
scroll to position [47, 0]
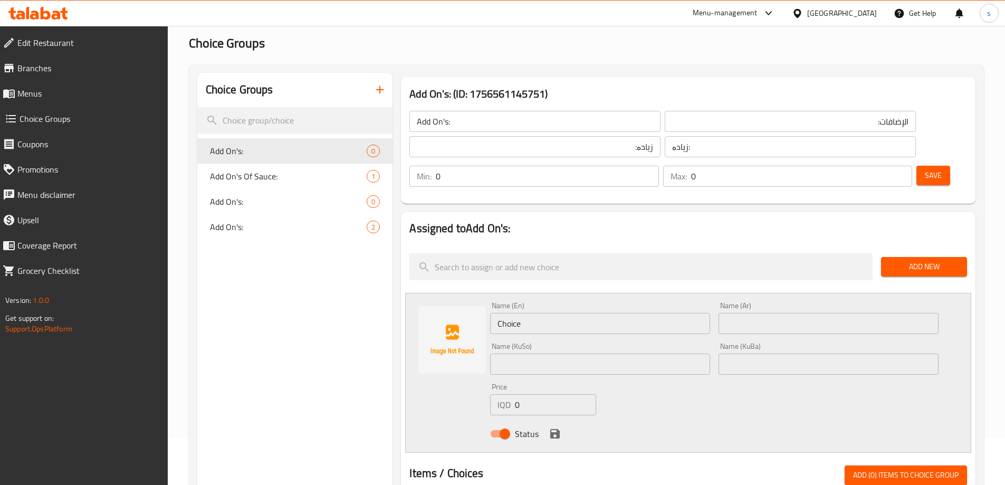
click at [561, 313] on input "Choice" at bounding box center [600, 323] width 220 height 21
type input "ف"
click at [292, 222] on span "Add On's:" at bounding box center [273, 226] width 126 height 13
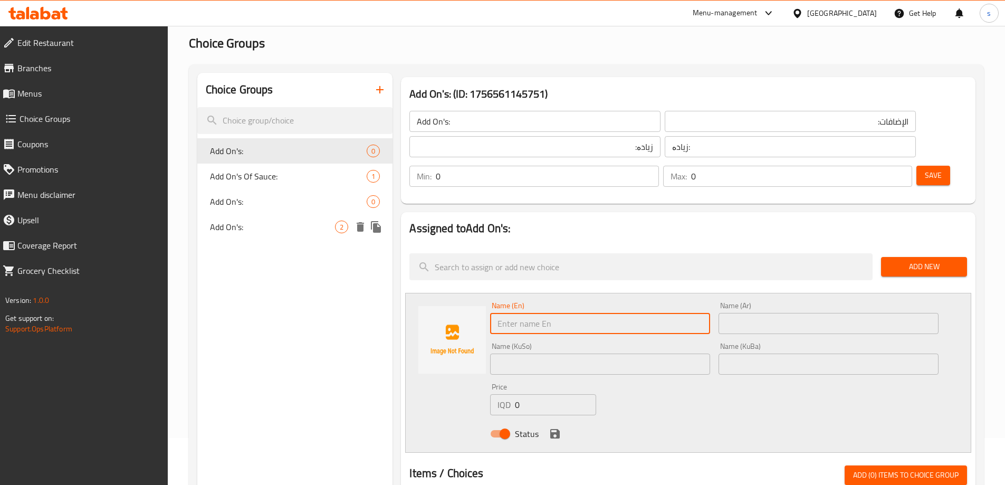
type input "Add On's:"
type input "الإضافات:"
type input "زیادە:"
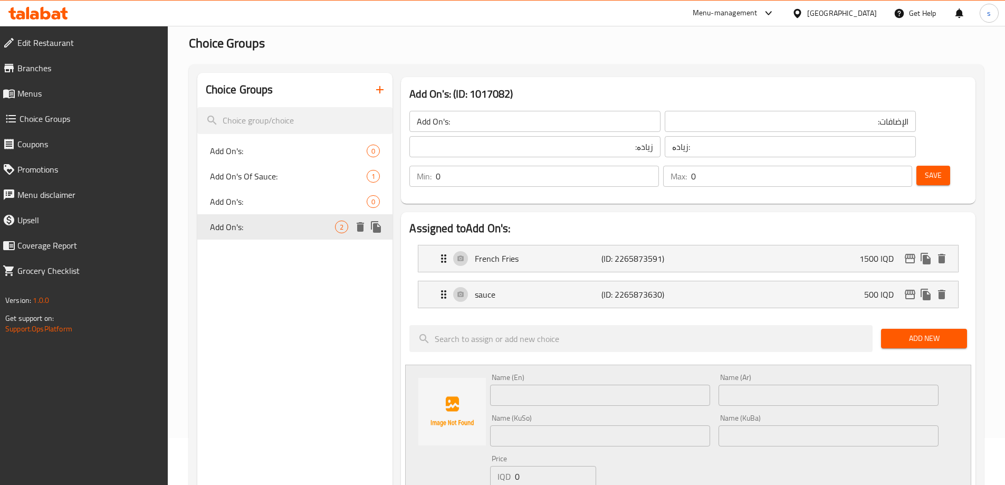
click at [371, 230] on icon "duplicate" at bounding box center [376, 226] width 13 height 13
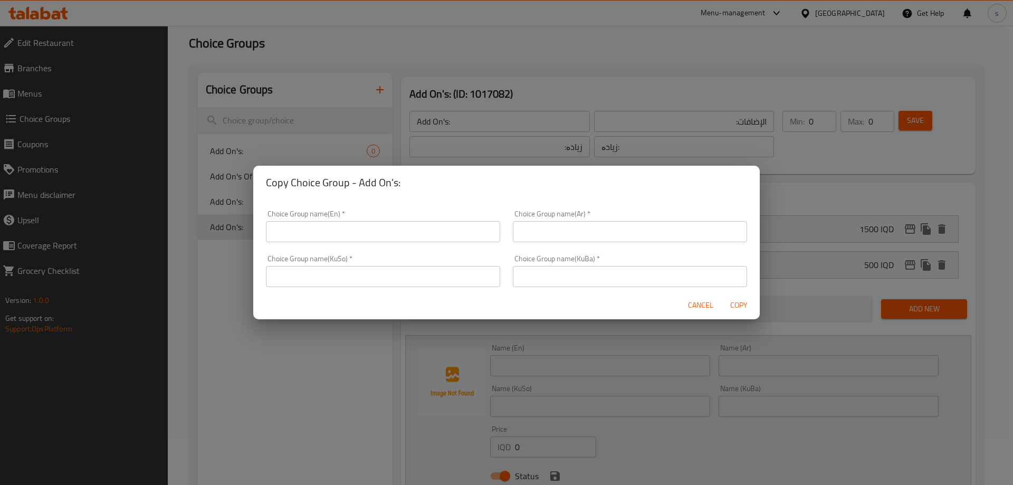
click at [375, 232] on input "text" at bounding box center [383, 231] width 234 height 21
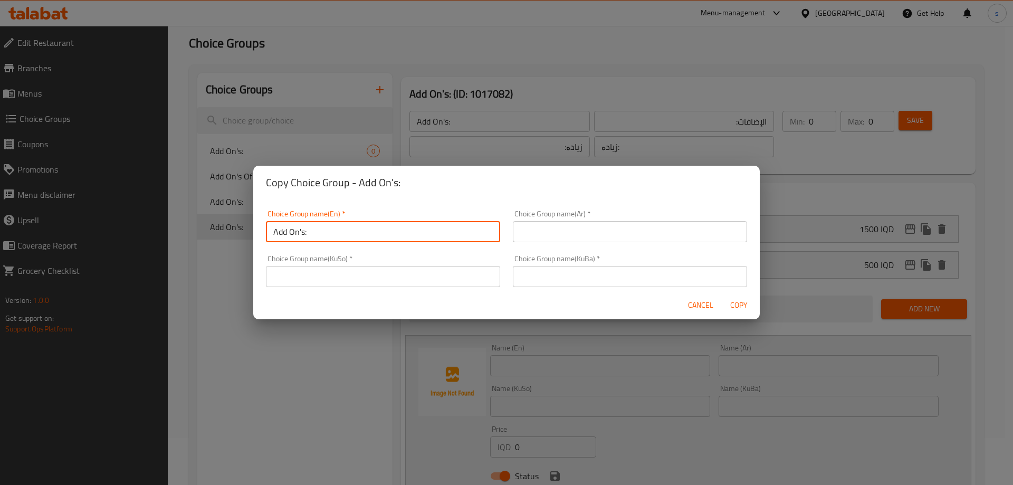
type input "Add On's:"
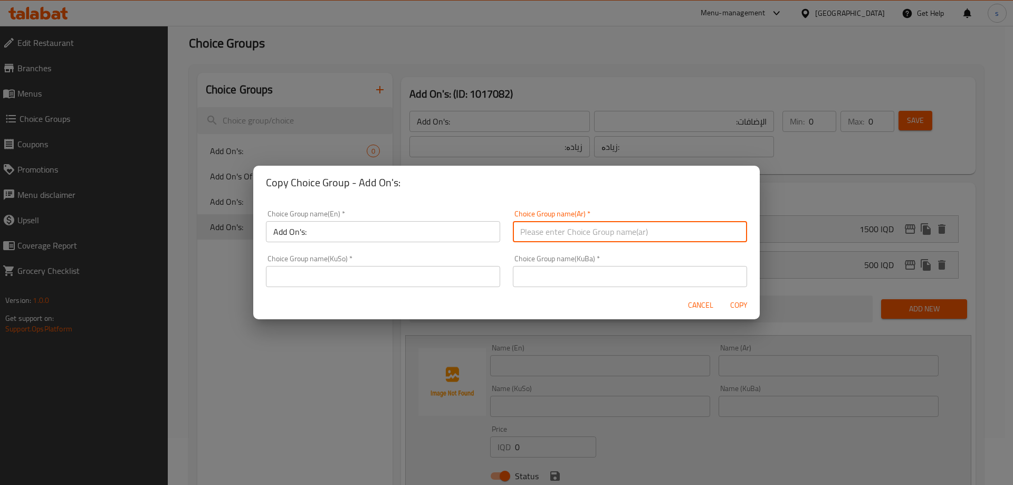
click at [574, 224] on input "text" at bounding box center [630, 231] width 234 height 21
type input "الإضافات:"
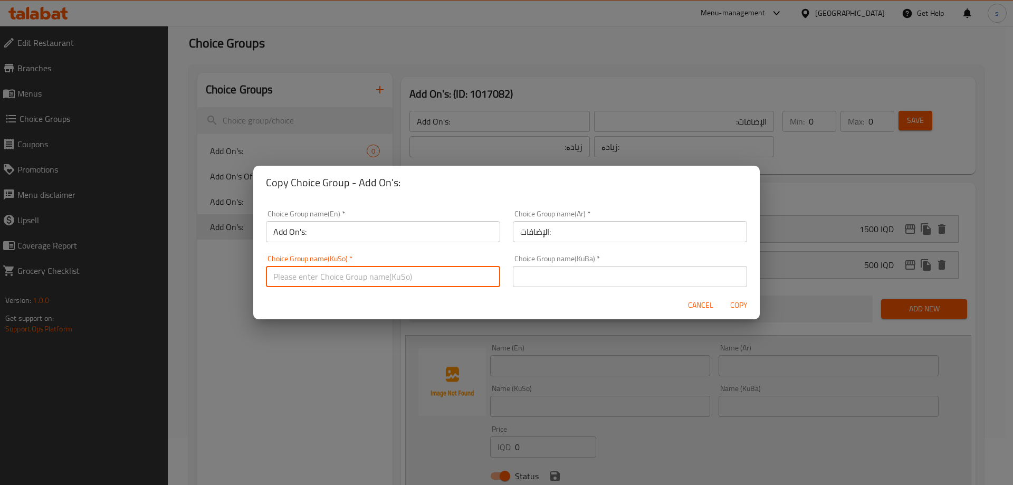
click at [352, 279] on input "text" at bounding box center [383, 276] width 234 height 21
type input "زیادە:"
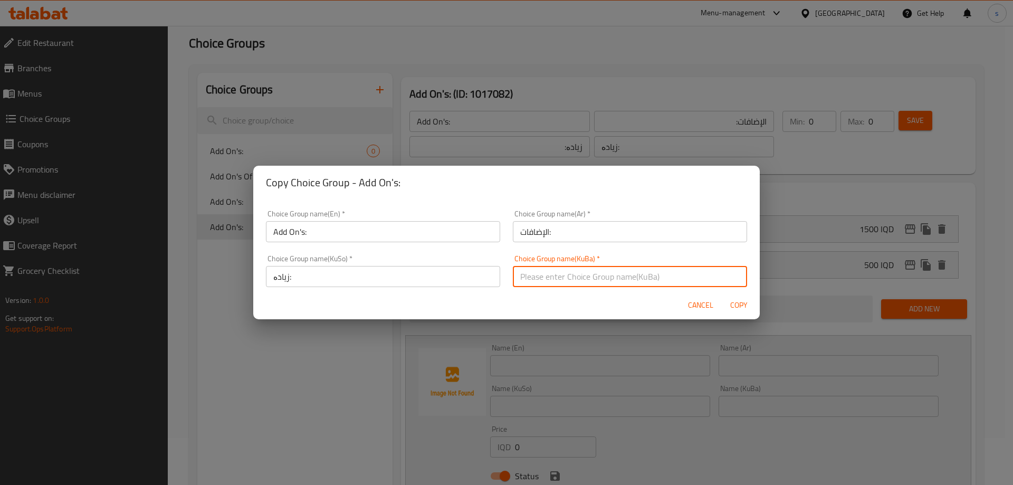
click at [569, 271] on input "text" at bounding box center [630, 276] width 234 height 21
type input "زیادە:"
click at [734, 303] on span "Copy" at bounding box center [738, 305] width 25 height 13
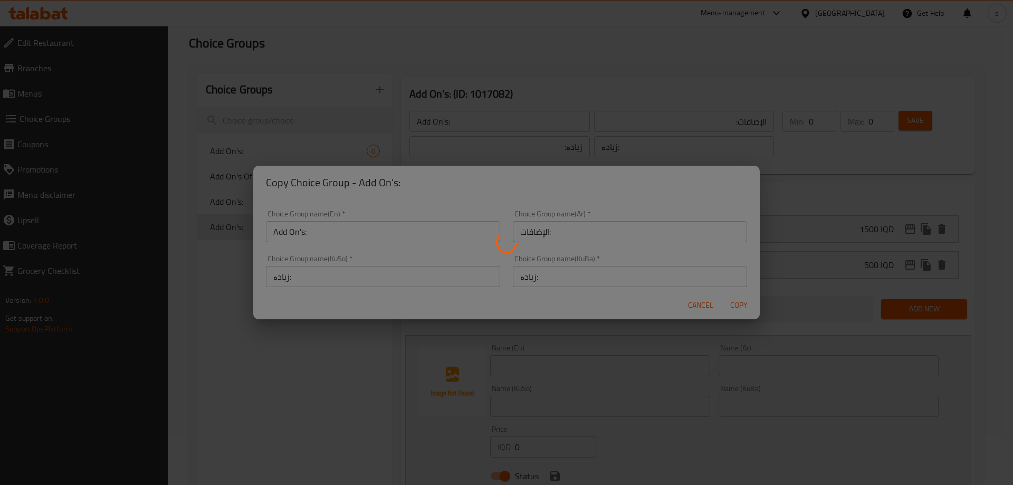
type input "Add On's:"
type input "الإضافات:"
type input "زیادە:"
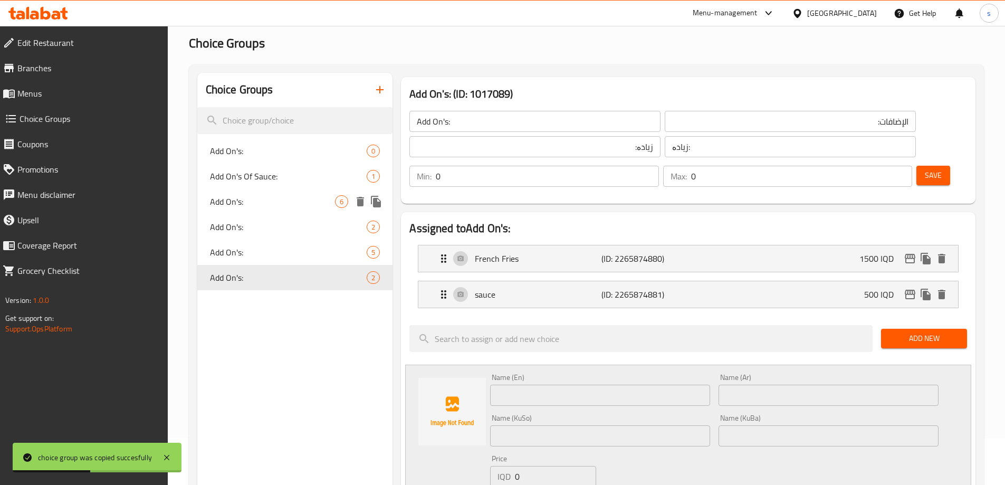
click at [263, 213] on div "Add On's: 6" at bounding box center [295, 201] width 196 height 25
type input "Add On's:"
type input "الأضافات:"
type input "زیادە:"
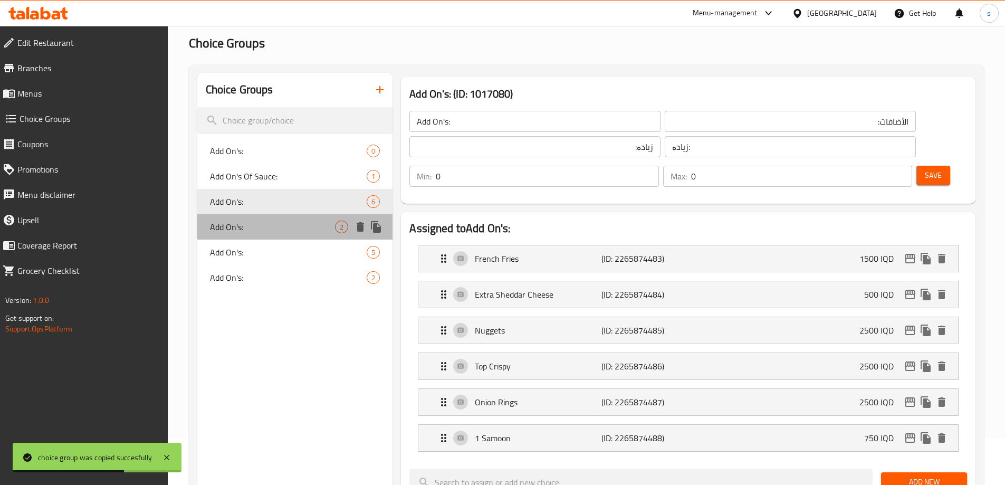
click at [256, 233] on div "Add On's: 2" at bounding box center [295, 226] width 196 height 25
type input "Add On's:"
type input "الإضافات:"
type input "زیادە:"
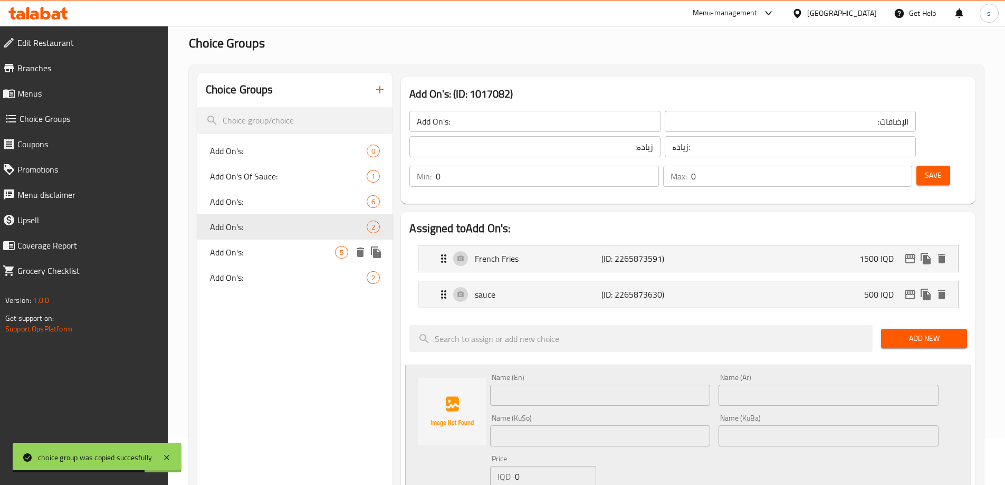
click at [257, 248] on span "Add On's:" at bounding box center [273, 252] width 126 height 13
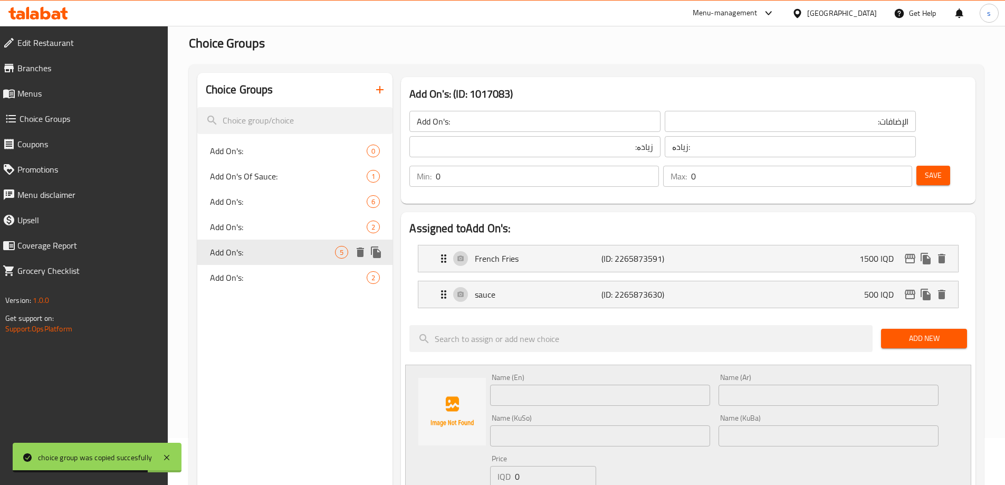
click at [258, 263] on div "Add On's: 5" at bounding box center [295, 251] width 196 height 25
click at [258, 273] on span "Add On's:" at bounding box center [288, 277] width 157 height 13
click at [262, 273] on span "Add On's:" at bounding box center [288, 277] width 157 height 13
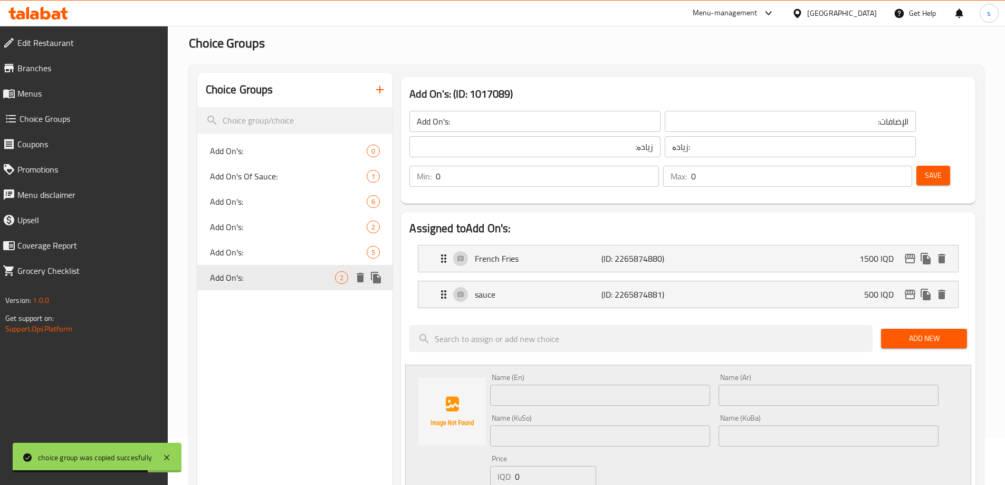
type input "Add On's:"
type input "الإضافات:"
type input "زیادە:"
click at [266, 258] on div "Add On's: 5" at bounding box center [295, 251] width 196 height 25
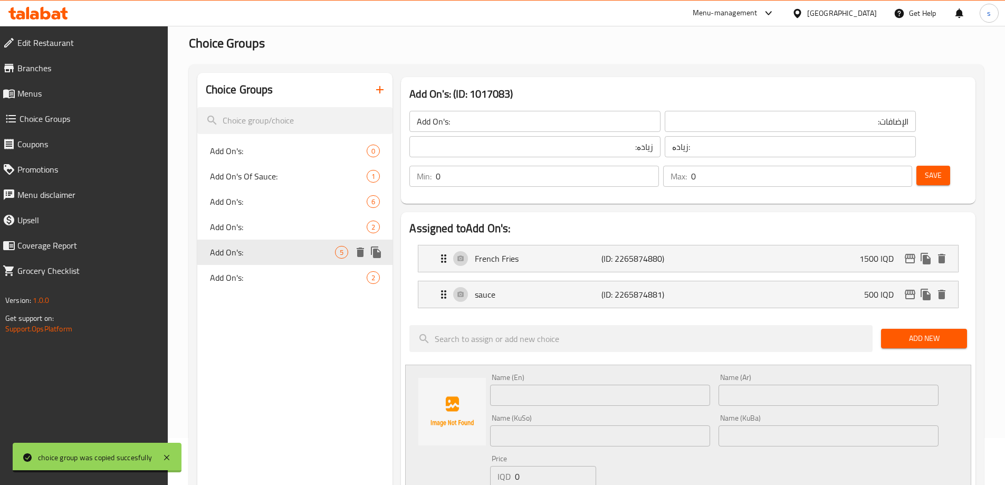
type input "Add On's:"
type input "الأضافات:"
type input "زیادە:"
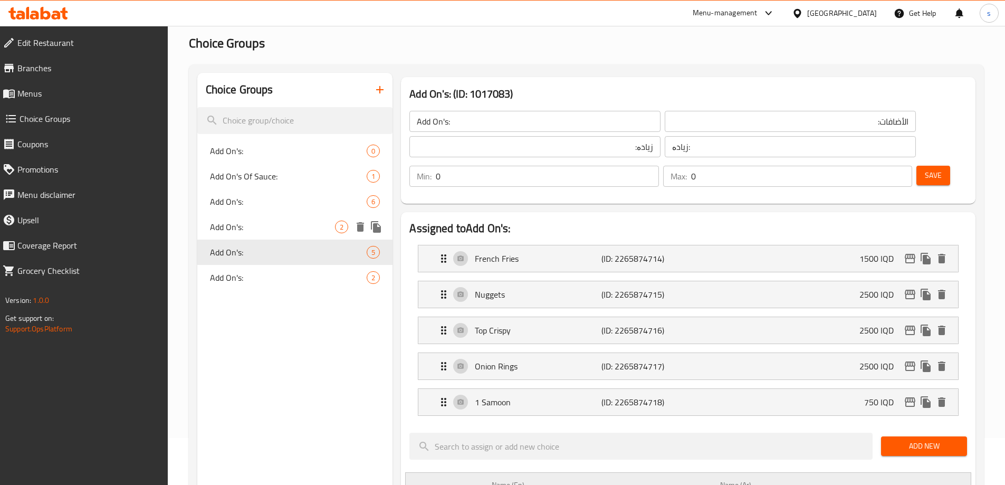
click at [270, 237] on div "Add On's: 2" at bounding box center [295, 226] width 196 height 25
type input "Add On's:"
type input "الإضافات:"
type input "زیادە:"
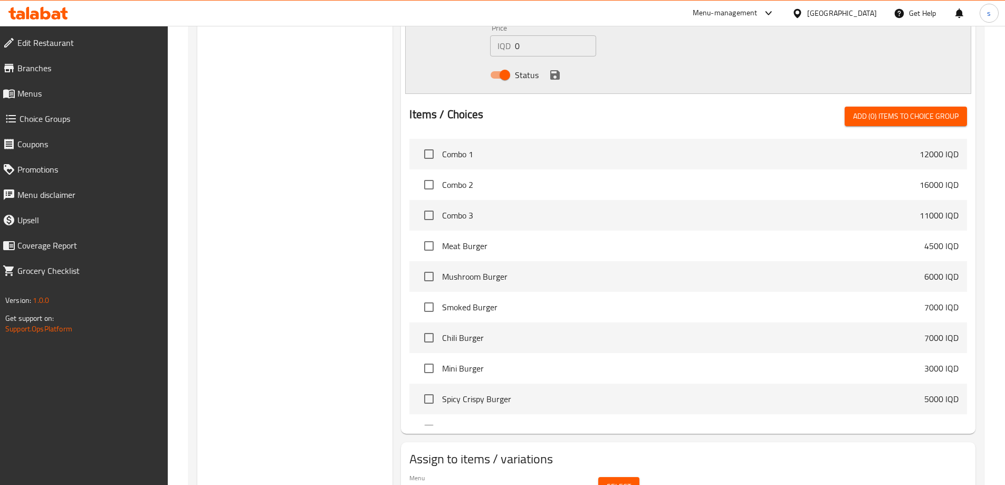
scroll to position [504, 0]
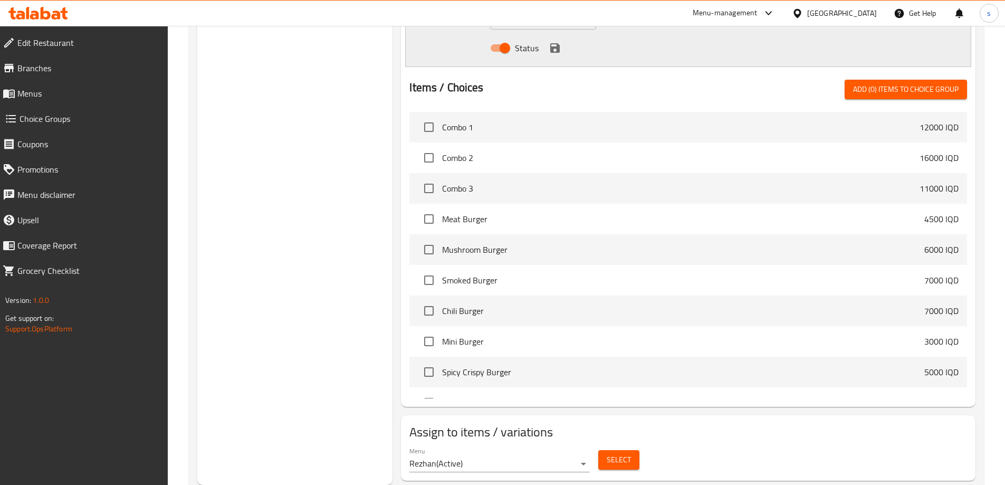
click at [620, 453] on span "Select" at bounding box center [619, 459] width 24 height 13
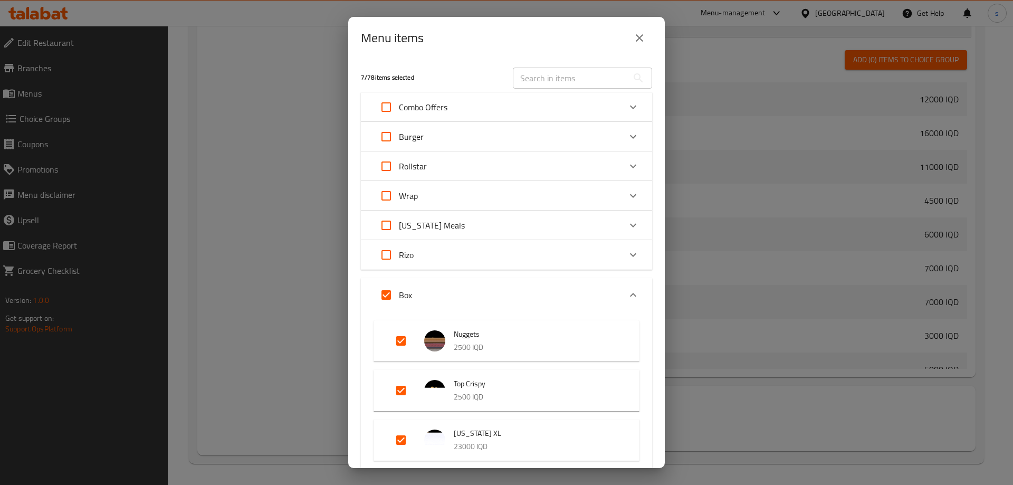
click at [764, 306] on div "Menu items 7 / 78 items selected ​ Combo Offers Combo 1 12000 IQD Combo 2 16000…" at bounding box center [506, 242] width 1013 height 485
click at [642, 41] on icon "close" at bounding box center [639, 37] width 7 height 7
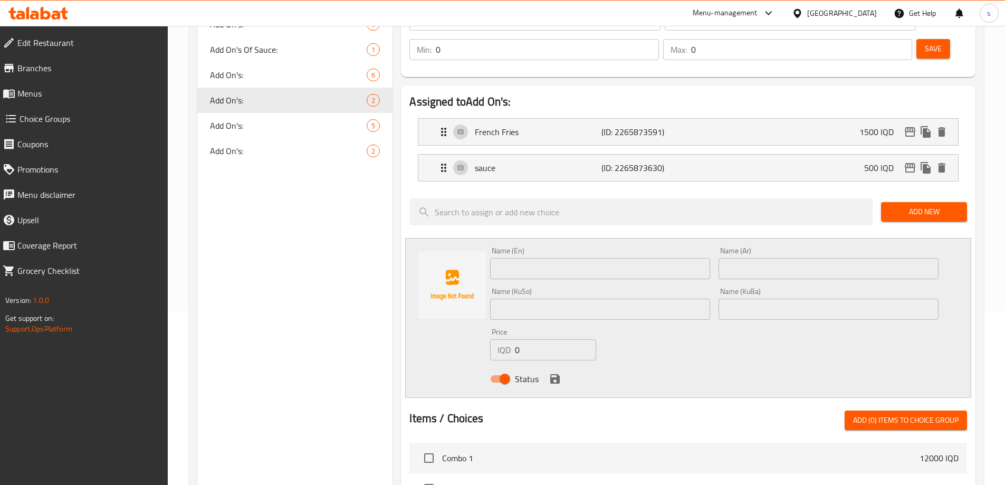
scroll to position [140, 0]
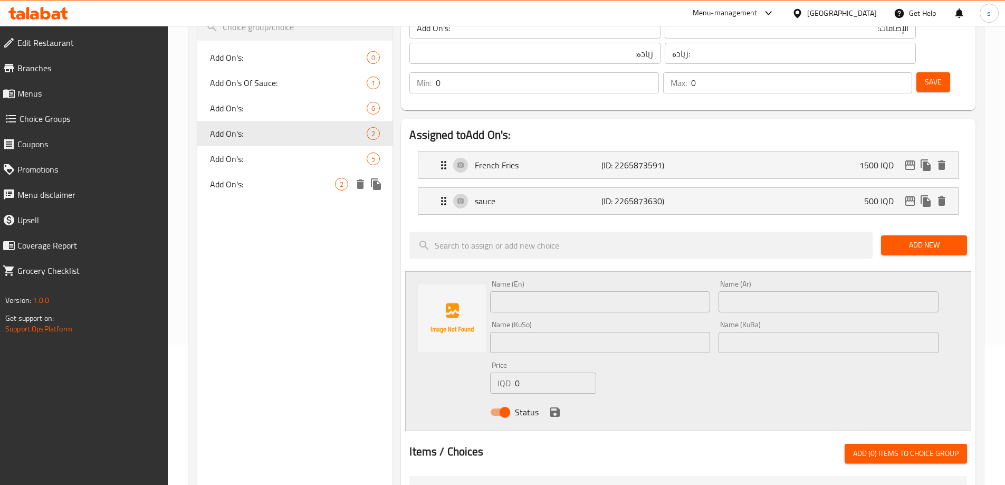
click at [251, 190] on span "Add On's:" at bounding box center [273, 184] width 126 height 13
type input "Add On's:"
type input "الإضافات:"
type input "زیادە:"
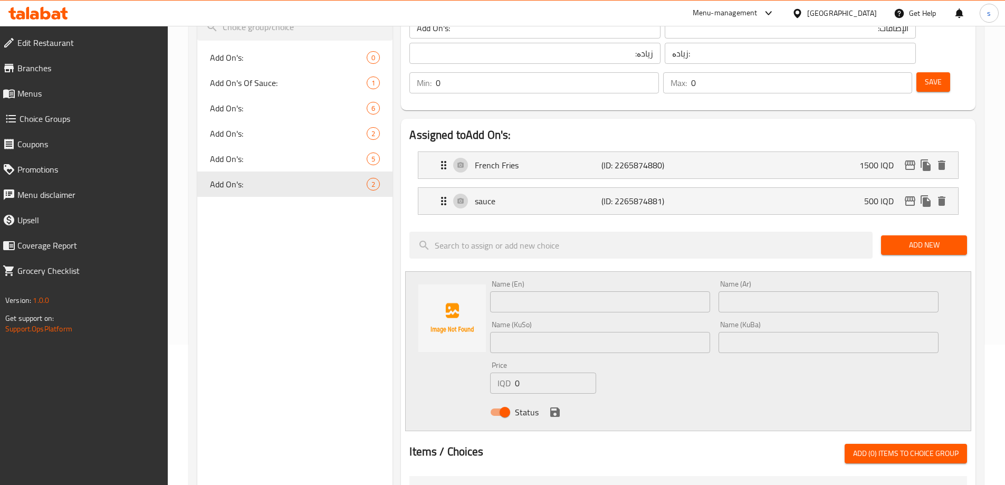
click at [565, 280] on div "Name (En) Name (En)" at bounding box center [600, 296] width 220 height 32
click at [557, 291] on input "text" at bounding box center [600, 301] width 220 height 21
paste input "Extra Sheddar Cheese"
type input "Extra Sheddar Cheese"
click at [769, 291] on input "text" at bounding box center [828, 301] width 220 height 21
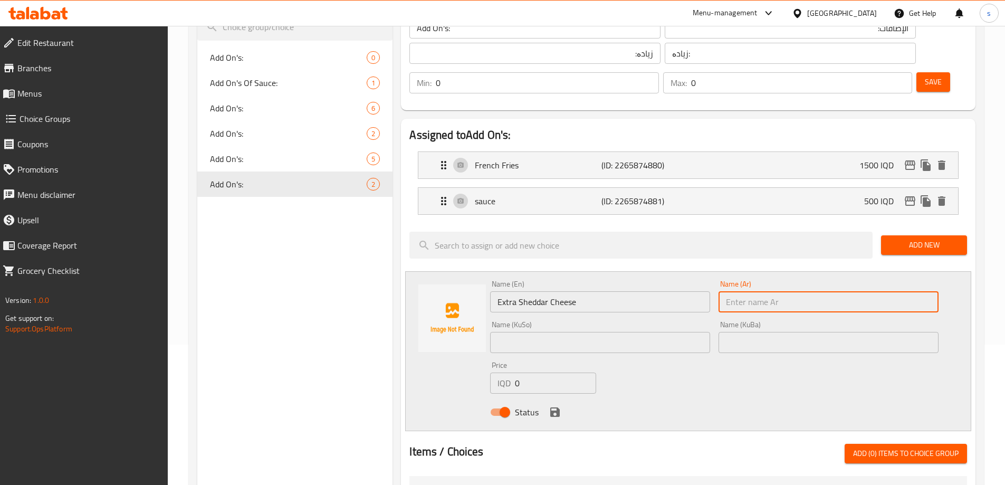
paste input "جبن شيدر إكسترا"
type input "جبن شيدر إكسترا"
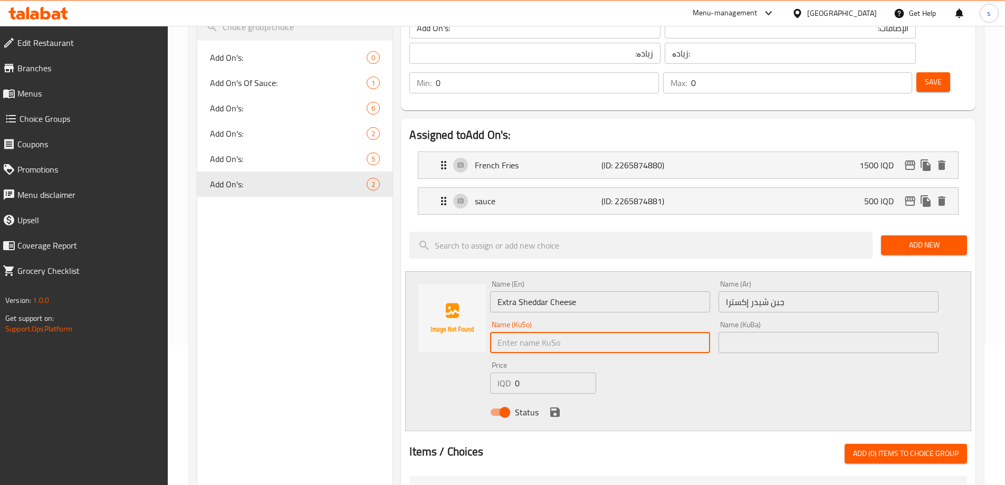
click at [667, 332] on input "text" at bounding box center [600, 342] width 220 height 21
type input "پەنیری چێدەری ئێکسترا"
click at [538, 372] on input "0" at bounding box center [555, 382] width 81 height 21
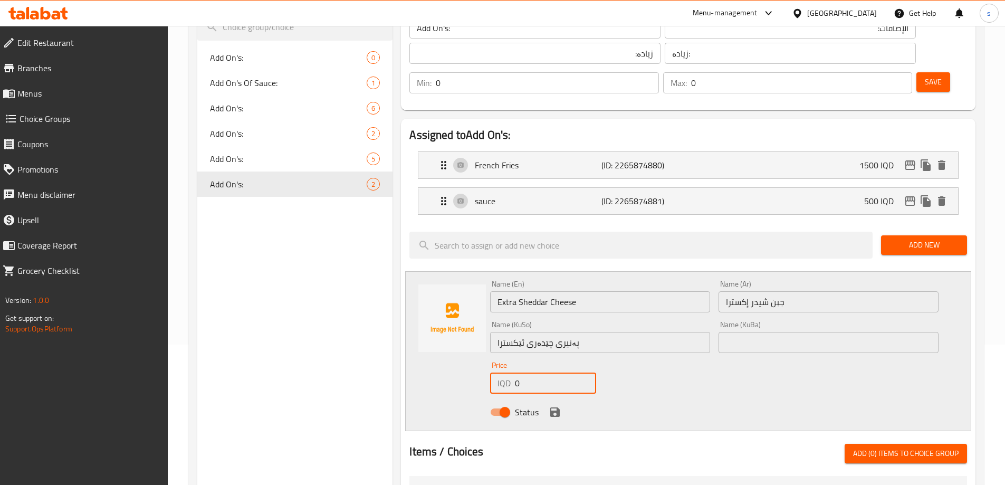
click at [538, 372] on input "0" at bounding box center [555, 382] width 81 height 21
type input "500"
click at [549, 406] on icon "save" at bounding box center [555, 412] width 13 height 13
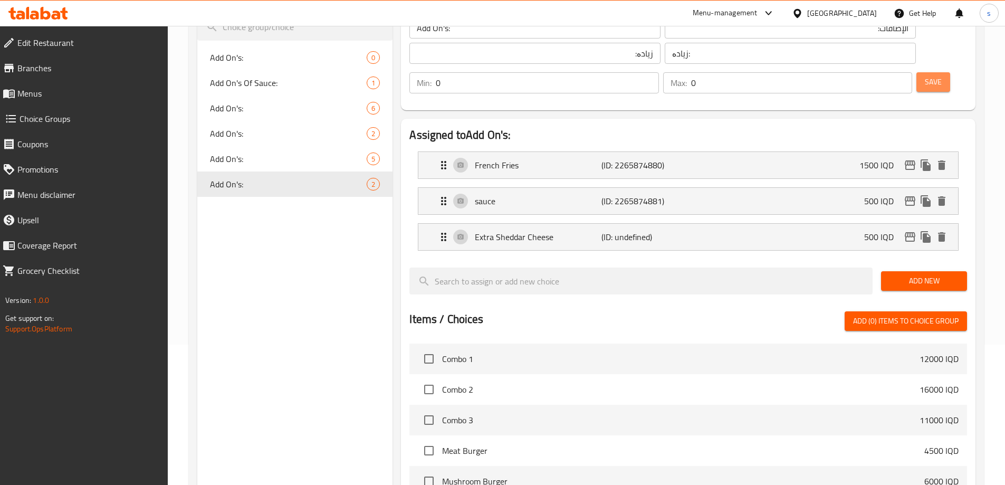
click at [925, 75] on span "Save" at bounding box center [933, 81] width 17 height 13
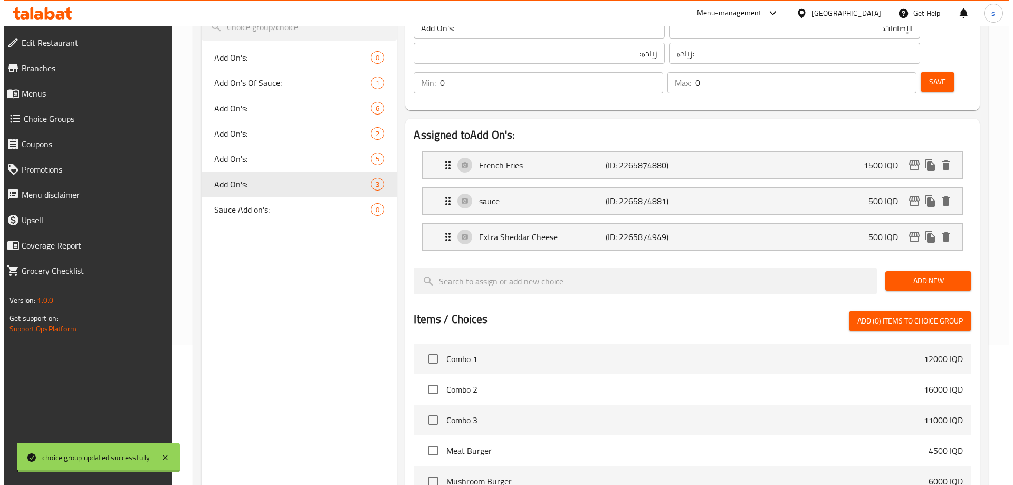
scroll to position [372, 0]
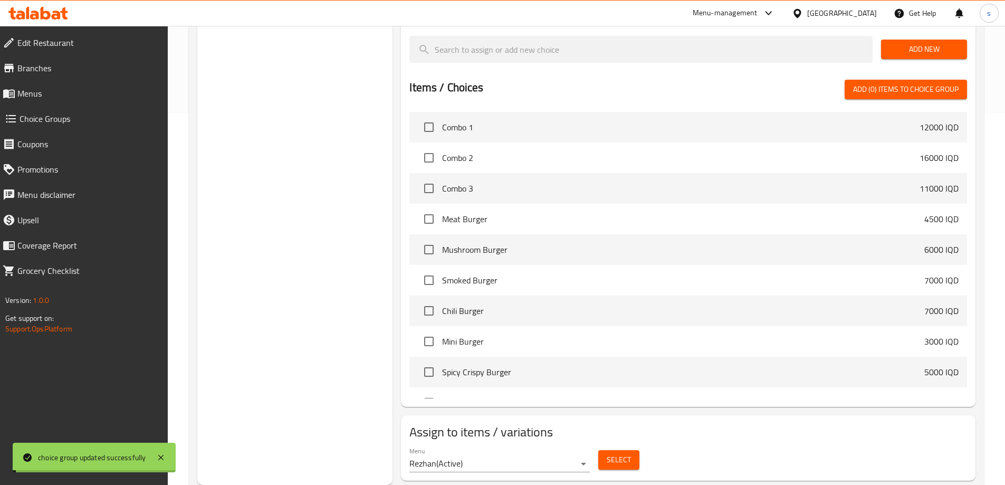
click at [619, 453] on span "Select" at bounding box center [619, 459] width 24 height 13
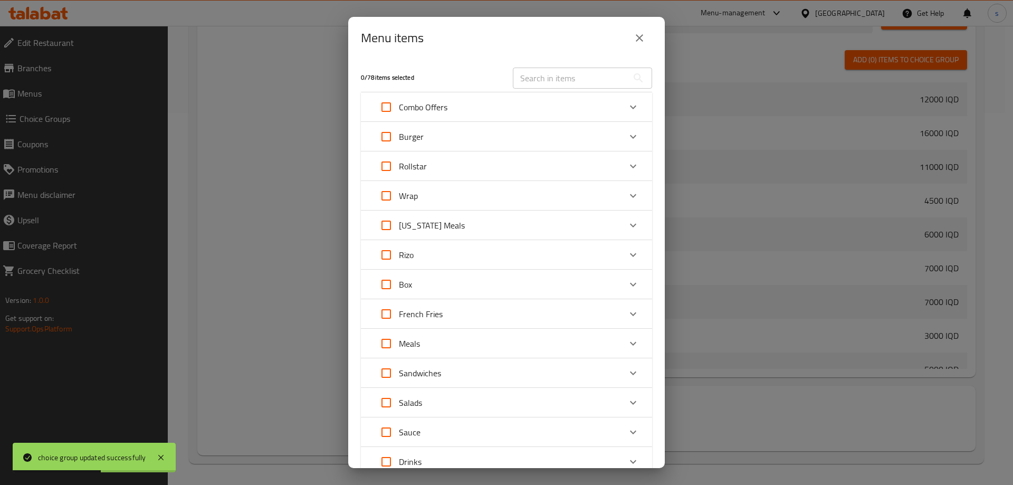
click at [446, 340] on div "Meals" at bounding box center [496, 343] width 247 height 25
click at [404, 401] on input "Expand" at bounding box center [400, 399] width 25 height 25
checkbox input "true"
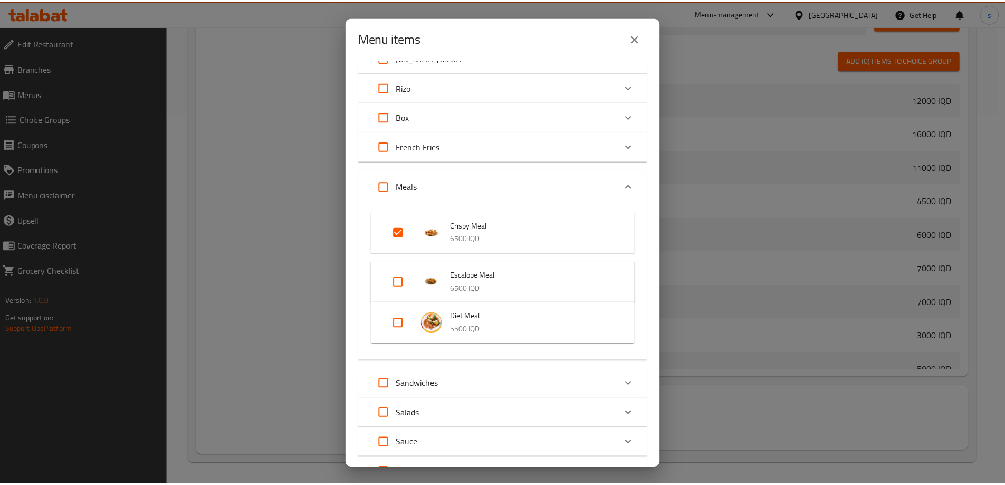
scroll to position [260, 0]
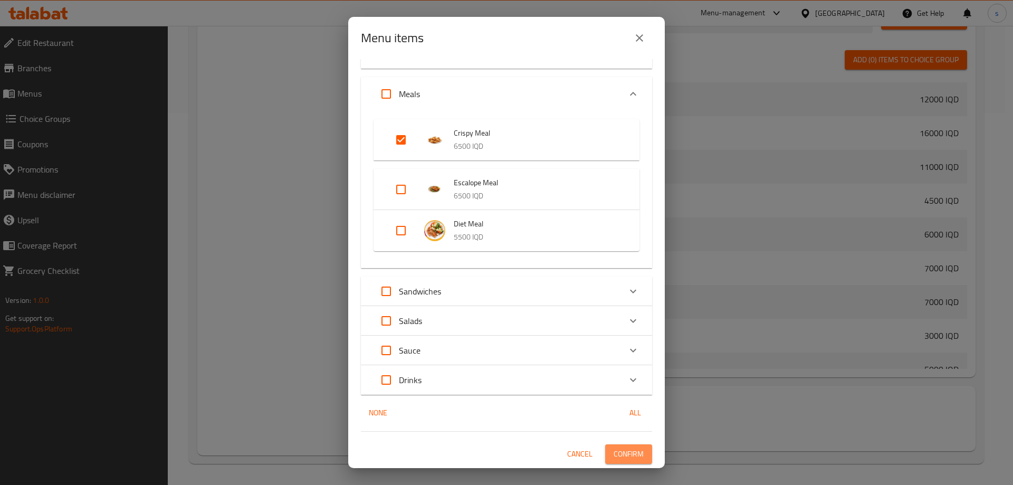
click at [605, 449] on button "Confirm" at bounding box center [628, 454] width 47 height 20
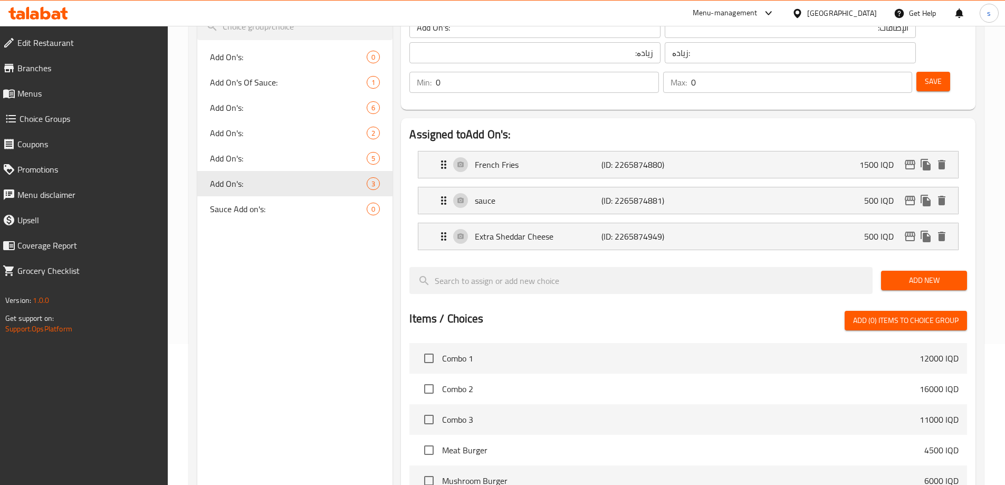
scroll to position [88, 0]
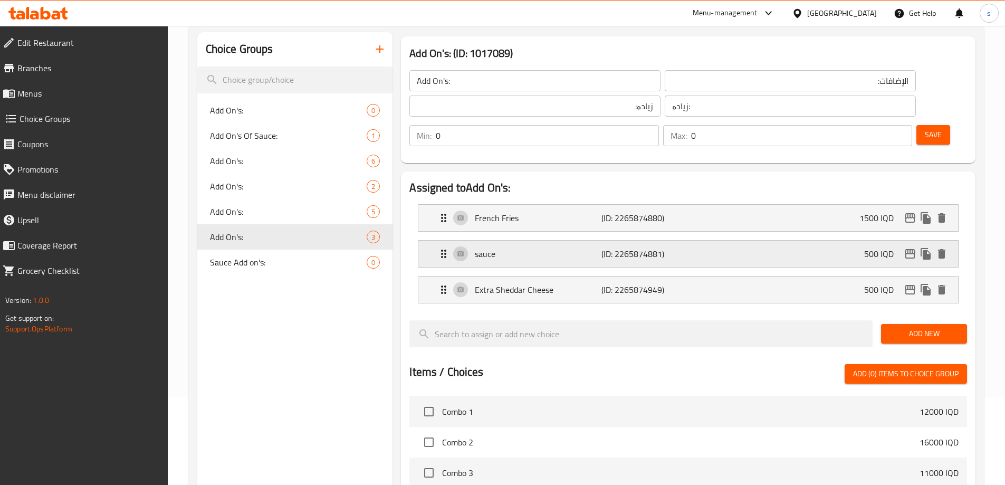
click at [686, 241] on div "sauce (ID: 2265874881) 500 IQD" at bounding box center [691, 254] width 508 height 26
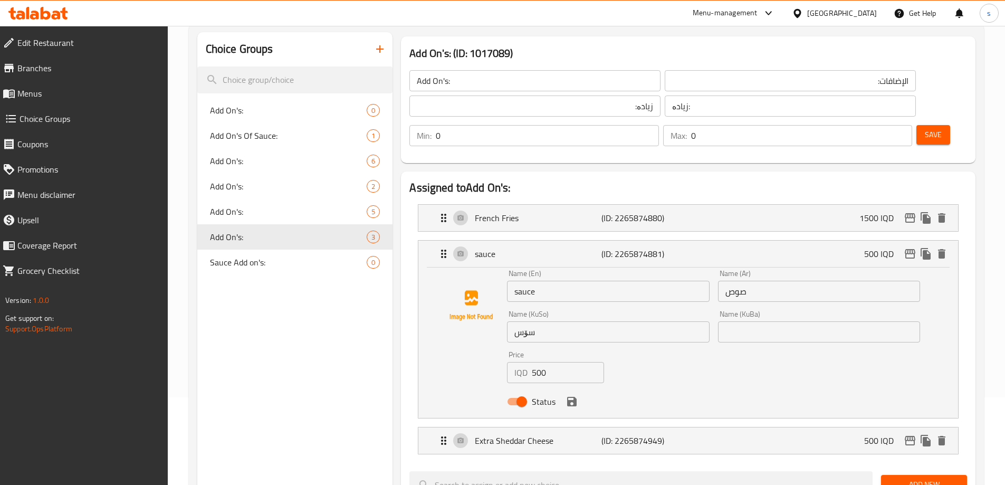
scroll to position [22, 0]
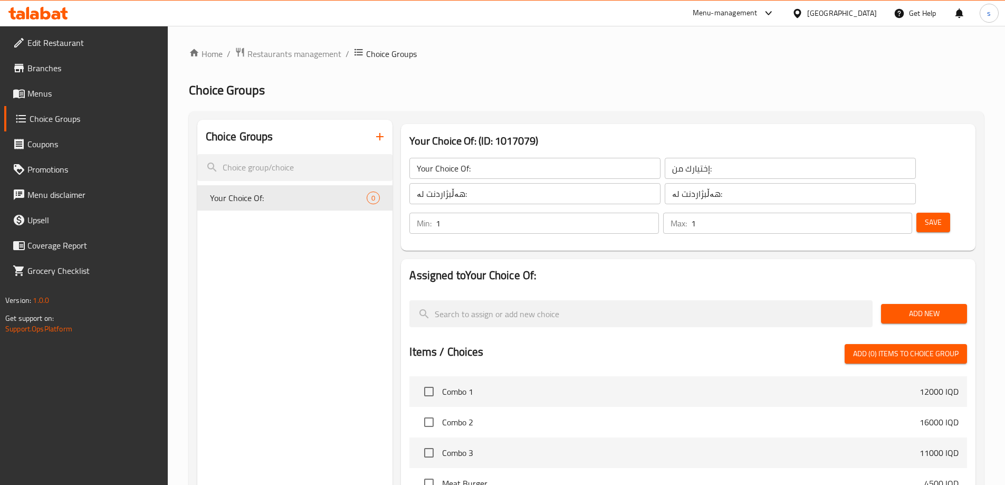
click at [49, 92] on span "Menus" at bounding box center [93, 93] width 132 height 13
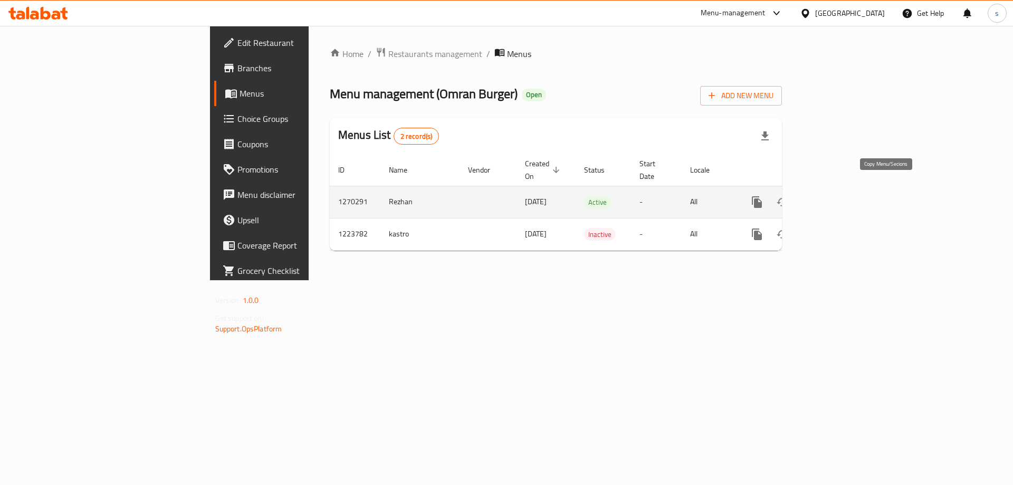
click at [762, 196] on icon "more" at bounding box center [757, 202] width 10 height 12
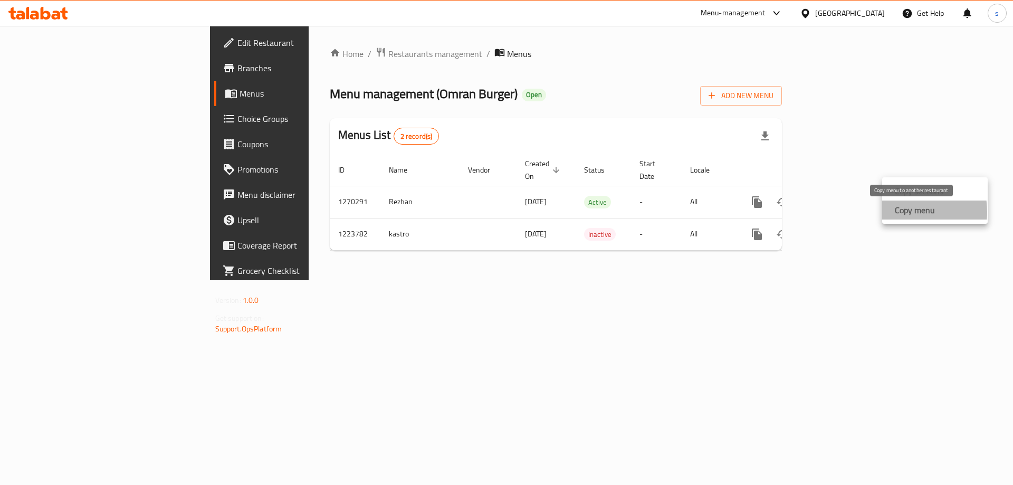
click at [895, 212] on strong "Copy menu" at bounding box center [915, 210] width 40 height 13
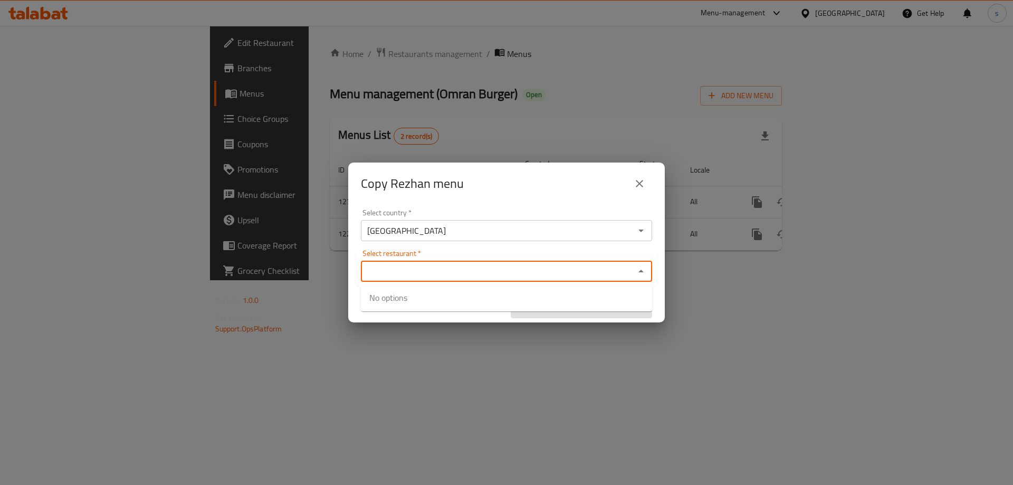
click at [409, 271] on input "Select restaurant   *" at bounding box center [497, 271] width 267 height 15
type input "o"
paste input "674512"
type input "674512"
click at [462, 361] on div "Copy Rezhan menu Select country   * Iraq Select country * Select restaurant   *…" at bounding box center [506, 242] width 1013 height 485
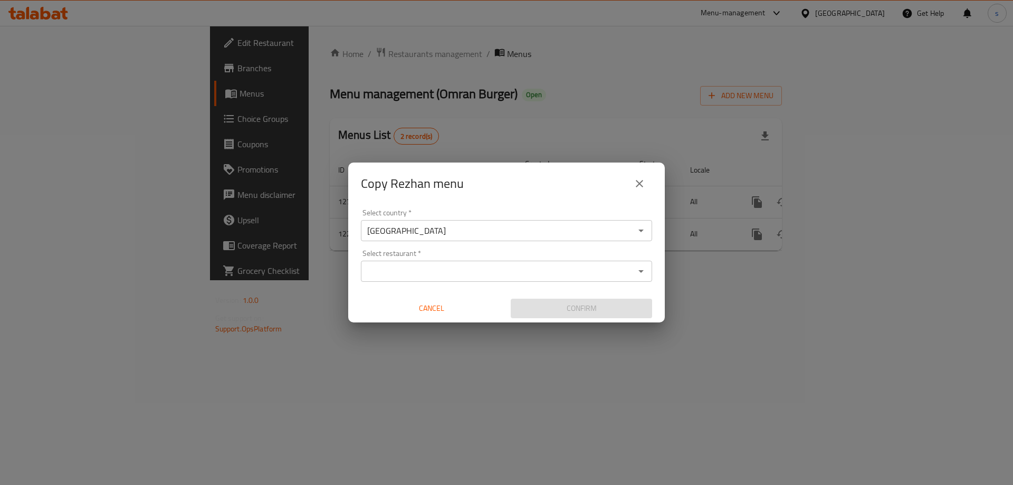
click at [442, 281] on div "Select restaurant *" at bounding box center [506, 271] width 291 height 21
paste input "674512"
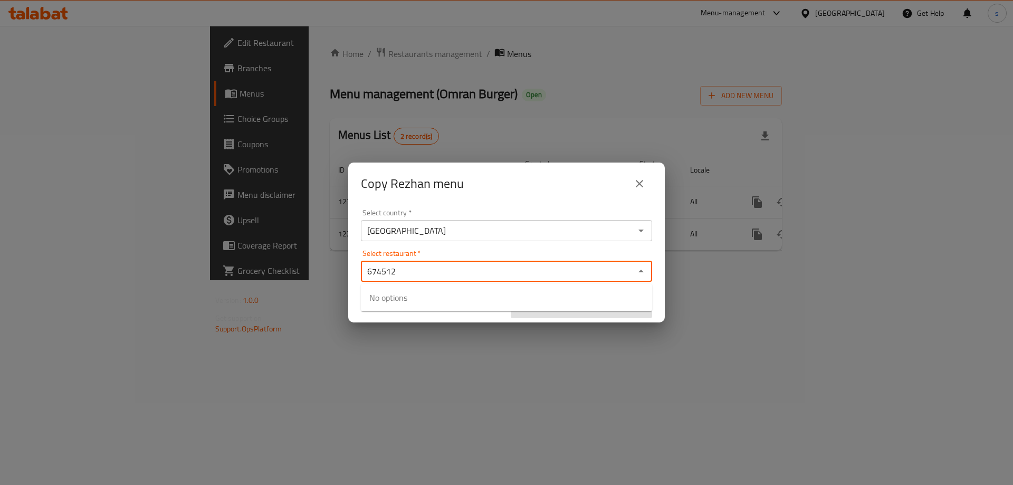
type input "674512"
click at [447, 379] on div "Copy Rezhan menu Select country   * Iraq Select country * Select restaurant   *…" at bounding box center [506, 242] width 1013 height 485
click at [406, 273] on input "Select restaurant   *" at bounding box center [497, 271] width 267 height 15
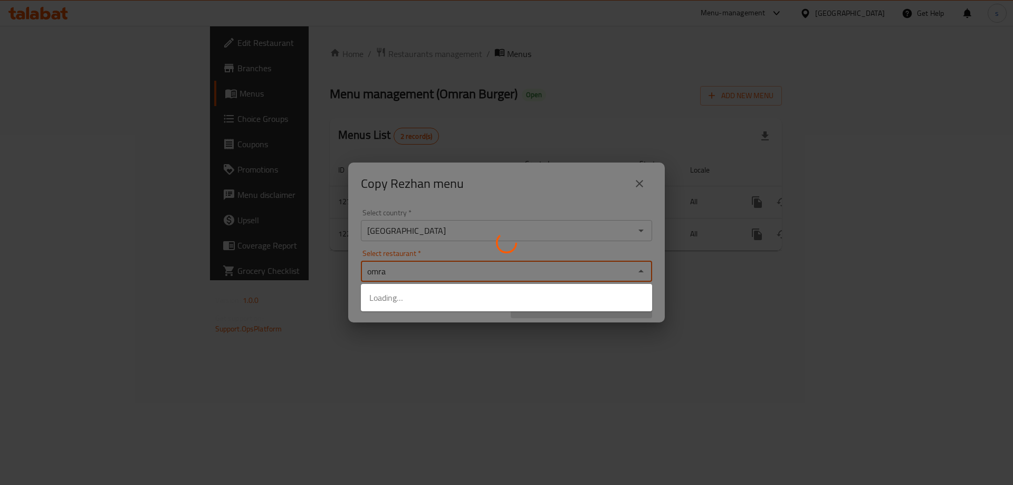
type input "omran"
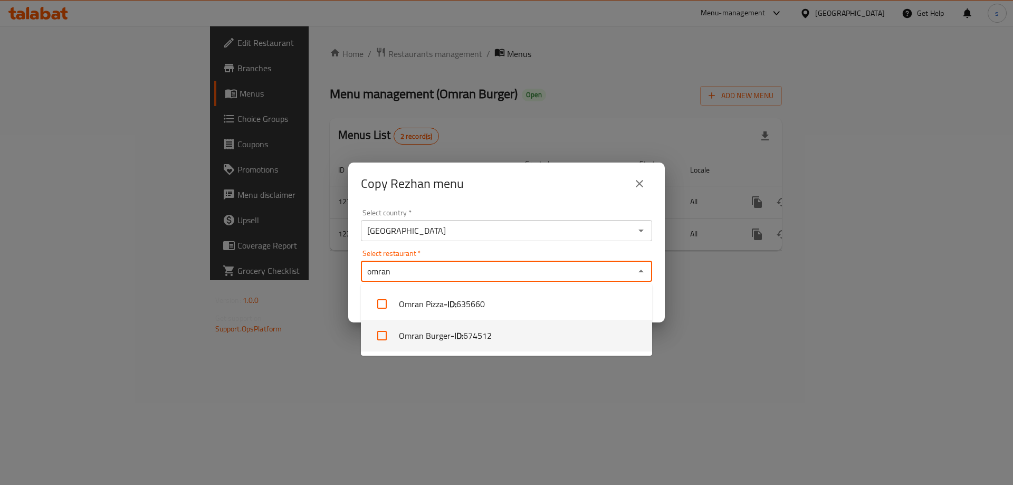
click at [384, 339] on input "checkbox" at bounding box center [381, 335] width 25 height 25
checkbox input "true"
drag, startPoint x: 428, startPoint y: 397, endPoint x: 504, endPoint y: 336, distance: 97.6
click at [435, 394] on div "Copy Rezhan menu Select country   * Iraq Select country * Select restaurant   *…" at bounding box center [506, 242] width 1013 height 485
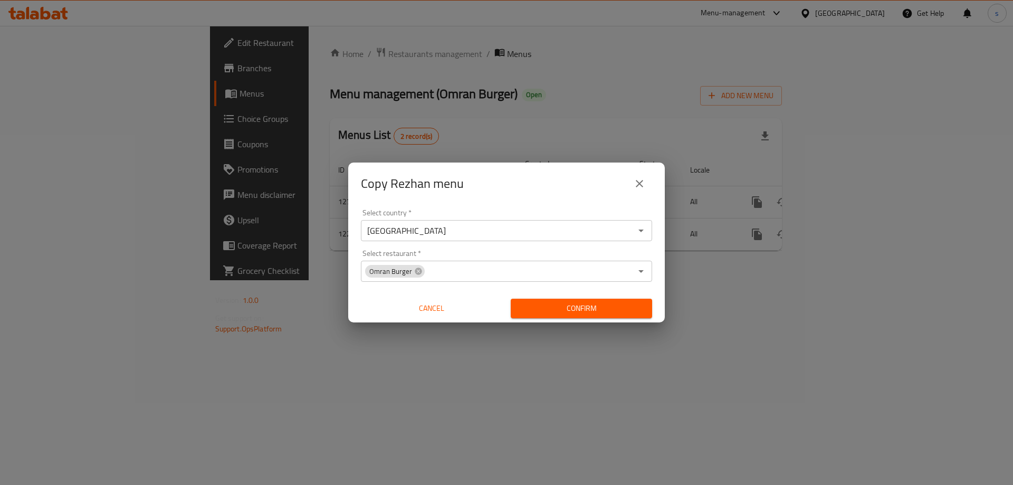
click at [542, 302] on span "Confirm" at bounding box center [581, 308] width 124 height 13
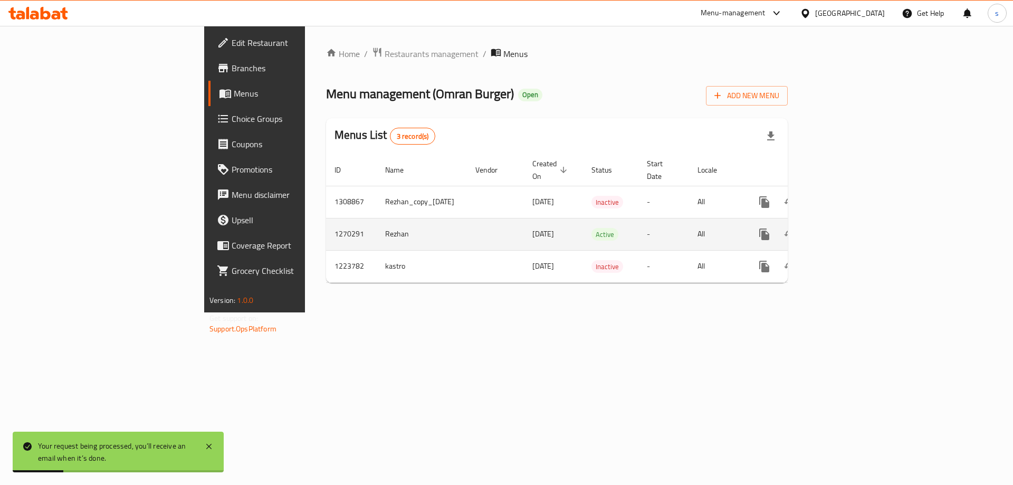
click at [847, 228] on icon "enhanced table" at bounding box center [840, 234] width 13 height 13
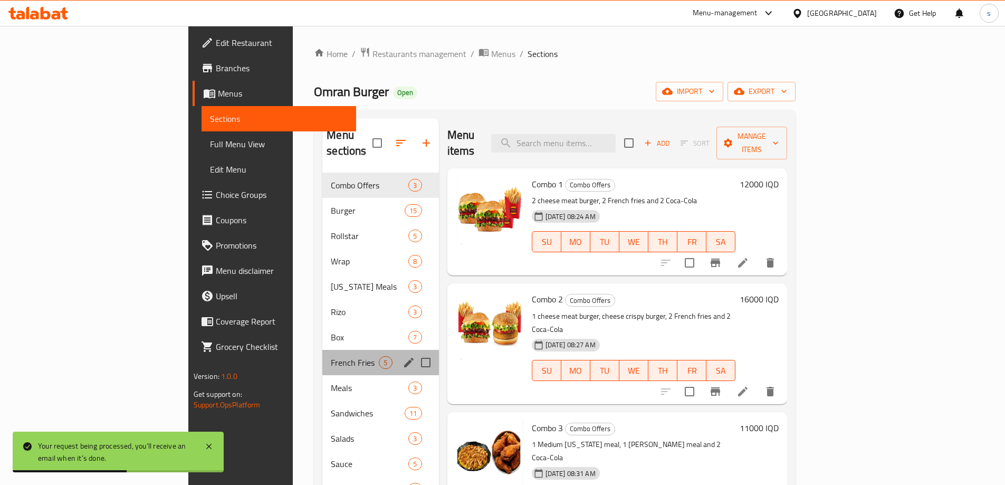
click at [322, 353] on div "French Fries 5" at bounding box center [380, 362] width 116 height 25
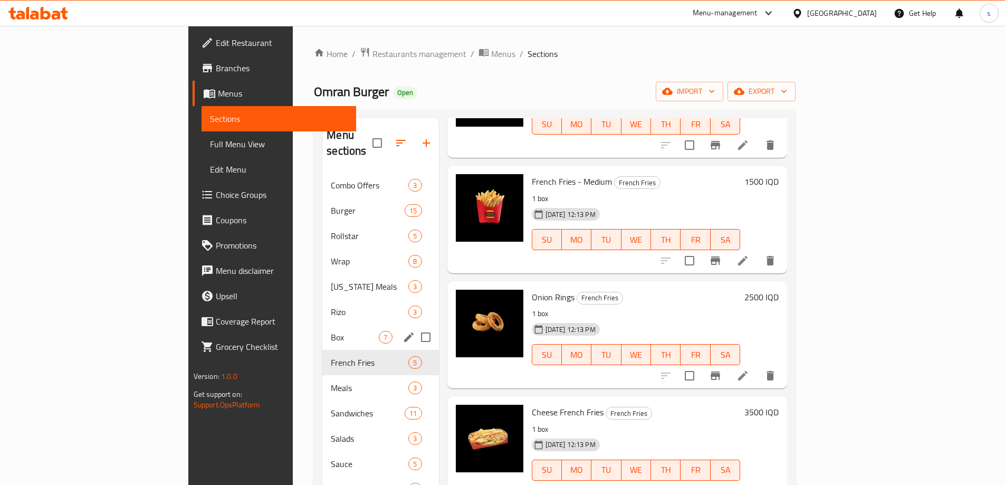
click at [322, 332] on div "Box 7" at bounding box center [380, 336] width 116 height 25
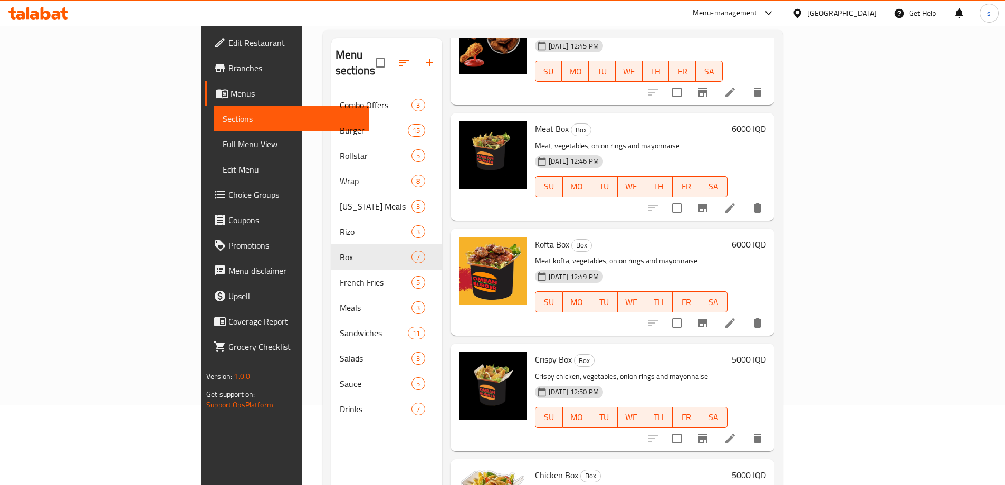
scroll to position [341, 0]
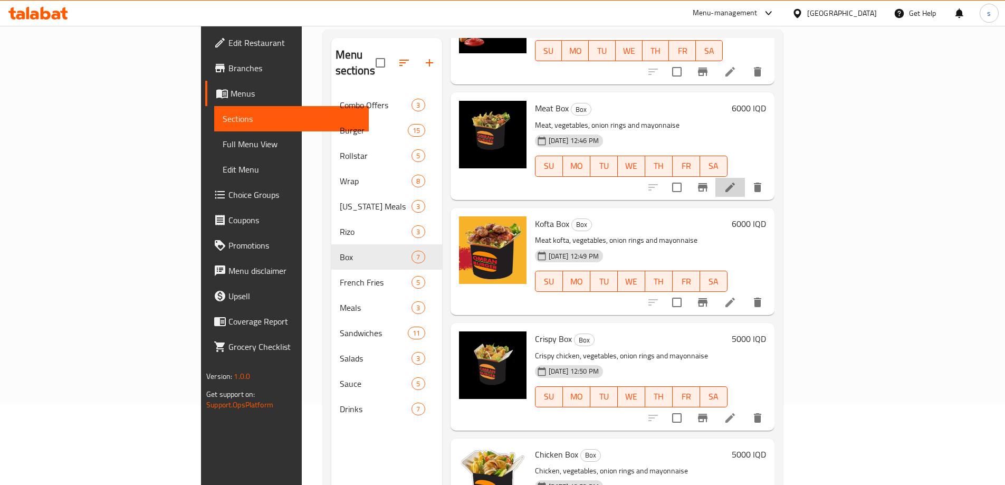
click at [745, 178] on li at bounding box center [730, 187] width 30 height 19
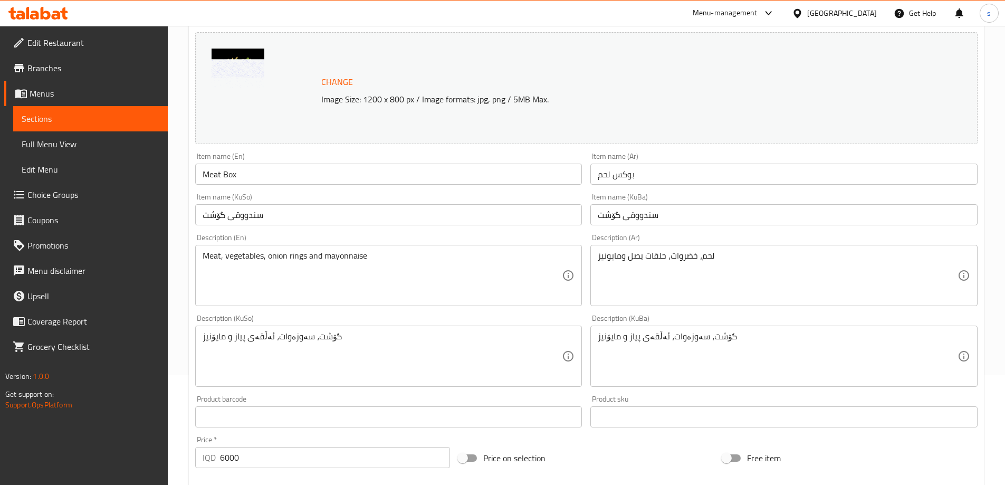
scroll to position [111, 0]
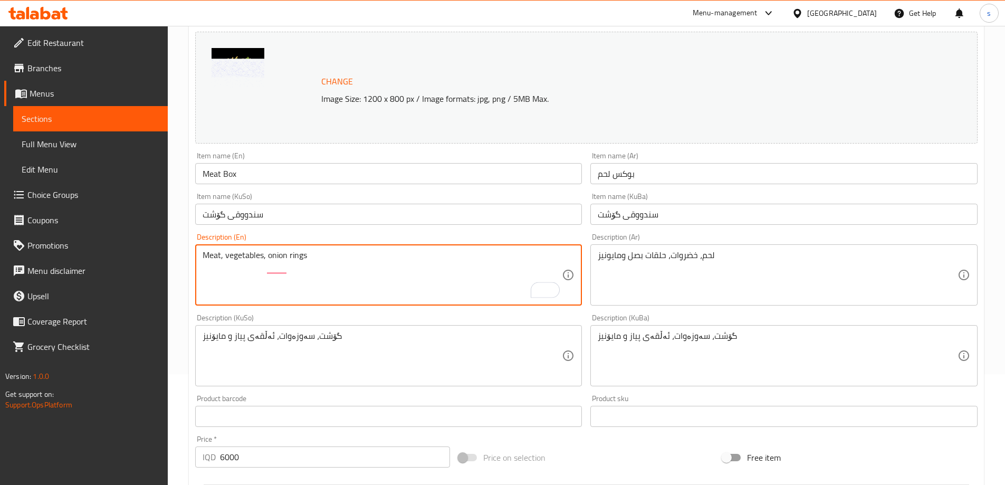
click at [262, 270] on textarea "Meat, vegetables, onion rings" at bounding box center [383, 275] width 360 height 50
type textarea "Meat, vegetables and onion rings"
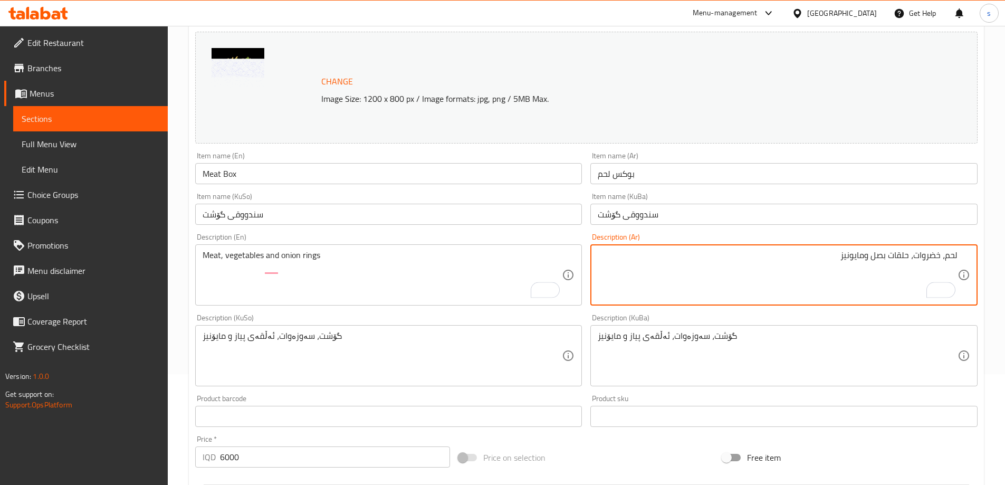
click at [818, 237] on div "Description (Ar) لحم، خضروات، حلقات بصل ومايونيز Description (Ar)" at bounding box center [783, 269] width 387 height 72
click at [911, 261] on textarea "لحم، خضروات، حلقات بصل" at bounding box center [778, 275] width 360 height 50
type textarea "لحم، خضروات وحلقات بصل"
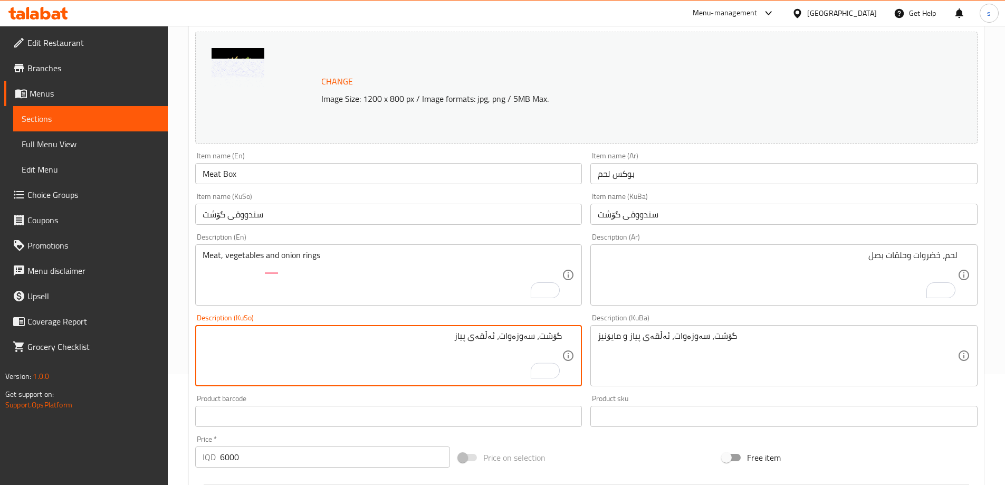
click at [500, 341] on textarea "گۆشت، سەوزەوات، ئەڵقەی پیاز" at bounding box center [383, 356] width 360 height 50
type textarea "گۆشت، سەوزەوات و ئەڵقەی پیاز"
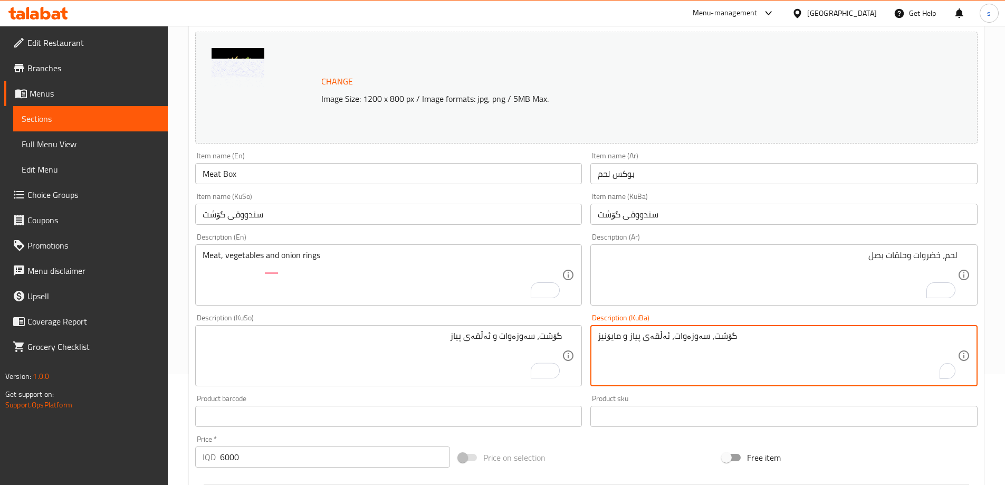
click at [706, 355] on textarea "گۆشت، سەوزەوات، ئەڵقەی پیاز و مایۆنیز" at bounding box center [778, 356] width 360 height 50
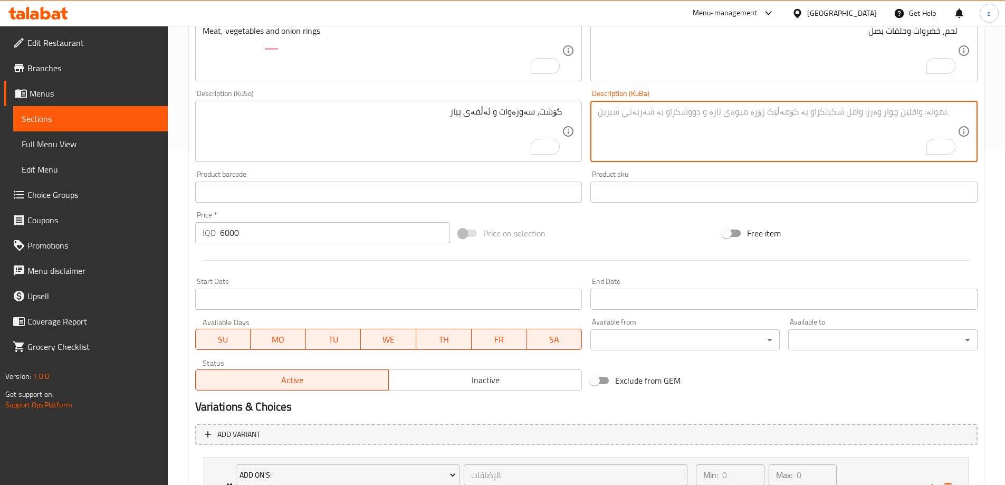
scroll to position [440, 0]
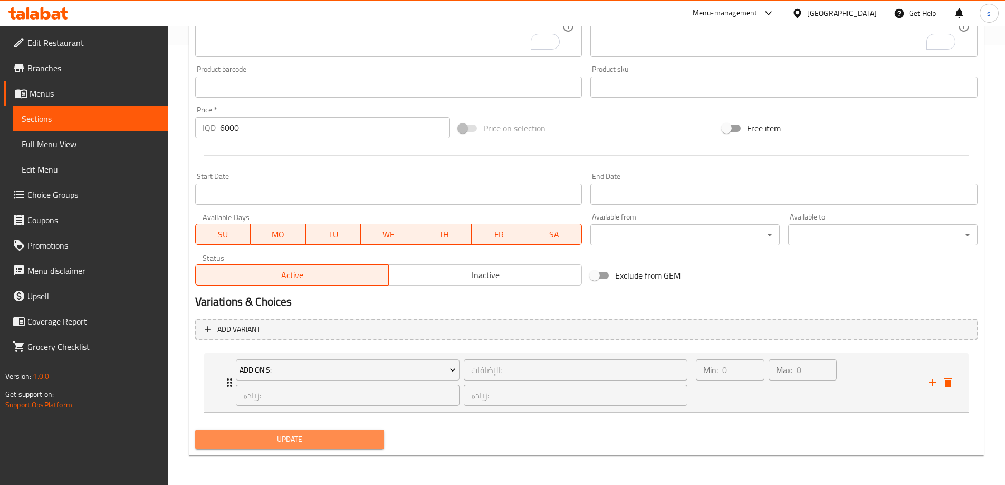
click at [294, 441] on span "Update" at bounding box center [290, 439] width 172 height 13
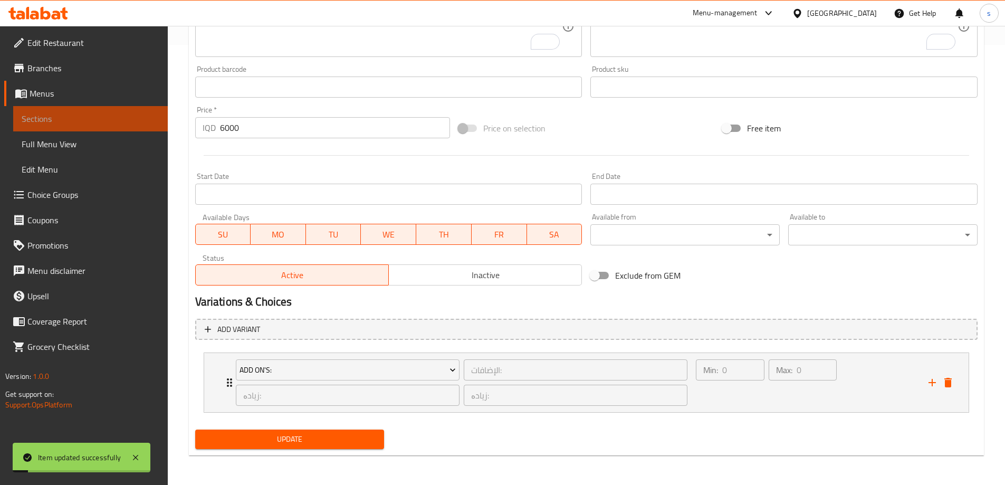
click at [45, 121] on span "Sections" at bounding box center [91, 118] width 138 height 13
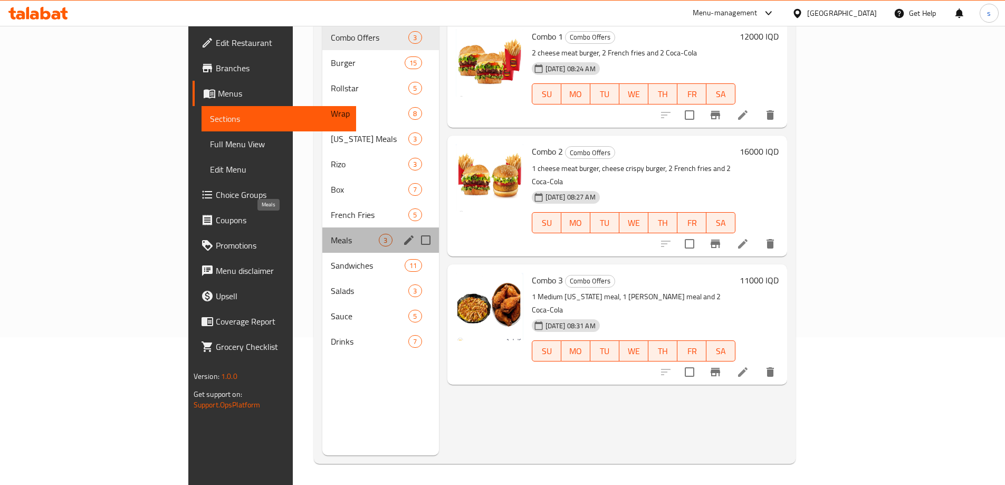
click at [331, 234] on span "Meals" at bounding box center [355, 240] width 48 height 13
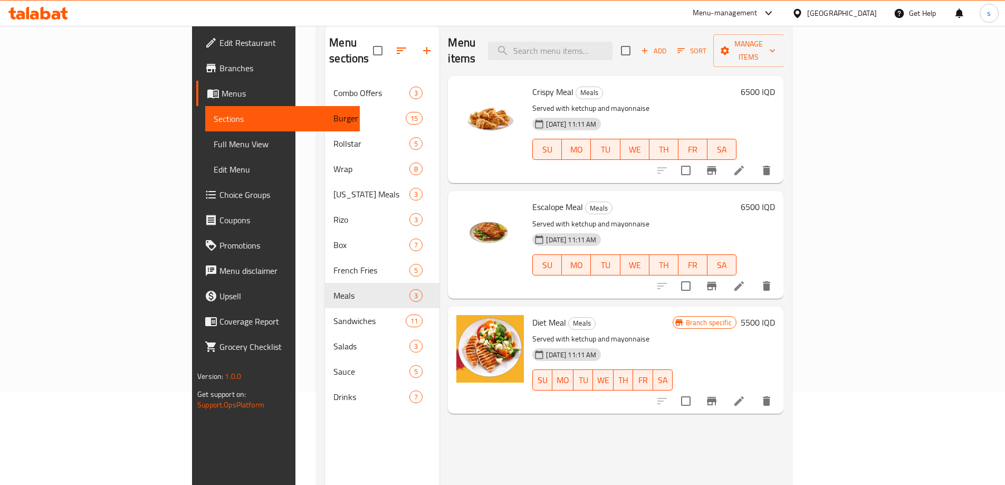
scroll to position [70, 0]
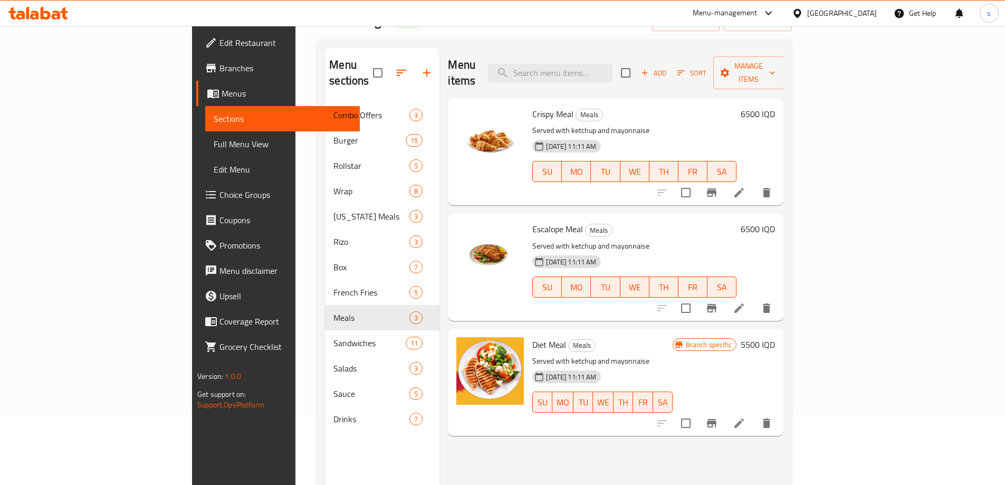
click at [754, 183] on li at bounding box center [739, 192] width 30 height 19
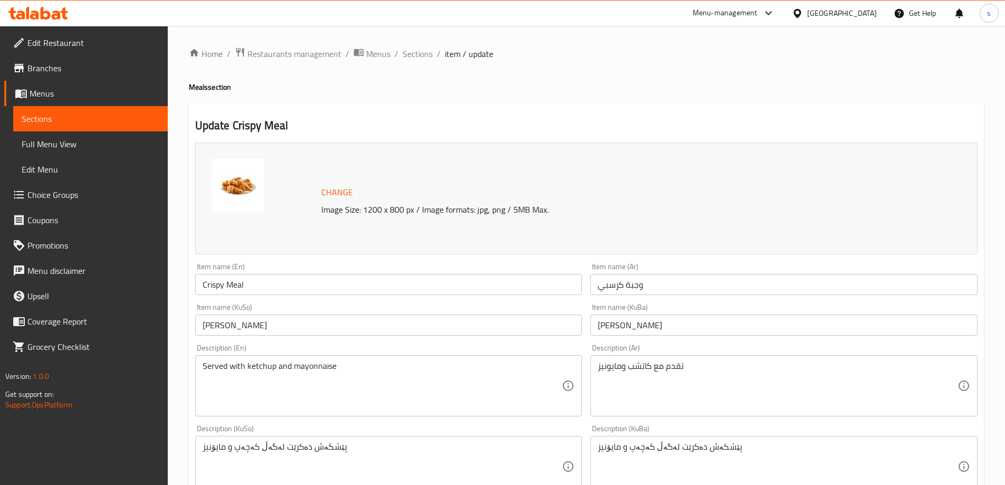
click at [381, 373] on div "Home / Restaurants management / Menus / Sections / item / update Meals section …" at bounding box center [586, 475] width 795 height 857
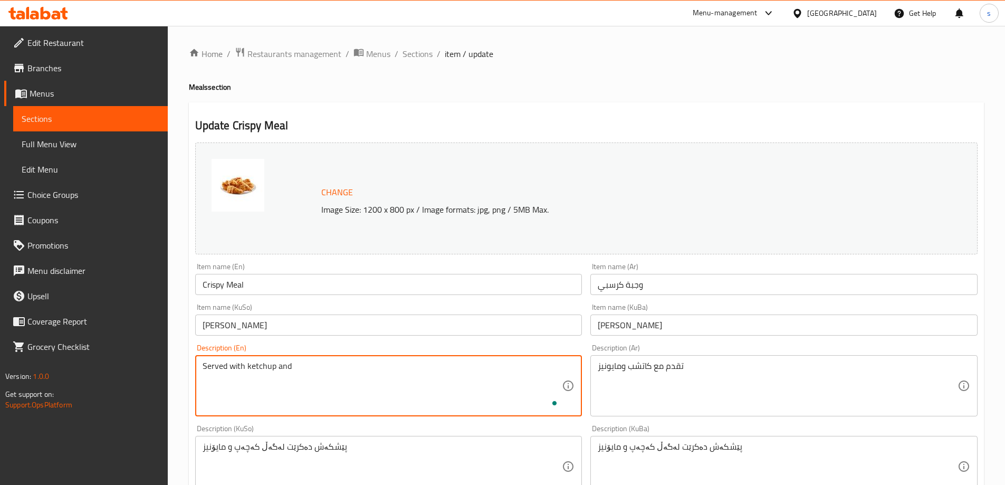
click at [331, 369] on textarea "Served with ketchup and" at bounding box center [383, 386] width 360 height 50
drag, startPoint x: 278, startPoint y: 369, endPoint x: 296, endPoint y: 375, distance: 18.8
click at [291, 371] on textarea "Served with ketchup and" at bounding box center [383, 386] width 360 height 50
type textarea "Served with ketchup"
drag, startPoint x: 293, startPoint y: 368, endPoint x: 146, endPoint y: 377, distance: 147.4
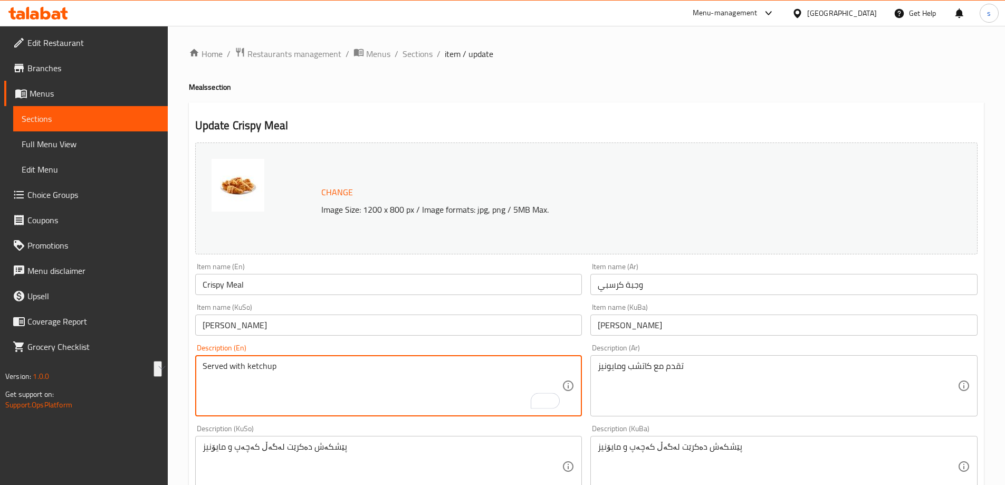
click at [146, 377] on div "Edit Restaurant Branches Menus Sections Full Menu View Edit Menu Choice Groups …" at bounding box center [502, 475] width 1005 height 899
click at [95, 117] on span "Sections" at bounding box center [91, 118] width 138 height 13
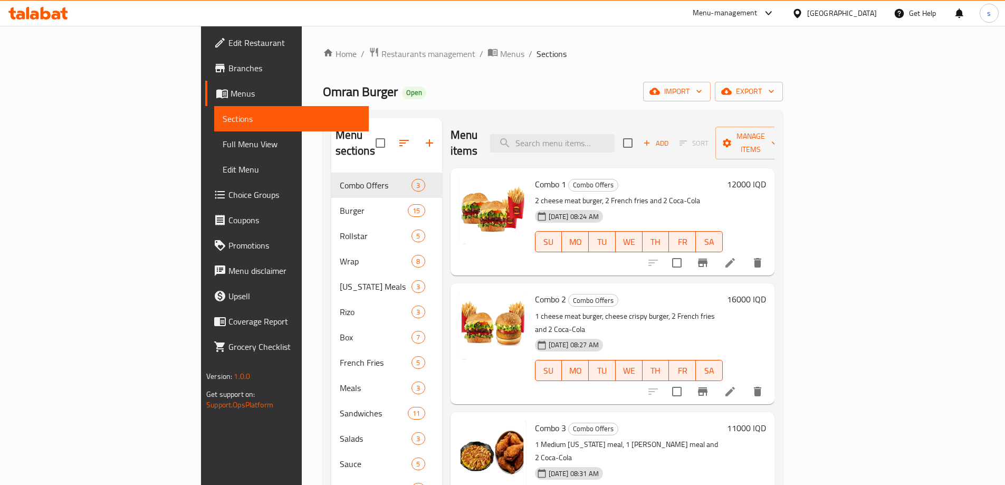
click at [231, 95] on span "Menus" at bounding box center [296, 93] width 130 height 13
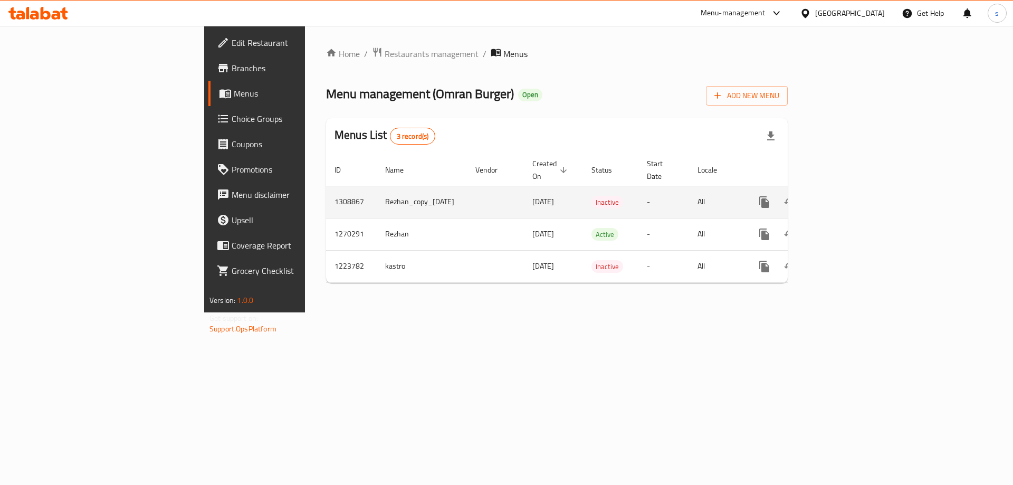
click at [853, 189] on link "enhanced table" at bounding box center [840, 201] width 25 height 25
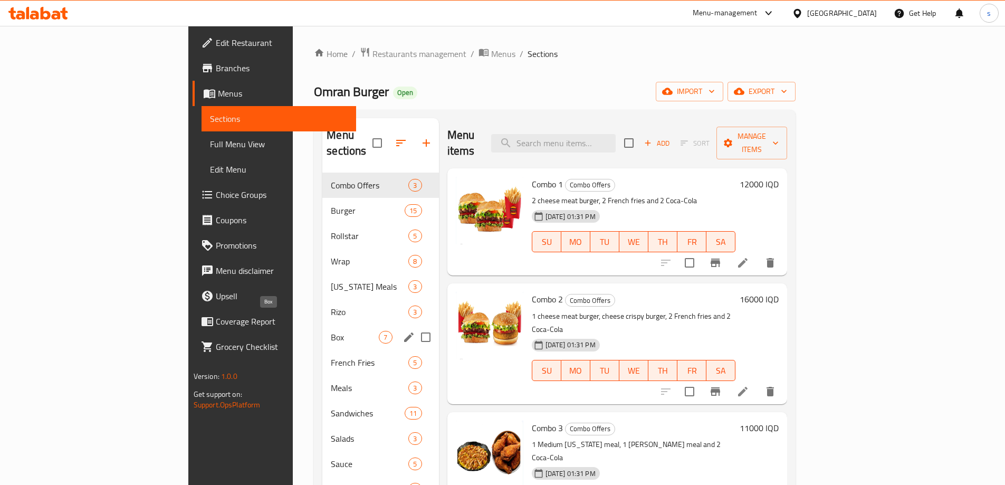
click at [331, 331] on span "Box" at bounding box center [355, 337] width 48 height 13
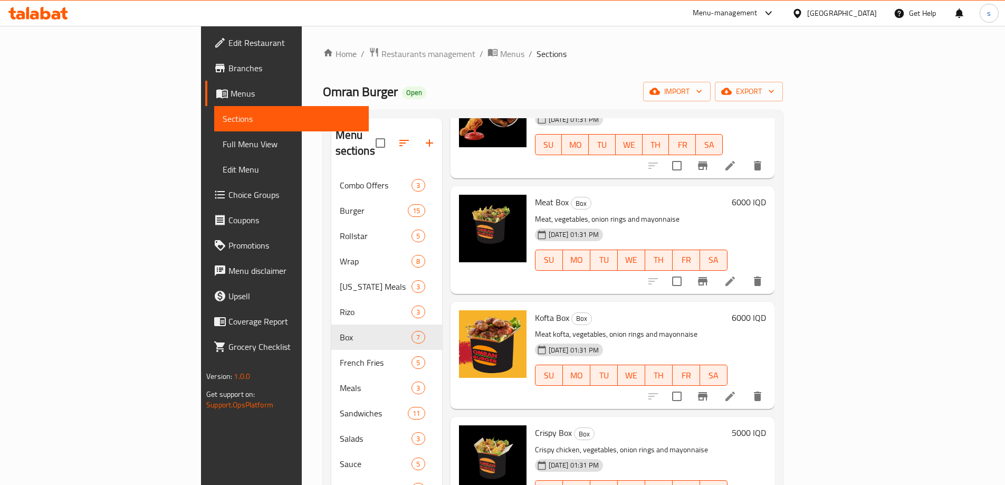
scroll to position [284, 0]
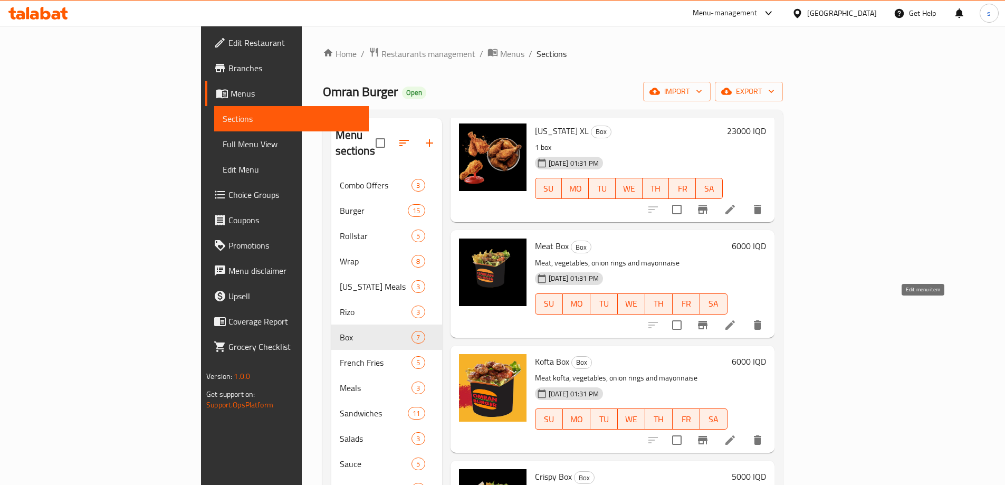
click at [736, 319] on icon at bounding box center [730, 325] width 13 height 13
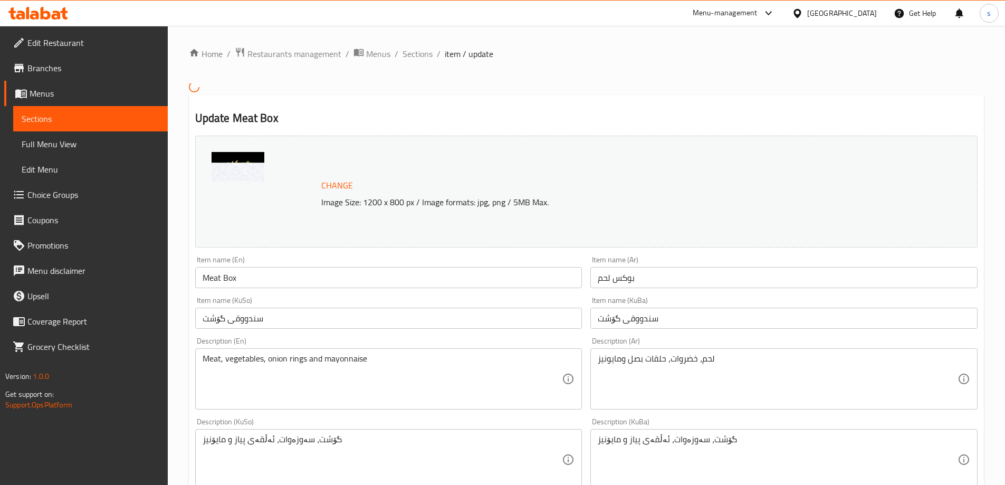
scroll to position [184, 0]
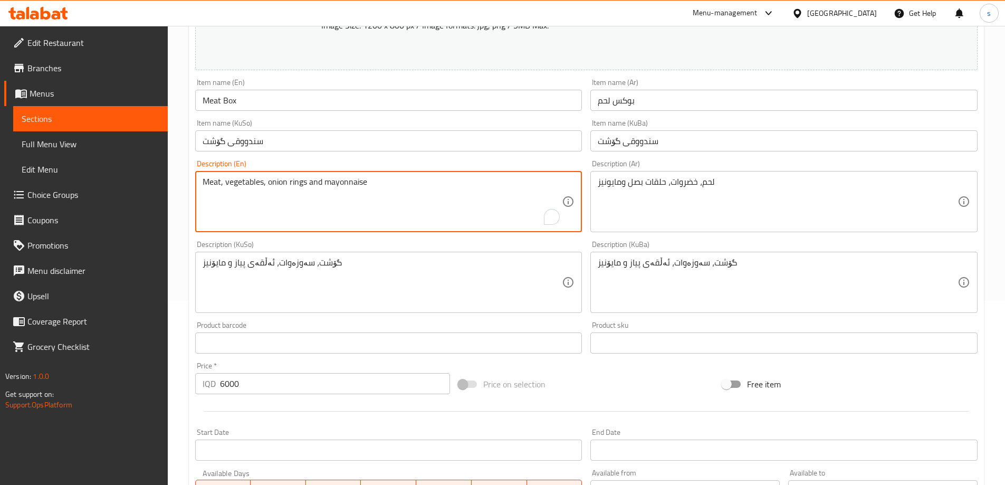
click at [454, 218] on textarea "Meat, vegetables, onion rings and mayonnaise" at bounding box center [383, 202] width 360 height 50
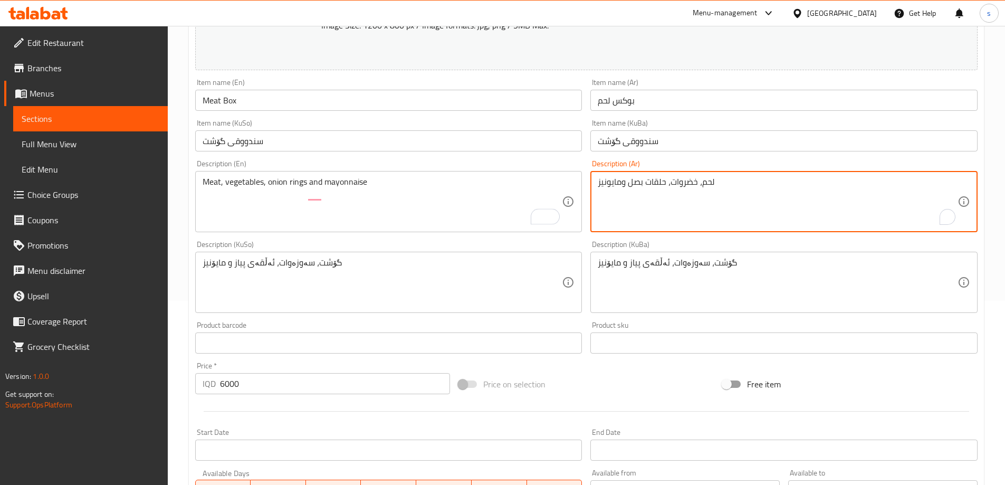
click at [686, 216] on textarea "لحم، خضروات، حلقات بصل ومايونيز" at bounding box center [778, 202] width 360 height 50
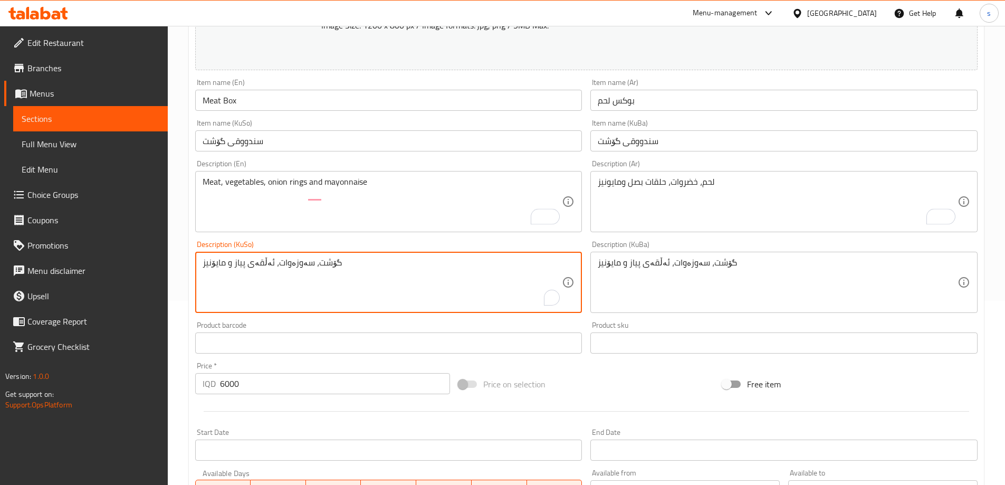
click at [354, 276] on textarea "گۆشت، سەوزەوات، ئەڵقەی پیاز و مایۆنیز" at bounding box center [383, 282] width 360 height 50
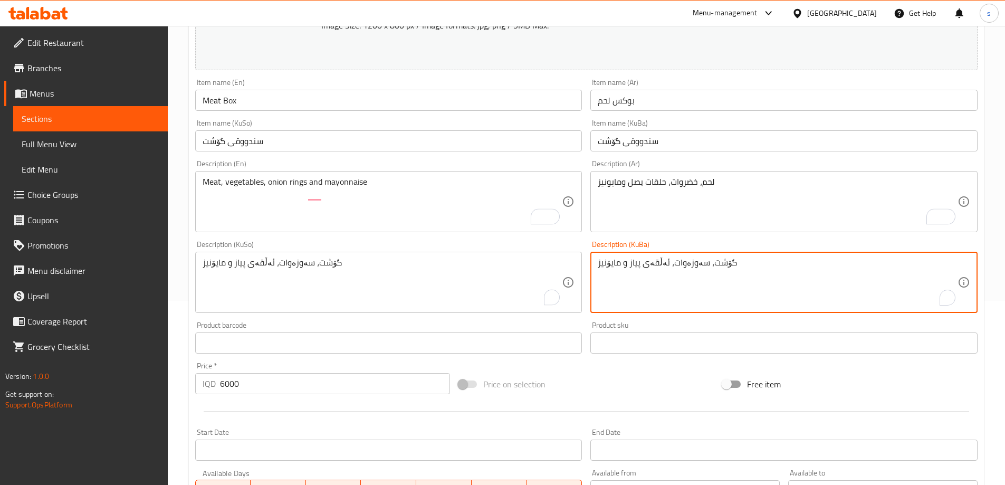
click at [633, 291] on textarea "گۆشت، سەوزەوات، ئەڵقەی پیاز و مایۆنیز" at bounding box center [778, 282] width 360 height 50
type textarea "گۆشت، سەوزەوات، ئەڵقەی پیاز و مایۆنیز"
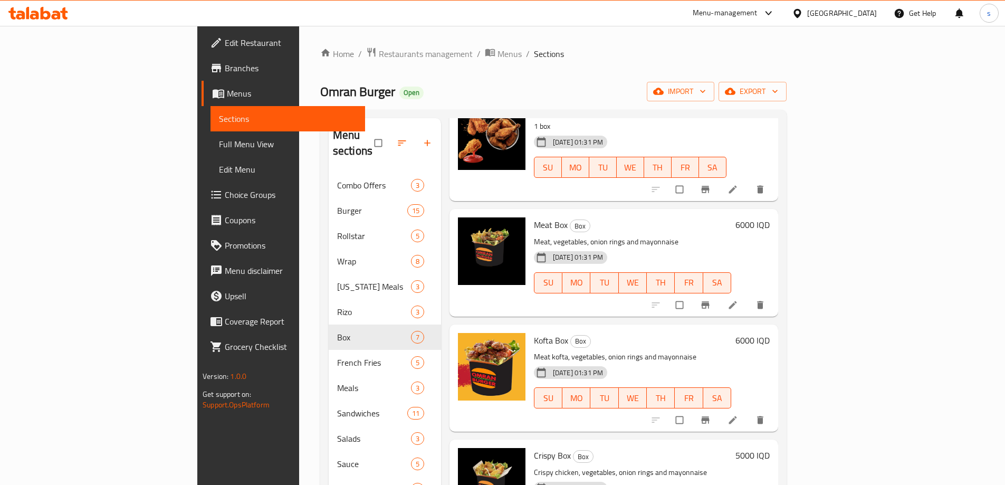
scroll to position [306, 0]
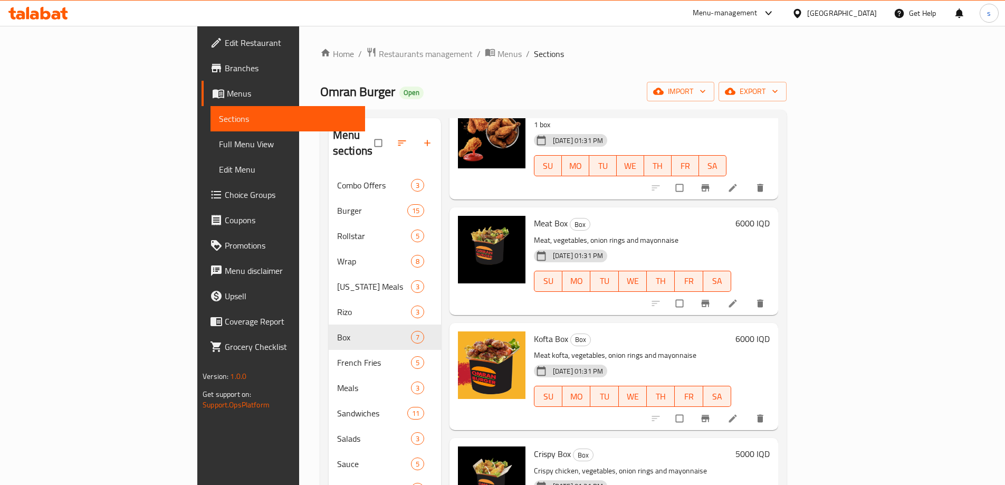
click at [227, 89] on span "Menus" at bounding box center [292, 93] width 130 height 13
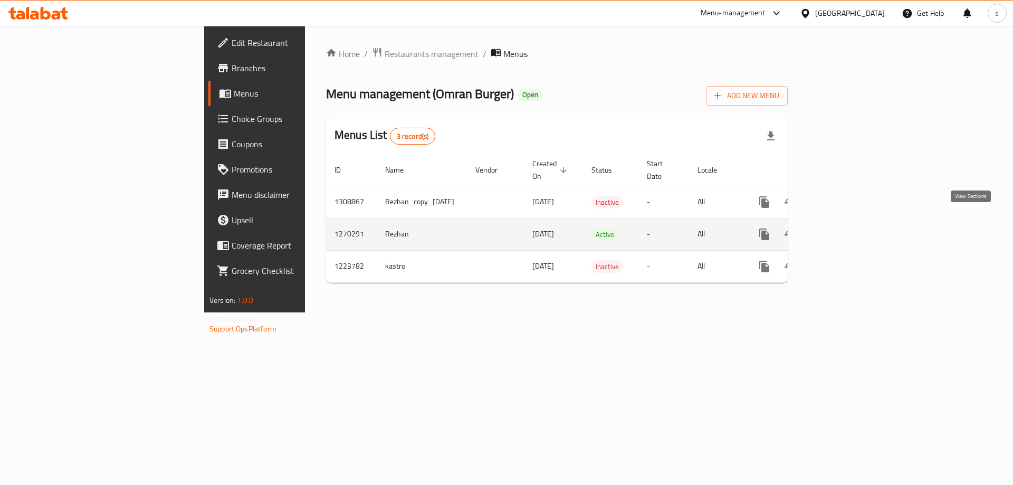
click at [847, 228] on icon "enhanced table" at bounding box center [840, 234] width 13 height 13
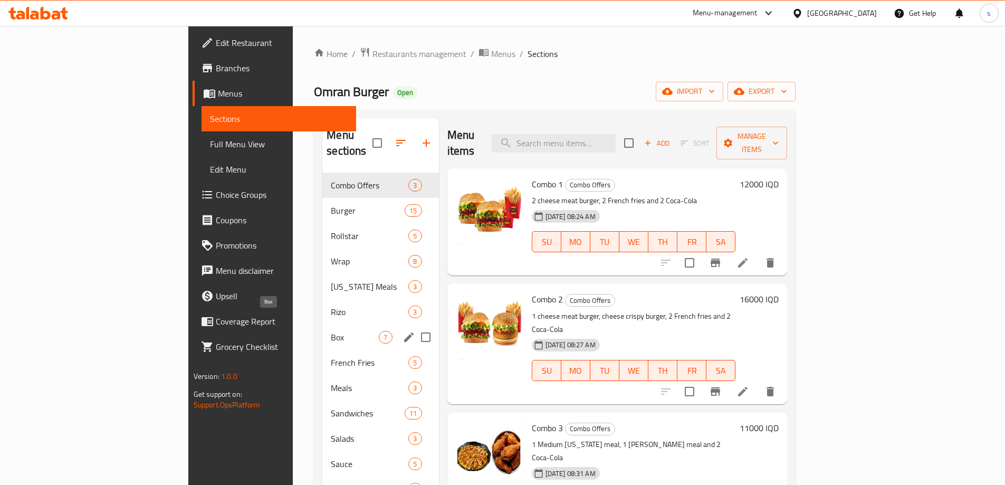
click at [331, 331] on span "Box" at bounding box center [355, 337] width 48 height 13
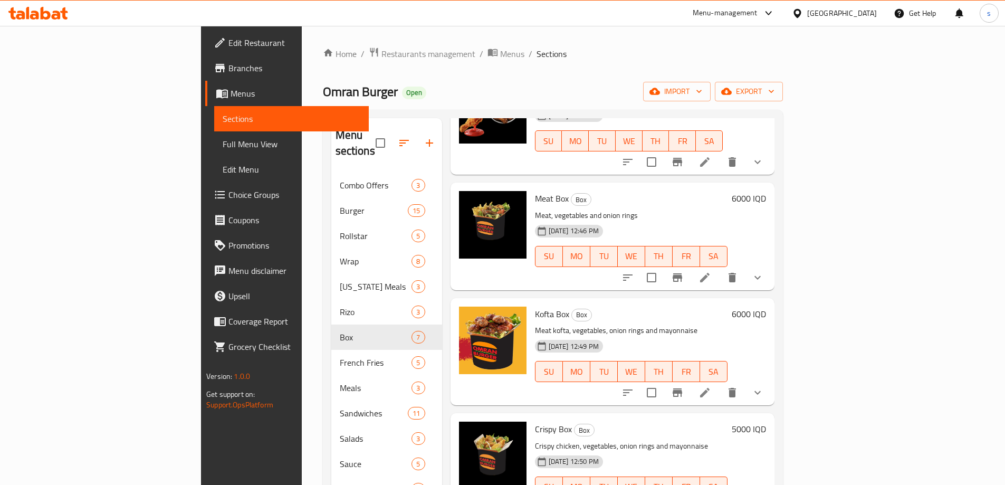
scroll to position [348, 0]
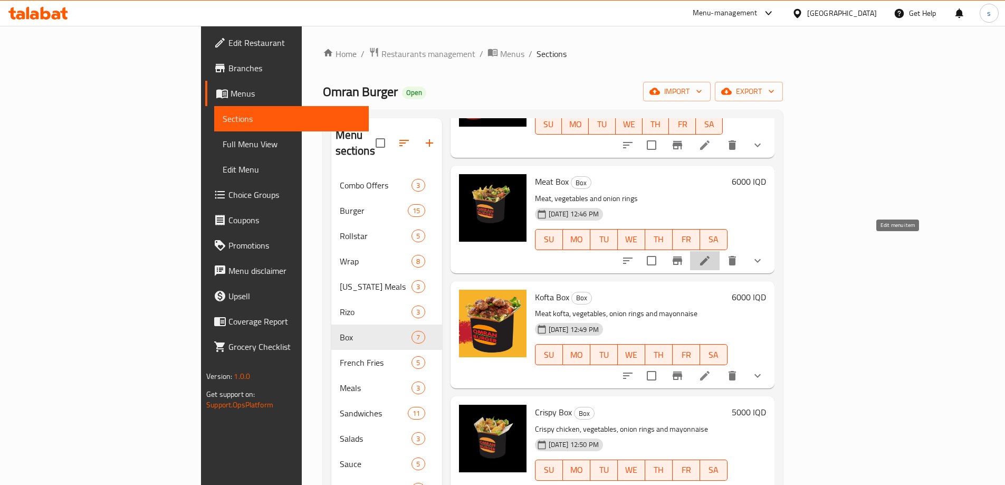
click at [709, 256] on icon at bounding box center [704, 260] width 9 height 9
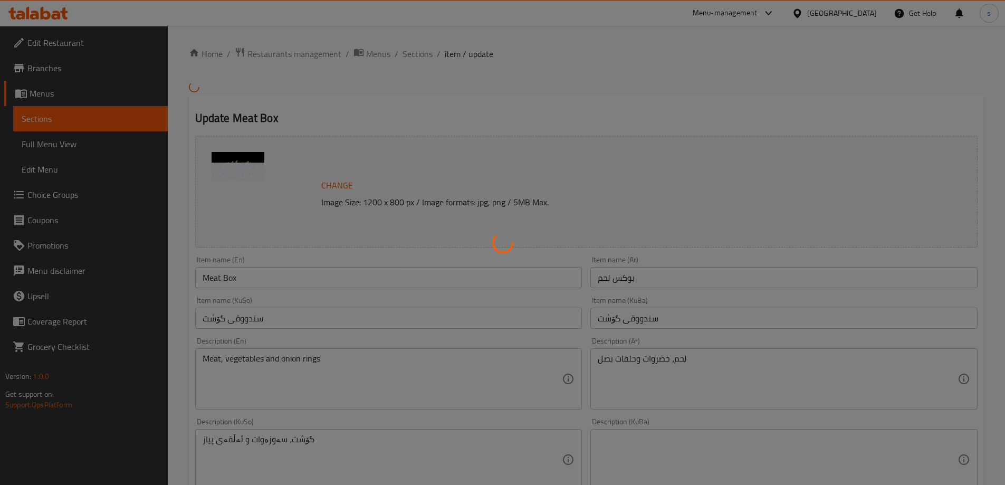
type input "الإضافات:"
type input "زیادە:"
type input "0"
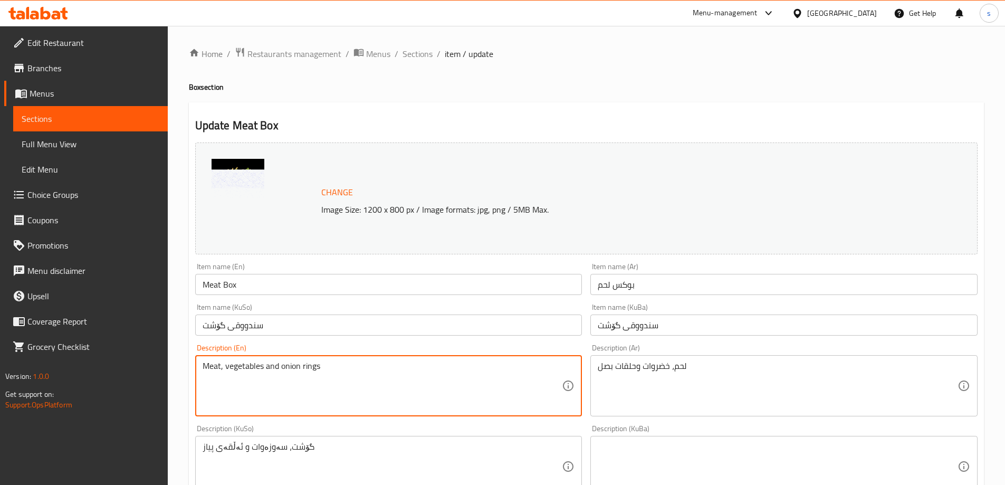
click at [361, 372] on textarea "Meat, vegetables and onion rings" at bounding box center [383, 386] width 360 height 50
paste textarea ", onion rings and mayonnaise"
type textarea "Meat, vegetables, onion rings and mayonnaise"
click at [666, 394] on textarea "لحم، خضروات وحلقات بصل" at bounding box center [778, 386] width 360 height 50
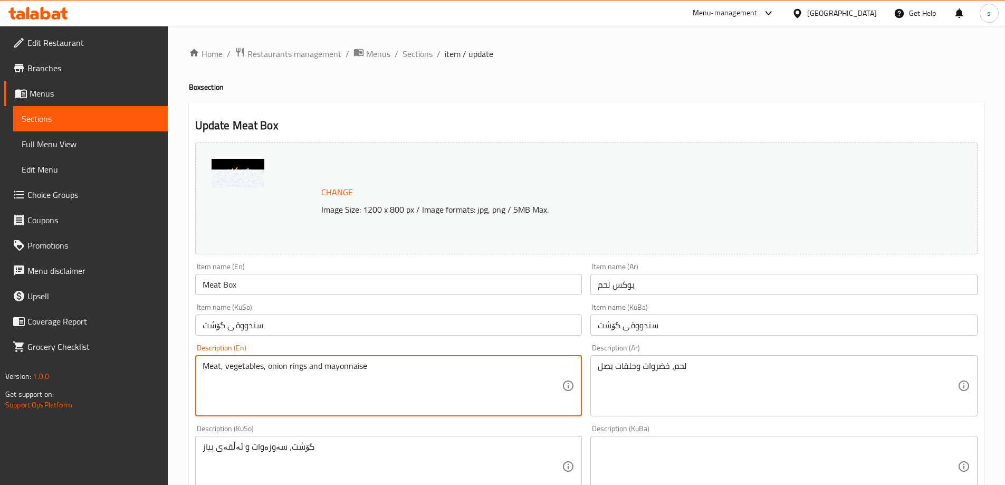
click at [666, 394] on textarea "لحم، خضروات وحلقات بصل" at bounding box center [778, 386] width 360 height 50
click at [649, 360] on div "لحم، خضروات وحلقات بصل Description (Ar)" at bounding box center [783, 385] width 387 height 61
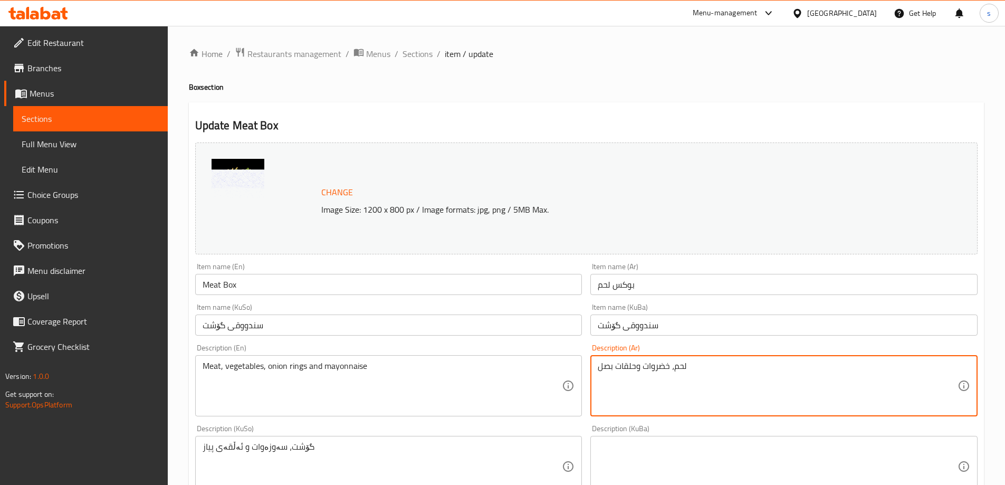
click at [649, 360] on div "لحم، خضروات وحلقات بصل Description (Ar)" at bounding box center [783, 385] width 387 height 61
click at [649, 364] on textarea "لحم، خضروات وحلقات بصل" at bounding box center [778, 386] width 360 height 50
paste textarea "، حلقات بصل ومايونيز"
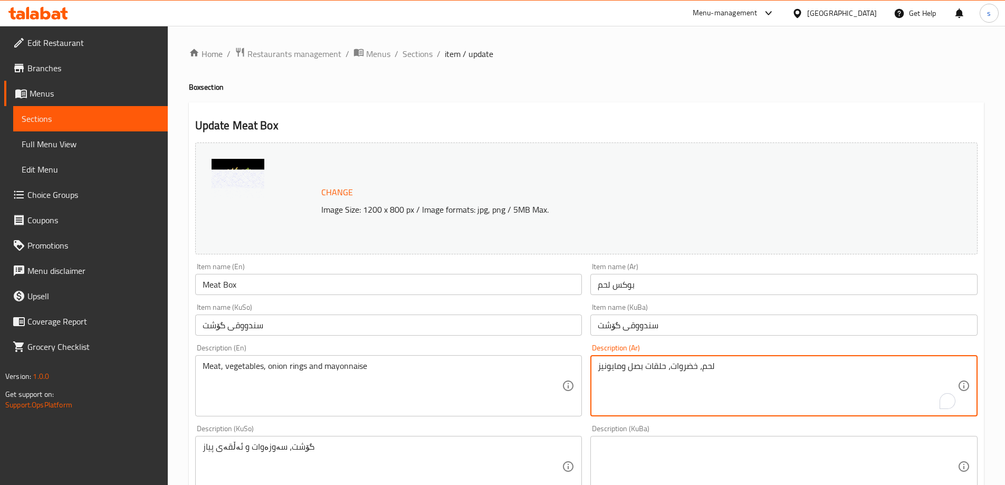
scroll to position [209, 0]
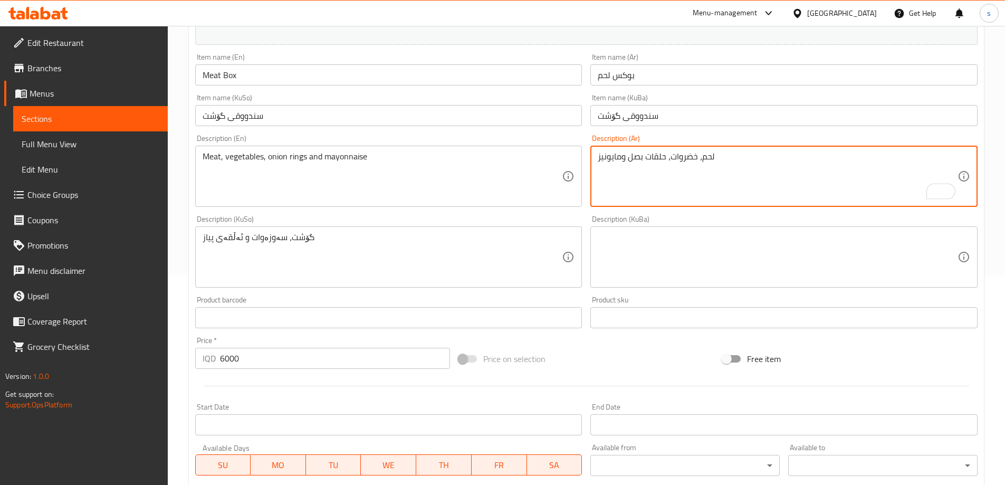
type textarea "لحم، خضروات، حلقات بصل ومايونيز"
click at [346, 238] on textarea "گۆشت، سەوزەوات و ئەڵقەی پیاز" at bounding box center [383, 257] width 360 height 50
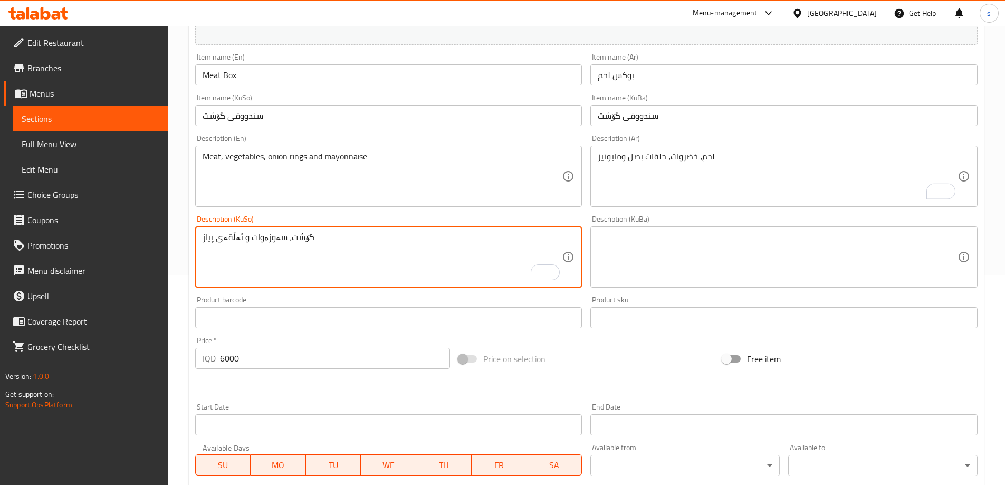
paste textarea "، ئەڵقەی پیاز و مایۆنی"
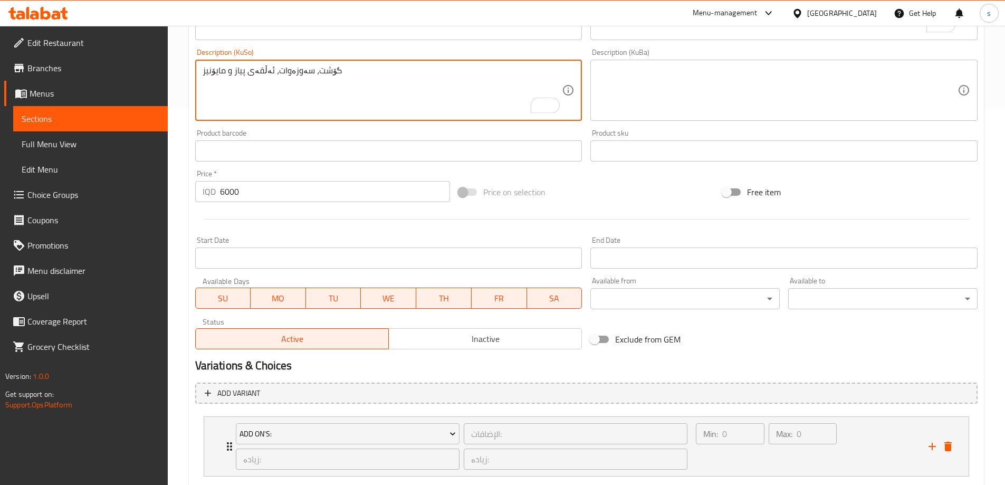
scroll to position [440, 0]
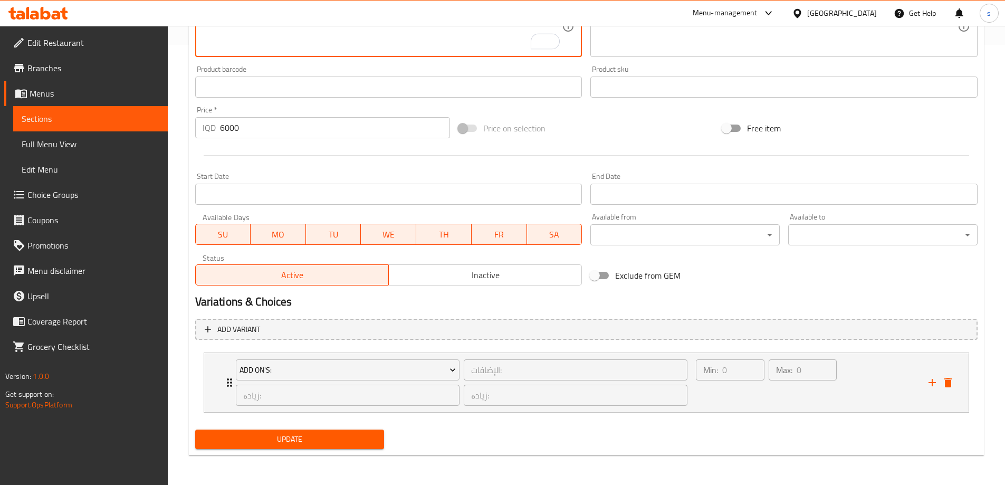
type textarea "گۆشت، سەوزەوات، ئەڵقەی پیاز و مایۆنیز"
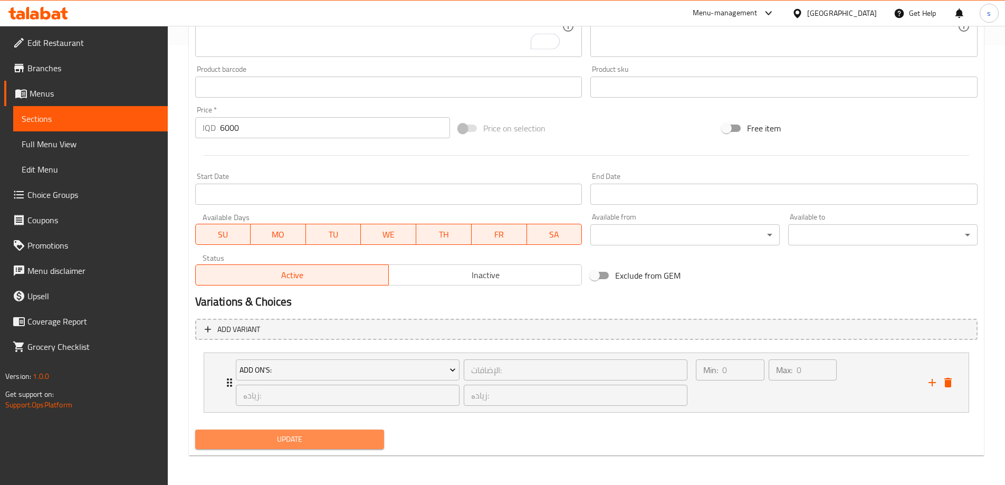
click at [255, 442] on span "Update" at bounding box center [290, 439] width 172 height 13
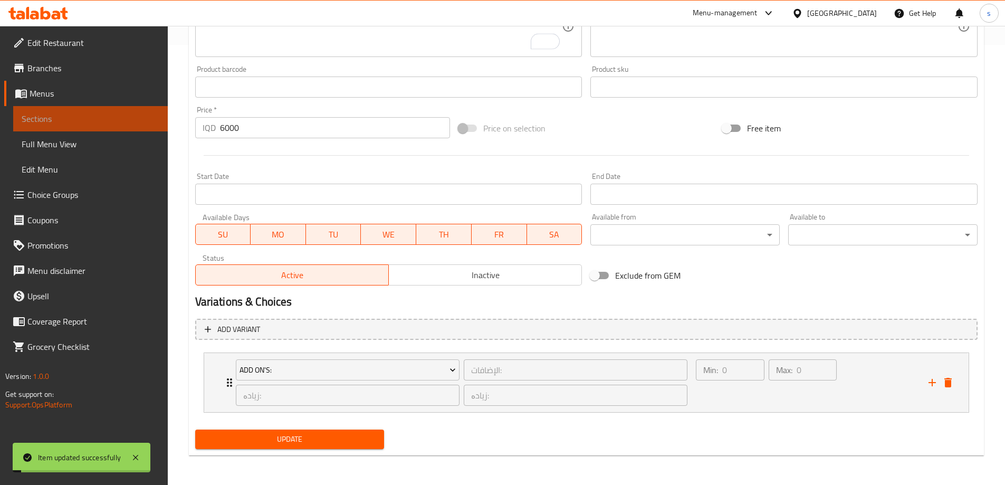
click at [71, 118] on span "Sections" at bounding box center [91, 118] width 138 height 13
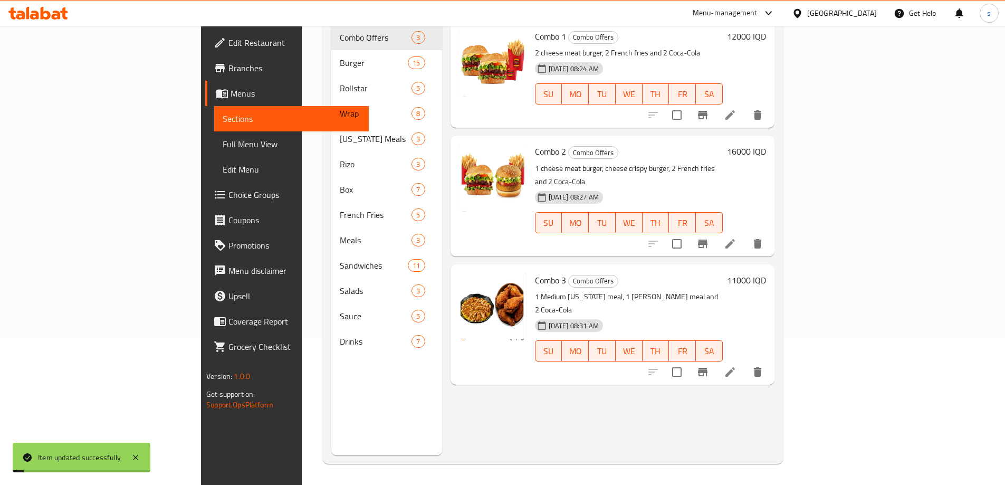
scroll to position [148, 0]
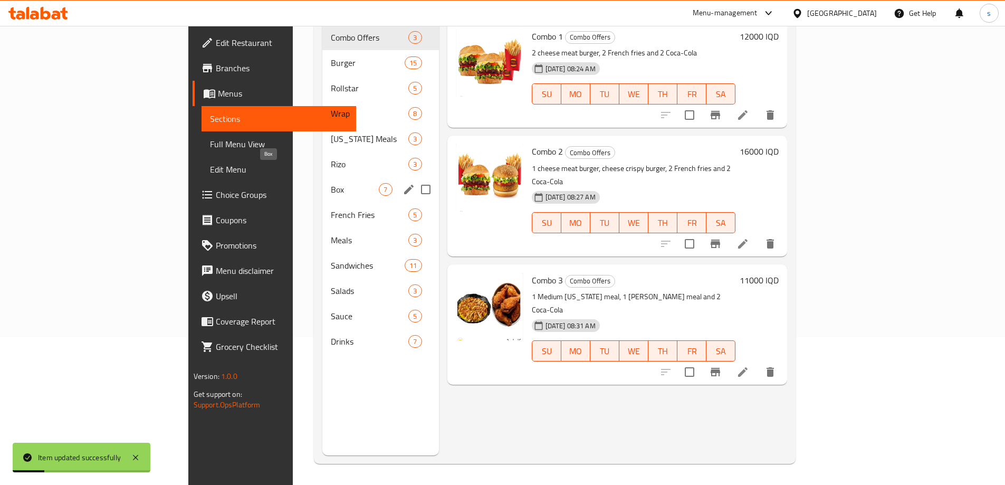
click at [331, 183] on span "Box" at bounding box center [355, 189] width 48 height 13
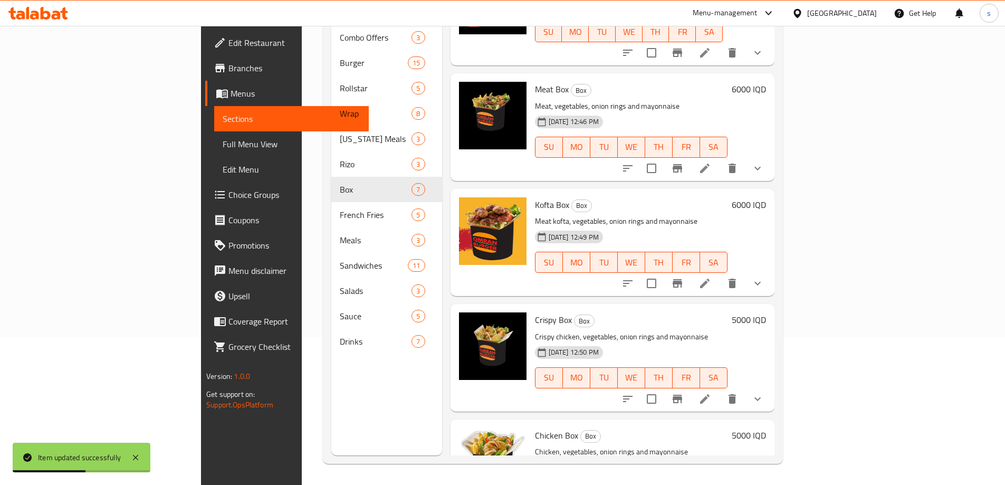
scroll to position [303, 0]
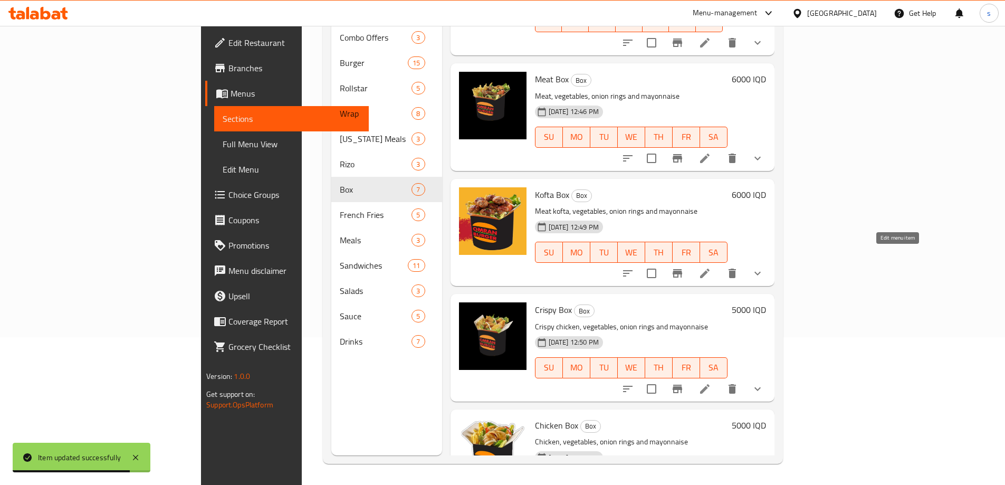
click at [711, 267] on icon at bounding box center [704, 273] width 13 height 13
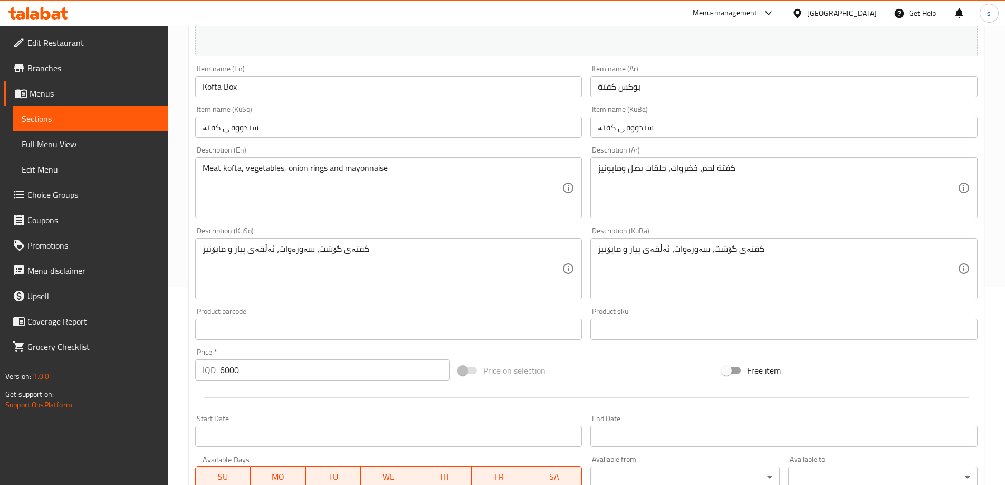
scroll to position [150, 0]
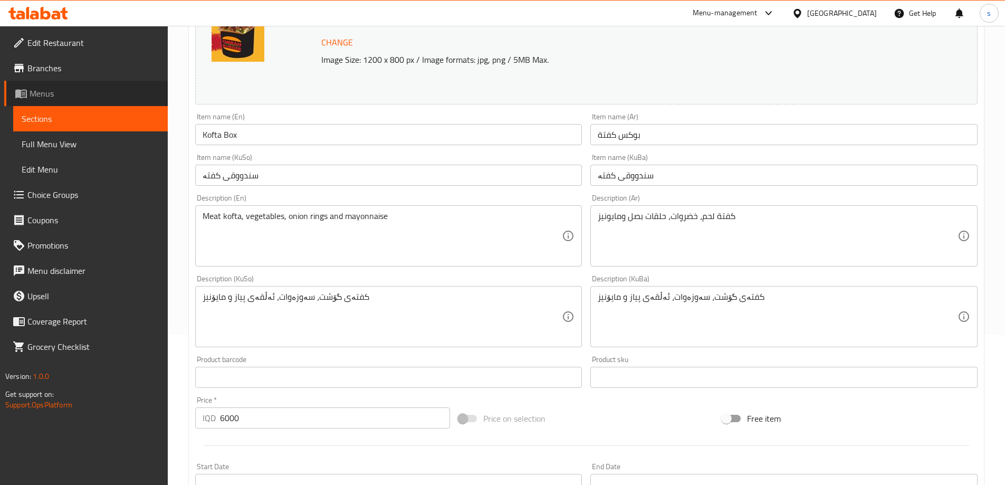
click at [101, 101] on link "Menus" at bounding box center [86, 93] width 164 height 25
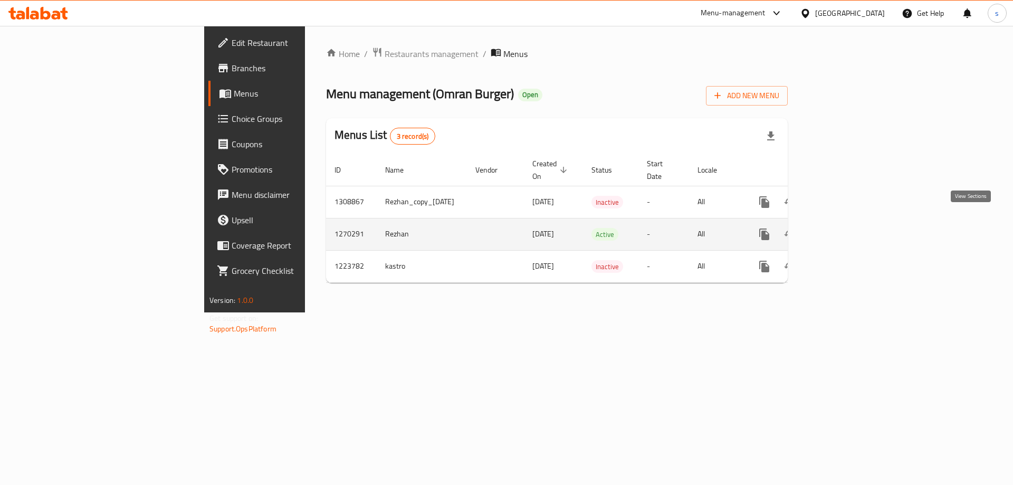
click at [847, 228] on icon "enhanced table" at bounding box center [840, 234] width 13 height 13
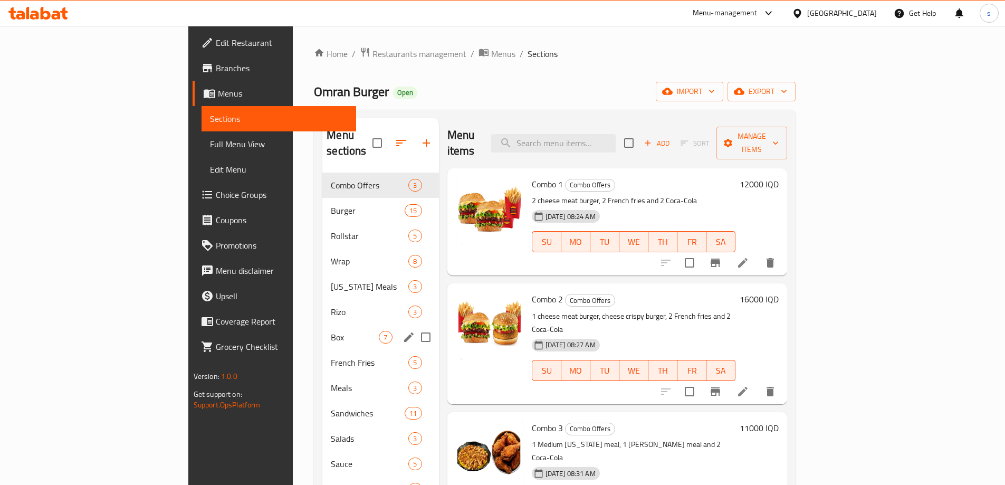
drag, startPoint x: 245, startPoint y: 302, endPoint x: 248, endPoint y: 316, distance: 14.1
click at [322, 316] on div "Combo Offers 3 Burger 15 Rollstar 5 Wrap 8 [US_STATE] Meals 3 [PERSON_NAME] 3 B…" at bounding box center [380, 336] width 116 height 329
click at [331, 331] on span "Box" at bounding box center [355, 337] width 48 height 13
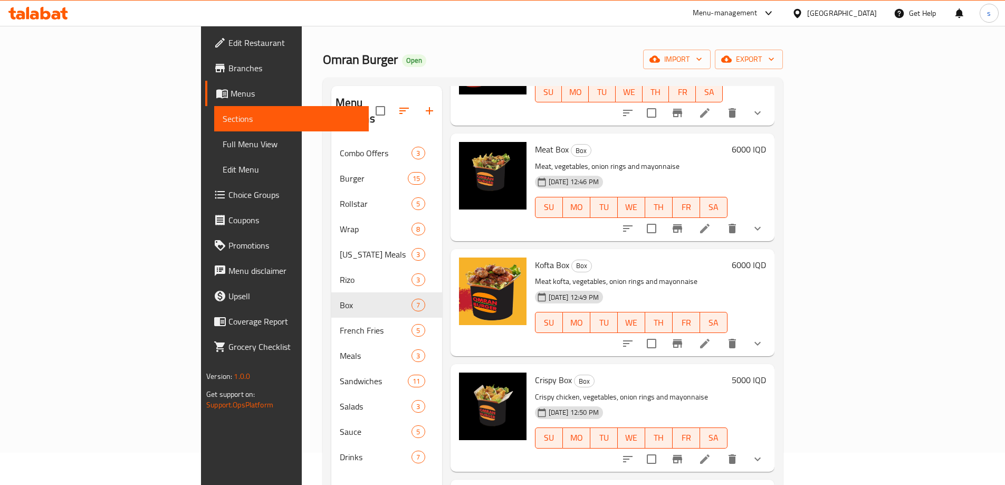
scroll to position [12, 0]
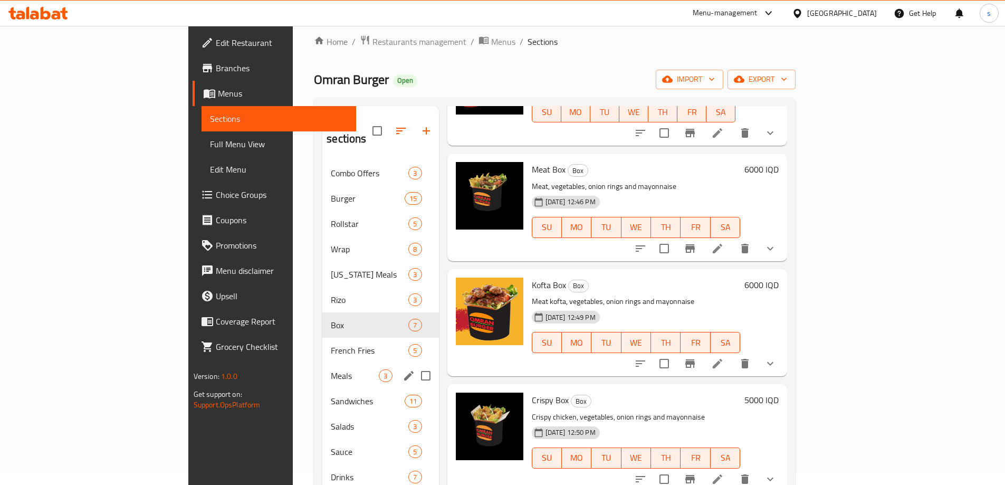
click at [331, 369] on span "Meals" at bounding box center [355, 375] width 48 height 13
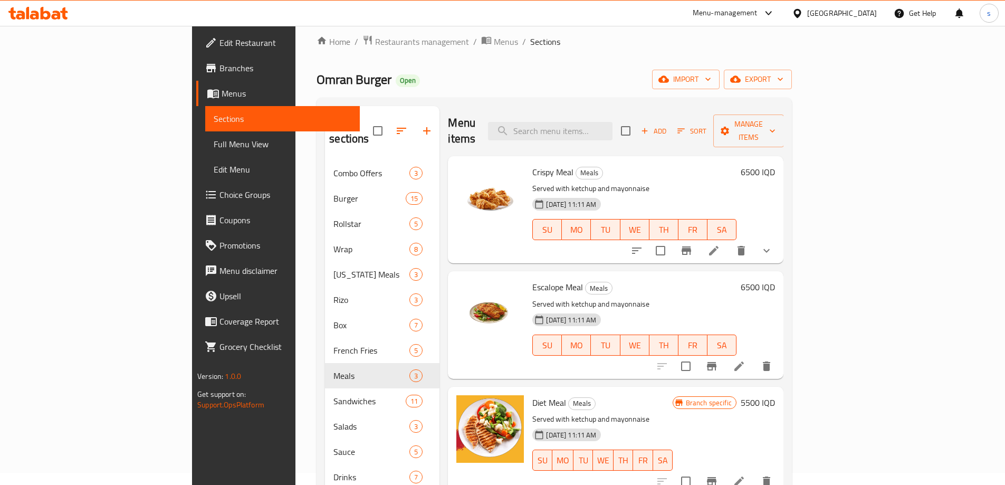
click at [222, 88] on span "Menus" at bounding box center [287, 93] width 130 height 13
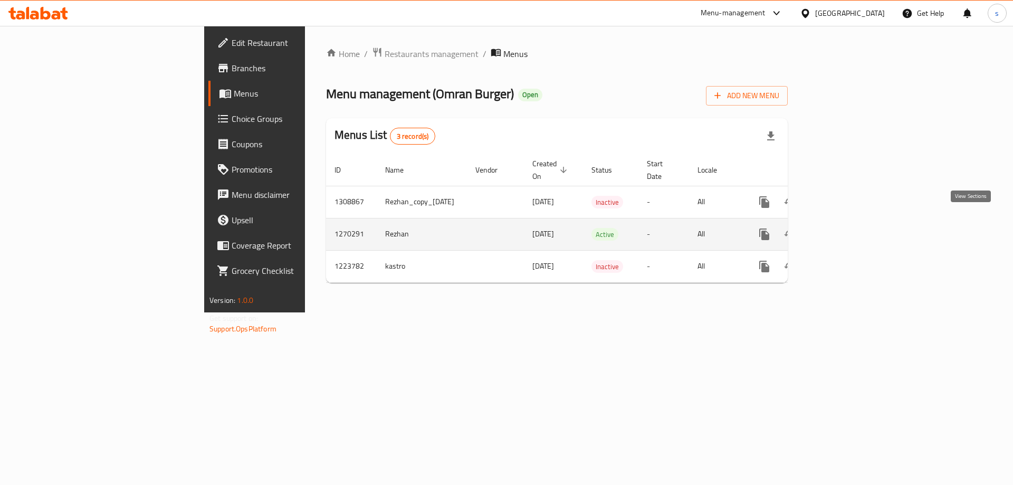
click at [847, 228] on icon "enhanced table" at bounding box center [840, 234] width 13 height 13
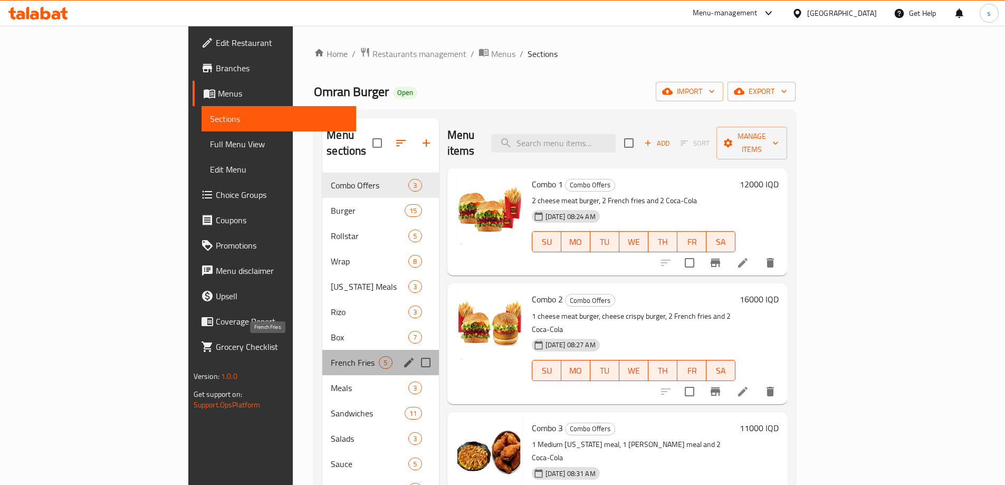
click at [331, 356] on span "French Fries" at bounding box center [355, 362] width 48 height 13
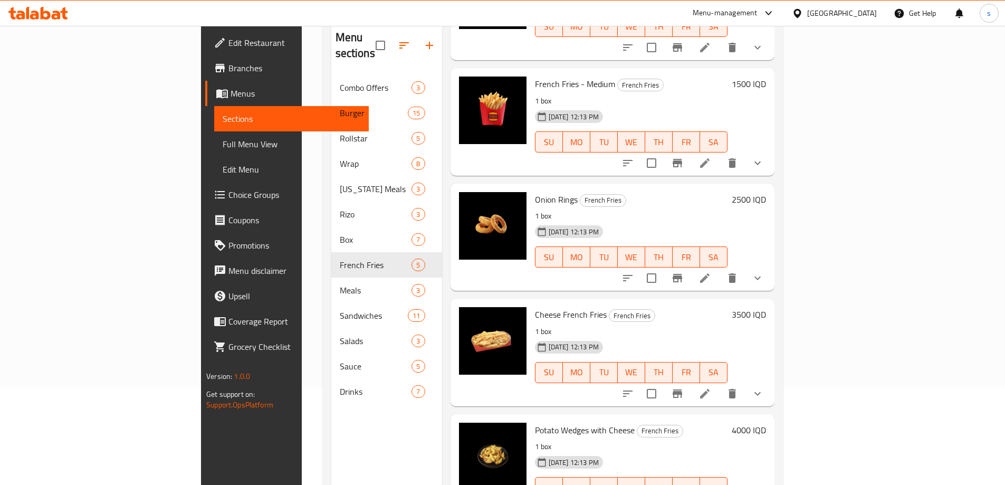
scroll to position [97, 0]
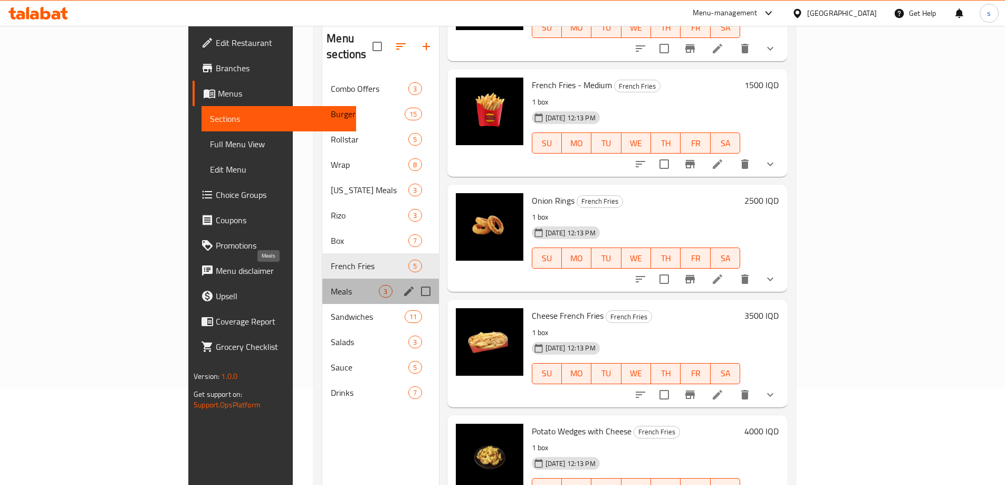
click at [331, 285] on span "Meals" at bounding box center [355, 291] width 48 height 13
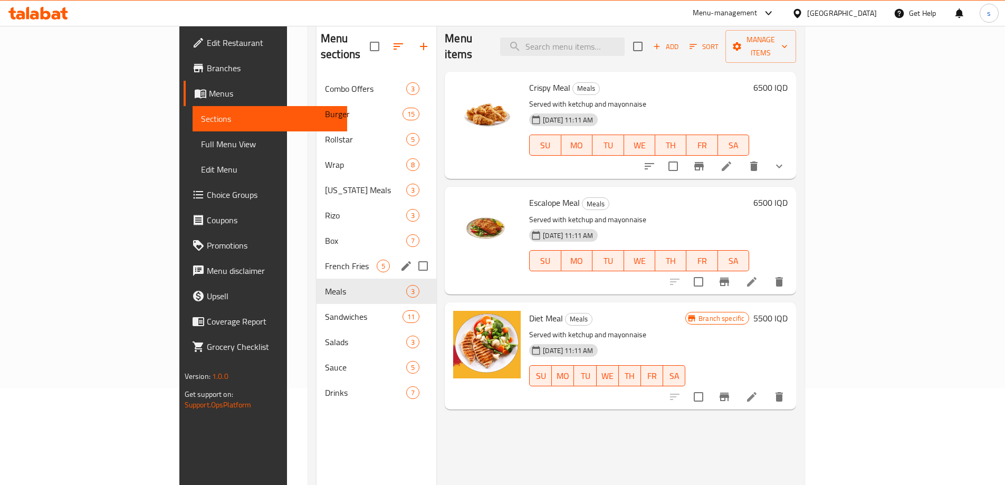
click at [316, 253] on div "French Fries 5" at bounding box center [376, 265] width 120 height 25
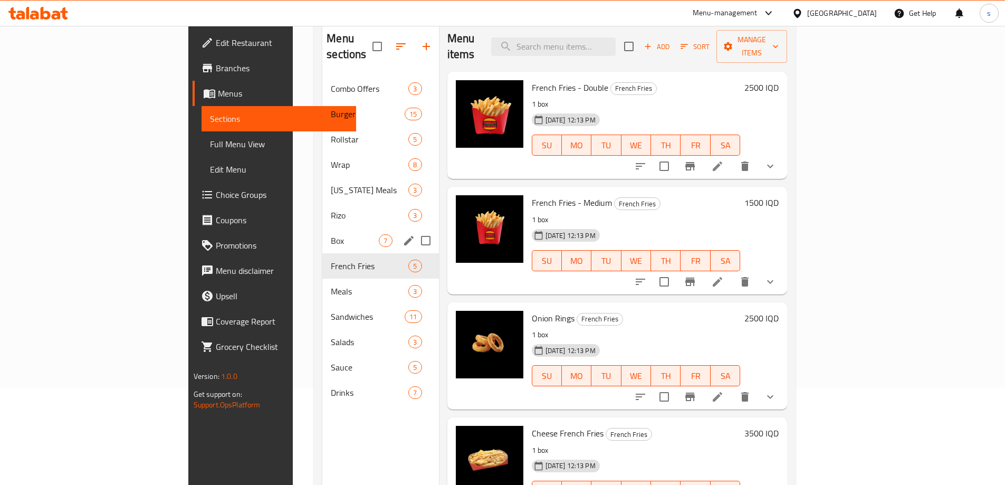
click at [322, 232] on div "Box 7" at bounding box center [380, 240] width 116 height 25
click at [331, 209] on span "Rizo" at bounding box center [370, 215] width 78 height 13
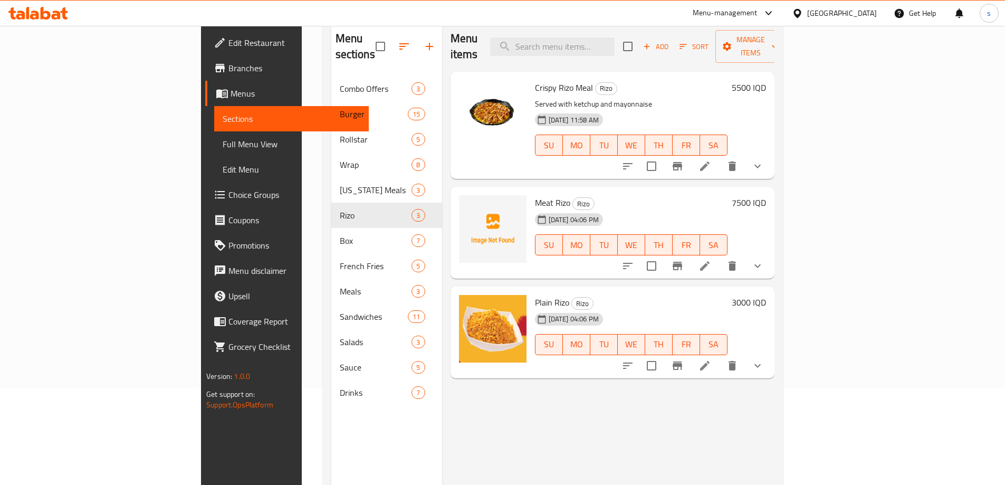
click at [340, 361] on span "Sauce" at bounding box center [376, 367] width 72 height 13
click at [331, 358] on div "Sauce 5" at bounding box center [386, 366] width 111 height 25
click at [340, 361] on span "Sauce" at bounding box center [376, 367] width 72 height 13
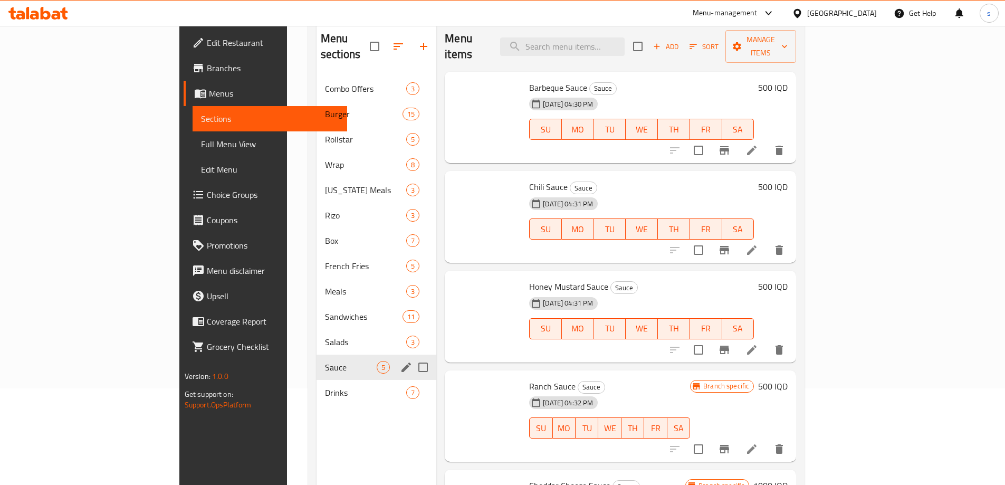
click at [325, 361] on span "Sauce" at bounding box center [351, 367] width 52 height 13
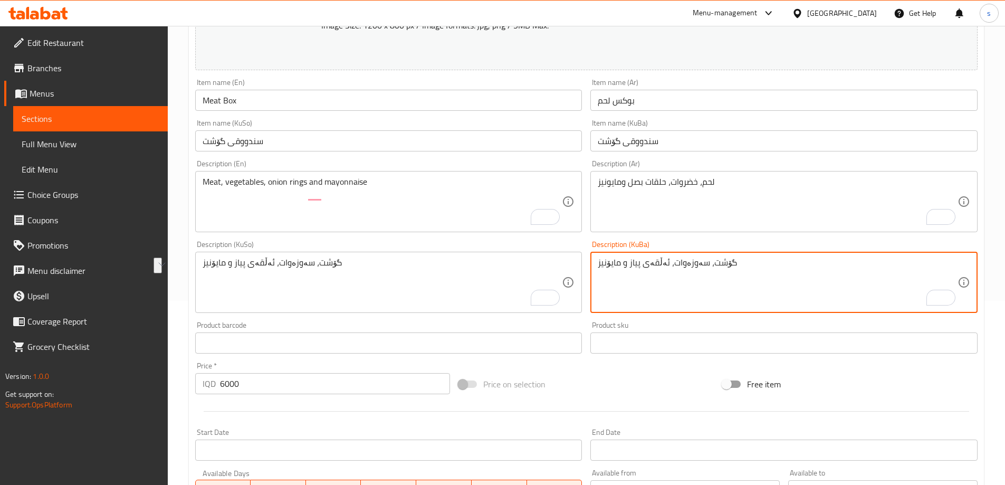
scroll to position [184, 0]
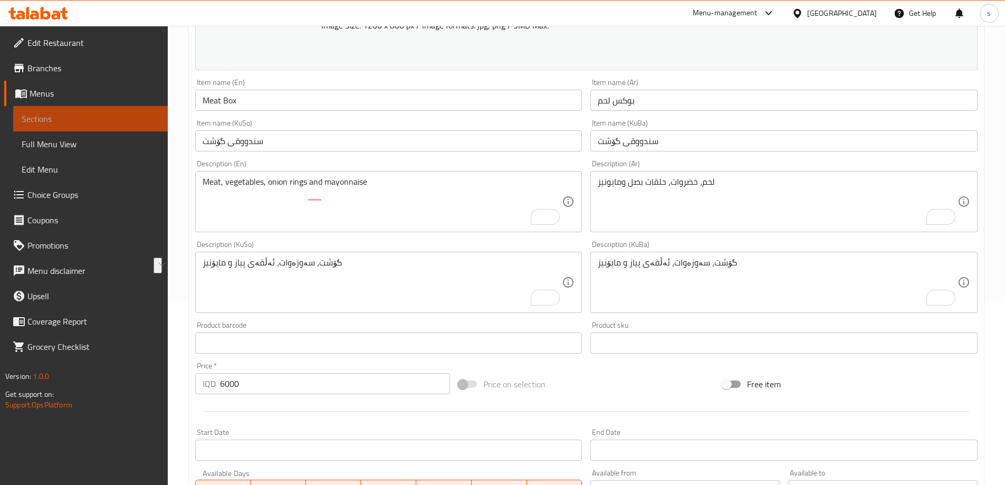
click at [113, 119] on span "Sections" at bounding box center [91, 118] width 138 height 13
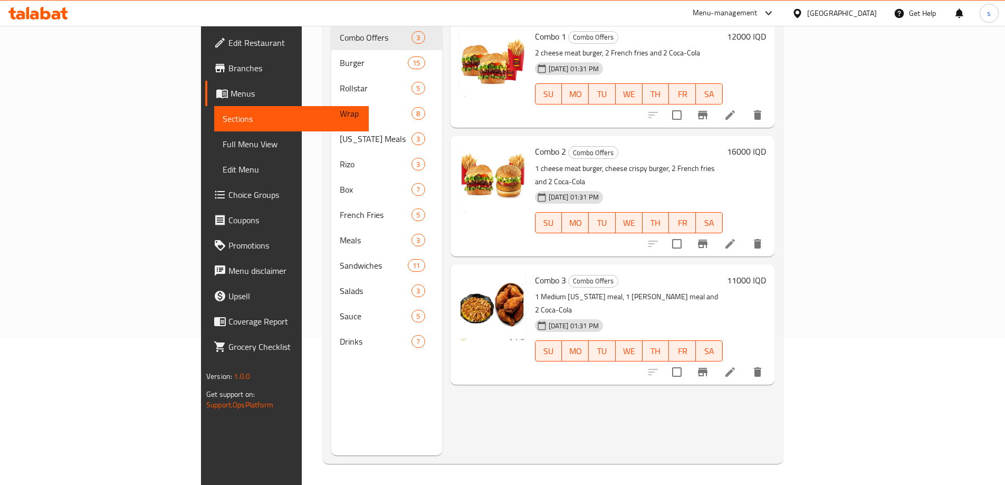
scroll to position [148, 0]
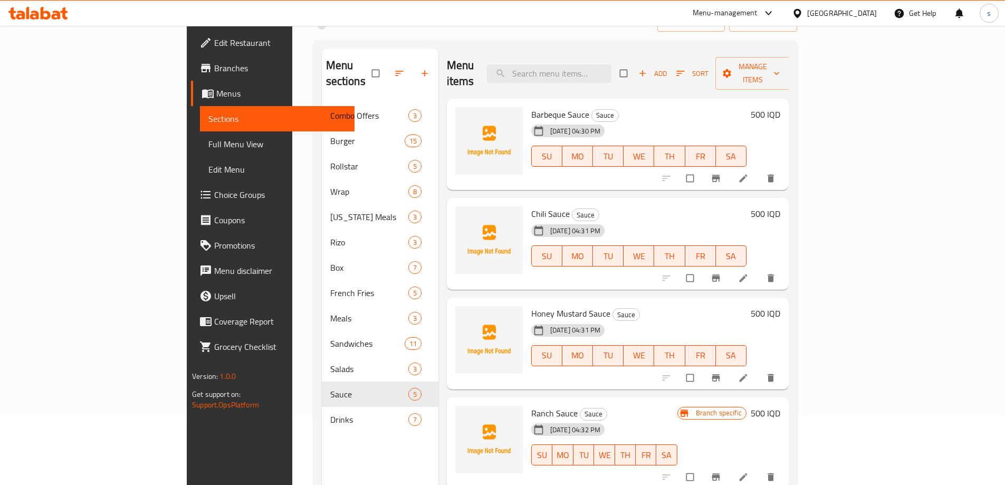
scroll to position [66, 0]
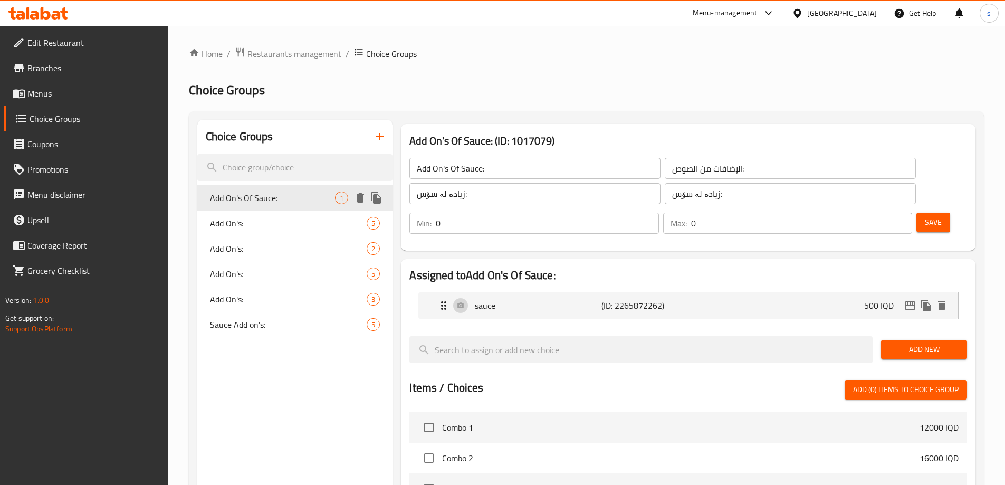
click at [262, 194] on span "Add On's Of Sauce:" at bounding box center [273, 197] width 126 height 13
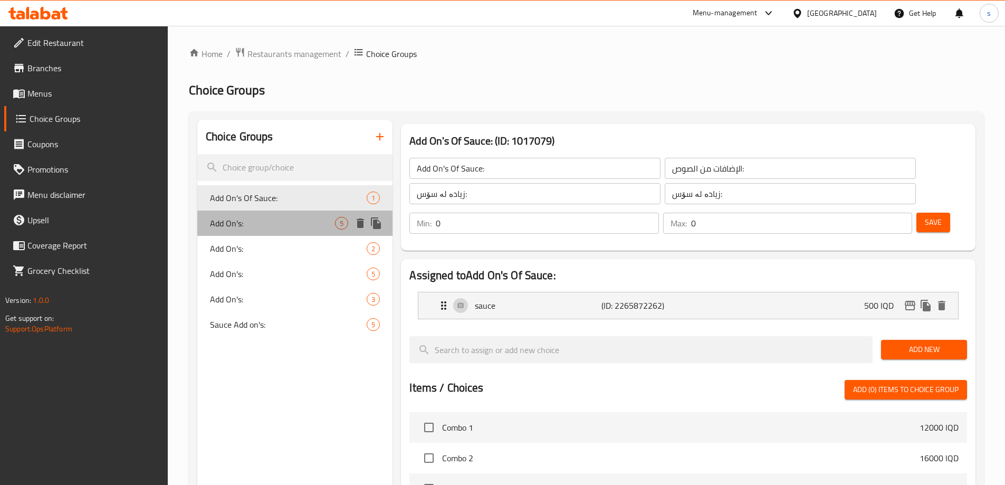
click at [266, 223] on span "Add On's:" at bounding box center [273, 223] width 126 height 13
type input "Add On's:"
type input "الأضافات:"
type input "زیادە:"
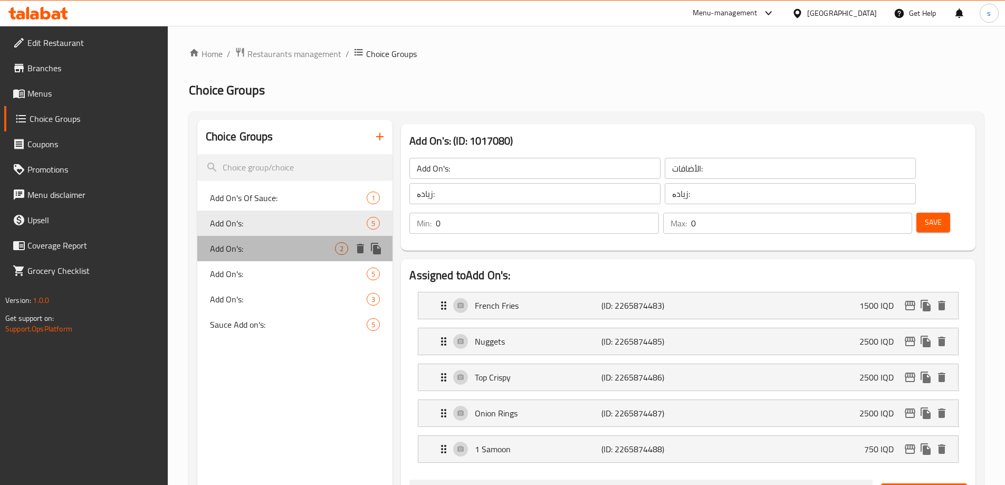
click at [240, 252] on span "Add On's:" at bounding box center [273, 248] width 126 height 13
type input "Add On's:"
type input "الإضافات:"
type input "زیادە:"
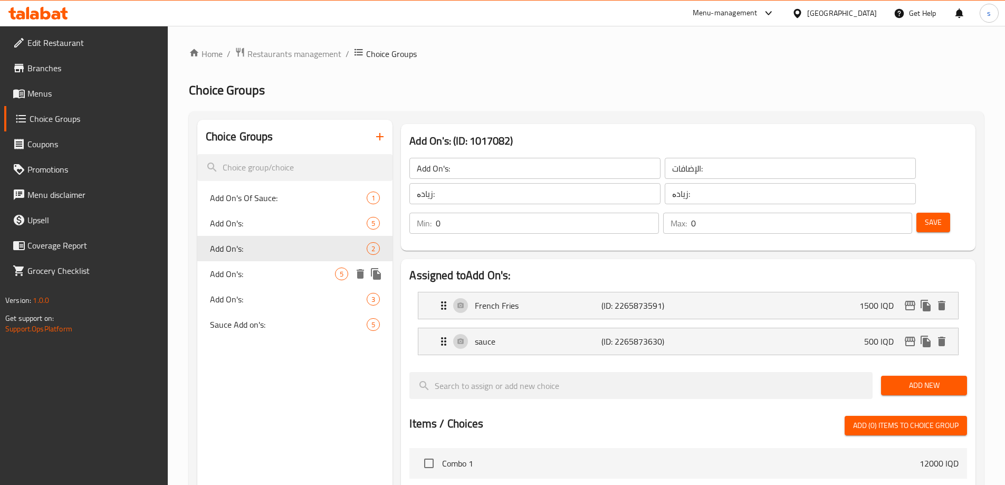
click at [253, 286] on div "Add On's: 3" at bounding box center [295, 298] width 196 height 25
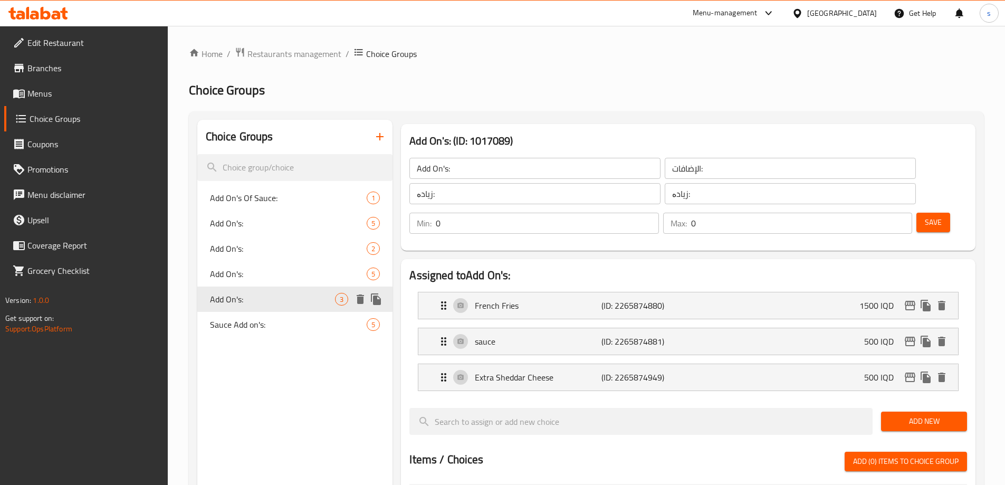
type input "Add On's:"
type input "الإضافات:"
type input "زیادە:"
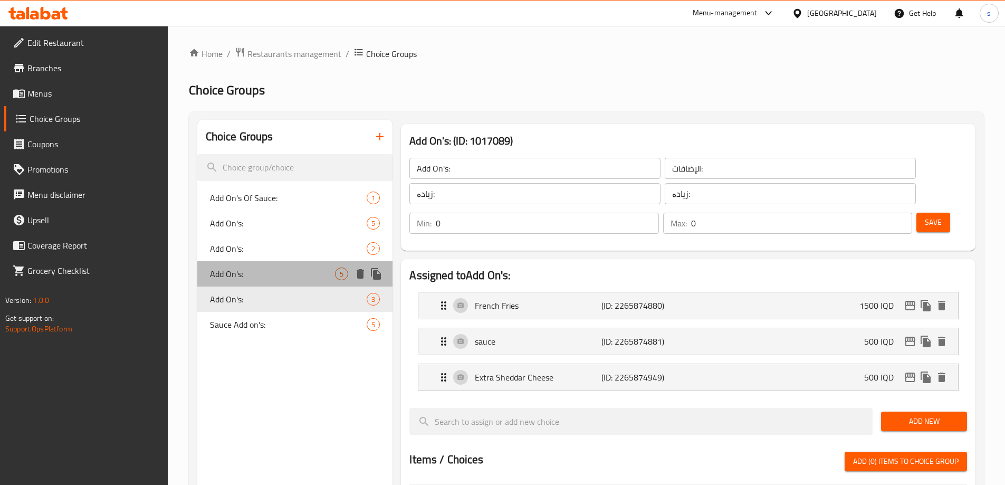
click at [255, 274] on span "Add On's:" at bounding box center [273, 273] width 126 height 13
type input "Add On's:"
type input "الأضافات:"
type input "زیادە:"
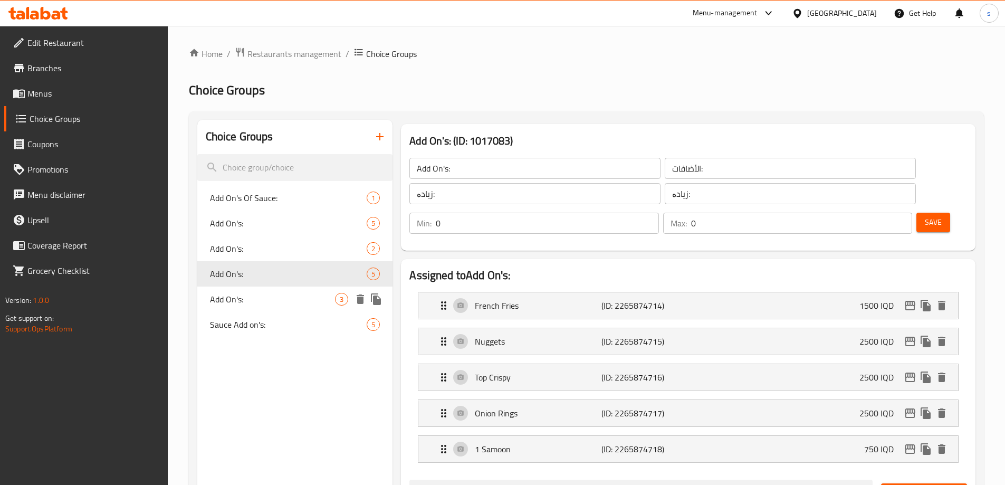
click at [255, 296] on span "Add On's:" at bounding box center [273, 299] width 126 height 13
type input "Add On's:"
type input "الإضافات:"
type input "زیادە:"
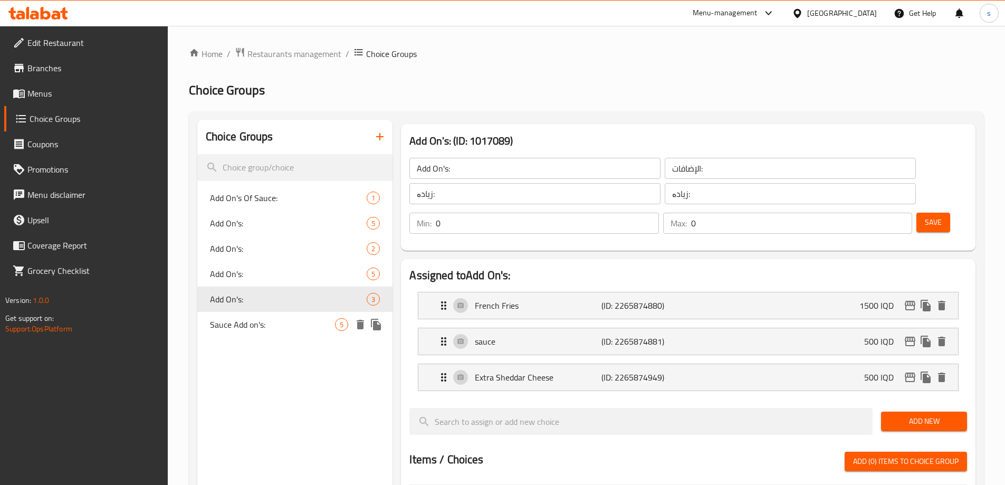
click at [251, 314] on div "Sauce Add on's: 5" at bounding box center [295, 324] width 196 height 25
type input "Sauce Add on's:"
type input "أضافات الصلصة:"
type input "زیادەی سۆس:"
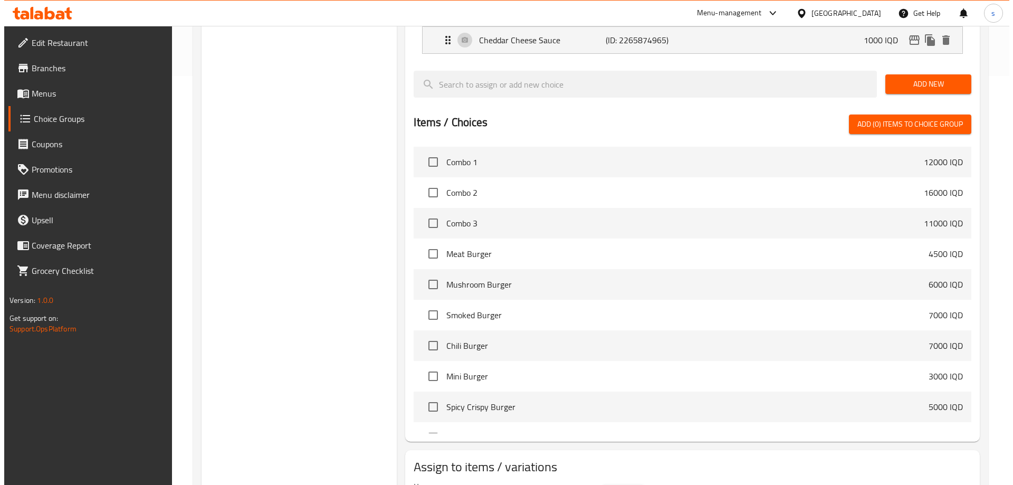
scroll to position [444, 0]
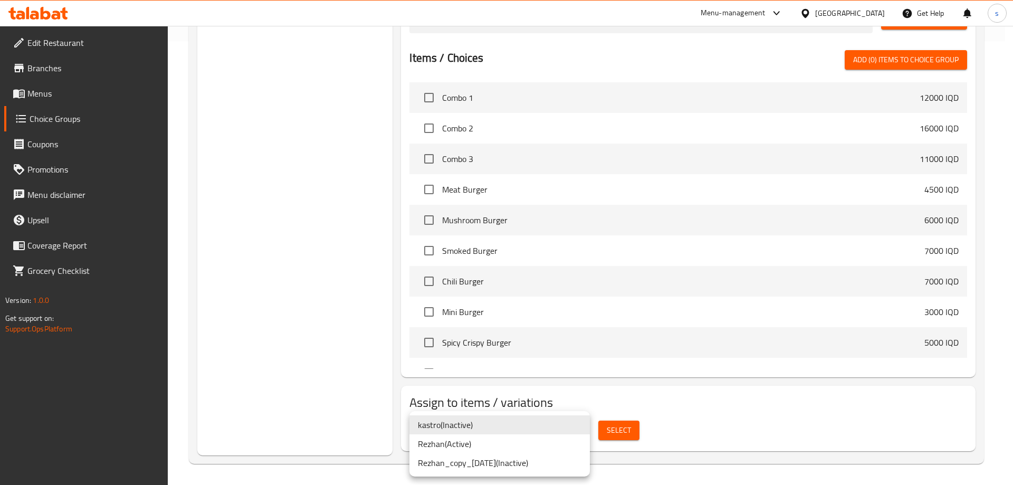
click at [531, 449] on li "Rezhan ( Active )" at bounding box center [499, 443] width 180 height 19
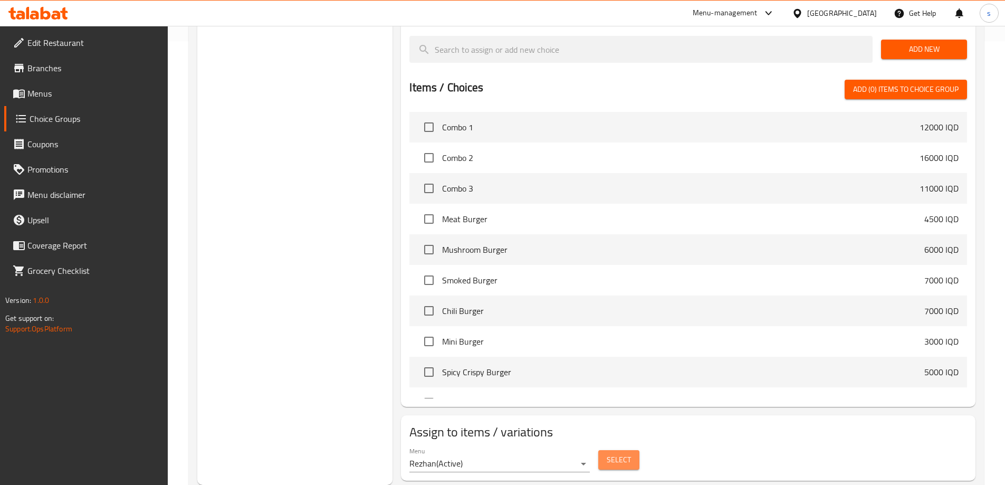
click at [613, 450] on button "Select" at bounding box center [618, 460] width 41 height 20
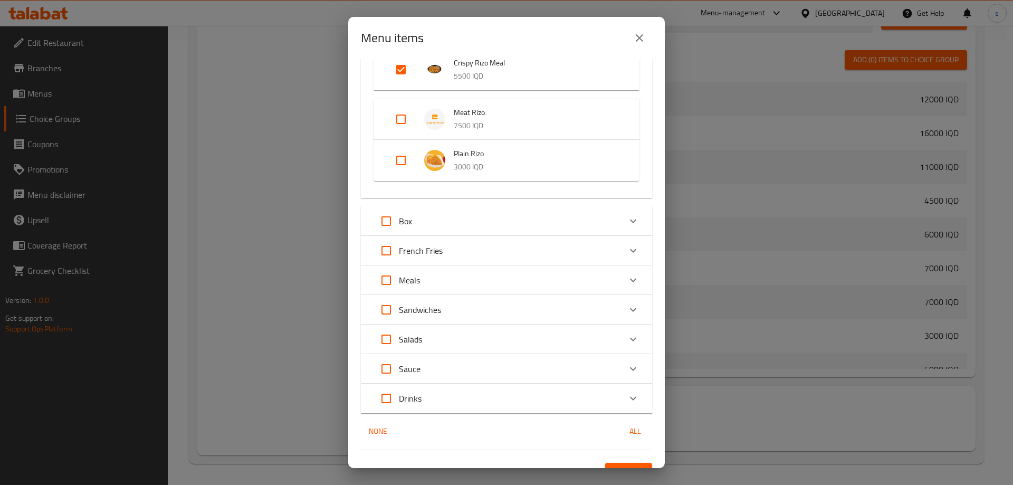
scroll to position [430, 0]
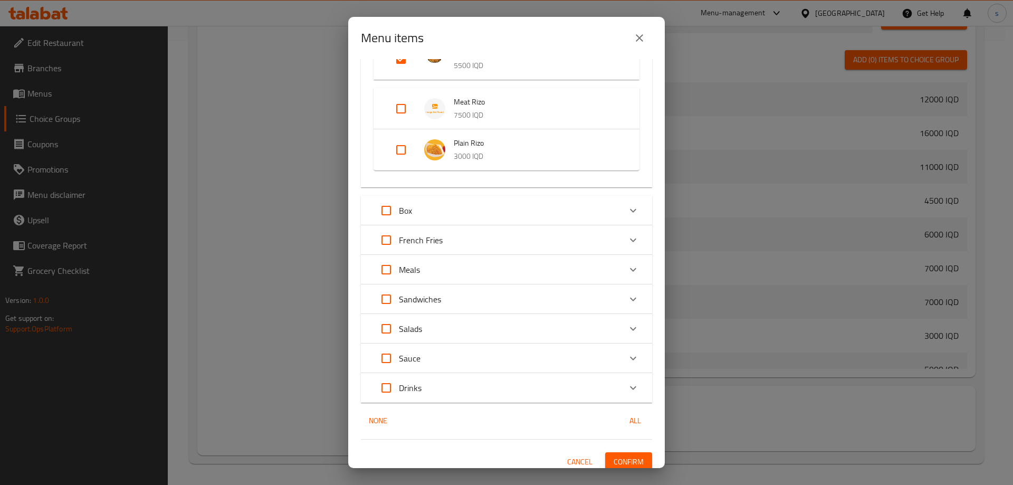
click at [466, 209] on div "Box" at bounding box center [496, 210] width 247 height 25
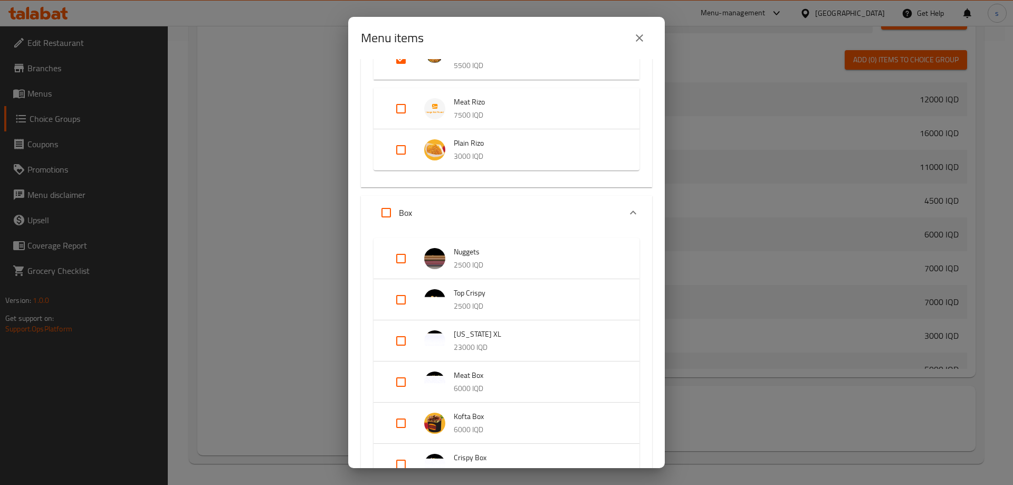
click at [383, 212] on input "Expand" at bounding box center [385, 212] width 25 height 25
checkbox input "true"
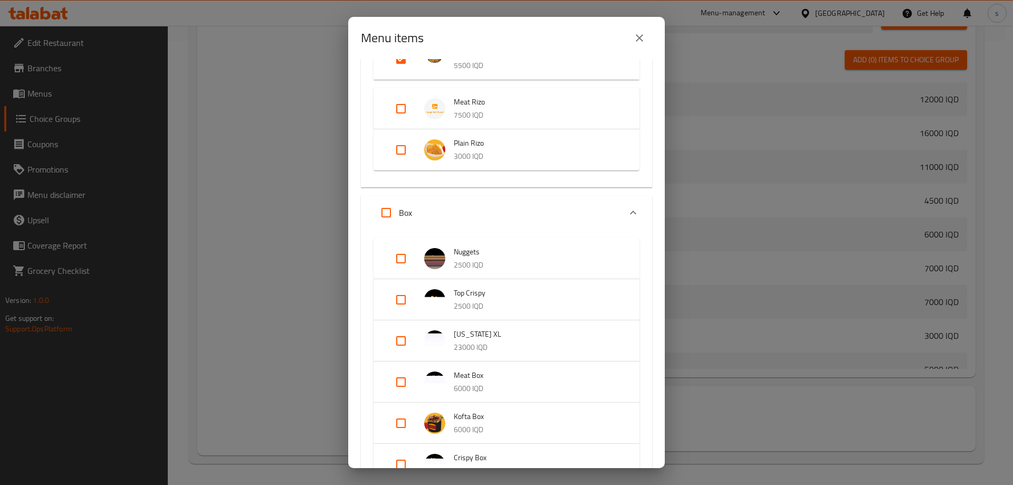
checkbox input "true"
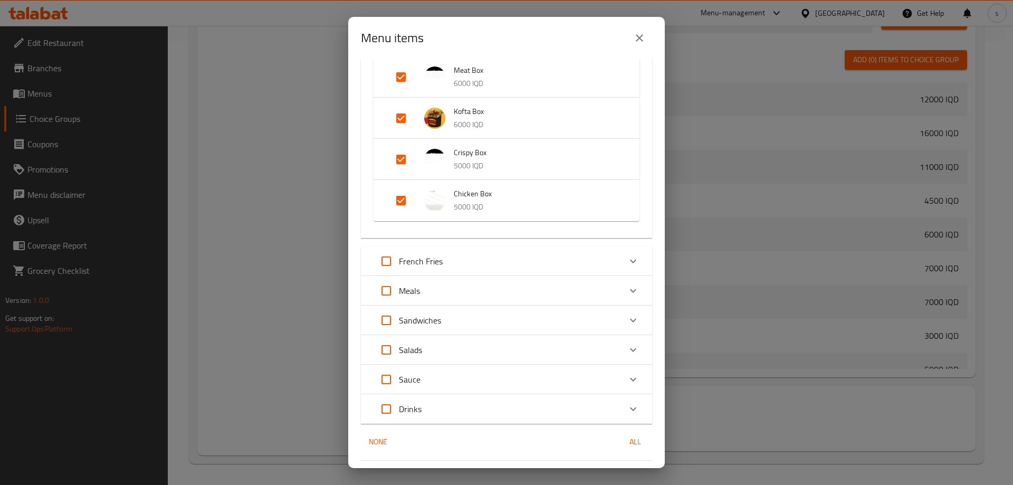
scroll to position [764, 0]
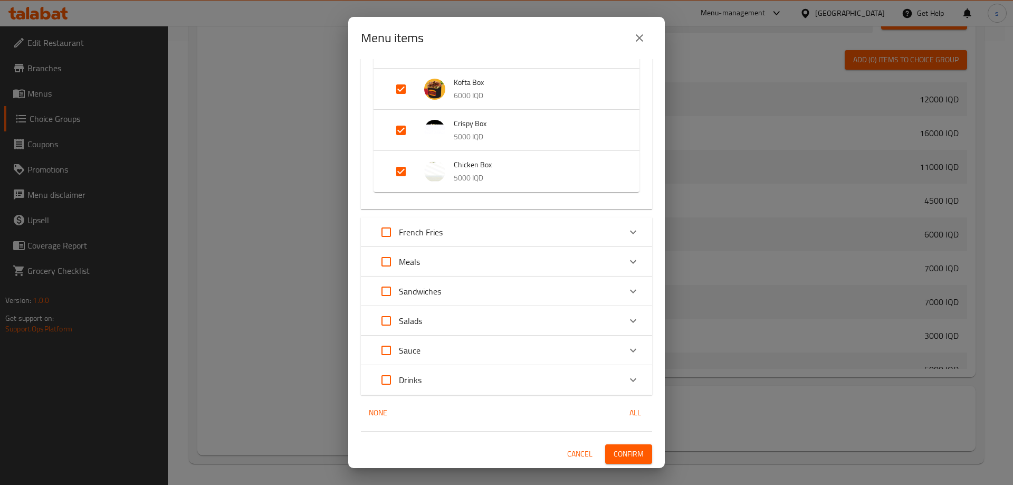
click at [445, 231] on div "French Fries" at bounding box center [496, 231] width 247 height 25
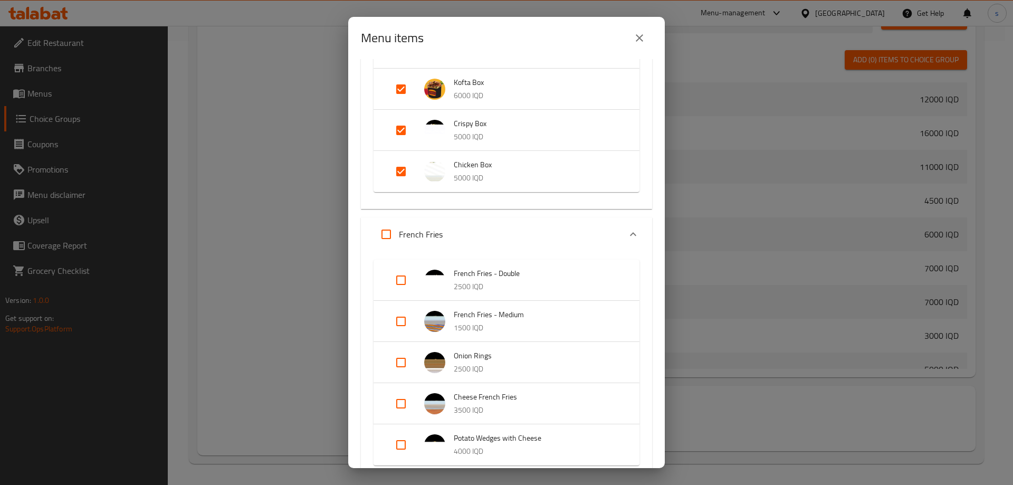
click at [383, 236] on input "Expand" at bounding box center [385, 234] width 25 height 25
checkbox input "true"
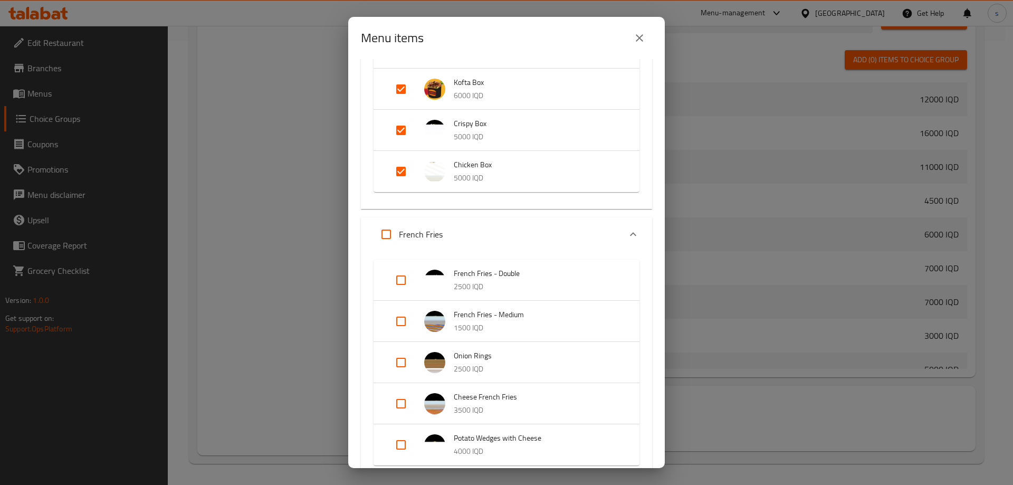
checkbox input "true"
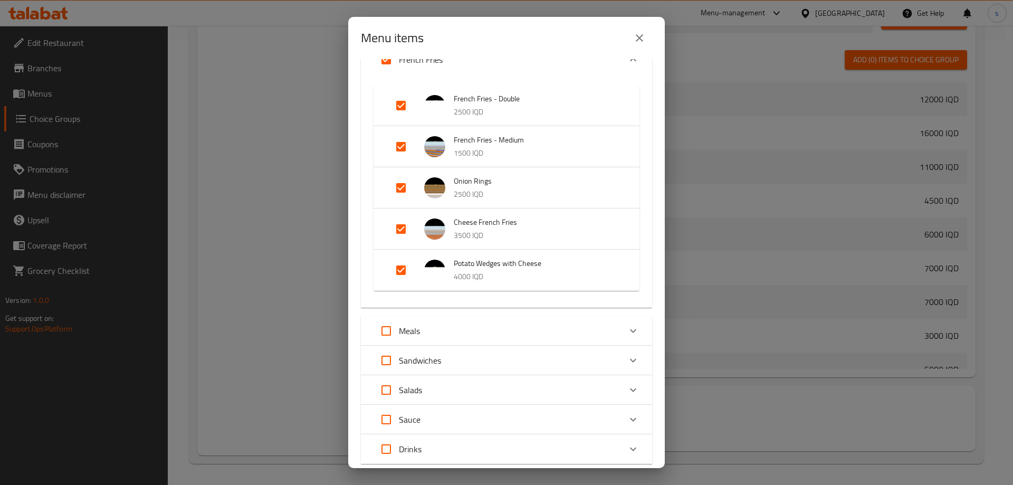
scroll to position [1008, 0]
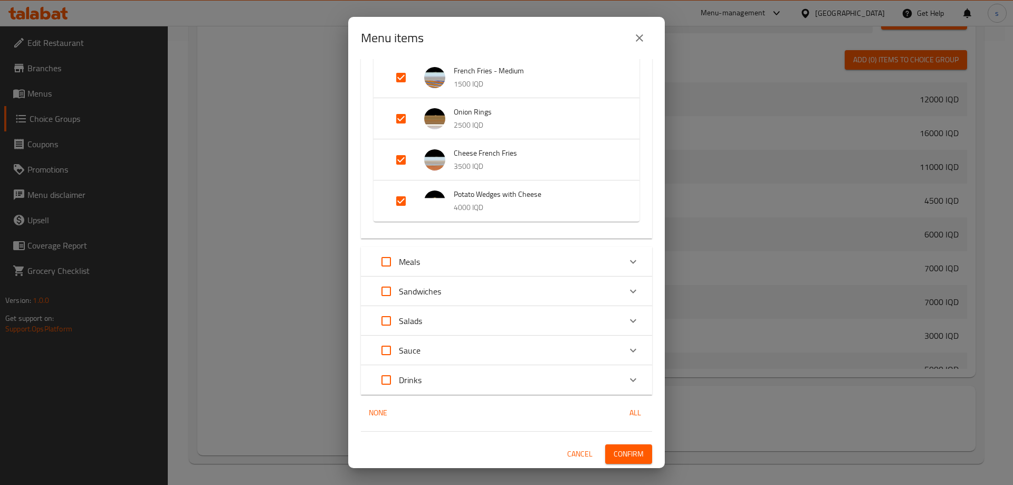
click at [486, 264] on div "Meals" at bounding box center [496, 261] width 247 height 25
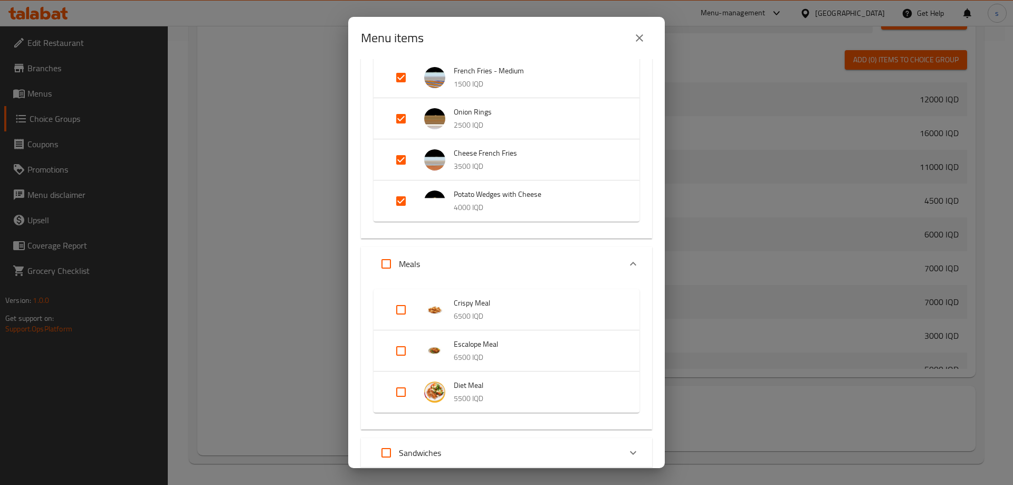
click at [399, 311] on input "Expand" at bounding box center [400, 309] width 25 height 25
checkbox input "true"
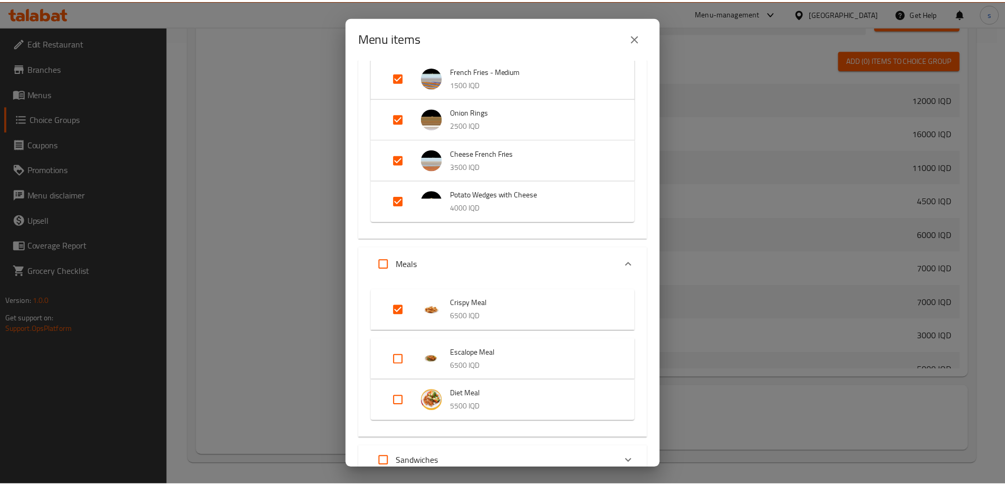
scroll to position [1178, 0]
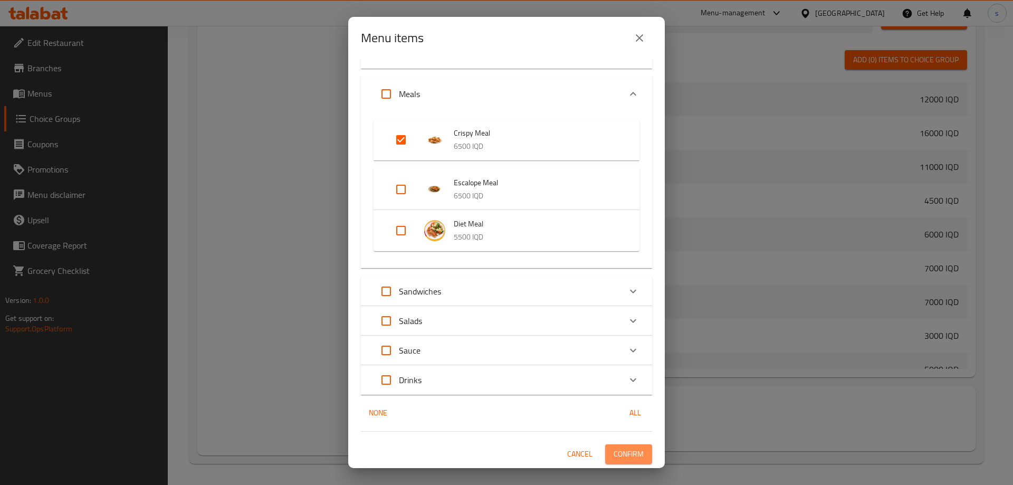
click at [613, 450] on span "Confirm" at bounding box center [628, 453] width 30 height 13
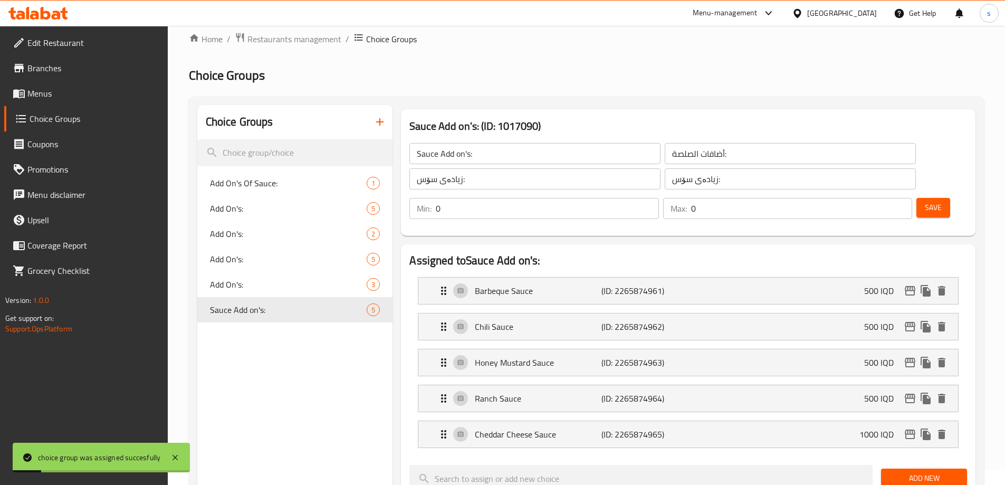
scroll to position [9, 0]
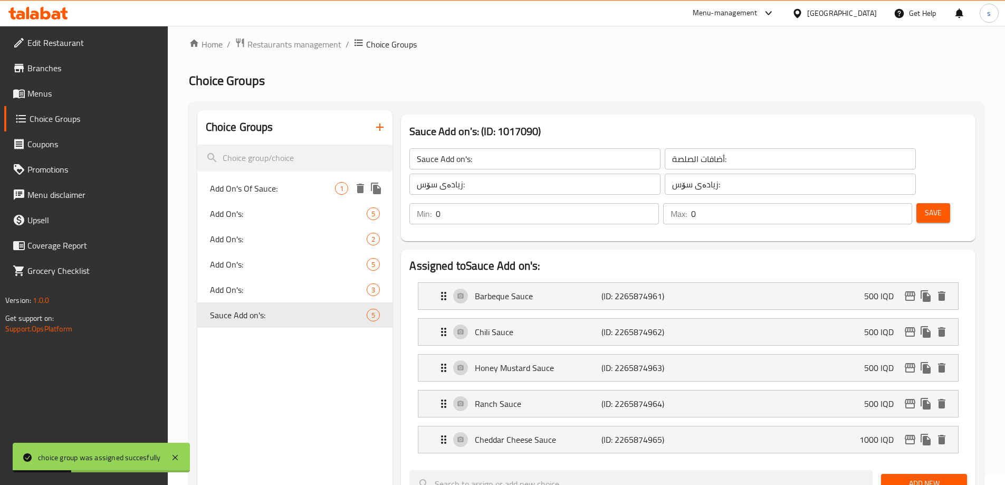
click at [281, 187] on span "Add On's Of Sauce:" at bounding box center [273, 188] width 126 height 13
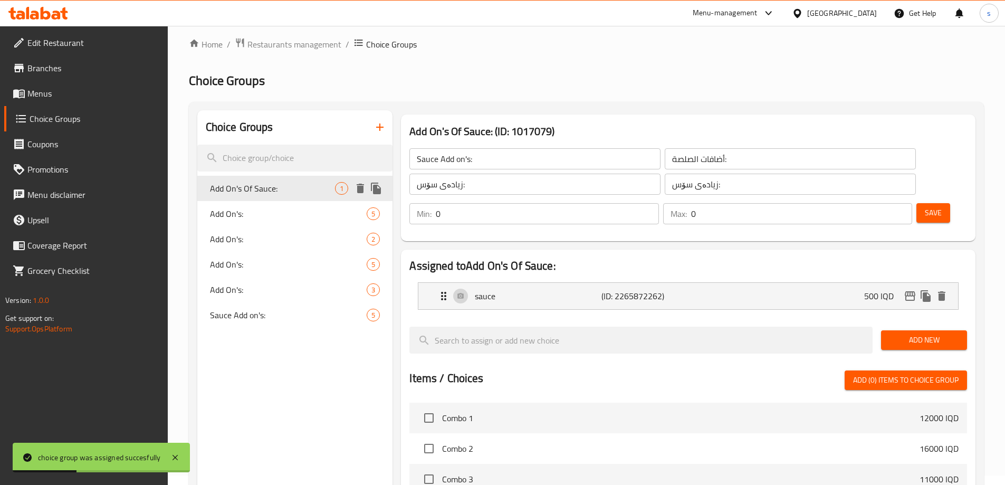
type input "Add On's Of Sauce:"
type input "الإضافات من الصوص:"
type input "زیادە لە سۆس:"
click at [504, 162] on input "Add On's Of Sauce:" at bounding box center [534, 158] width 251 height 21
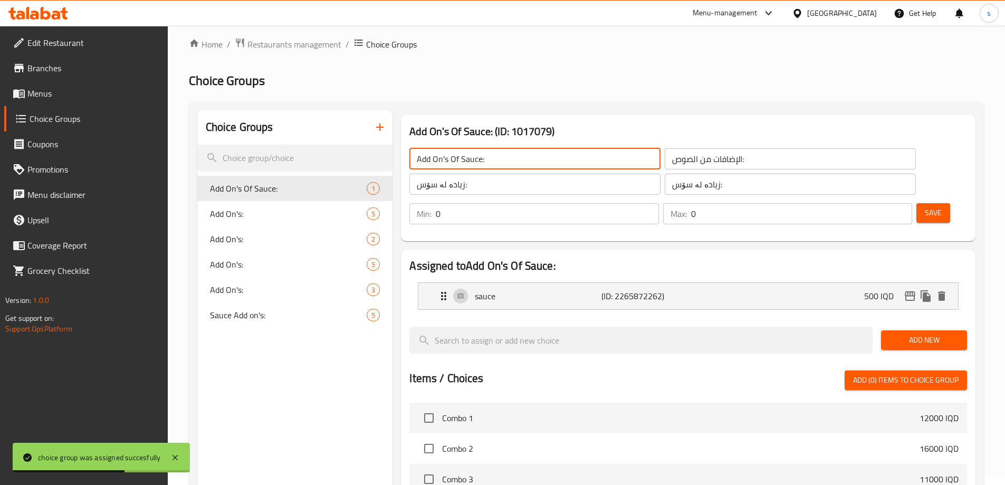
click at [504, 162] on input "Add On's Of Sauce:" at bounding box center [534, 158] width 251 height 21
click at [701, 161] on input "الإضافات من الصوص:" at bounding box center [790, 158] width 251 height 21
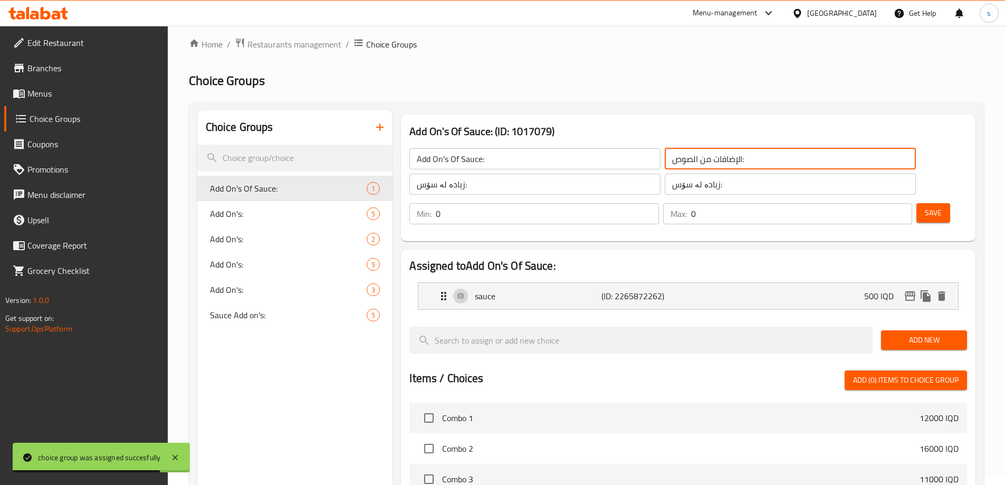
click at [701, 161] on input "الإضافات من الصوص:" at bounding box center [790, 158] width 251 height 21
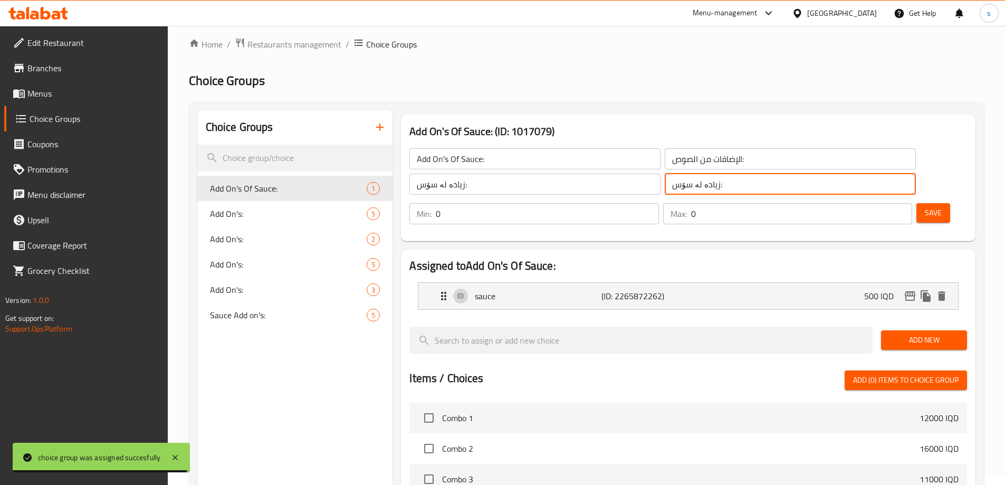
click at [669, 191] on input "زیادە لە سۆس:" at bounding box center [790, 184] width 251 height 21
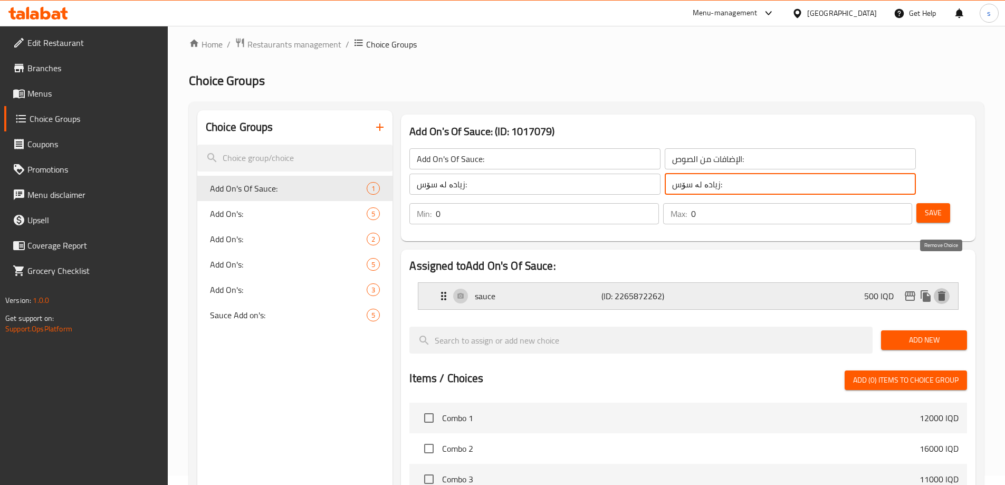
click at [943, 290] on icon "delete" at bounding box center [941, 296] width 13 height 13
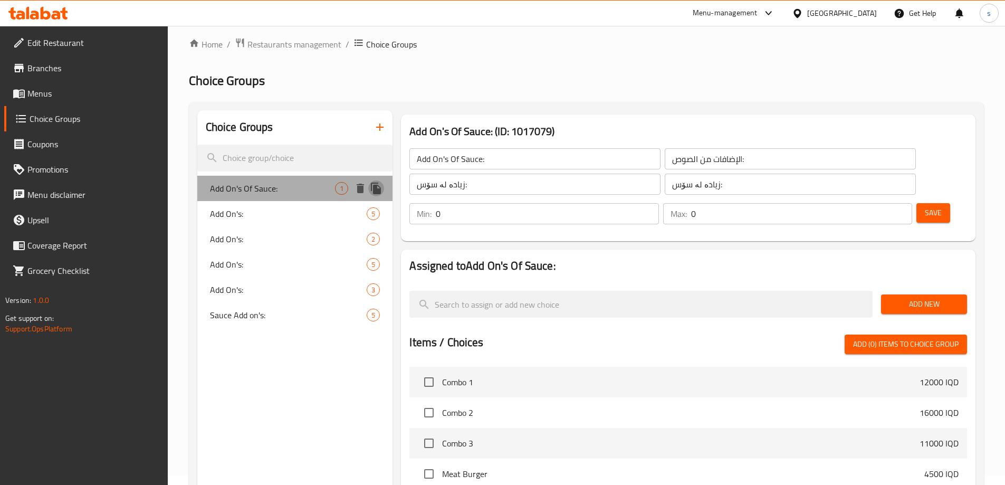
click at [378, 189] on icon "duplicate" at bounding box center [376, 189] width 10 height 12
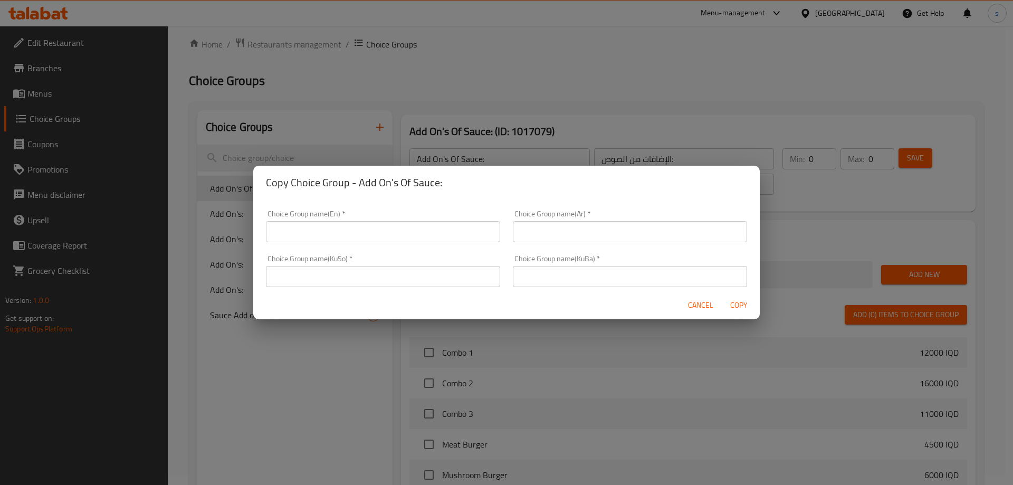
click at [711, 304] on span "Cancel" at bounding box center [700, 305] width 25 height 13
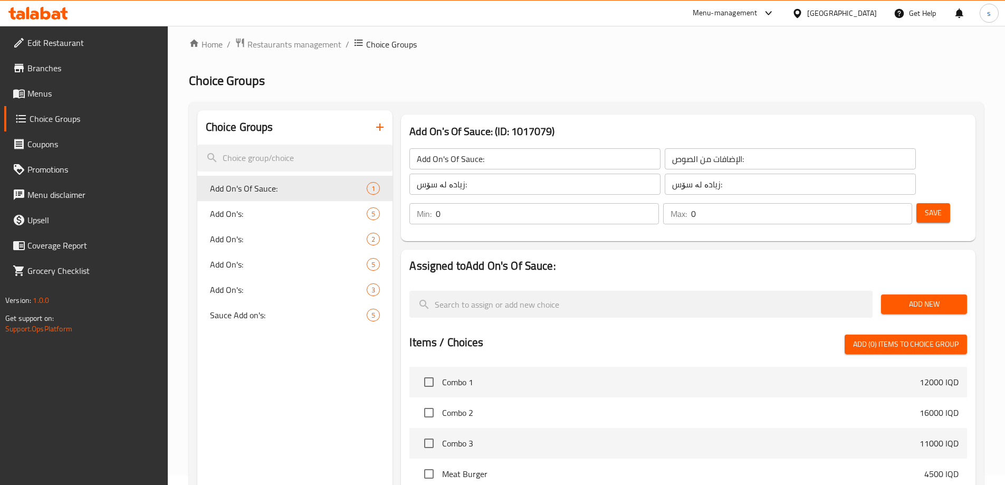
click at [350, 188] on span "Add On's Of Sauce:" at bounding box center [288, 188] width 157 height 13
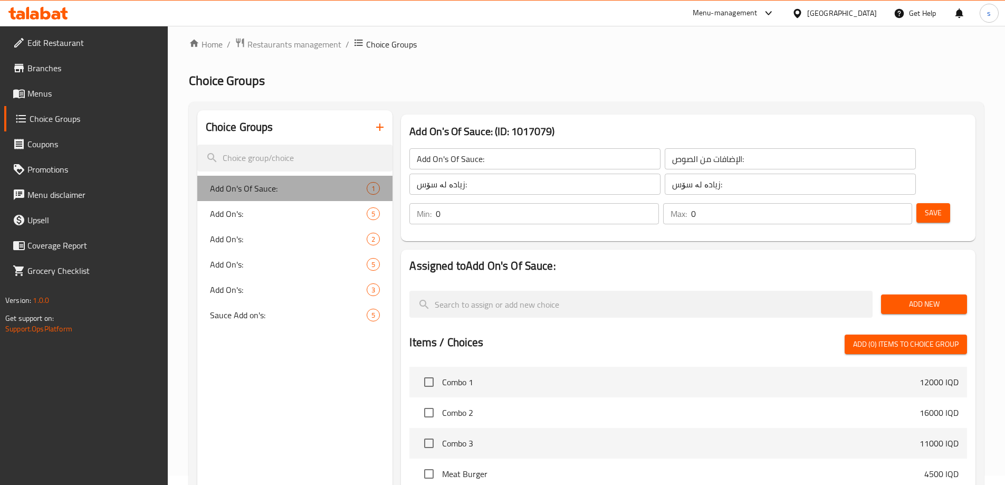
click at [388, 187] on div "Add On's Of Sauce: 1" at bounding box center [295, 188] width 196 height 25
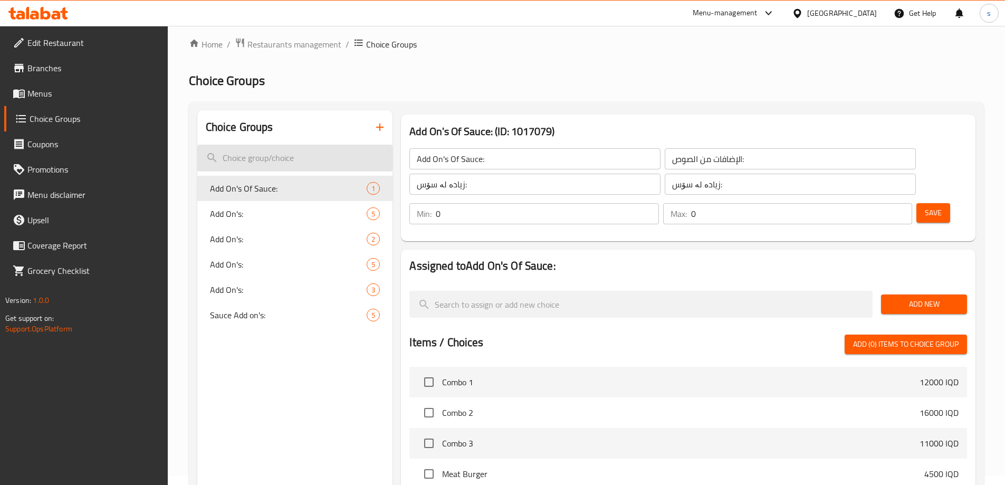
click at [350, 158] on input "search" at bounding box center [295, 158] width 196 height 27
click at [364, 188] on icon "delete" at bounding box center [360, 188] width 13 height 13
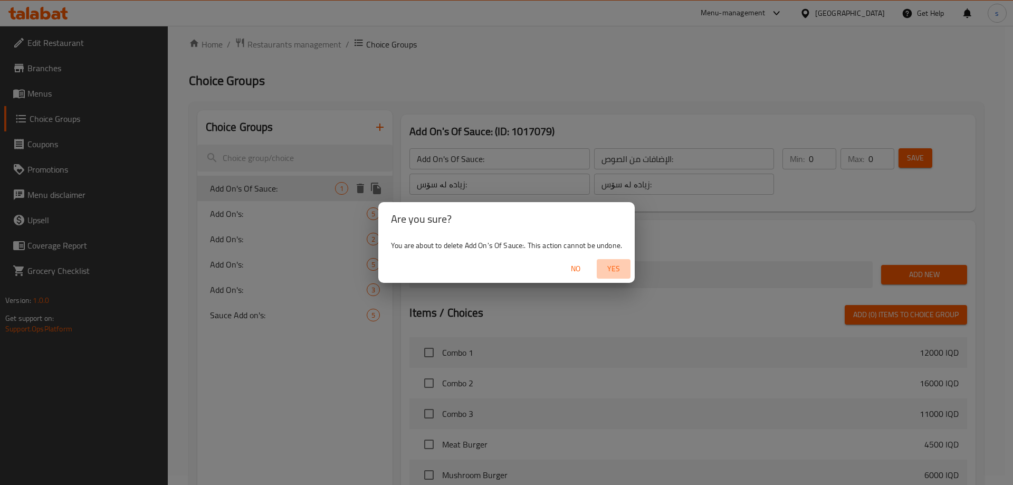
click at [621, 267] on span "Yes" at bounding box center [613, 268] width 25 height 13
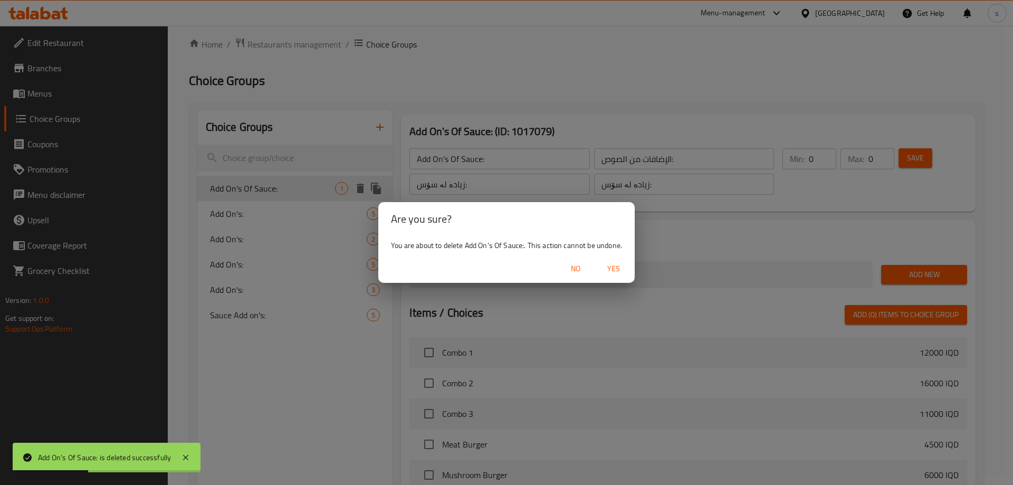
type input "Add On's:"
type input "الأضافات:"
type input "زیادە:"
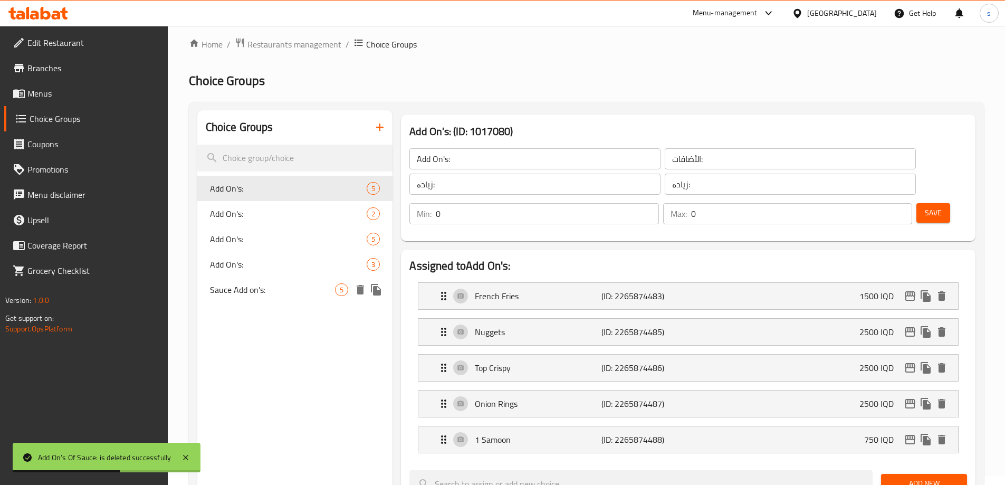
click at [294, 286] on span "Sauce Add on's:" at bounding box center [273, 289] width 126 height 13
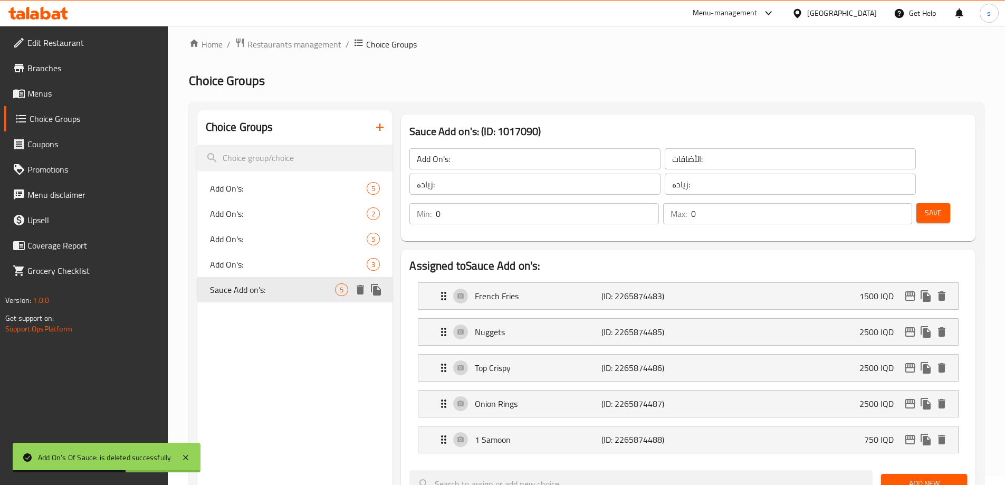
type input "Sauce Add on's:"
type input "أضافات الصلصة:"
type input "زیادەی سۆس:"
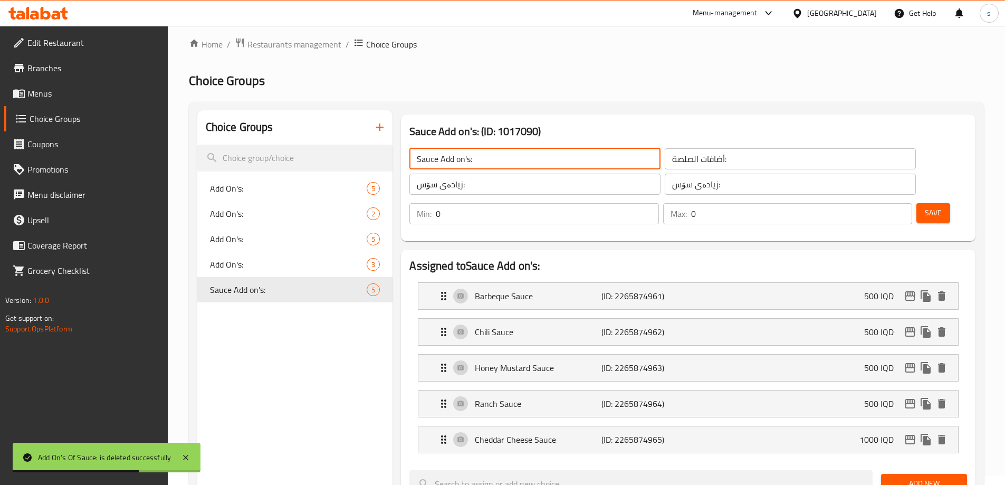
click at [528, 156] on input "Sauce Add on's:" at bounding box center [534, 158] width 251 height 21
paste input "Add On's Of Sauce"
type input "Add On's Of Sauce:"
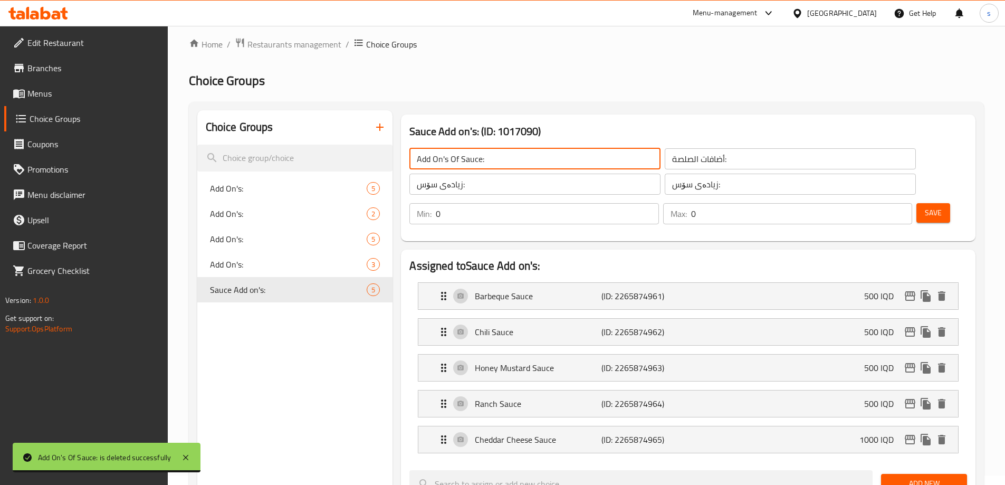
click at [665, 153] on input "أضافات الصلصة:" at bounding box center [790, 158] width 251 height 21
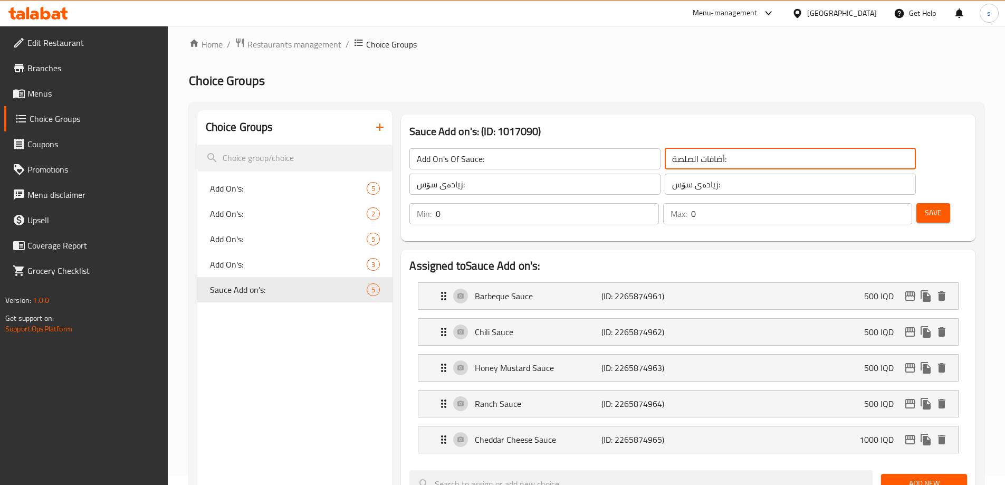
click at [665, 153] on input "أضافات الصلصة:" at bounding box center [790, 158] width 251 height 21
paste input "لإضافات من الصوص:"
type input "الإضافات من الصوص:"
click at [459, 188] on input "زیادەی سۆس:" at bounding box center [534, 184] width 251 height 21
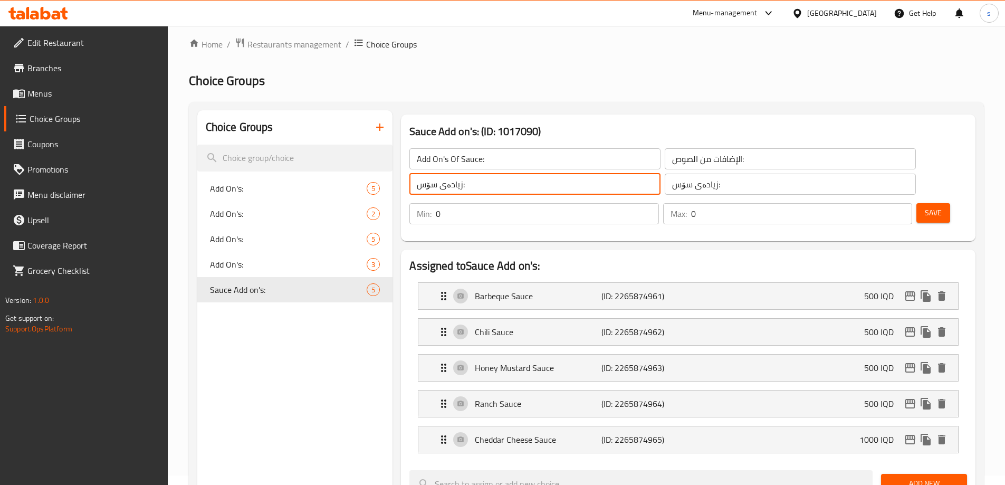
click at [459, 188] on input "زیادەی سۆس:" at bounding box center [534, 184] width 251 height 21
paste input "لە"
type input "زیادە لە سۆس:"
click at [665, 182] on input "زیادەی سۆس:" at bounding box center [790, 184] width 251 height 21
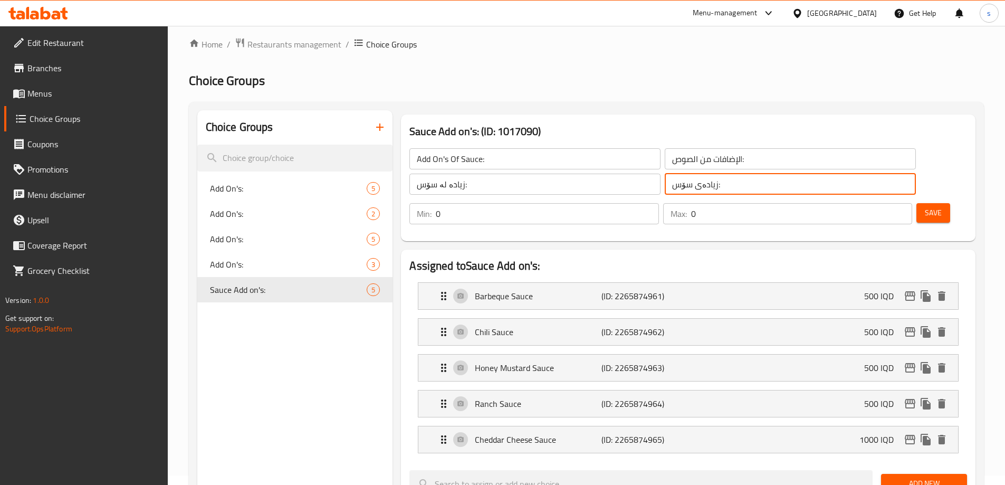
click at [665, 182] on input "زیادەی سۆس:" at bounding box center [790, 184] width 251 height 21
paste input "لە"
type input "زیادە لە سۆس:"
click at [925, 206] on span "Save" at bounding box center [933, 212] width 17 height 13
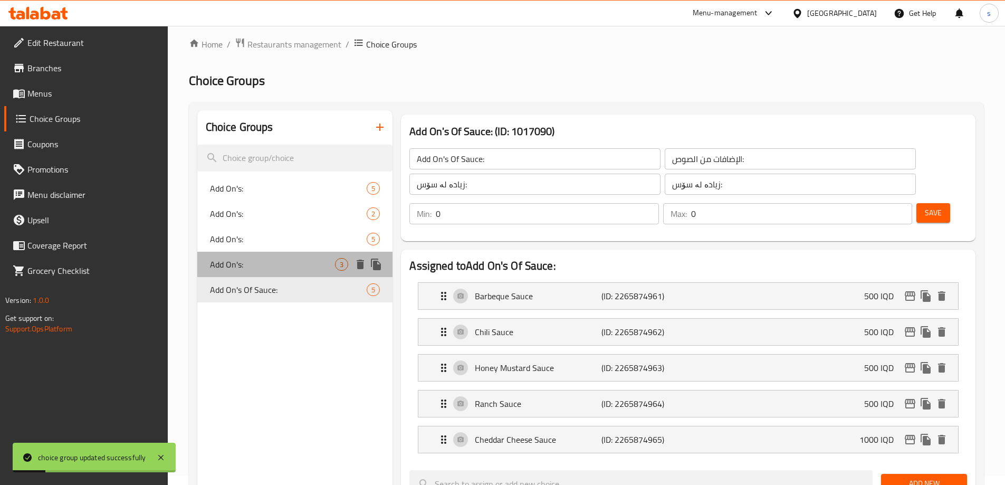
click at [271, 264] on span "Add On's:" at bounding box center [273, 264] width 126 height 13
type input "Add On's:"
type input "الإضافات:"
type input "زیادە:"
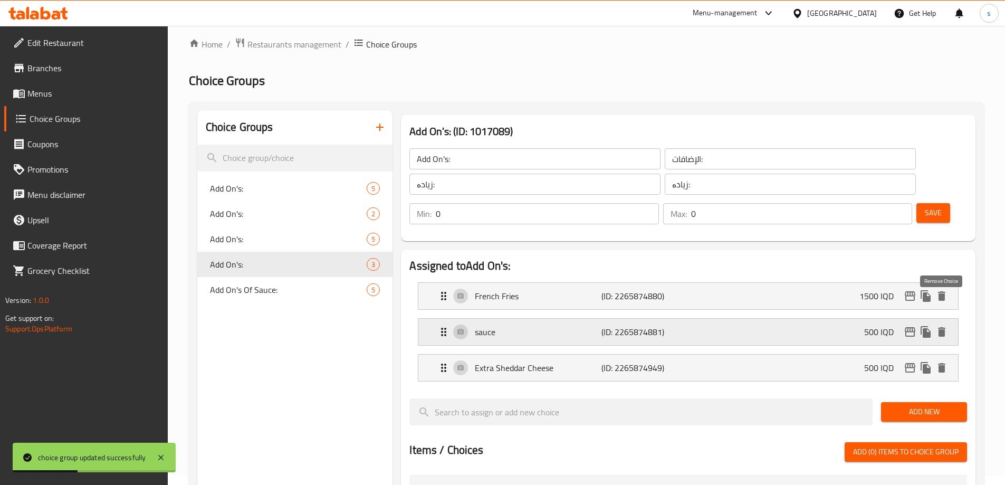
click at [943, 327] on icon "delete" at bounding box center [941, 331] width 7 height 9
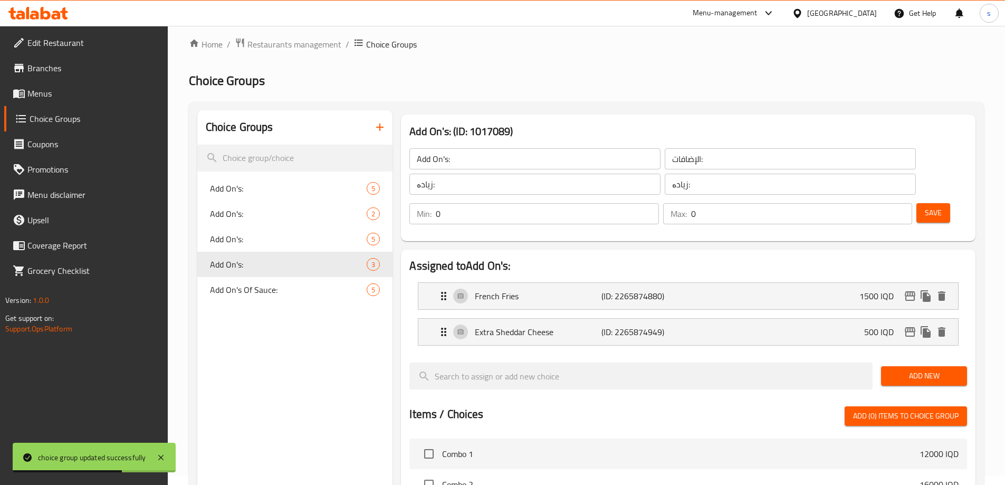
click at [925, 203] on button "Save" at bounding box center [933, 213] width 34 height 20
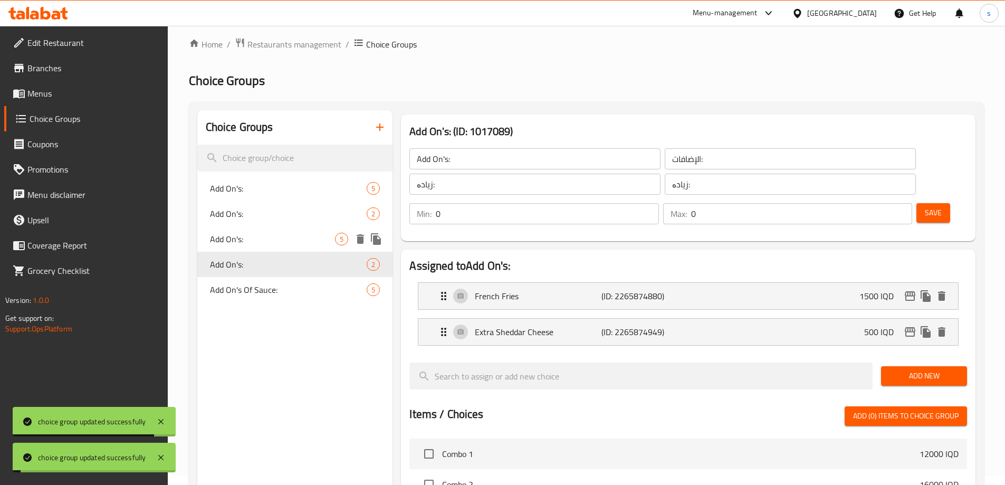
click at [250, 247] on div "Add On's: 5" at bounding box center [295, 238] width 196 height 25
type input "Add On's:"
type input "الأضافات:"
type input "زیادە:"
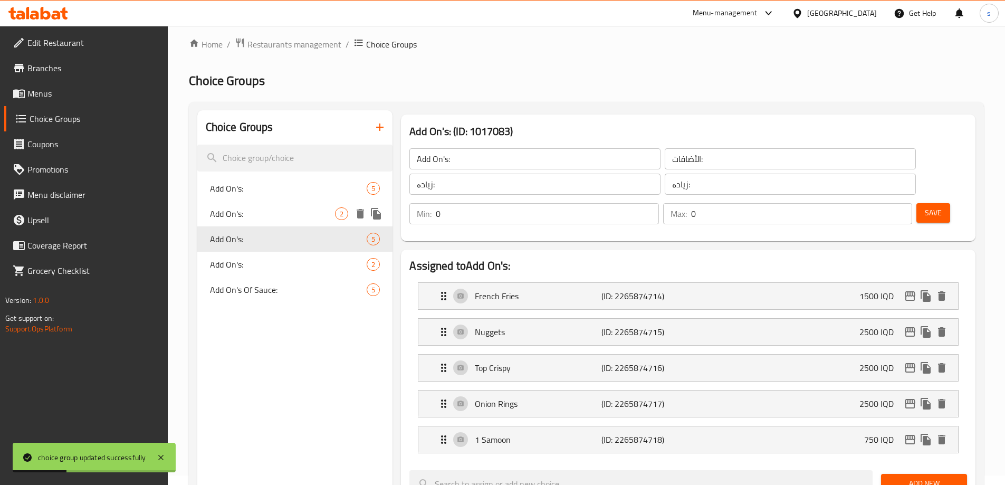
click at [255, 215] on span "Add On's:" at bounding box center [273, 213] width 126 height 13
type input "Add On's:"
type input "الإضافات:"
type input "زیادە:"
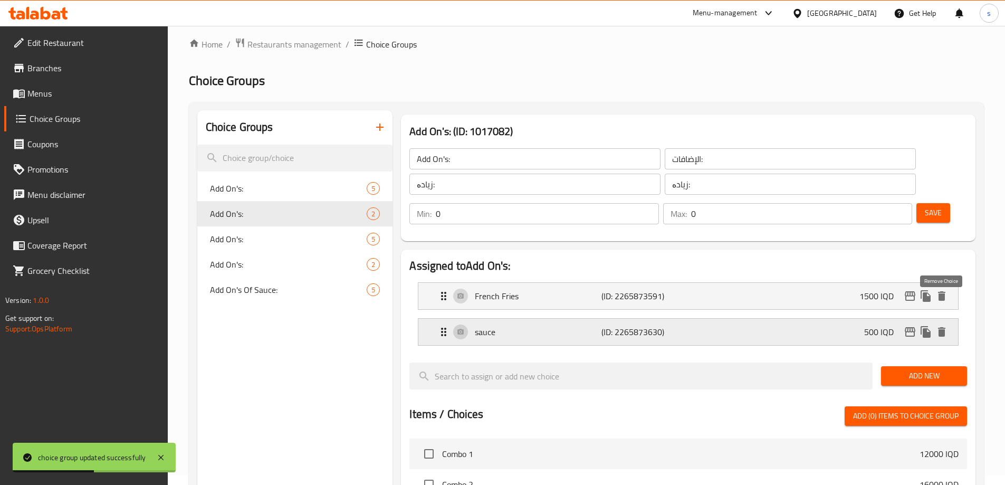
click at [938, 327] on icon "delete" at bounding box center [941, 331] width 7 height 9
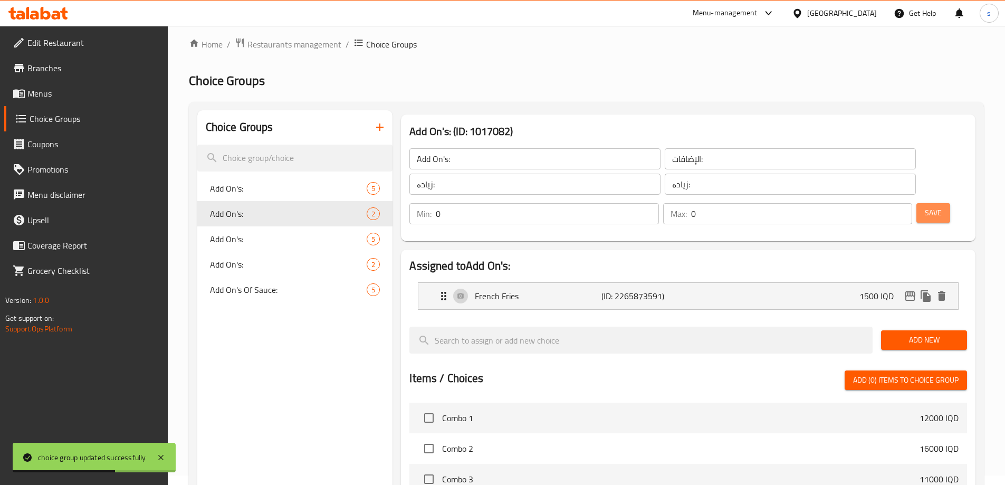
click at [925, 206] on span "Save" at bounding box center [933, 212] width 17 height 13
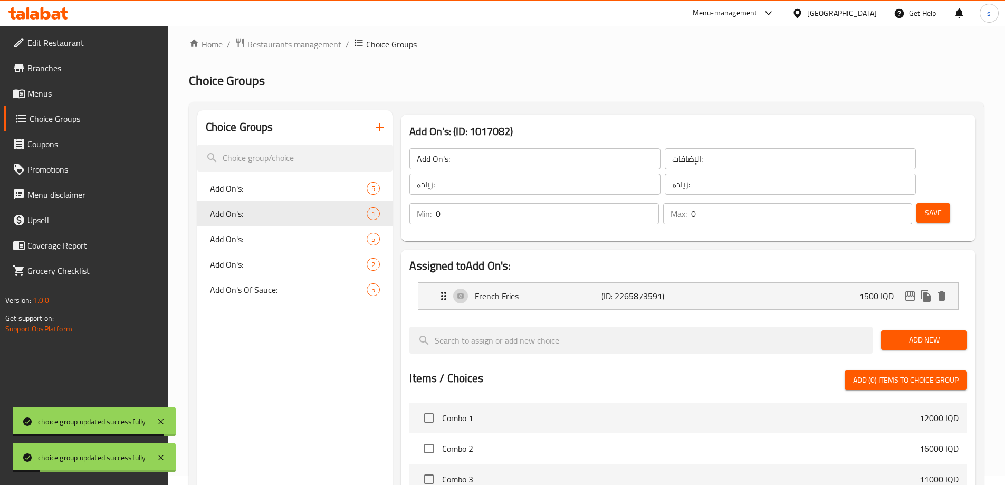
click at [69, 93] on span "Menus" at bounding box center [93, 93] width 132 height 13
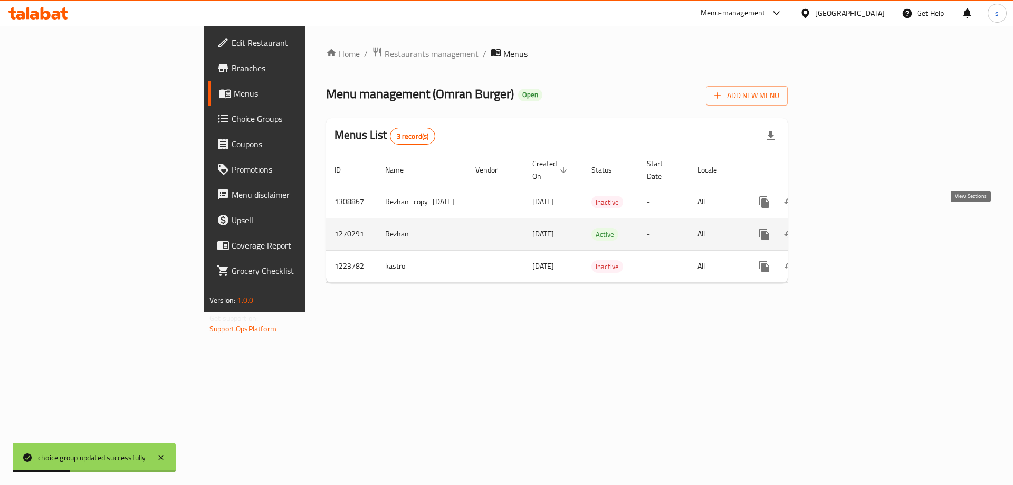
click at [847, 228] on icon "enhanced table" at bounding box center [840, 234] width 13 height 13
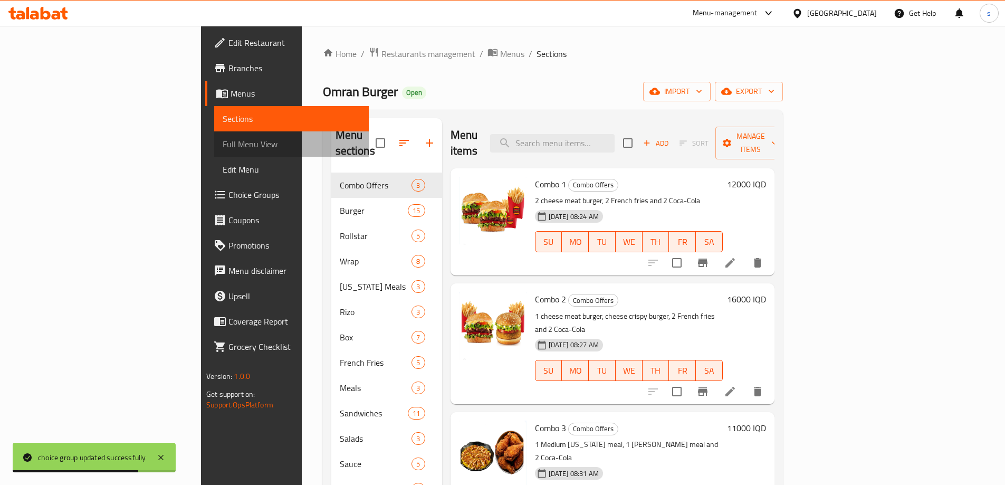
click at [223, 142] on span "Full Menu View" at bounding box center [292, 144] width 138 height 13
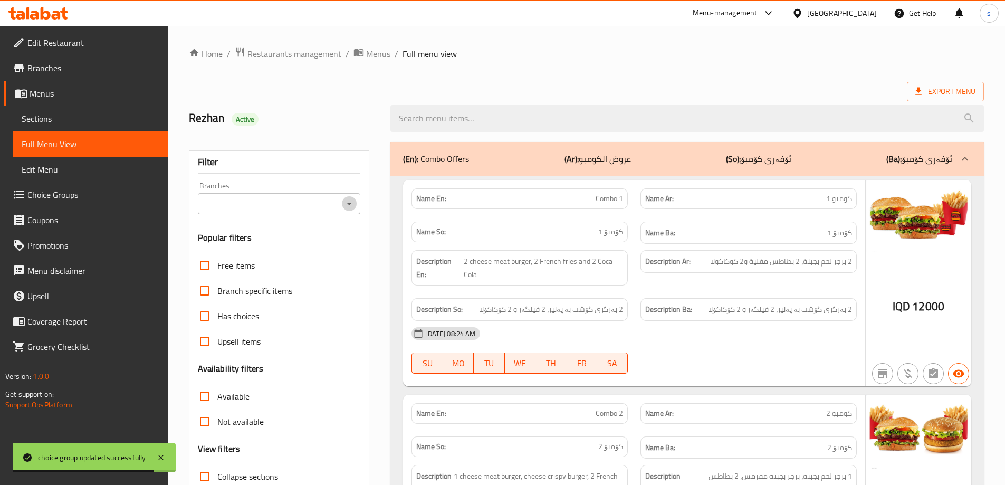
click at [351, 200] on icon "Open" at bounding box center [349, 203] width 13 height 13
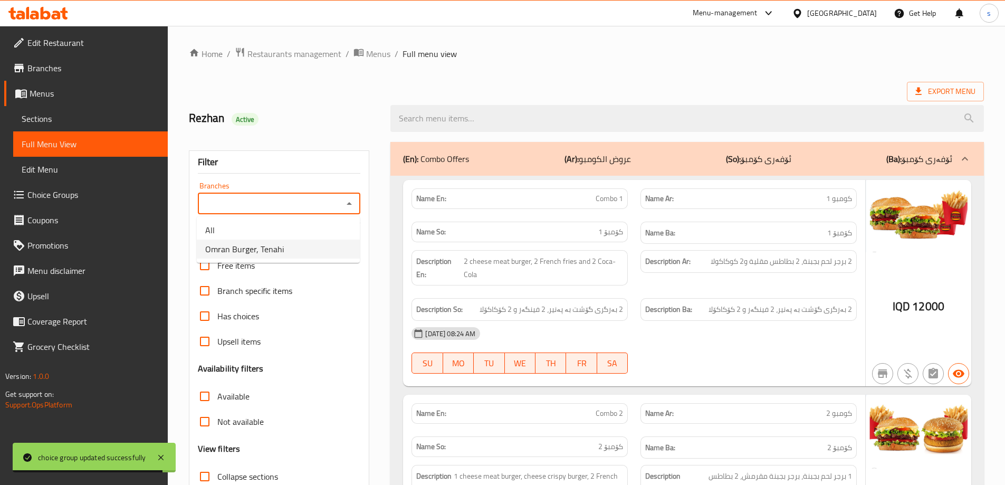
click at [350, 251] on li "Omran Burger, Tenahi" at bounding box center [278, 248] width 163 height 19
type input "Omran Burger, Tenahi"
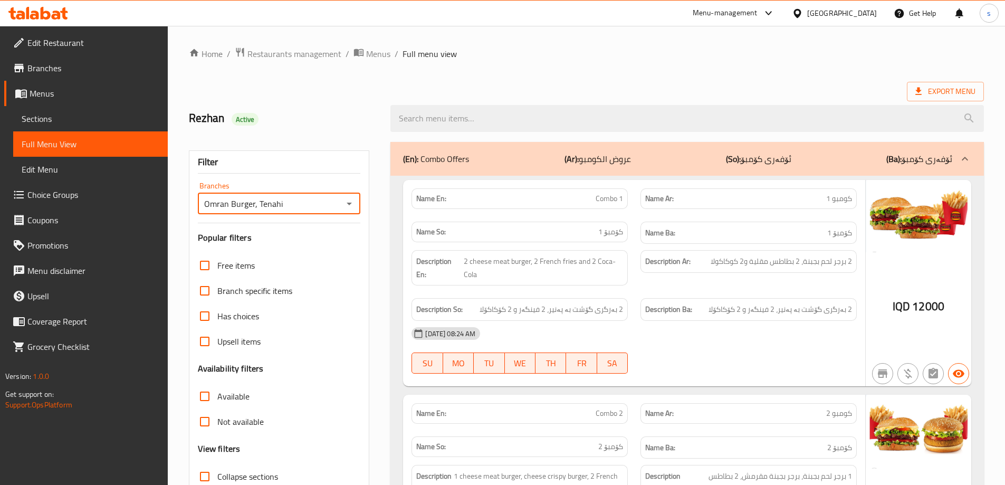
scroll to position [249, 0]
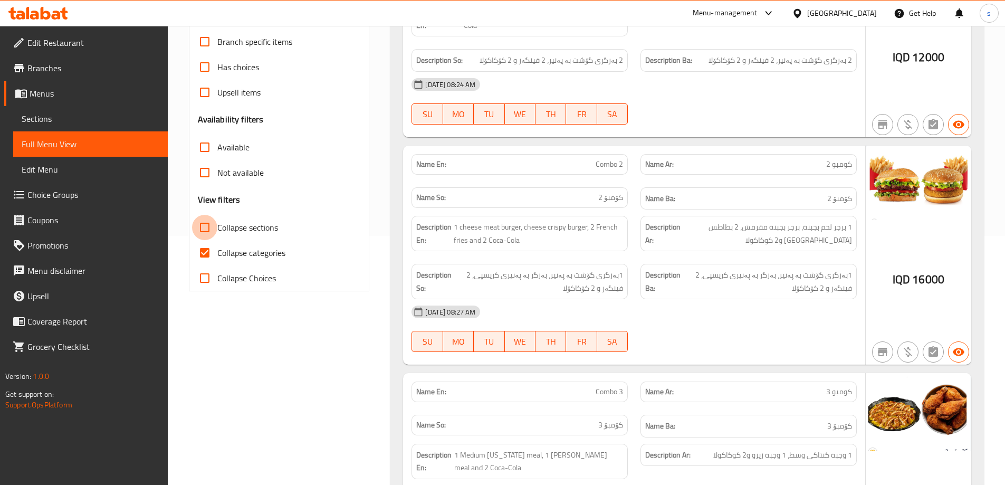
click at [206, 227] on input "Collapse sections" at bounding box center [204, 227] width 25 height 25
checkbox input "true"
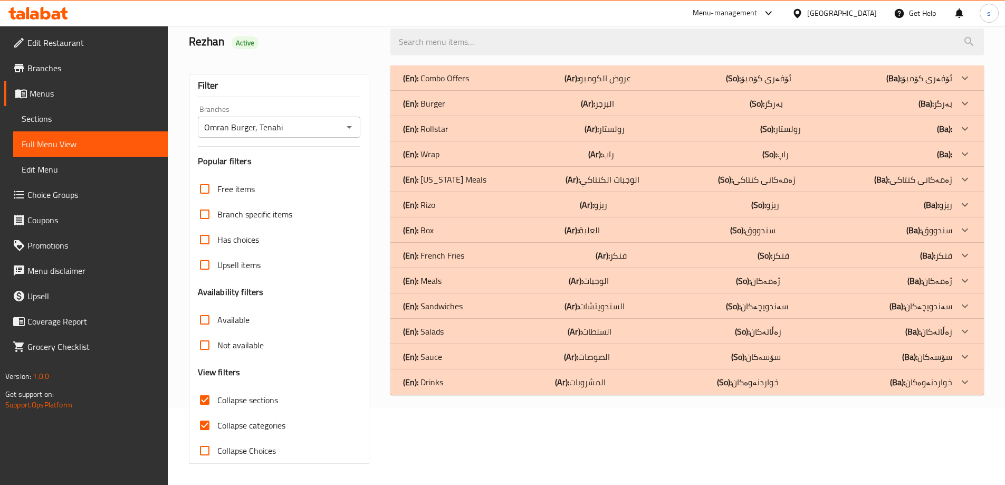
click at [208, 412] on input "Collapse categories" at bounding box center [204, 424] width 25 height 25
checkbox input "false"
click at [459, 276] on div "(En): Meals (Ar): الوجبات (So): ژەمەکان (Ba): ژەمەکان" at bounding box center [677, 280] width 549 height 13
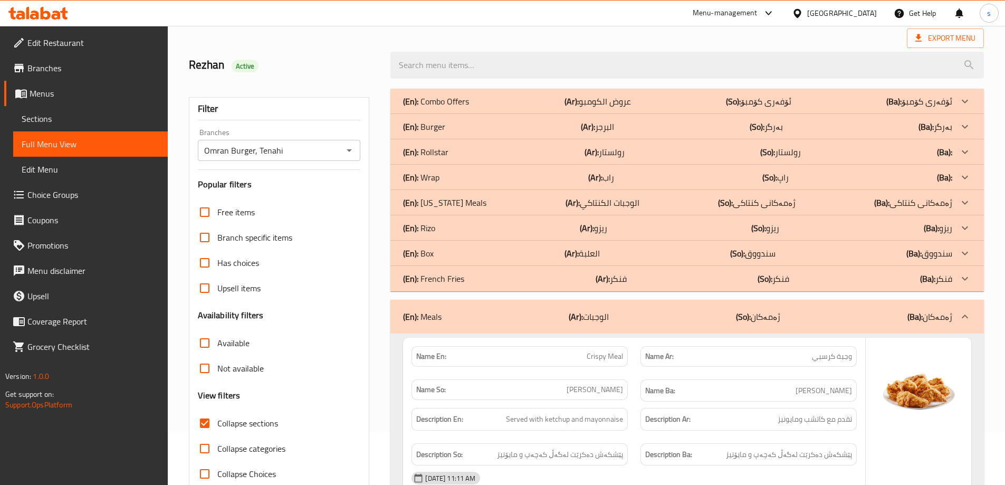
scroll to position [48, 0]
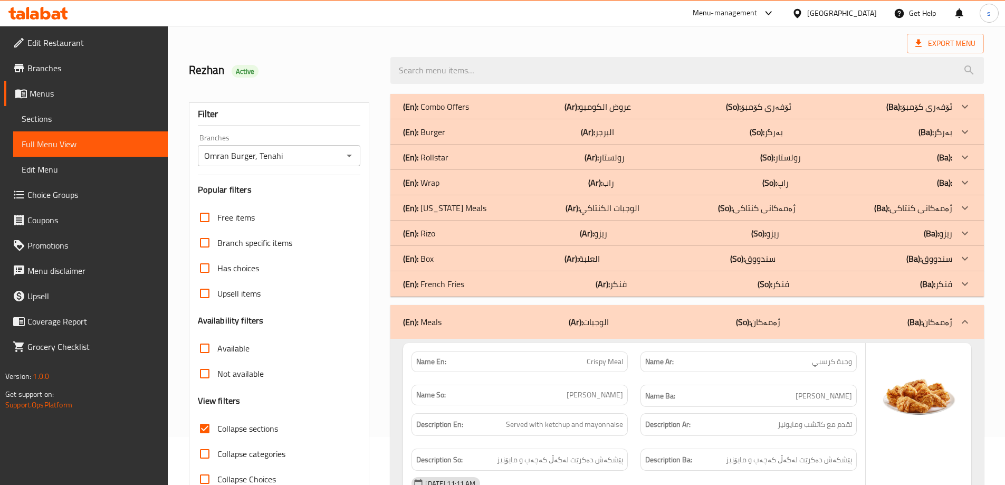
click at [512, 280] on div "(En): French Fries (Ar): فنكر (So): فنكر (Ba): فنكر" at bounding box center [677, 283] width 549 height 13
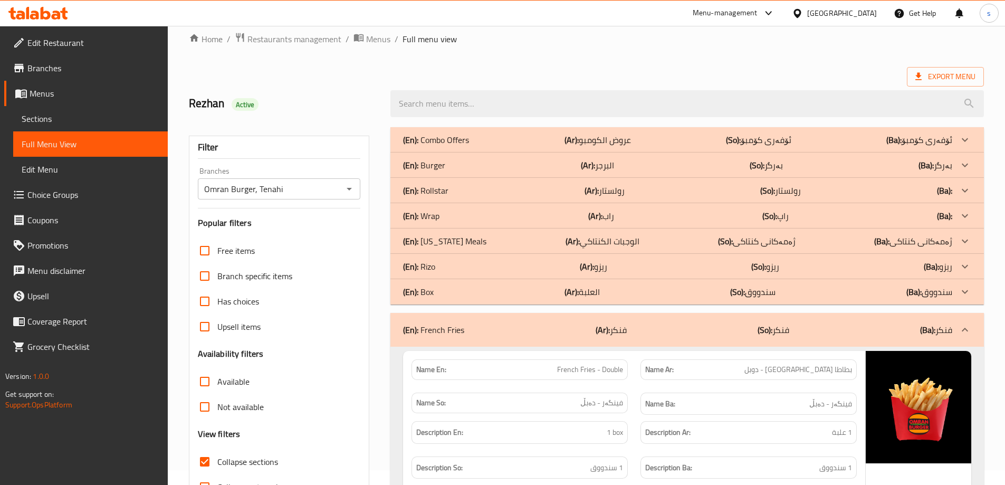
scroll to position [6, 0]
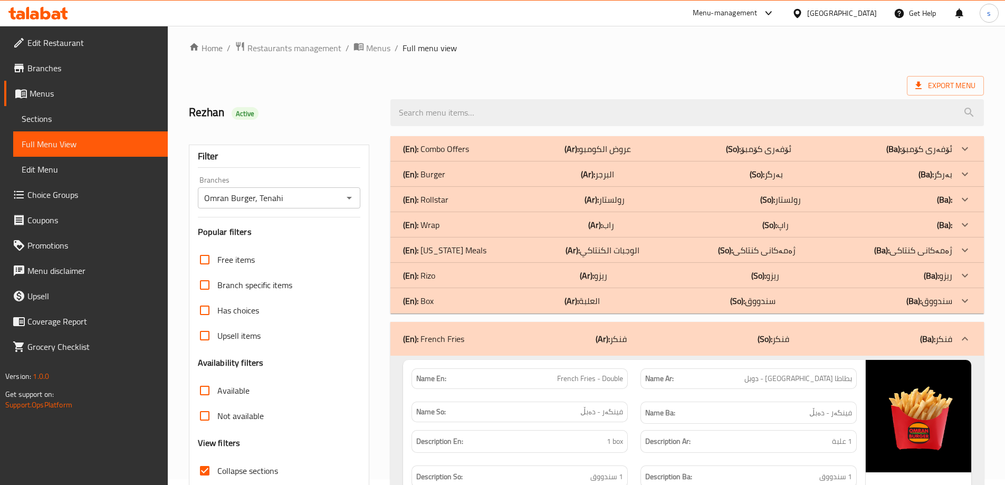
click at [671, 298] on div "(En): Box (Ar): العلبة (So): سندووق (Ba): سندووق" at bounding box center [677, 300] width 549 height 13
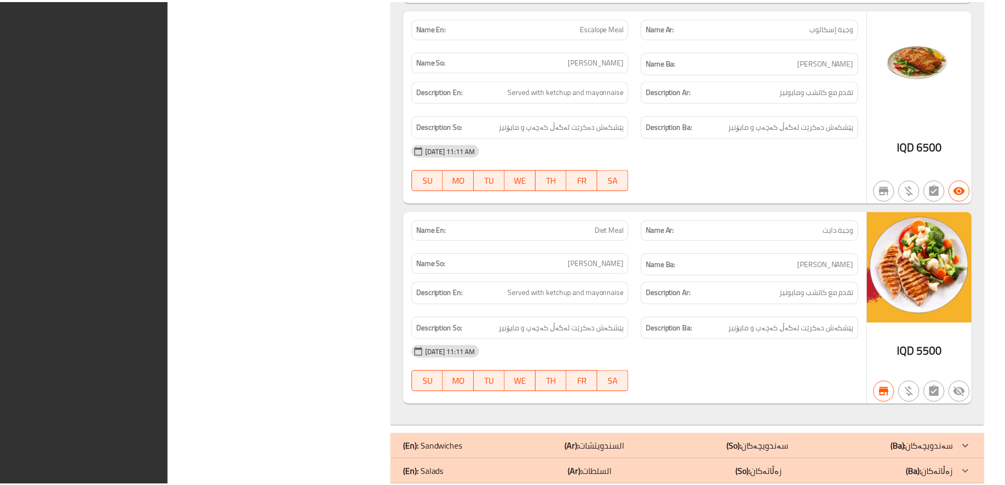
scroll to position [7646, 0]
